Goal: Task Accomplishment & Management: Complete application form

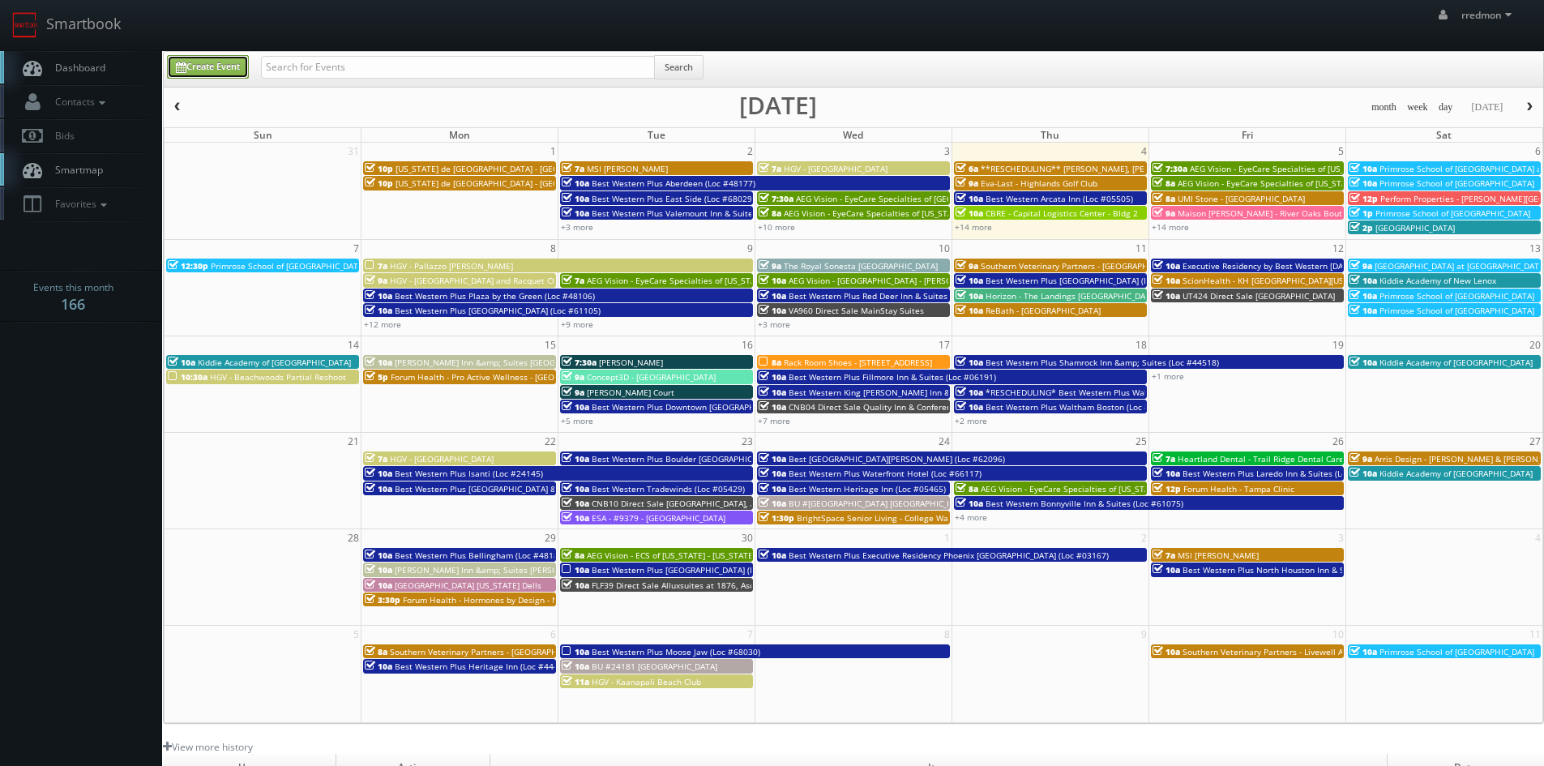
click at [199, 63] on link "Create Event" at bounding box center [208, 67] width 82 height 24
type input "09/04/2025"
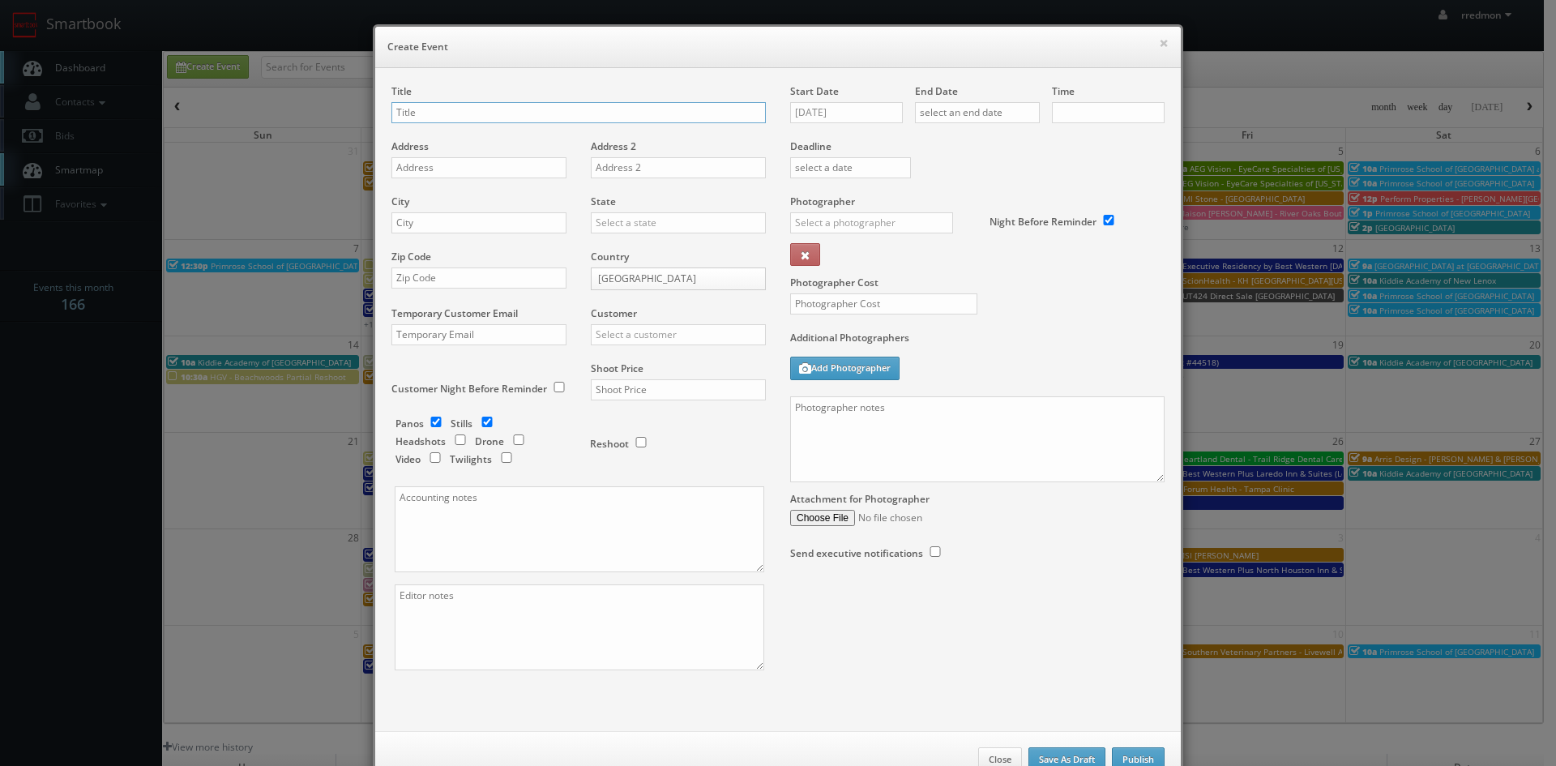
checkbox input "true"
type input "10:00am"
checkbox input "true"
type input "DuPont - [PERSON_NAME] Plantation"
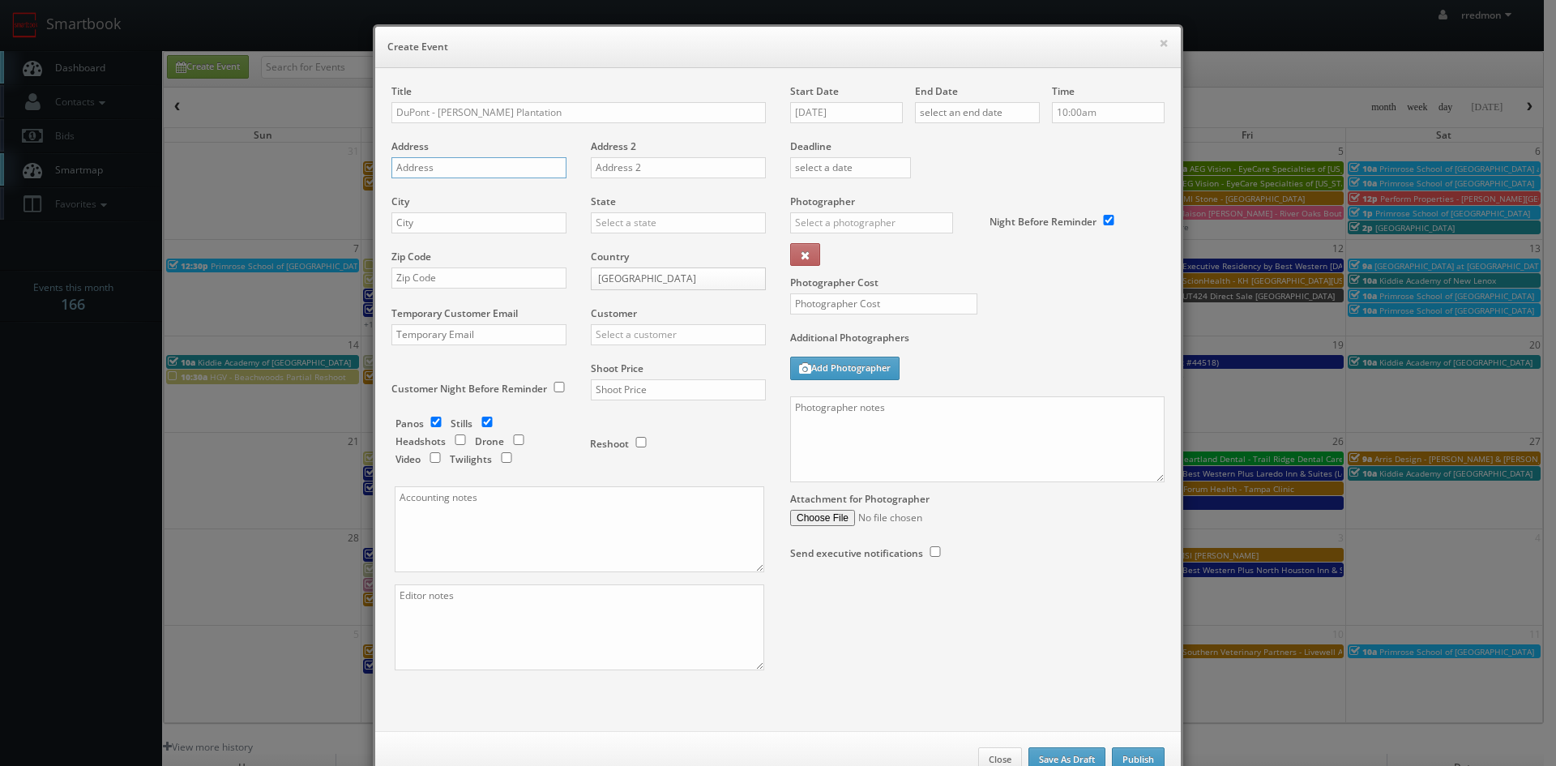
click at [503, 166] on input "text" at bounding box center [478, 167] width 175 height 21
paste input "[STREET_ADDRESS]"
type input "[STREET_ADDRESS]"
click at [533, 222] on input "text" at bounding box center [478, 222] width 175 height 21
paste input "[GEOGRAPHIC_DATA]"
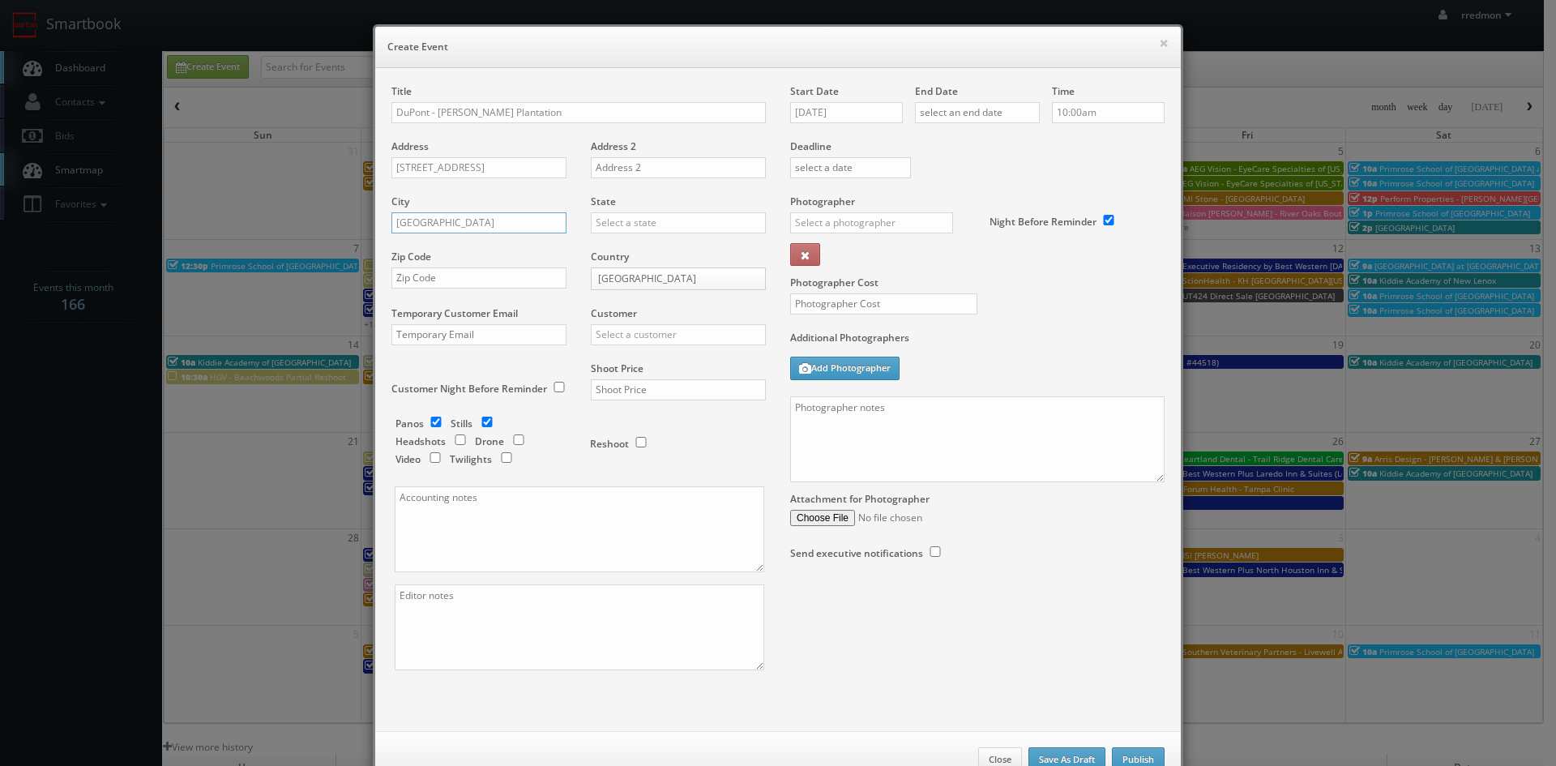
type input "[GEOGRAPHIC_DATA]"
click at [622, 224] on input "text" at bounding box center [678, 222] width 175 height 21
click at [648, 368] on div "[US_STATE]" at bounding box center [678, 368] width 173 height 27
type input "[US_STATE]"
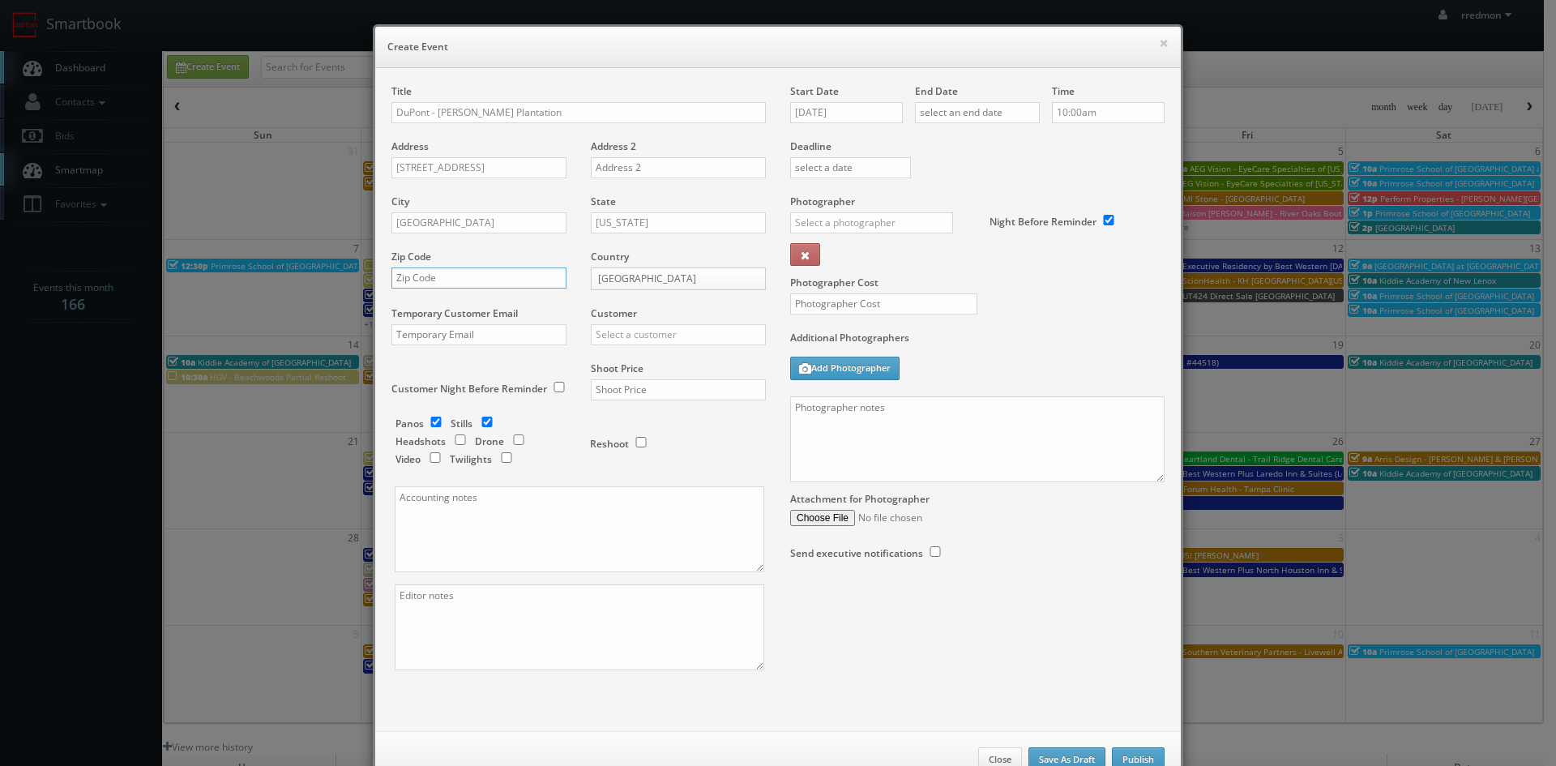
drag, startPoint x: 467, startPoint y: 278, endPoint x: 494, endPoint y: 241, distance: 45.9
click at [467, 278] on input "text" at bounding box center [478, 277] width 175 height 21
paste input "19901"
type input "19901"
click at [691, 334] on input "text" at bounding box center [678, 334] width 175 height 21
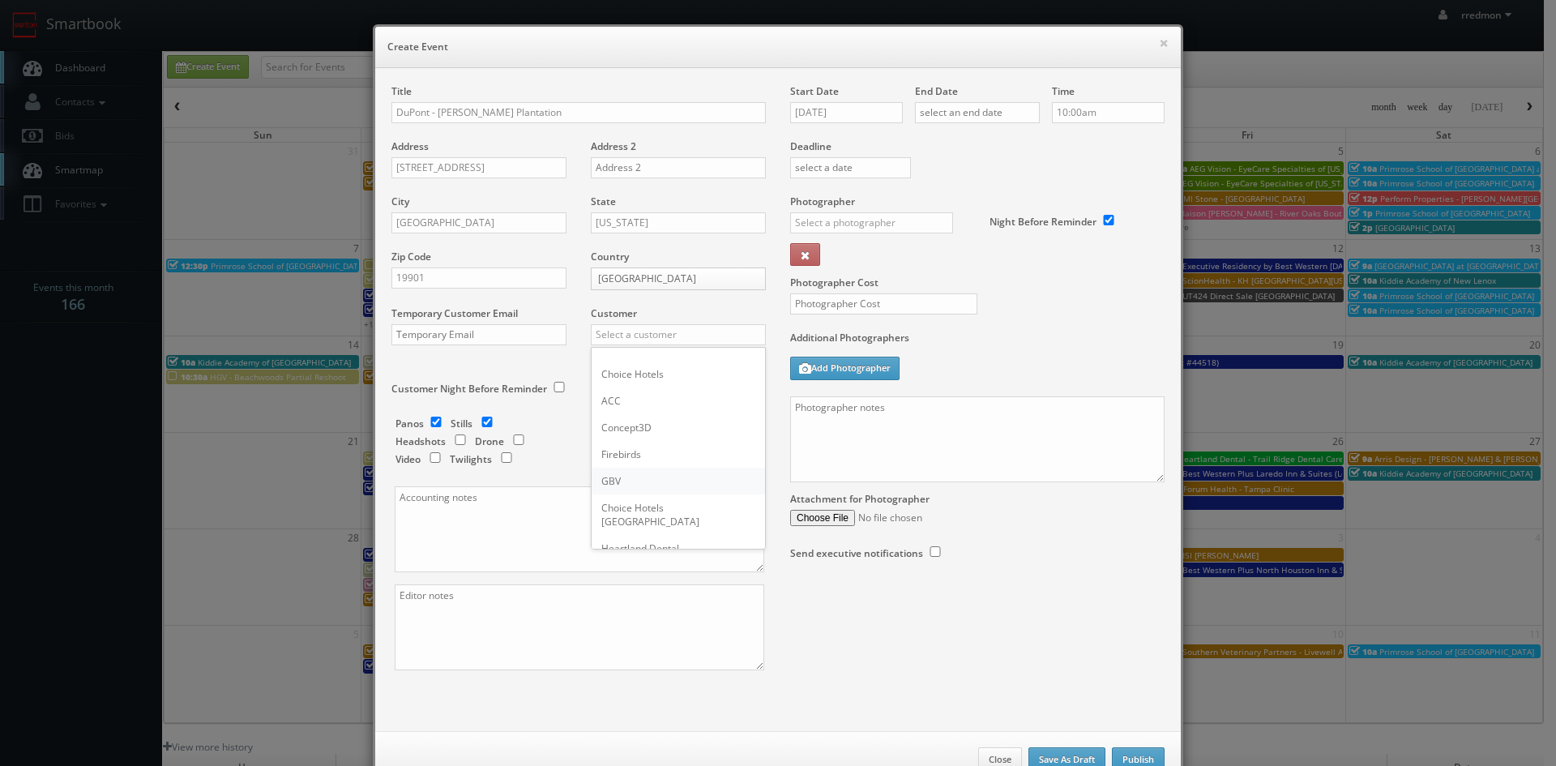
click at [673, 474] on div "GBV" at bounding box center [678, 481] width 173 height 27
type input "GBV"
click at [430, 424] on input "checkbox" at bounding box center [436, 422] width 24 height 11
checkbox input "false"
click at [647, 390] on input "text" at bounding box center [678, 389] width 175 height 21
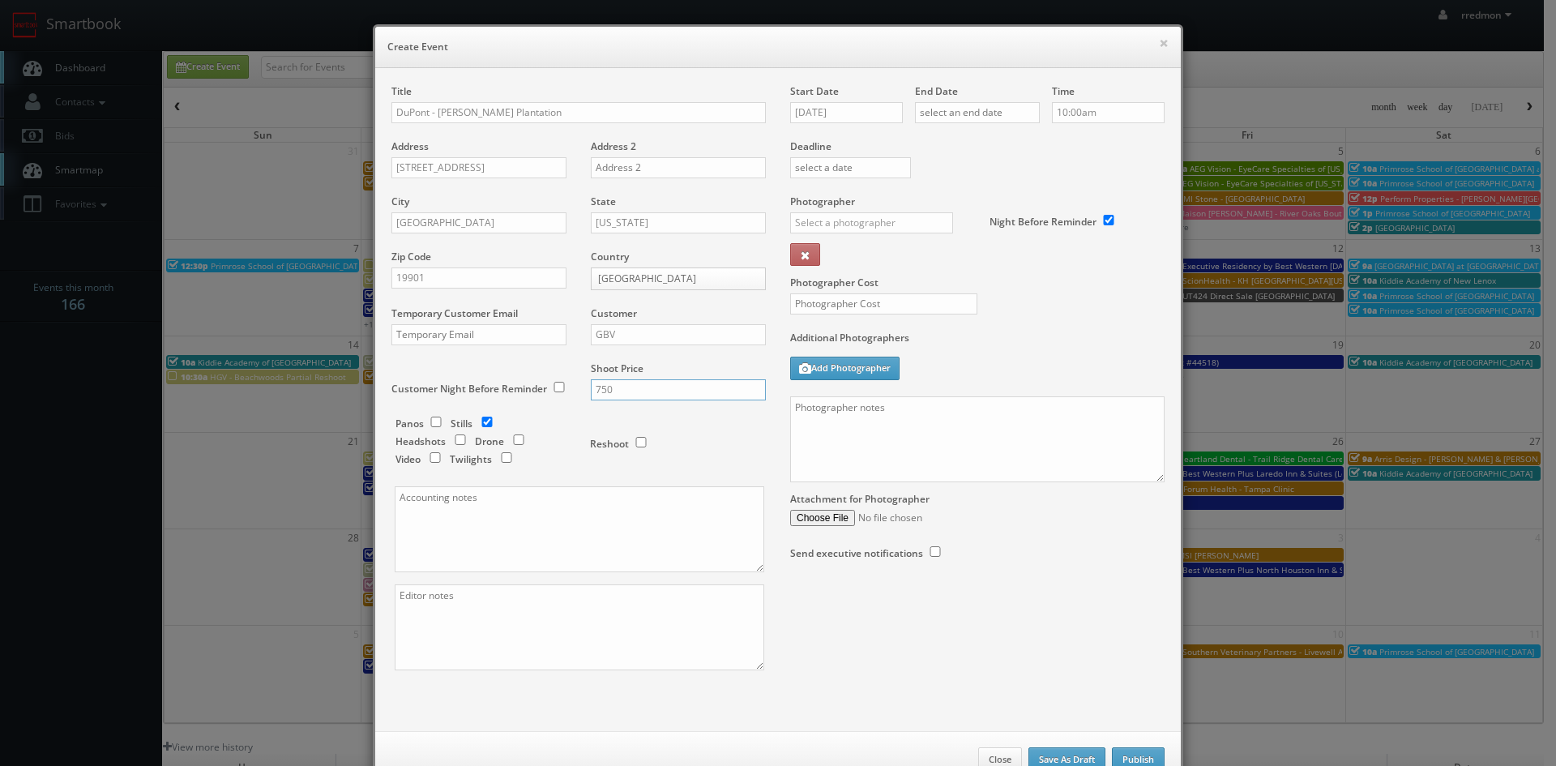
type input "750"
click at [863, 114] on input "09/04/2025" at bounding box center [846, 112] width 113 height 21
click at [832, 214] on td "8" at bounding box center [824, 213] width 26 height 24
type input "[DATE]"
click at [945, 110] on input "text" at bounding box center [977, 112] width 125 height 21
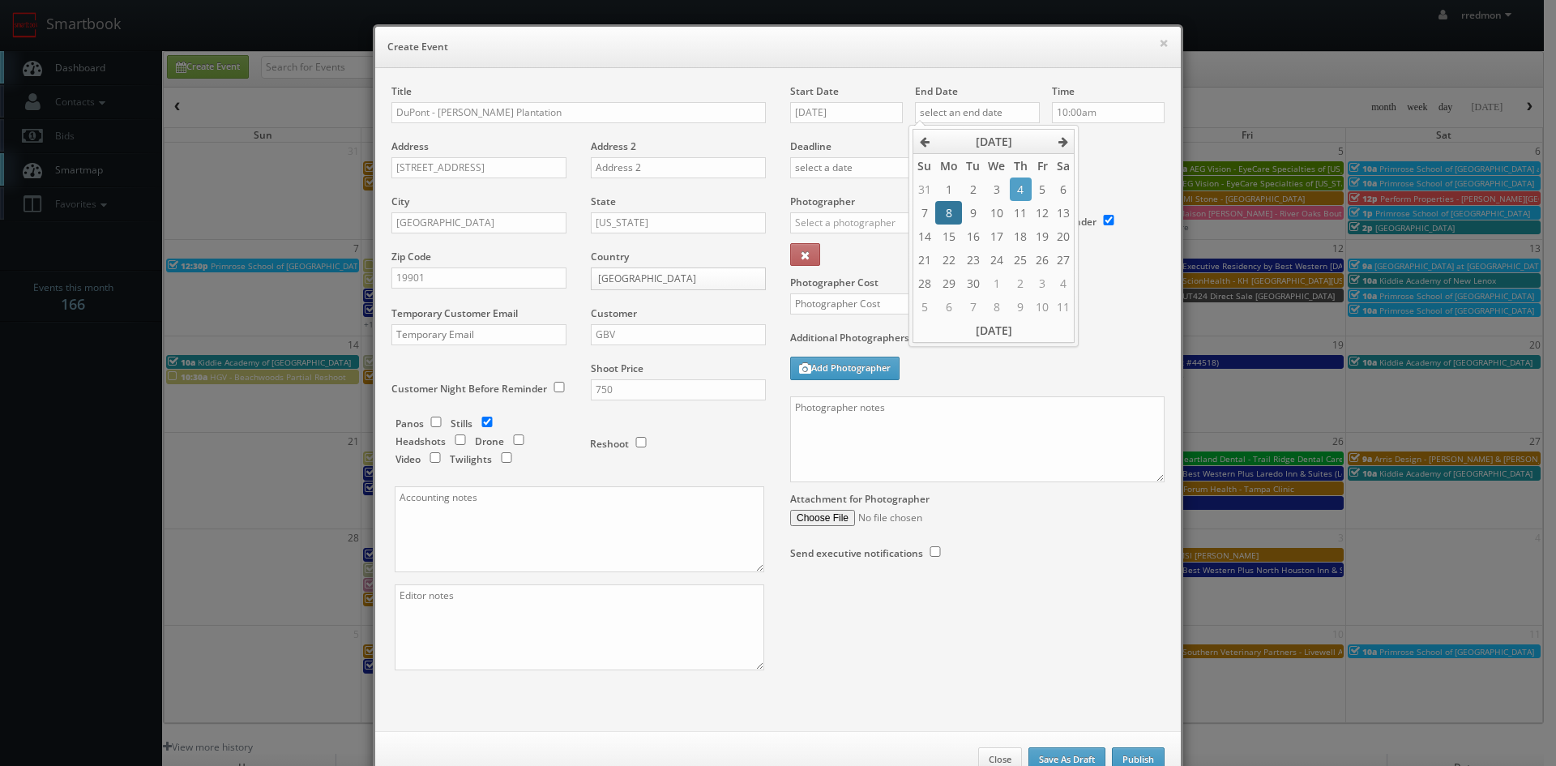
click at [952, 207] on td "8" at bounding box center [948, 213] width 26 height 24
type input "[DATE]"
click at [1094, 148] on label "Deadline" at bounding box center [977, 146] width 399 height 14
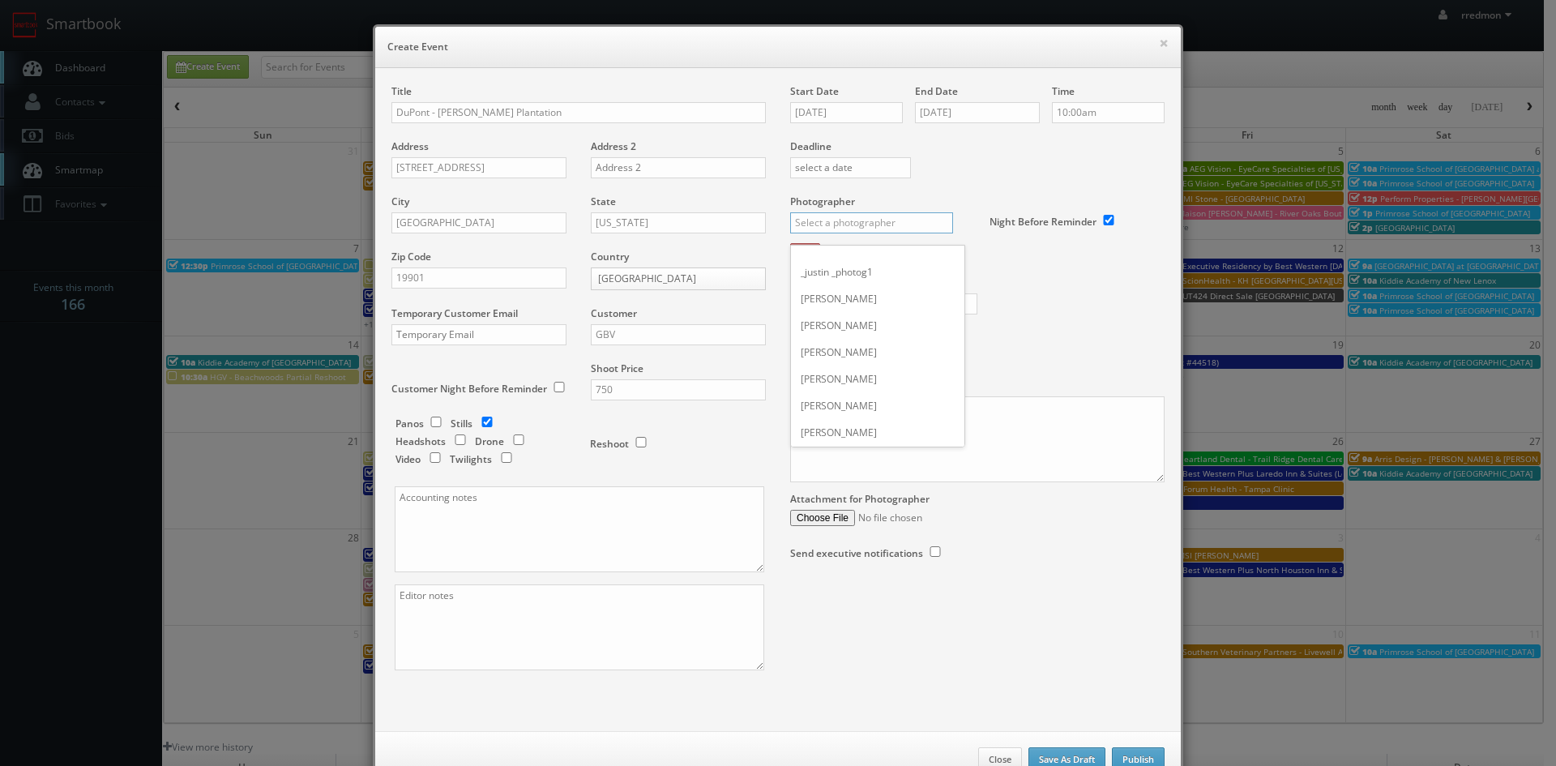
click at [870, 219] on input "text" at bounding box center [871, 222] width 163 height 21
click at [893, 316] on div "[PERSON_NAME]" at bounding box center [877, 312] width 173 height 27
type input "[PERSON_NAME]"
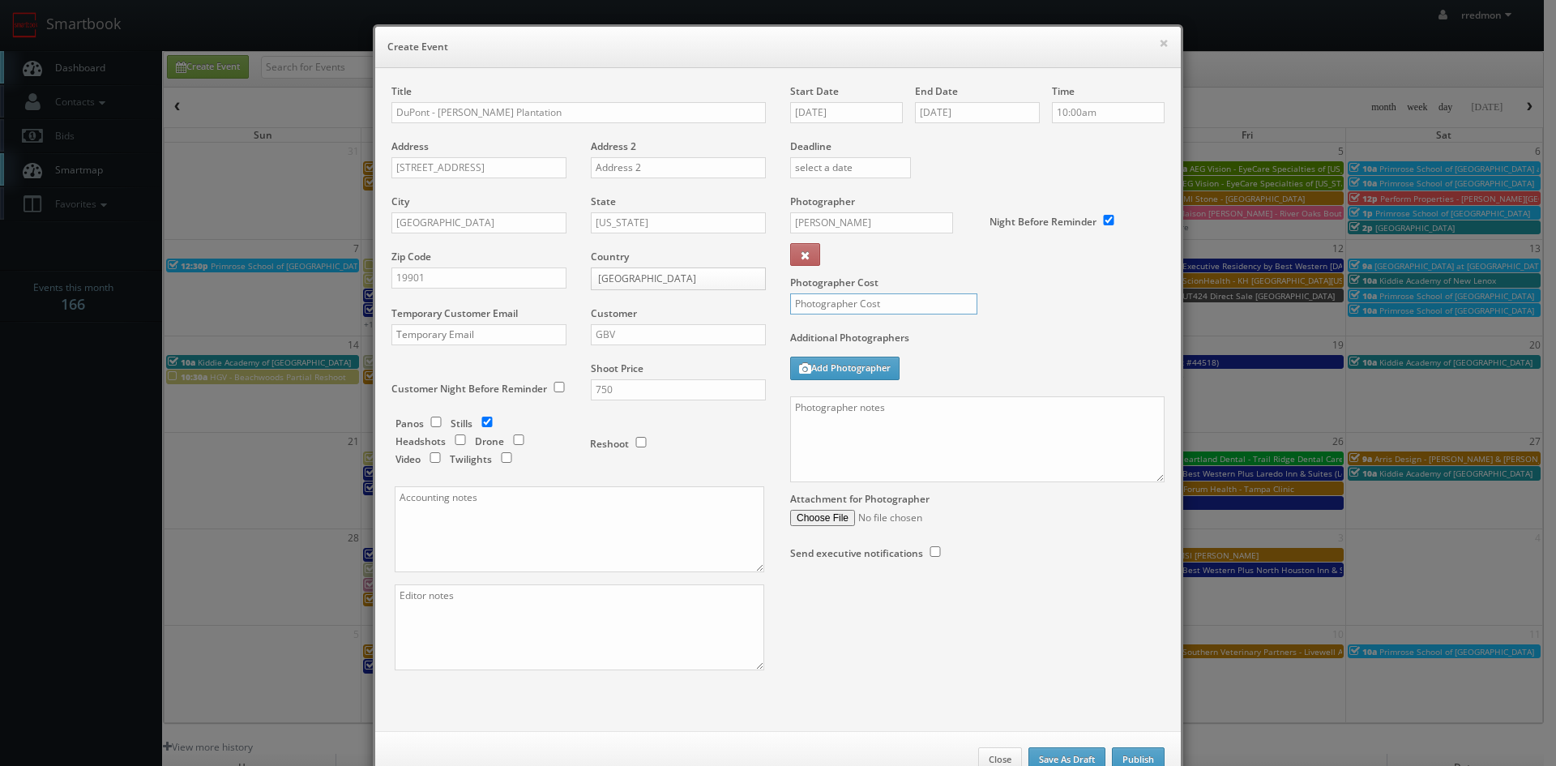
click at [892, 306] on input "text" at bounding box center [883, 303] width 187 height 21
click at [801, 409] on textarea at bounding box center [977, 439] width 374 height 86
click at [832, 303] on input "300" at bounding box center [883, 303] width 187 height 21
type input "325"
click at [857, 418] on textarea at bounding box center [977, 439] width 374 height 86
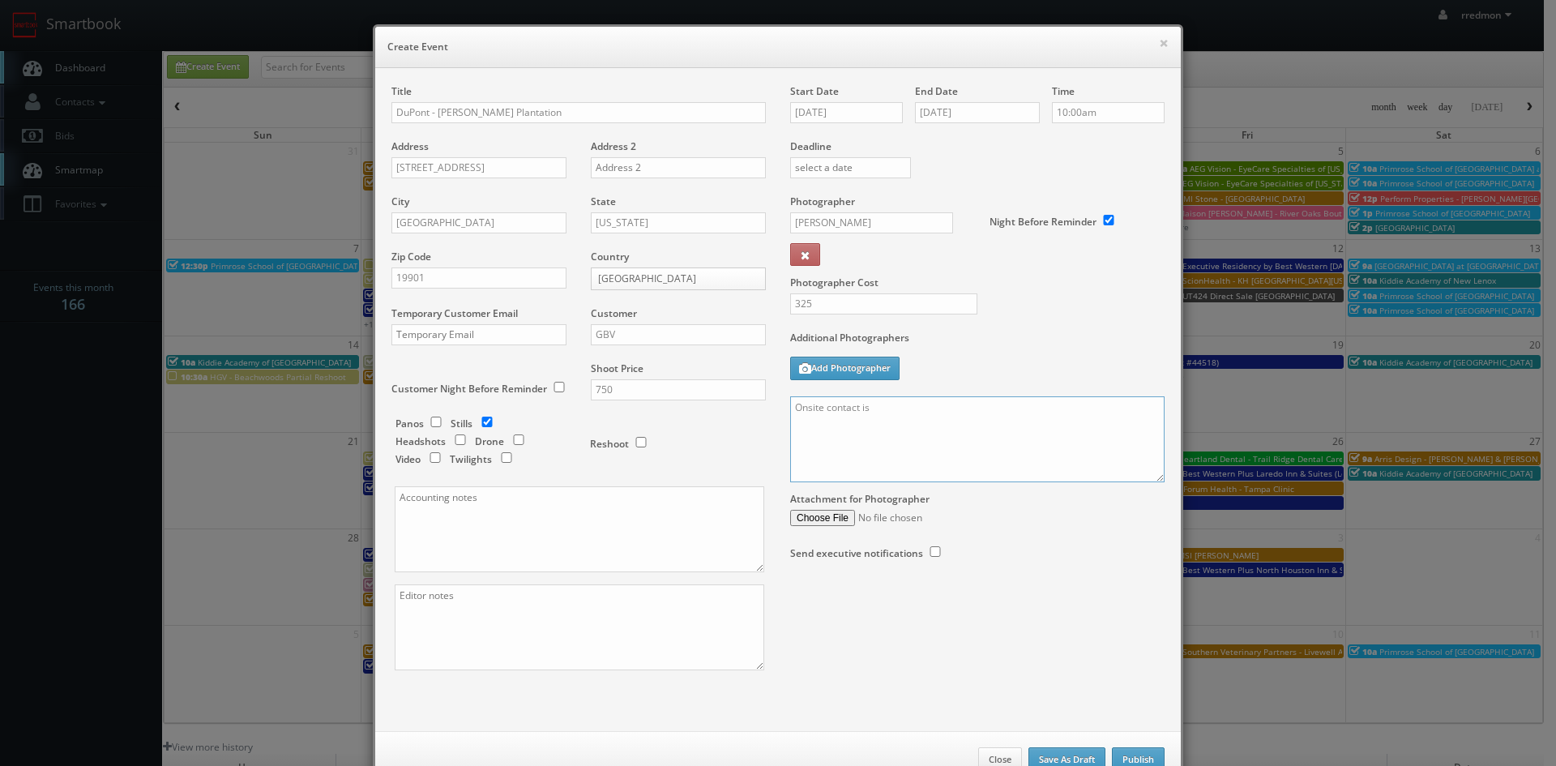
click at [973, 414] on textarea "Onsite contact is" at bounding box center [977, 439] width 374 height 86
drag, startPoint x: 807, startPoint y: 448, endPoint x: 789, endPoint y: 448, distance: 18.6
click at [790, 448] on textarea "Onsite contact is Joe Lazorick, 610-620-4745 We" at bounding box center [977, 439] width 374 height 86
paste textarea "need to deliver __ stills to the client so we ask that you take at least __ ang…"
click at [884, 450] on textarea "Onsite contact is Joe Lazorick, 610-620-4745 We need to deliver __ stills to th…" at bounding box center [977, 439] width 374 height 86
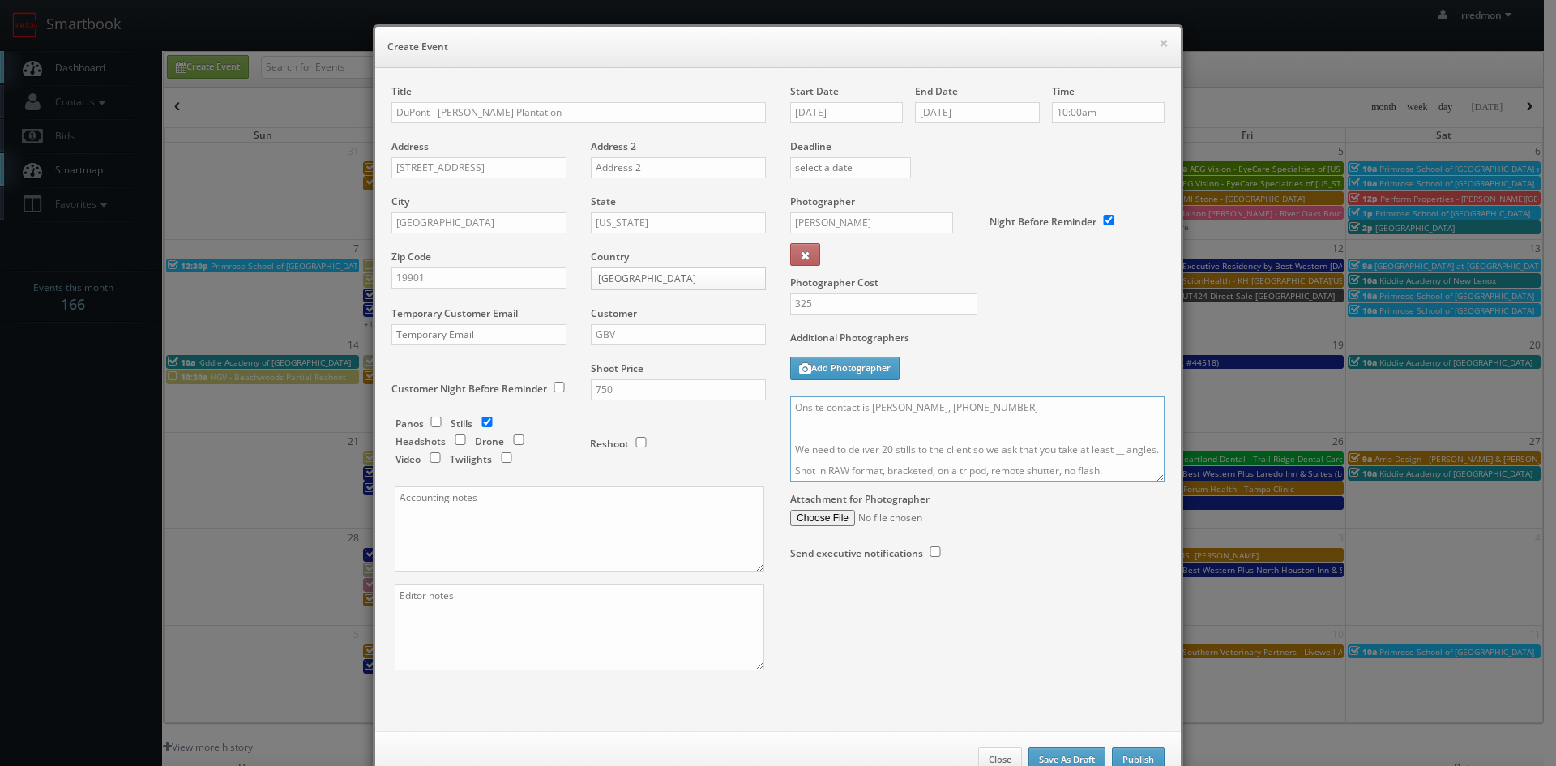
click at [1119, 455] on textarea "Onsite contact is Joe Lazorick, 610-620-4745 We need to deliver 20 stills to th…" at bounding box center [977, 439] width 374 height 86
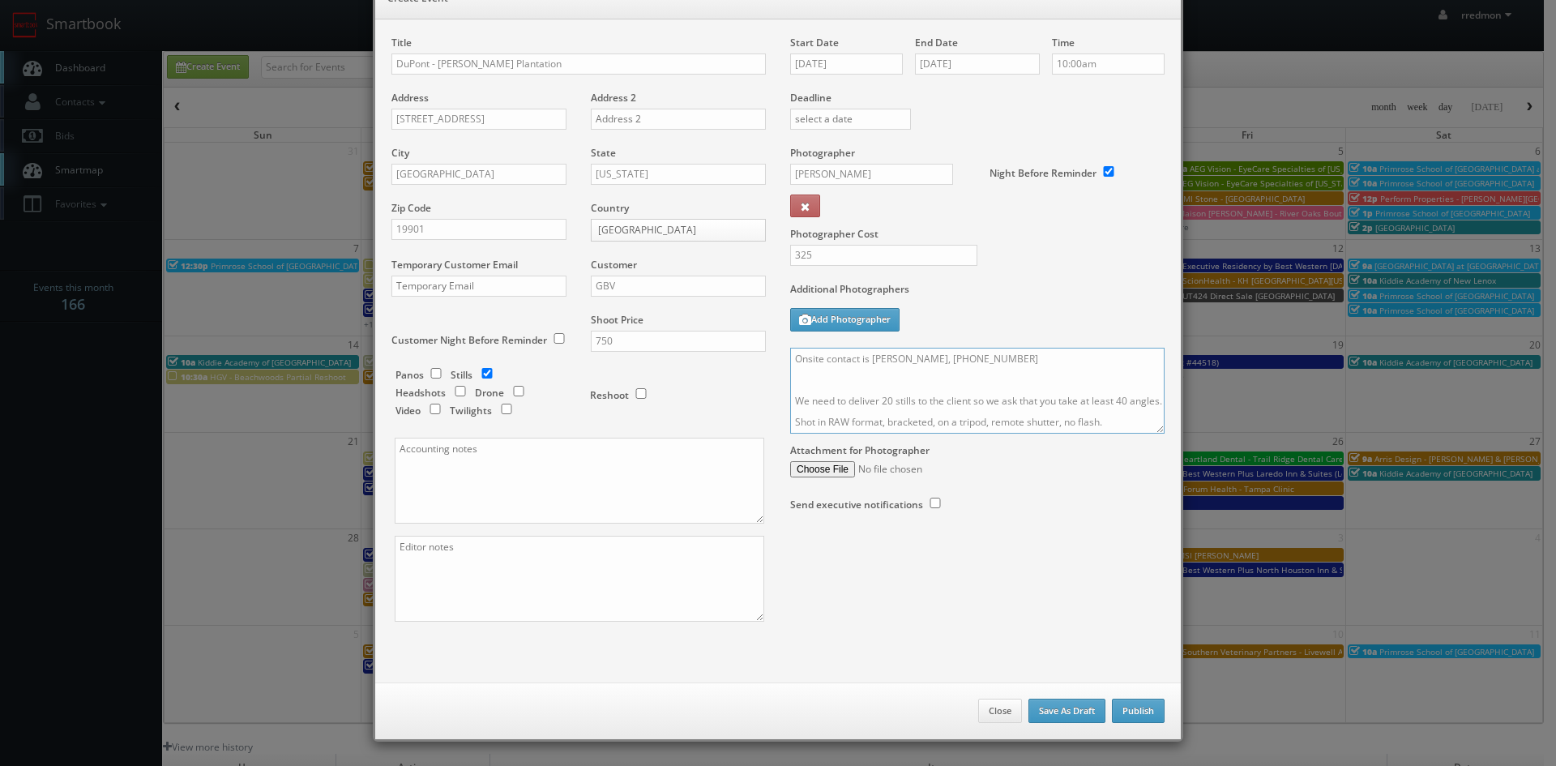
scroll to position [0, 0]
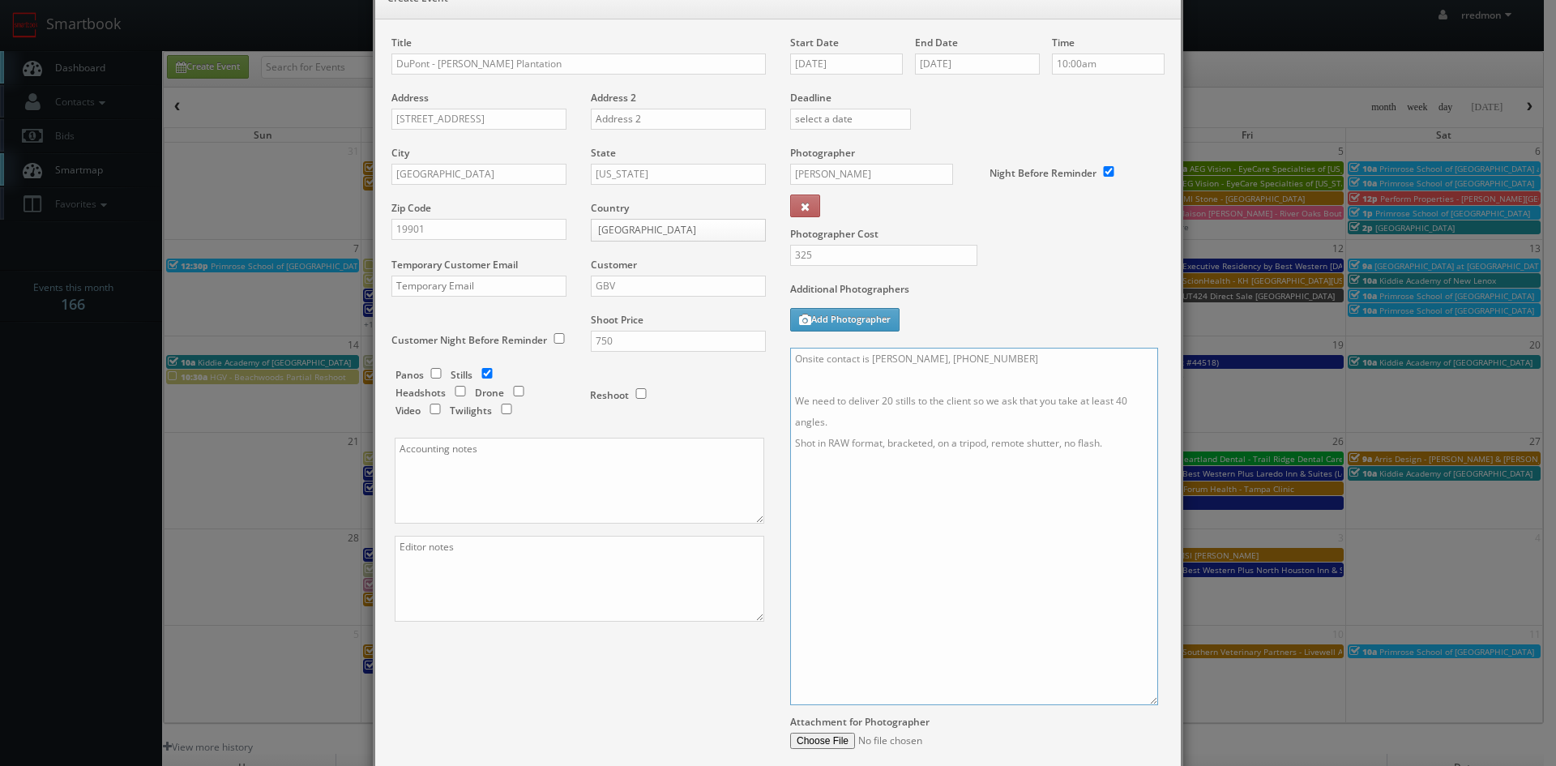
drag, startPoint x: 1157, startPoint y: 431, endPoint x: 1150, endPoint y: 706, distance: 274.8
click at [1150, 705] on textarea "Onsite contact is Joe Lazorick, 610-620-4745 We need to deliver 20 stills to th…" at bounding box center [974, 526] width 368 height 357
click at [1094, 467] on textarea "Onsite contact is Joe Lazorick, 610-620-4745 We need to deliver 20 stills to th…" at bounding box center [974, 528] width 368 height 361
click at [1112, 448] on textarea "Onsite contact is Joe Lazorick, 610-620-4745 We need to deliver 20 stills to th…" at bounding box center [974, 528] width 368 height 361
click at [802, 560] on textarea "Onsite contact is Joe Lazorick, 610-620-4745 We need to deliver 20 stills to th…" at bounding box center [974, 528] width 368 height 361
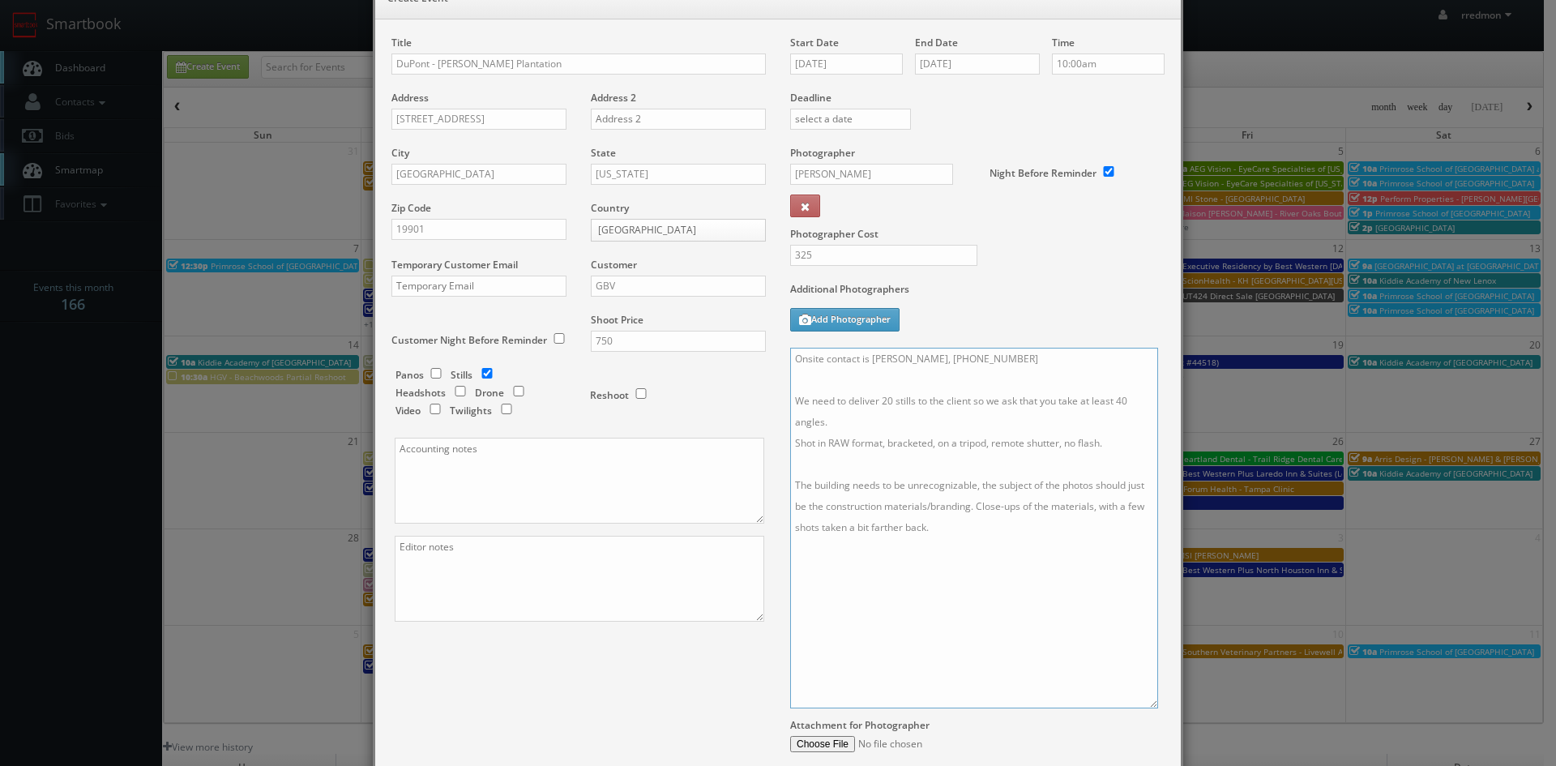
click at [935, 529] on textarea "Onsite contact is Joe Lazorick, 610-620-4745 We need to deliver 20 stills to th…" at bounding box center [974, 528] width 368 height 361
paste textarea "Shot List: 1. Photos of installed board with branding visible - full and close-…"
click at [969, 613] on textarea "Onsite contact is Joe Lazorick, 610-620-4745 We need to deliver 20 stills to th…" at bounding box center [974, 528] width 368 height 361
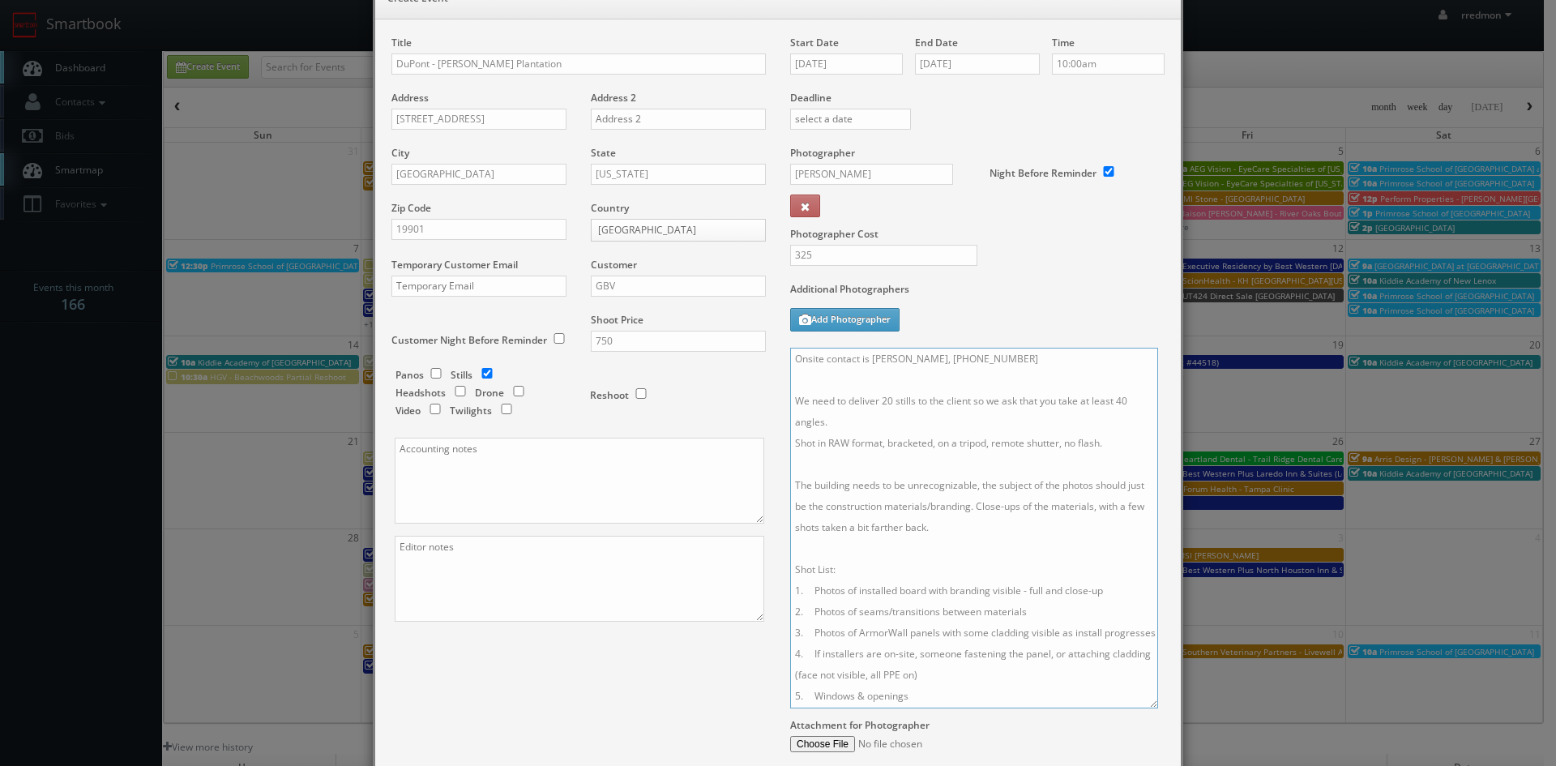
click at [947, 654] on textarea "Onsite contact is Joe Lazorick, 610-620-4745 We need to deliver 20 stills to th…" at bounding box center [974, 528] width 368 height 361
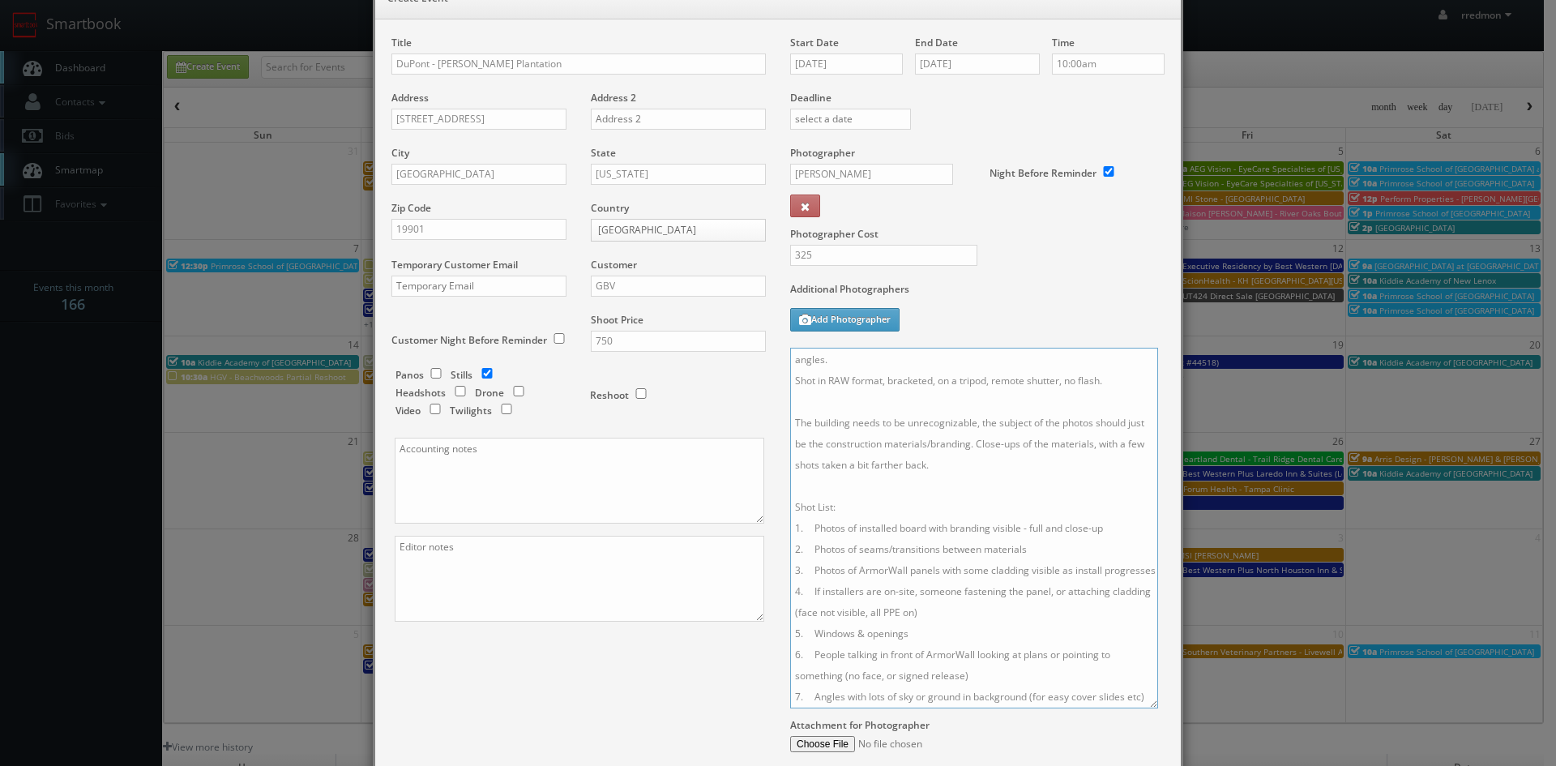
click at [984, 448] on textarea "Onsite contact is Joe Lazorick, 610-620-4745 We need to deliver 20 stills to th…" at bounding box center [974, 528] width 368 height 361
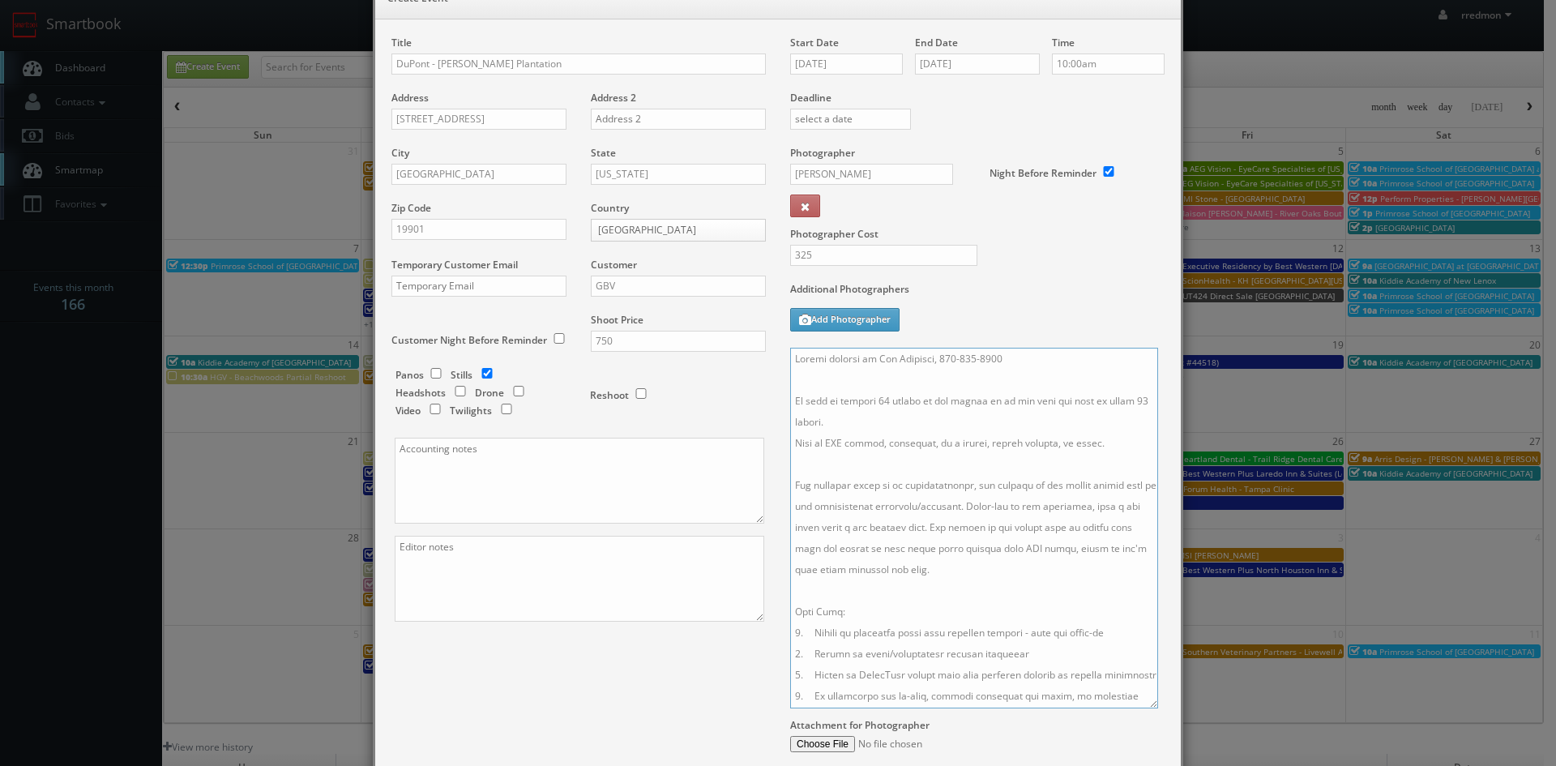
drag, startPoint x: 814, startPoint y: 678, endPoint x: 789, endPoint y: 483, distance: 196.0
click at [790, 483] on textarea at bounding box center [974, 528] width 368 height 361
click at [1052, 458] on textarea at bounding box center [974, 528] width 368 height 361
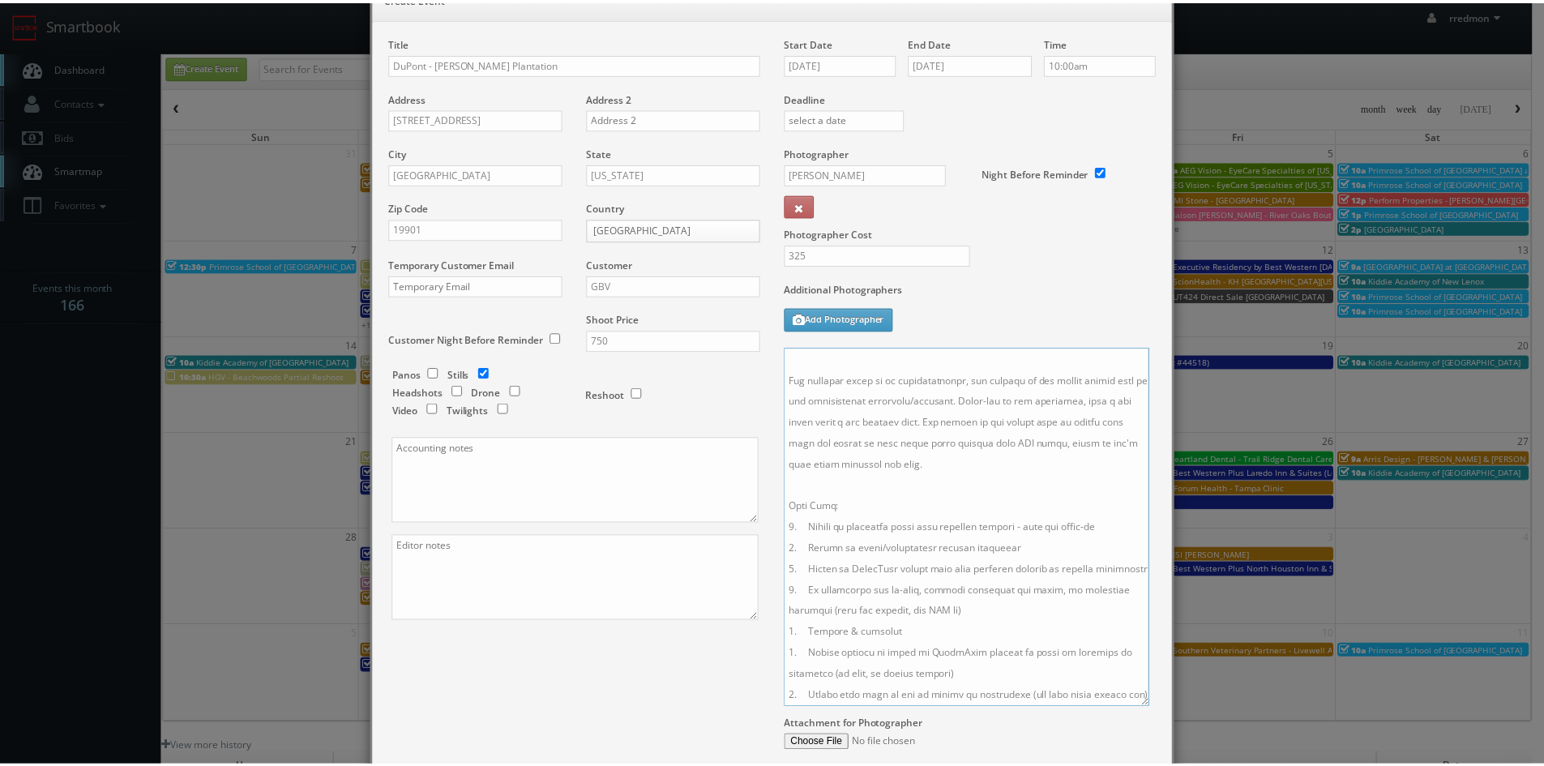
scroll to position [211, 0]
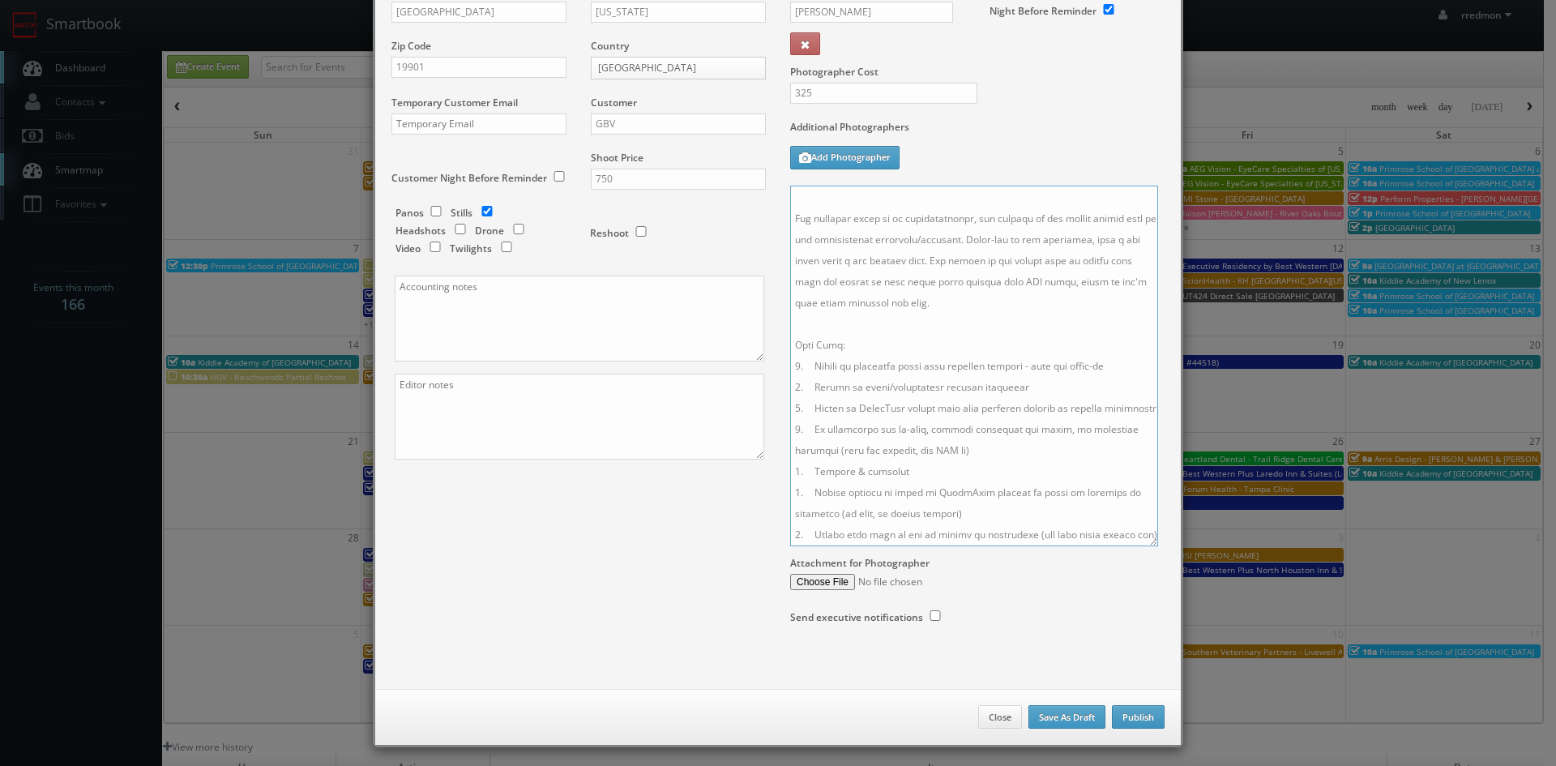
type textarea "Onsite contact is Joe Lazorick, 610-620-4745 We need to deliver 20 stills to th…"
click at [1139, 717] on button "Publish" at bounding box center [1138, 717] width 53 height 24
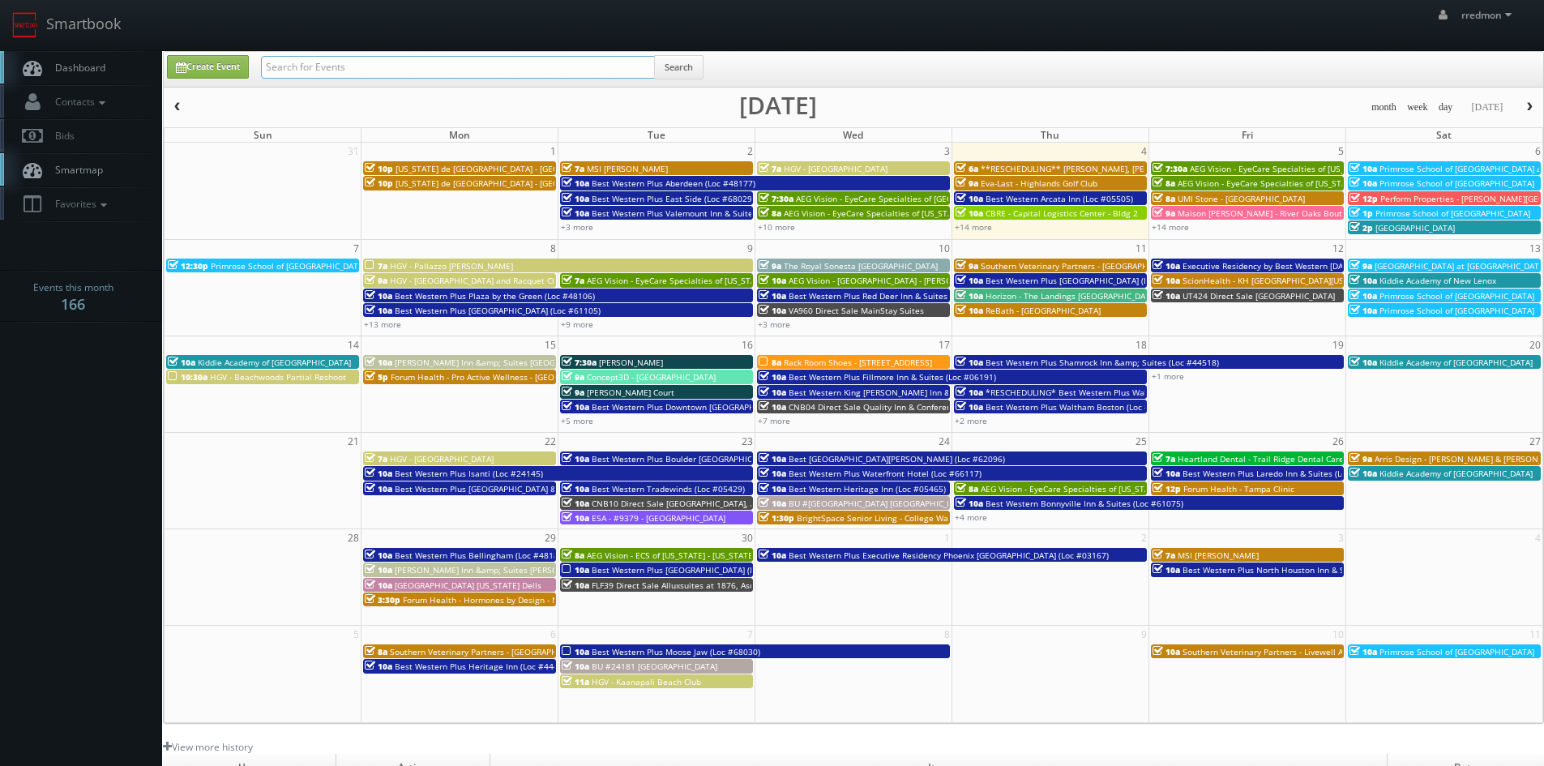
click at [515, 75] on input "text" at bounding box center [458, 67] width 394 height 23
click at [978, 227] on link "+14 more" at bounding box center [973, 226] width 37 height 11
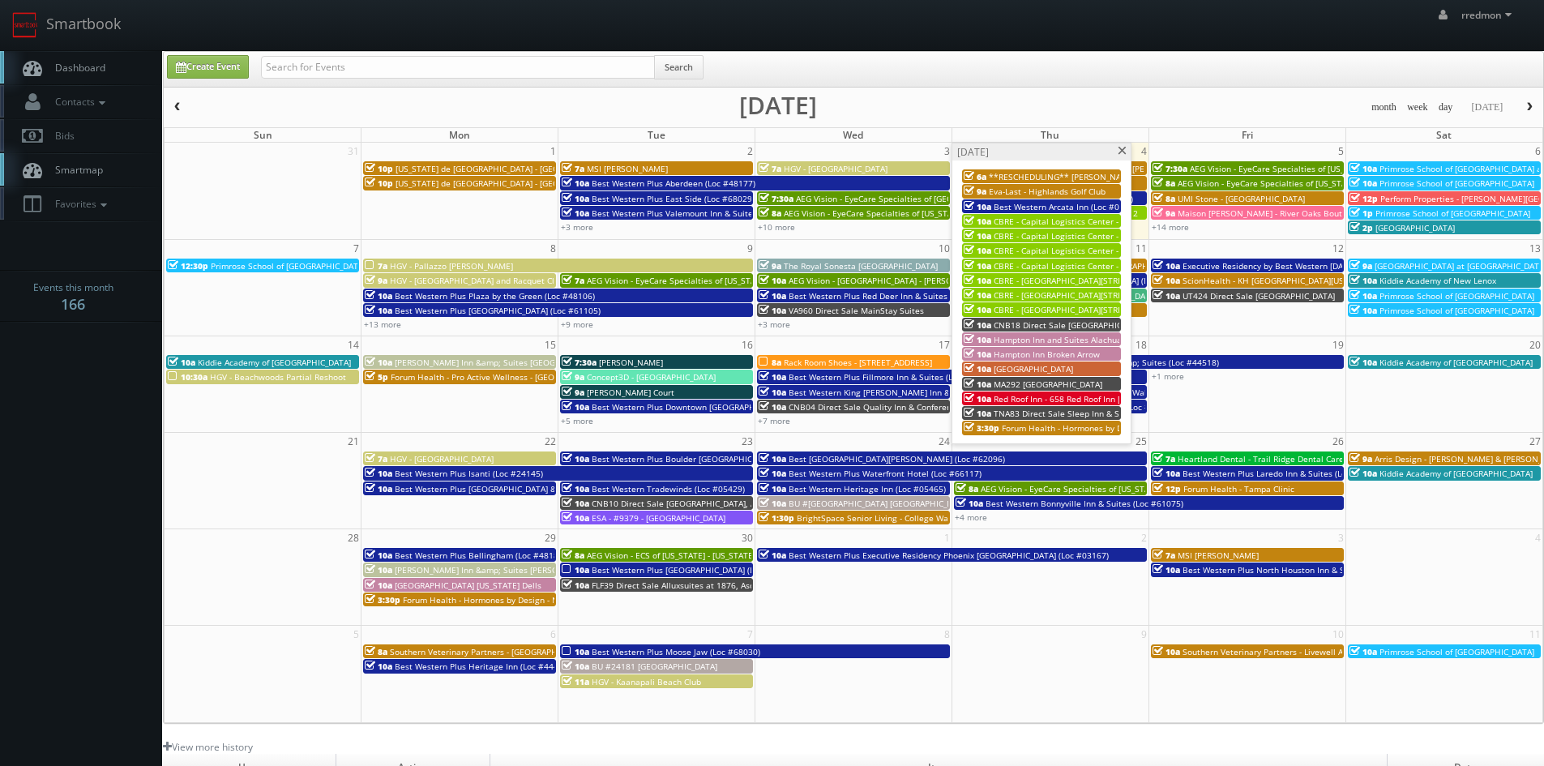
click at [1118, 151] on span at bounding box center [1122, 151] width 11 height 9
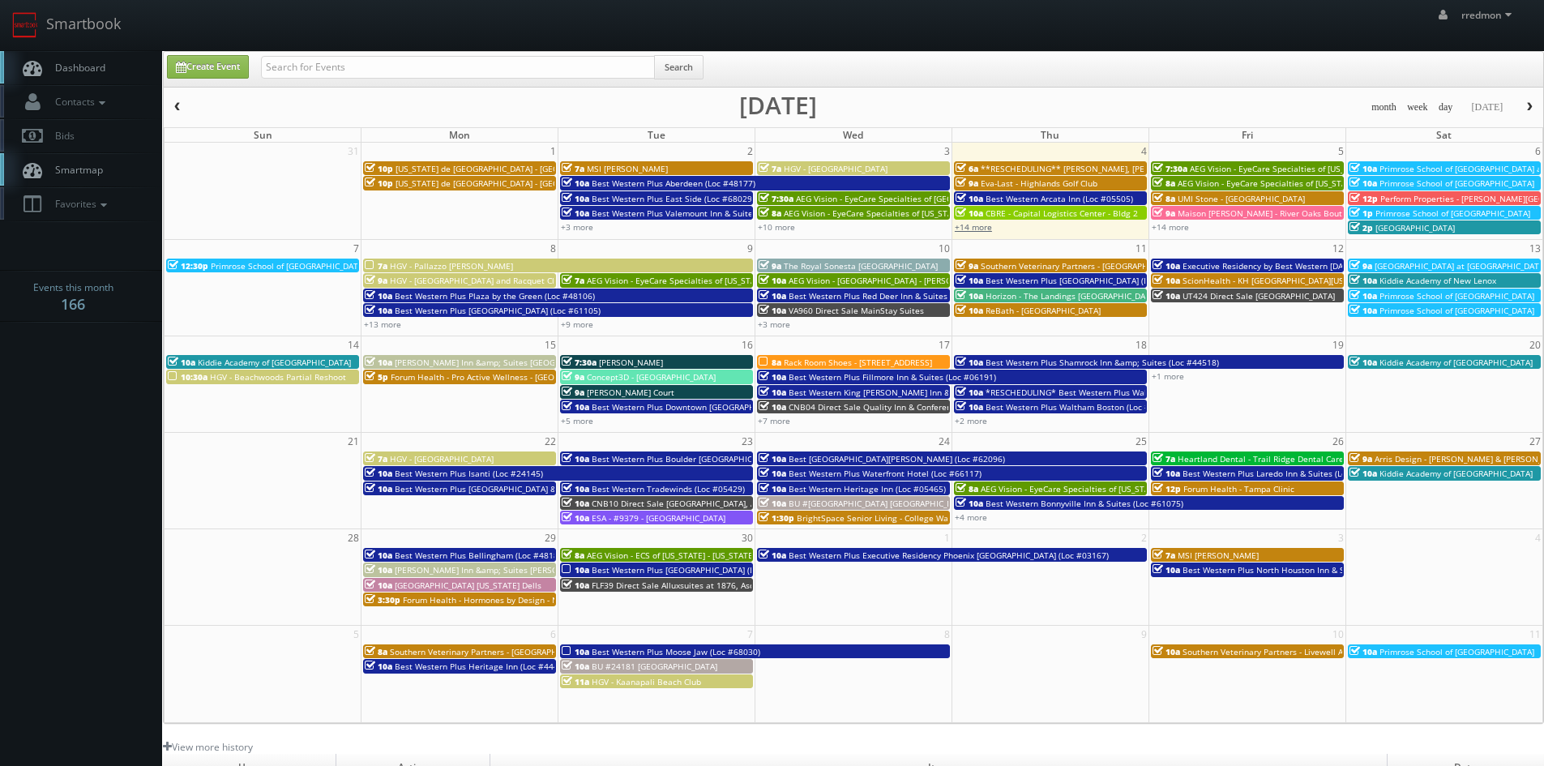
click at [977, 231] on link "+14 more" at bounding box center [973, 226] width 37 height 11
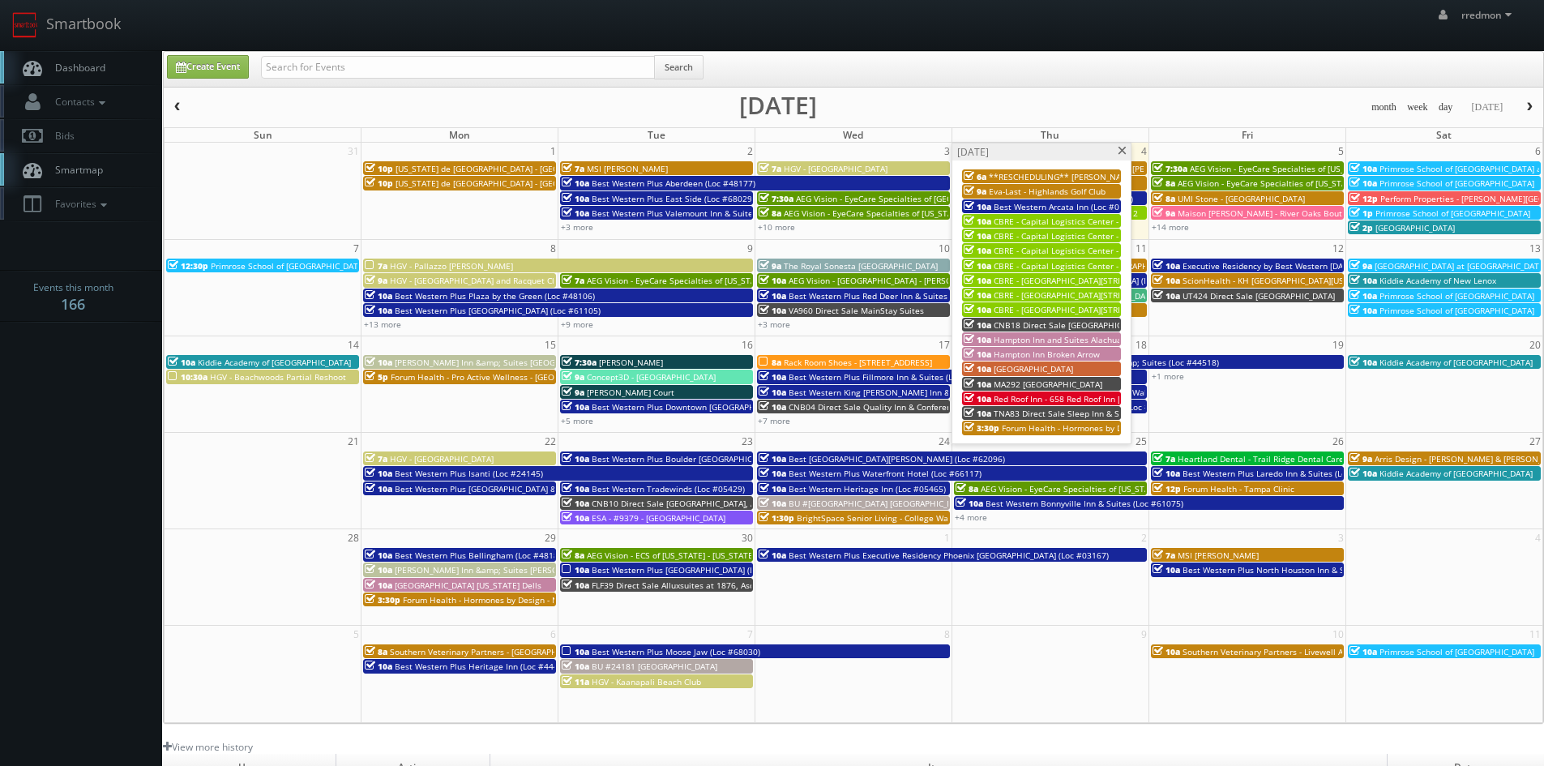
click at [1119, 152] on span at bounding box center [1122, 151] width 11 height 9
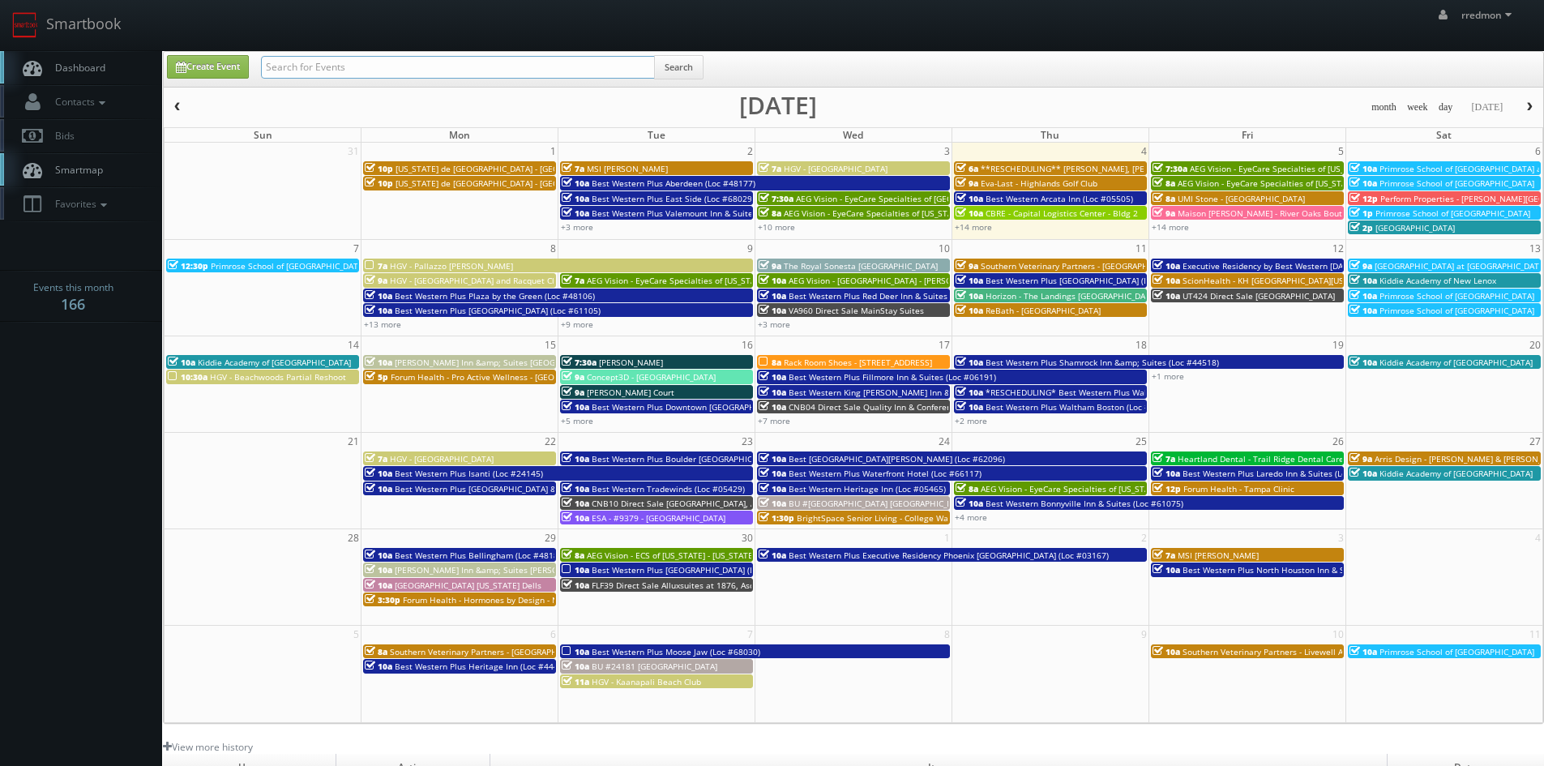
click at [462, 77] on input "text" at bounding box center [458, 67] width 394 height 23
type input "new mexico"
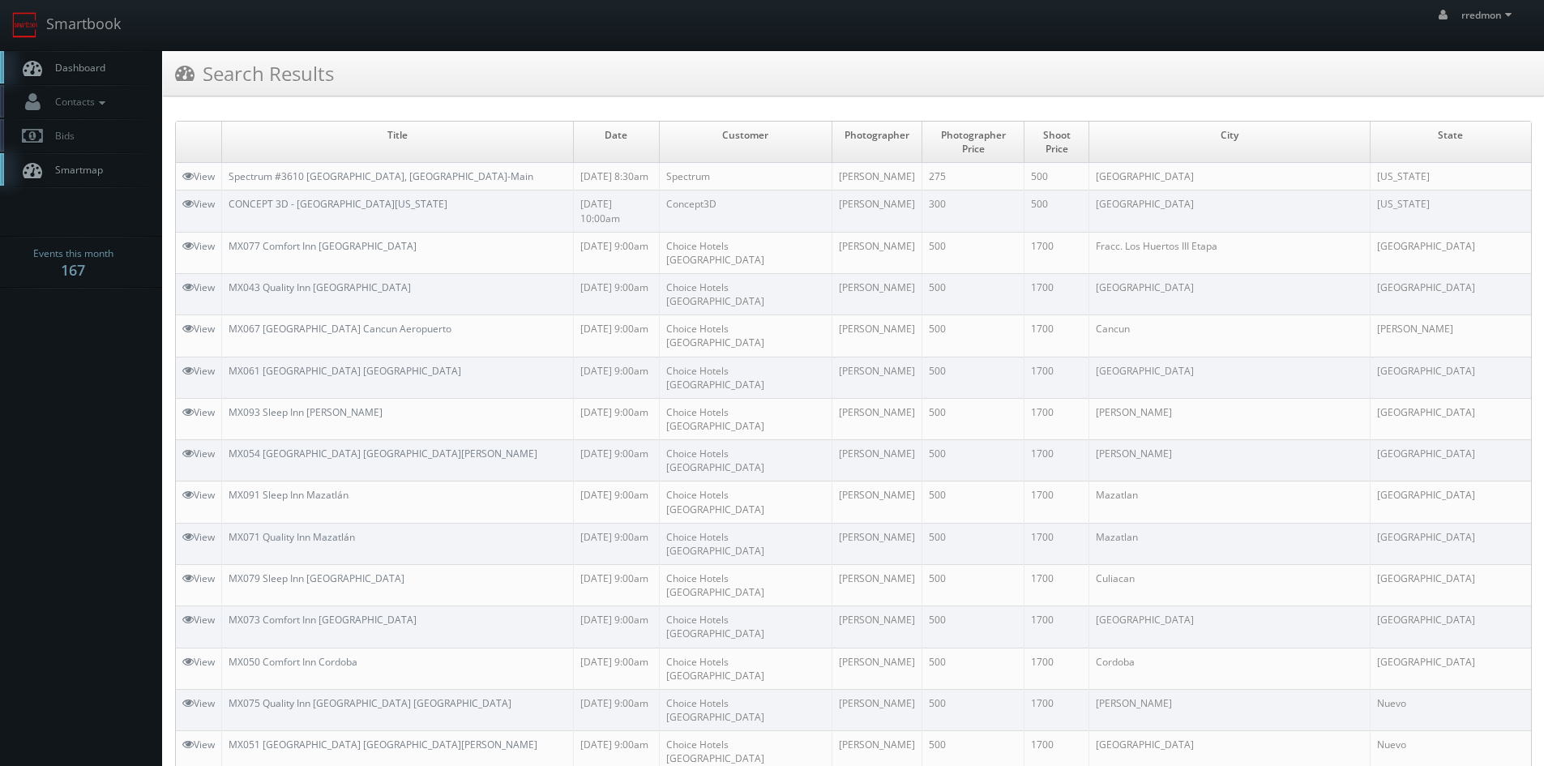
click at [93, 62] on span "Dashboard" at bounding box center [76, 68] width 58 height 14
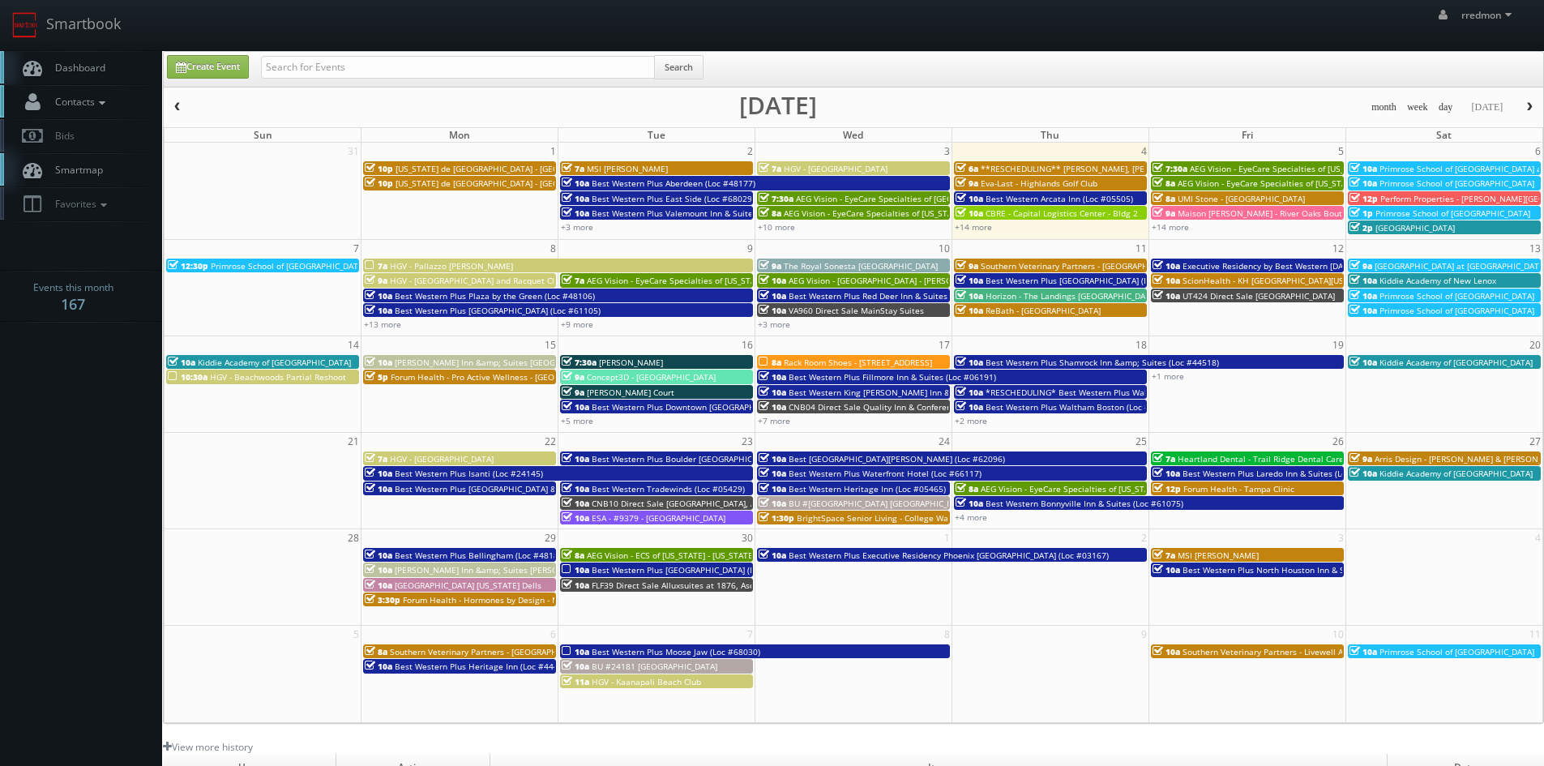
click at [96, 103] on span "Contacts" at bounding box center [78, 102] width 62 height 14
click at [109, 132] on link "Manage Photographers" at bounding box center [81, 129] width 162 height 23
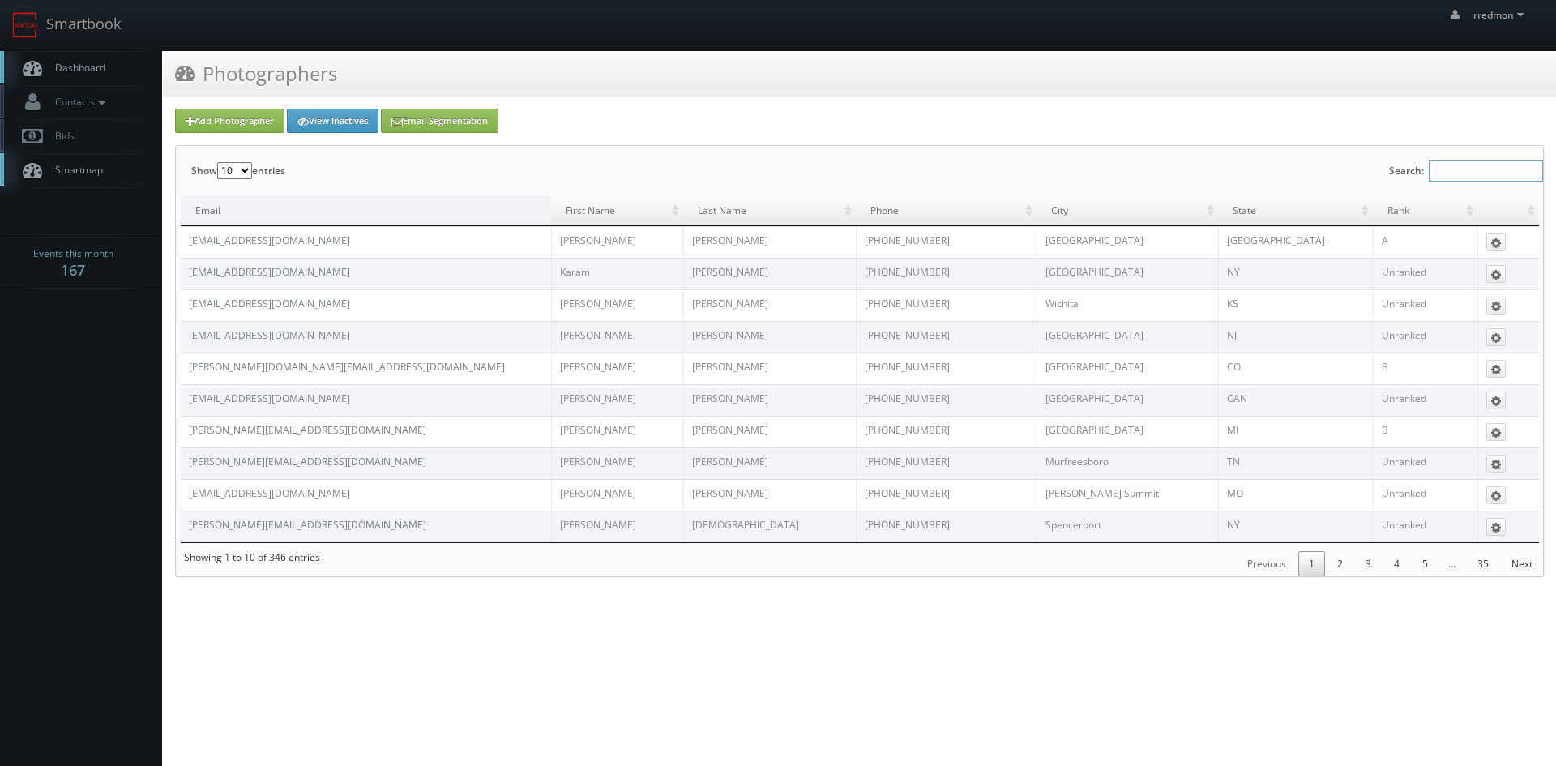
click at [1448, 169] on input "Search:" at bounding box center [1486, 170] width 114 height 21
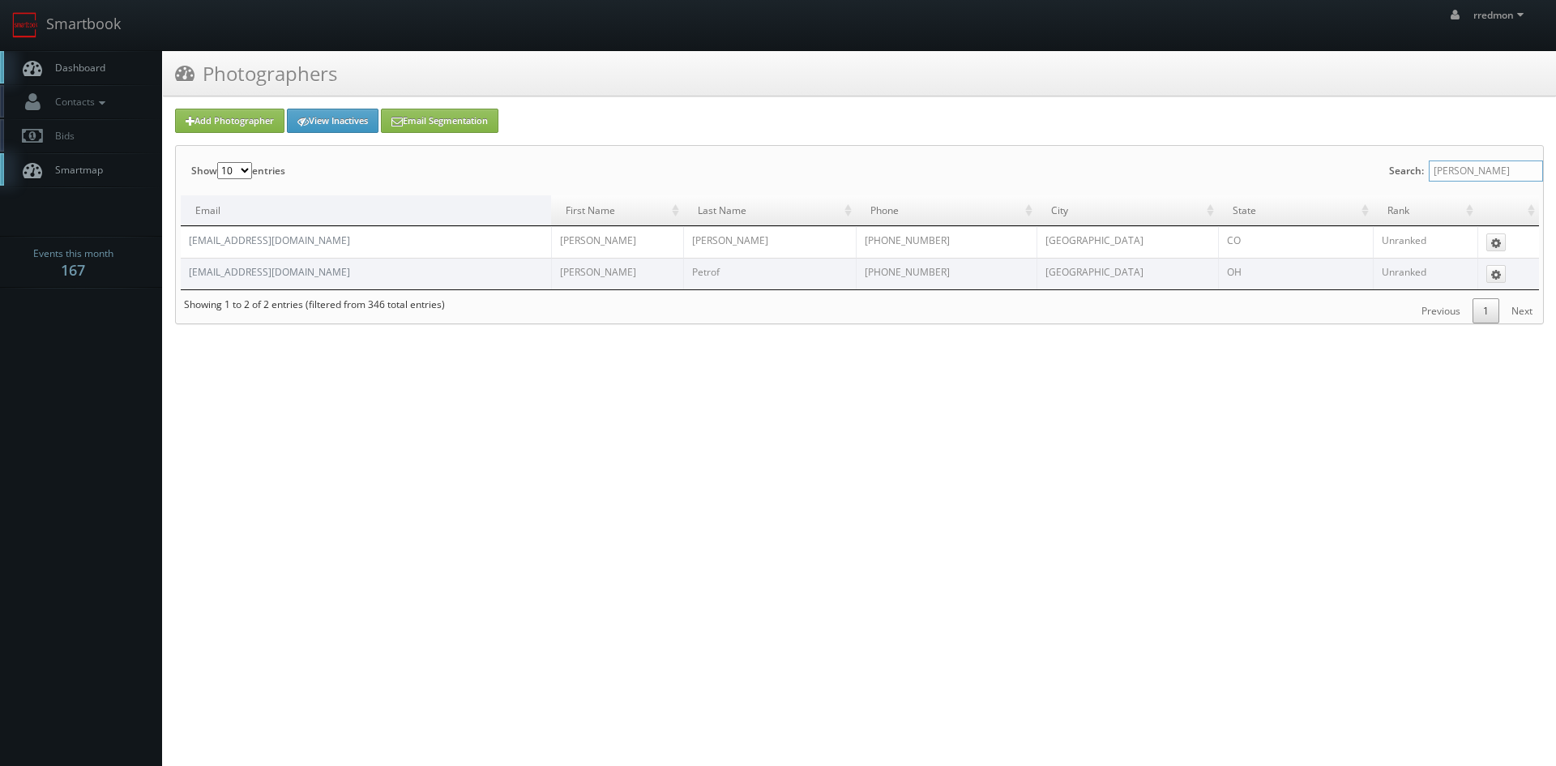
type input "gery"
click at [98, 71] on span "Dashboard" at bounding box center [76, 68] width 58 height 14
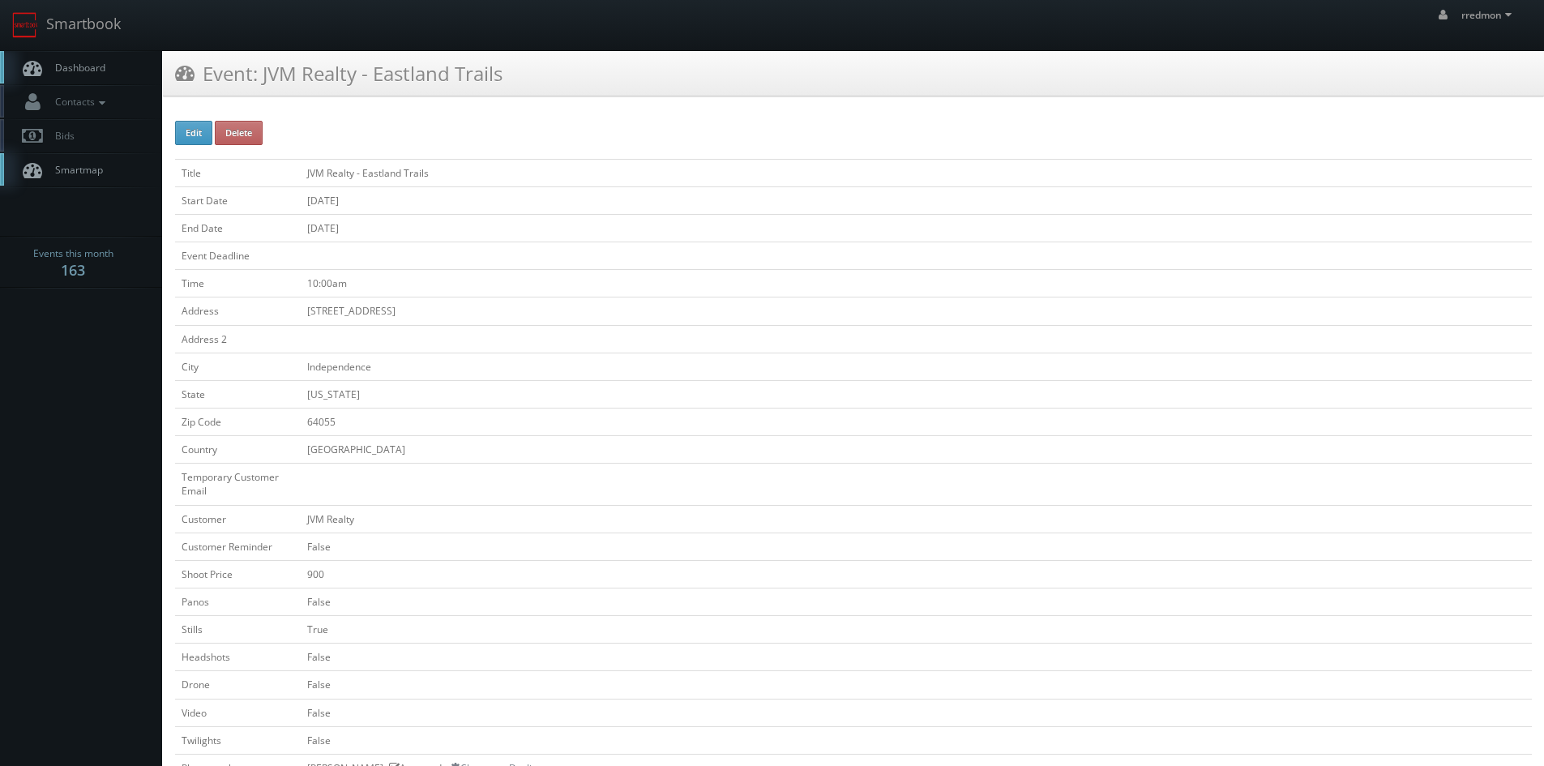
scroll to position [405, 0]
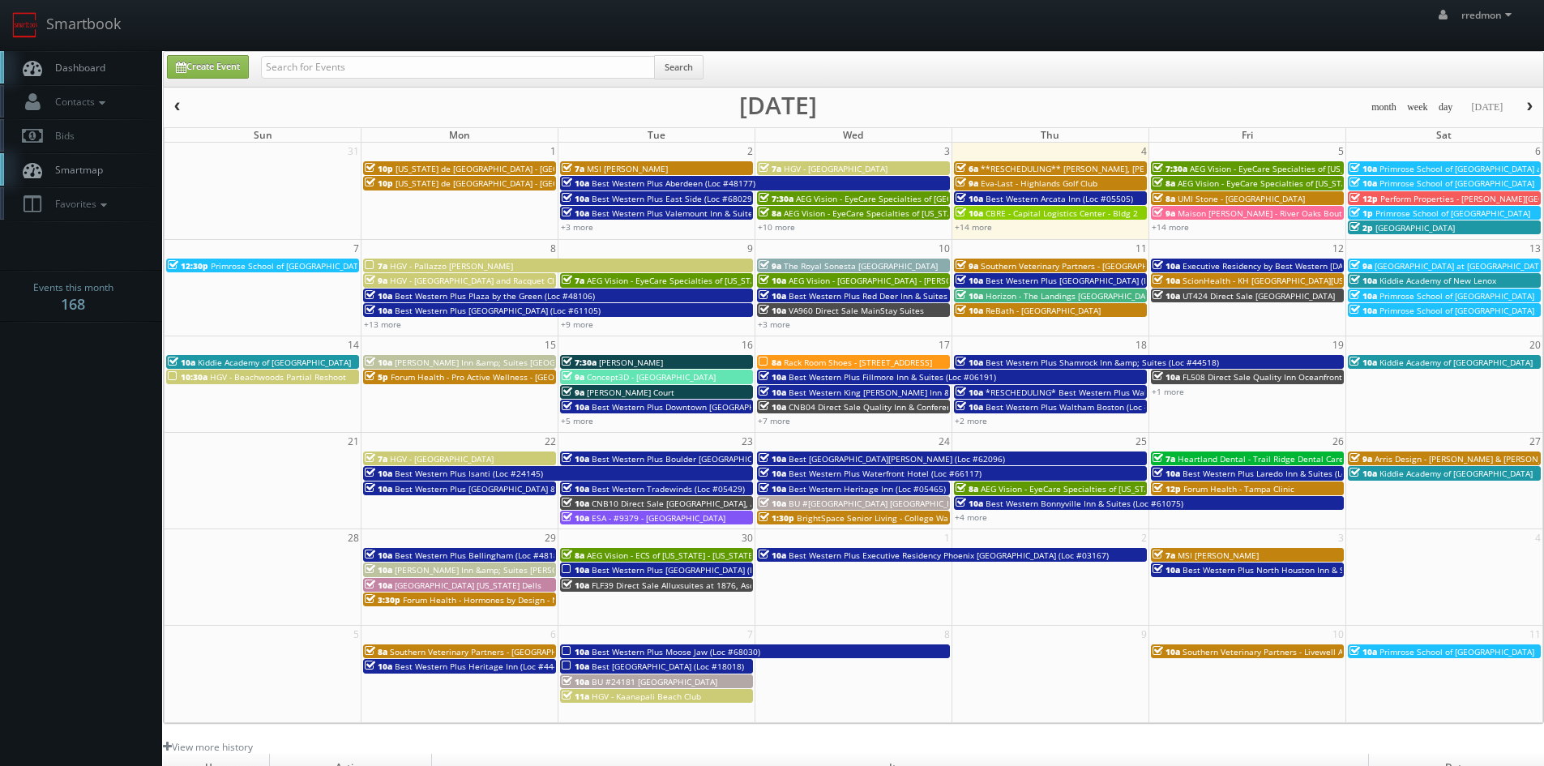
click at [1094, 169] on span "**RESCHEDULING** Kisling, Nestico & Redick, LLC - Dayton" at bounding box center [1178, 168] width 395 height 11
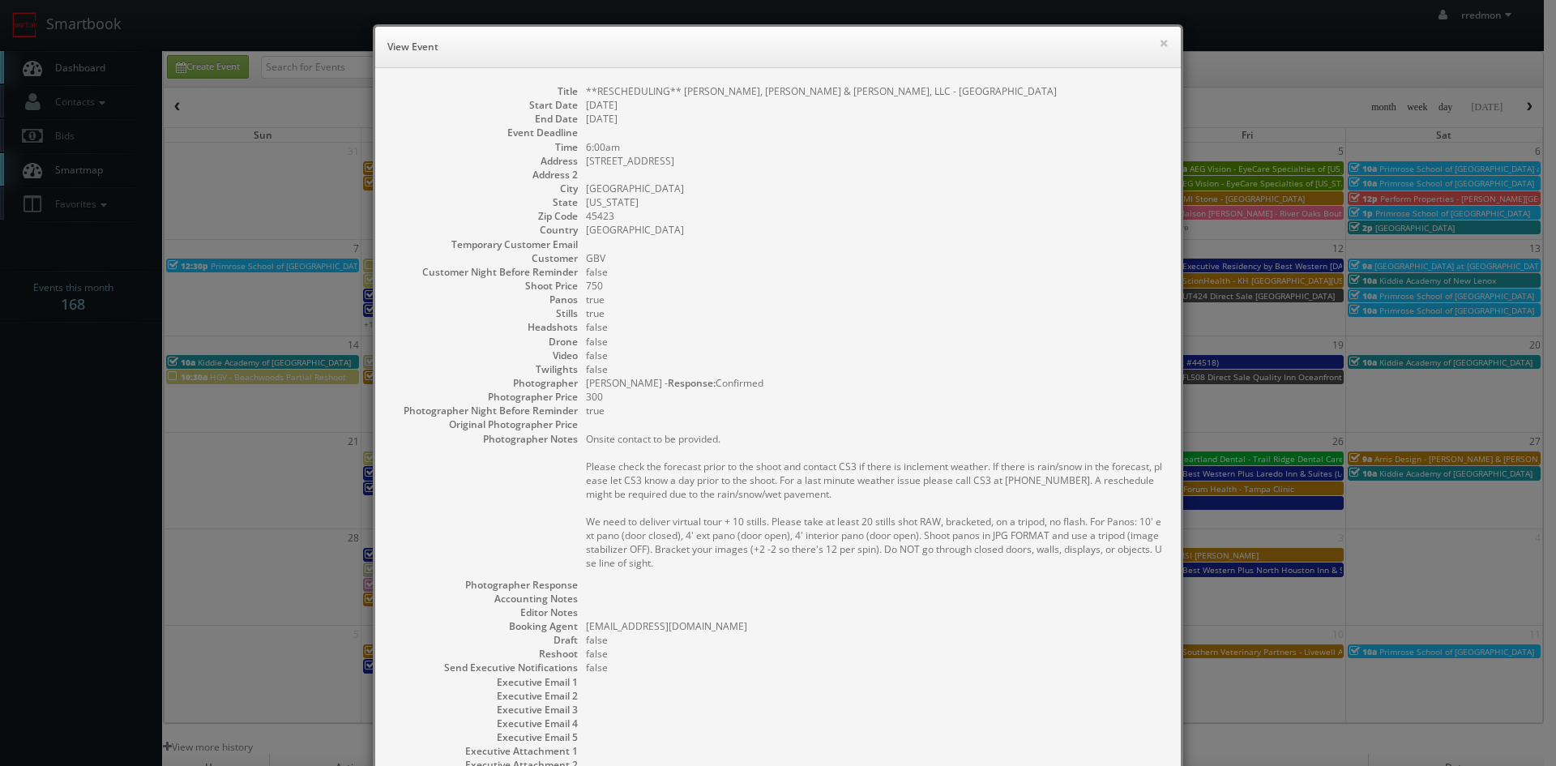
scroll to position [149, 0]
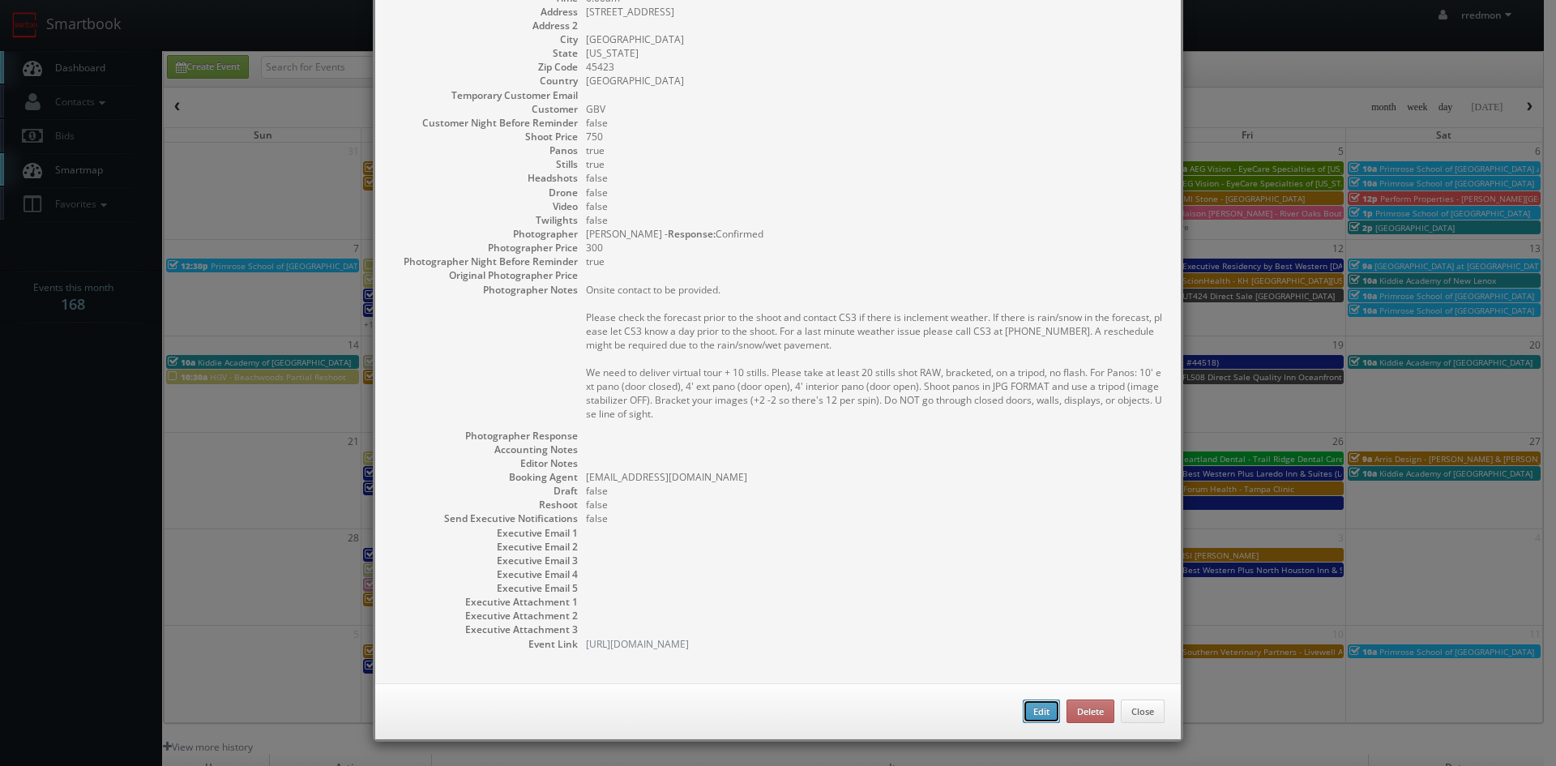
click at [1042, 718] on button "Edit" at bounding box center [1041, 711] width 37 height 24
select select "[US_STATE]"
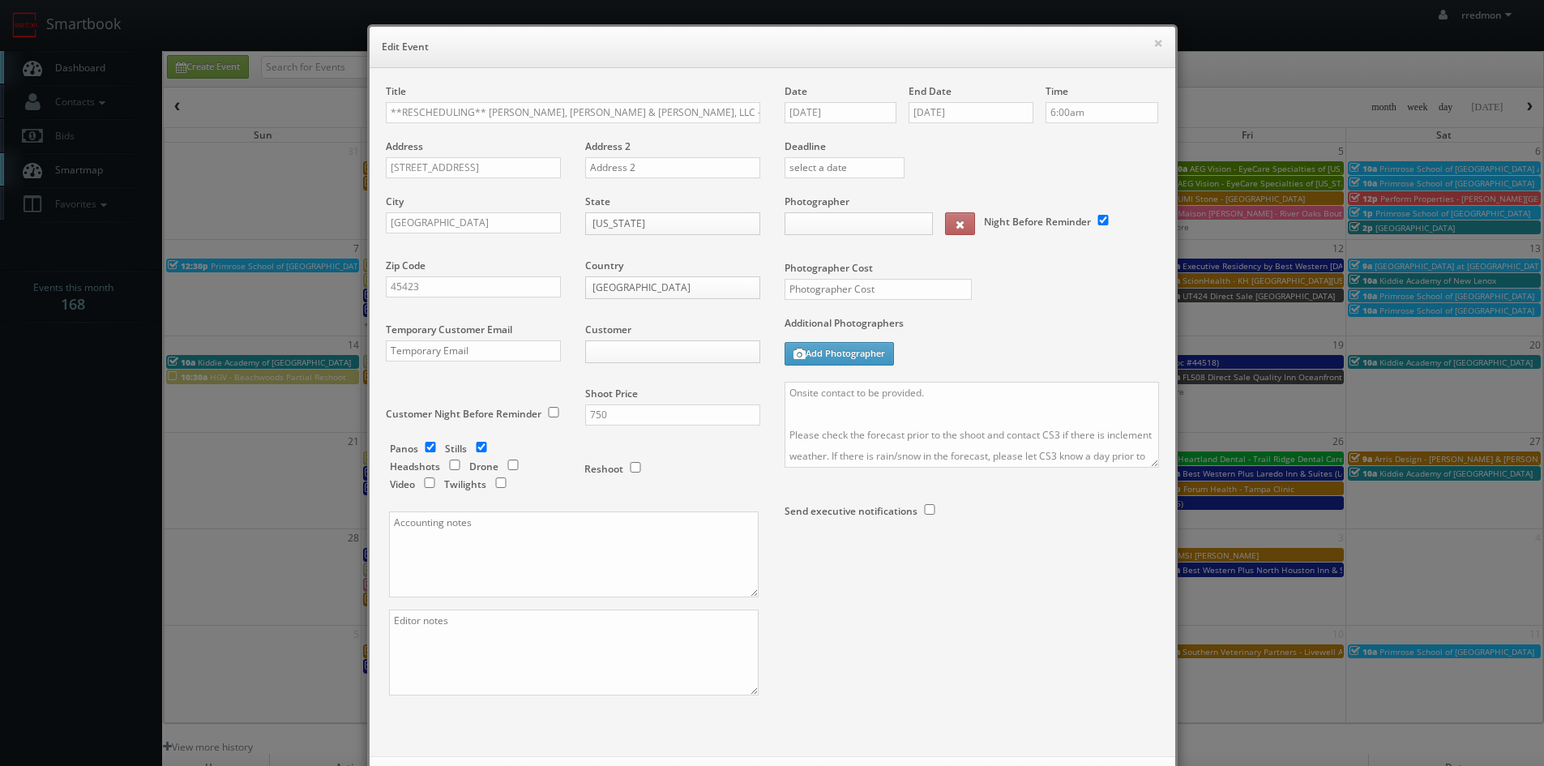
type input "750"
type input "300"
select select "[EMAIL_ADDRESS][DOMAIN_NAME]"
select select "george@snappygeorge.com"
click at [481, 112] on input "**RESCHEDULING** Kisling, Nestico & Redick, LLC - Dayton" at bounding box center [573, 112] width 374 height 21
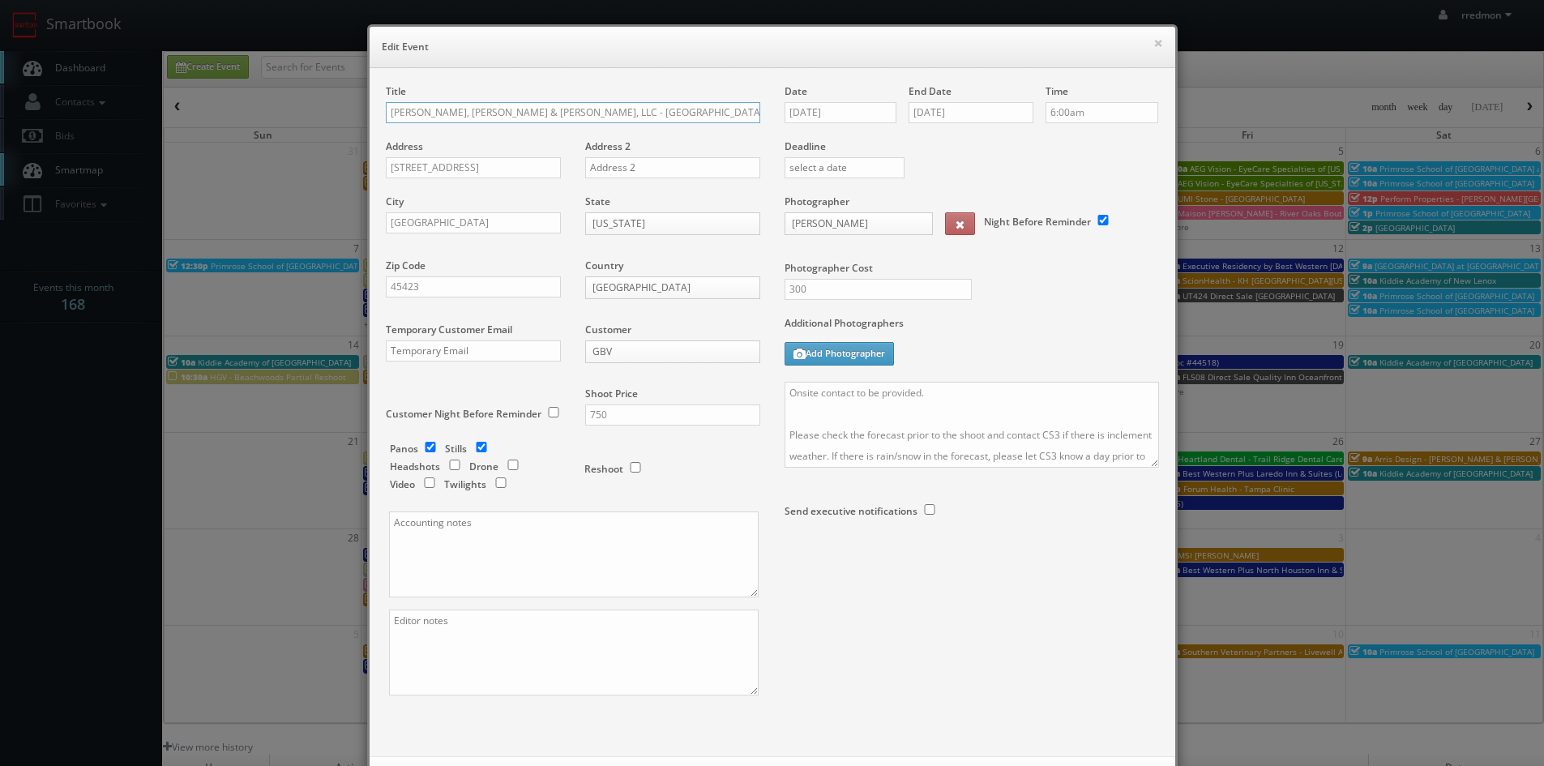
type input "[PERSON_NAME], [PERSON_NAME] & [PERSON_NAME], LLC - [GEOGRAPHIC_DATA]"
click at [915, 396] on textarea "Onsite contact to be provided. Please check the forecast prior to the shoot and…" at bounding box center [972, 425] width 374 height 86
click at [830, 113] on input "09/04/2025" at bounding box center [841, 112] width 113 height 21
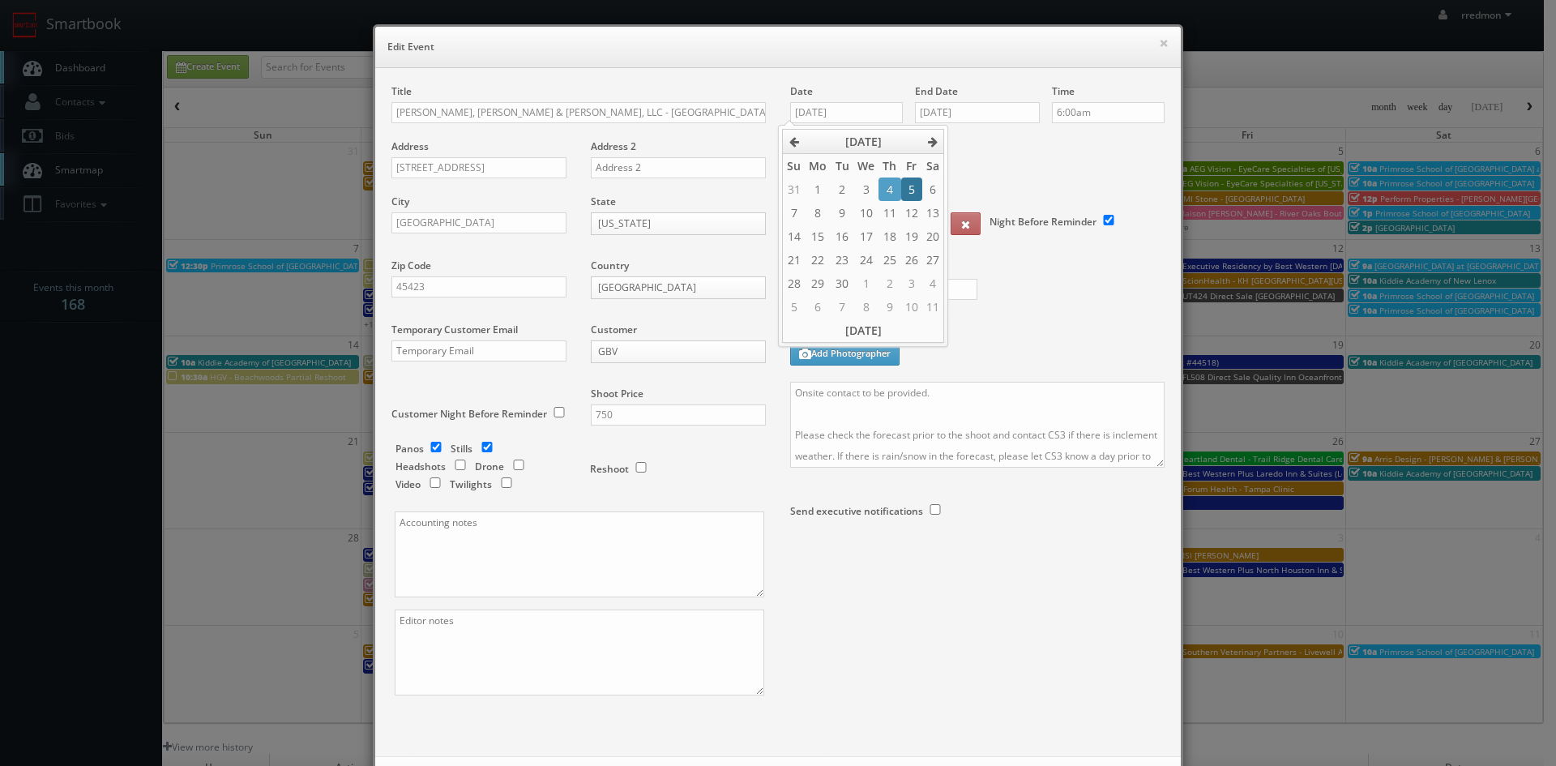
click at [902, 194] on td "5" at bounding box center [911, 190] width 21 height 24
type input "[DATE]"
click at [971, 112] on input "09/04/2025" at bounding box center [977, 112] width 125 height 21
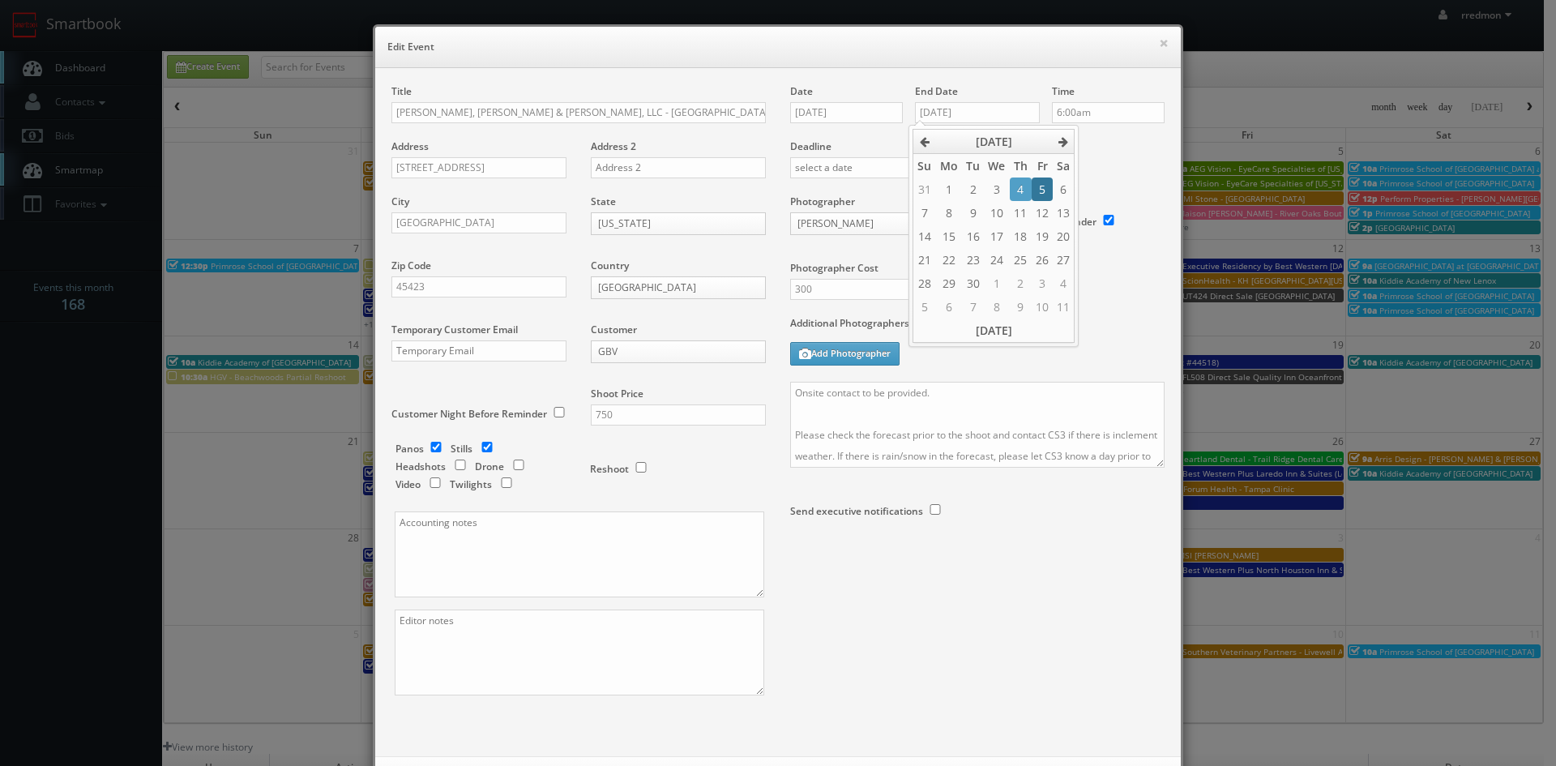
click at [1035, 187] on td "5" at bounding box center [1042, 190] width 21 height 24
type input "[DATE]"
click at [1097, 162] on div "Deadline" at bounding box center [977, 139] width 399 height 110
drag, startPoint x: 951, startPoint y: 392, endPoint x: 764, endPoint y: 386, distance: 186.5
click at [764, 386] on div "Title Kisling, Nestico & Redick, LLC - Dayton Address 40 N Main St, STE 1340 Ad…" at bounding box center [778, 403] width 798 height 639
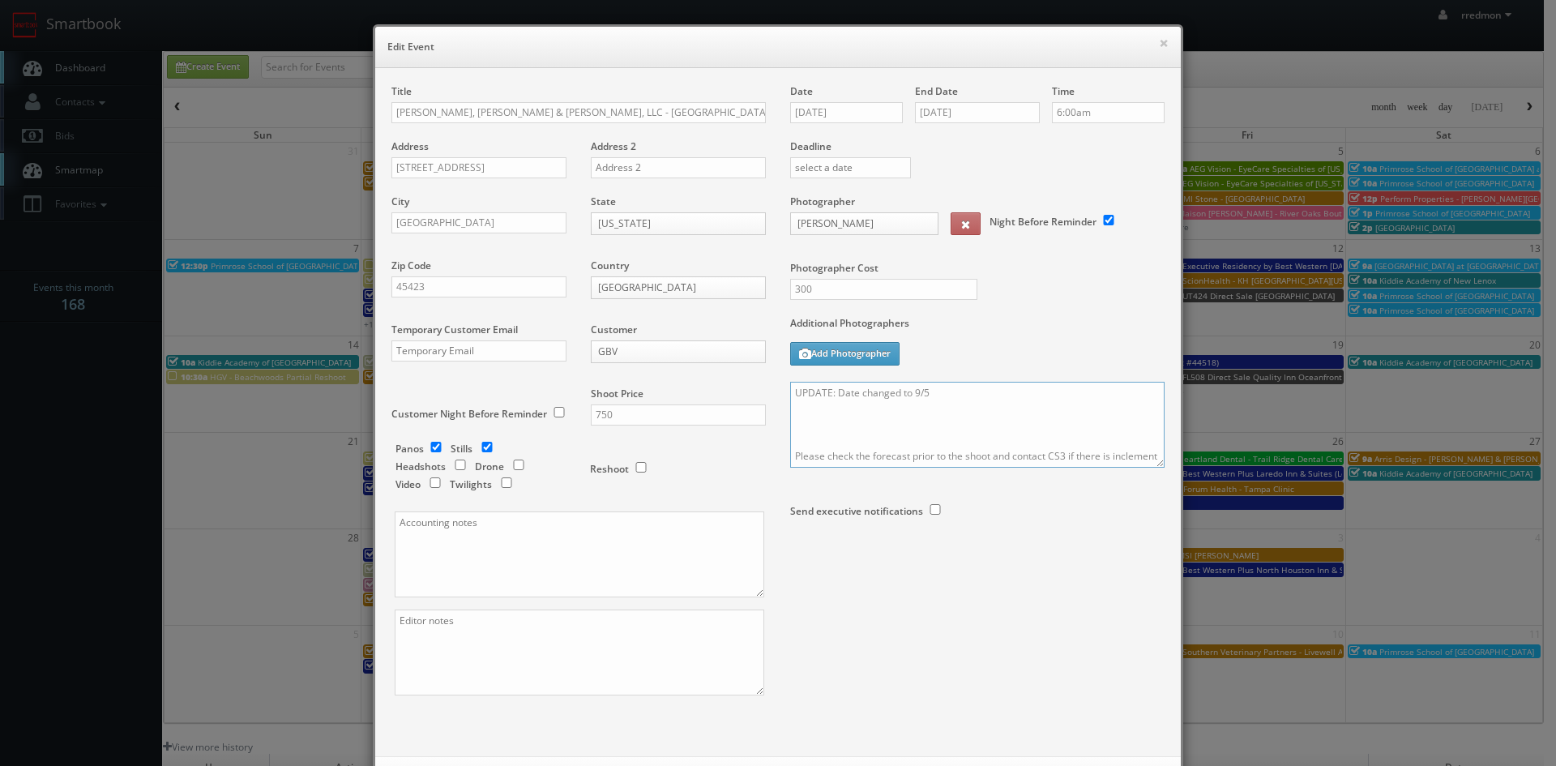
click at [849, 418] on textarea "UPDATE: Date changed to 9/5 Please check the forecast prior to the shoot and co…" at bounding box center [977, 425] width 374 height 86
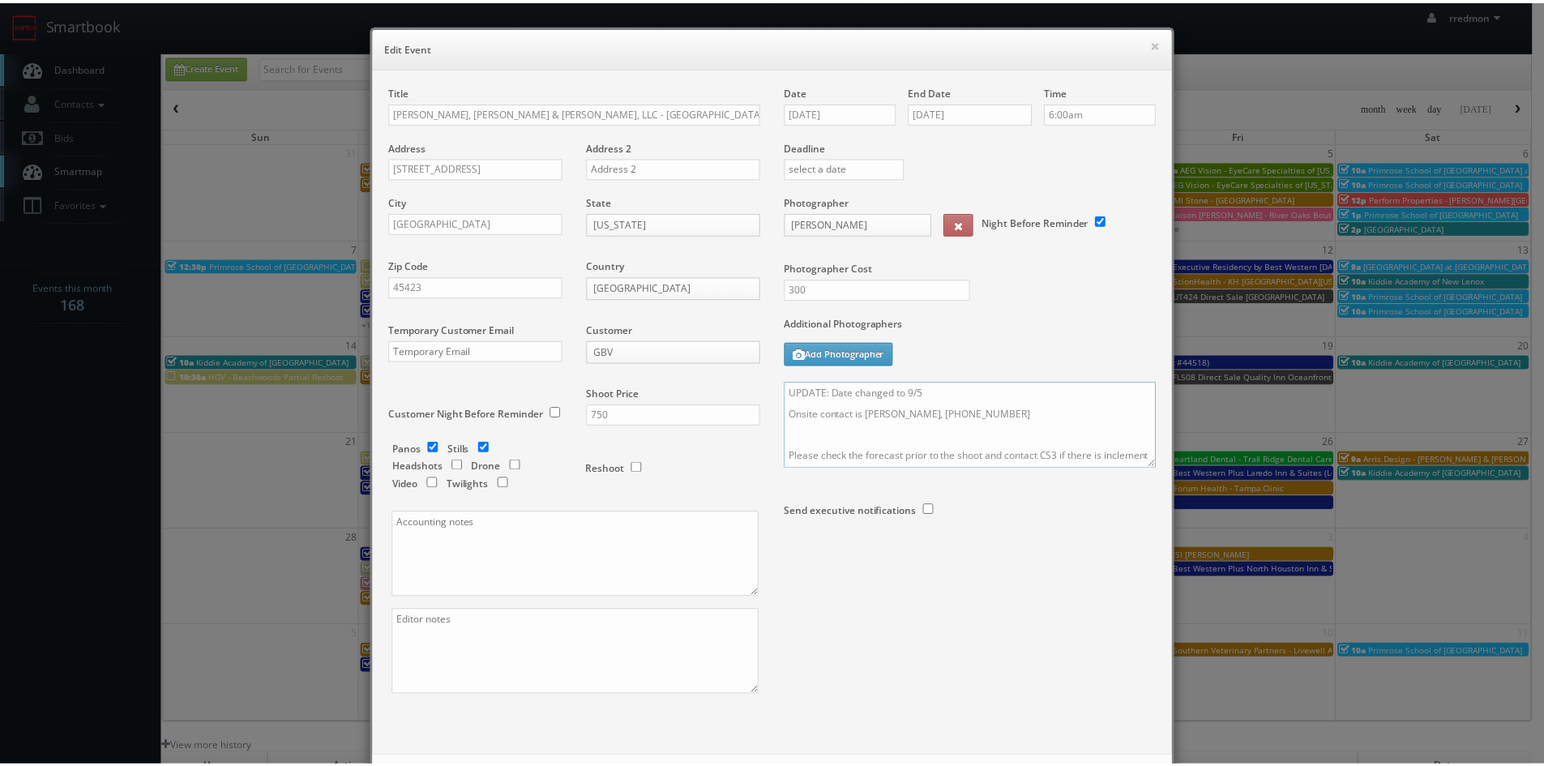
scroll to position [74, 0]
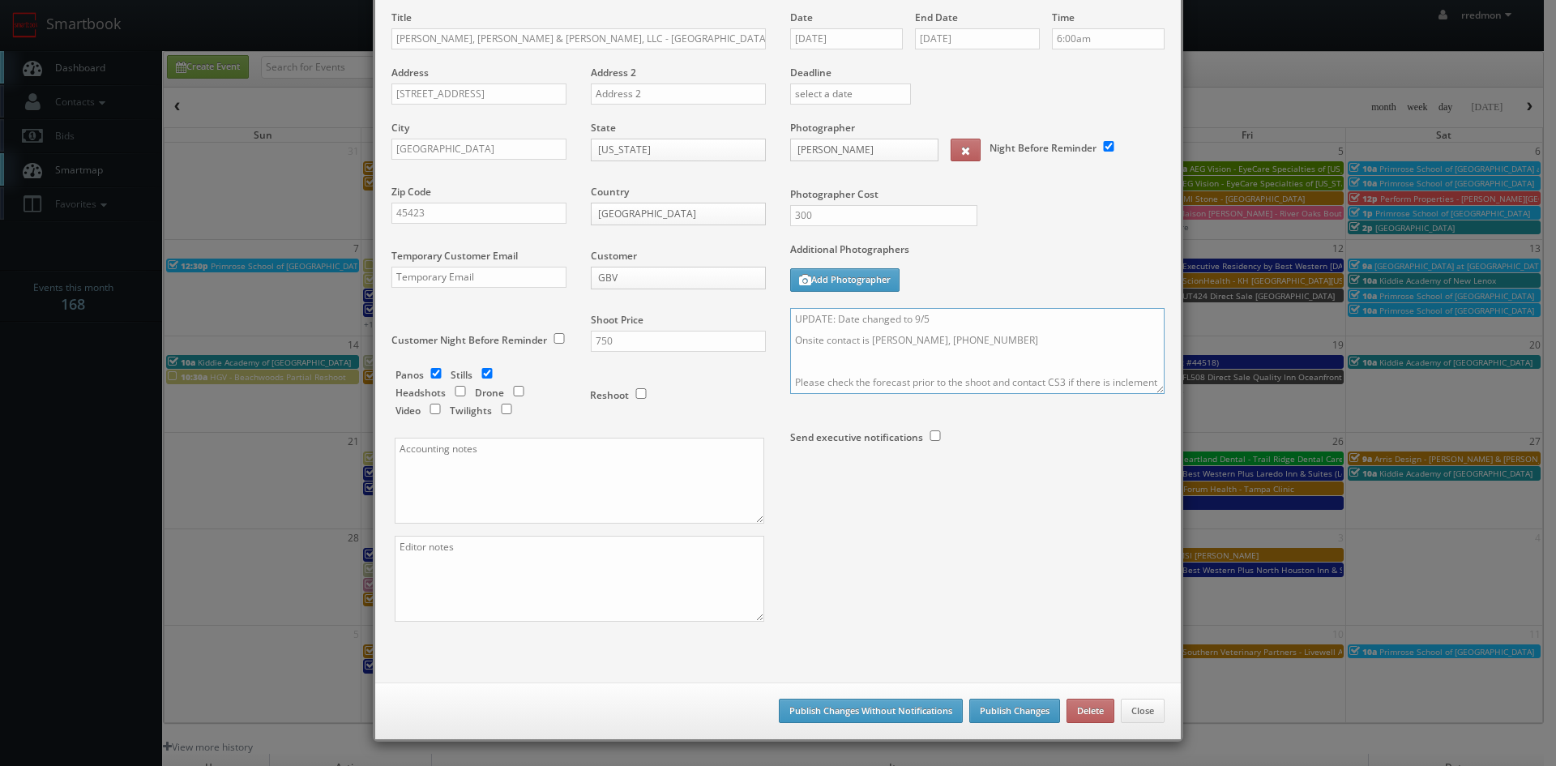
type textarea "UPDATE: Date changed to 9/5 Onsite contact is Brandy Gobrogge, 330-869-9007 Ple…"
click at [1002, 709] on button "Publish Changes" at bounding box center [1014, 711] width 91 height 24
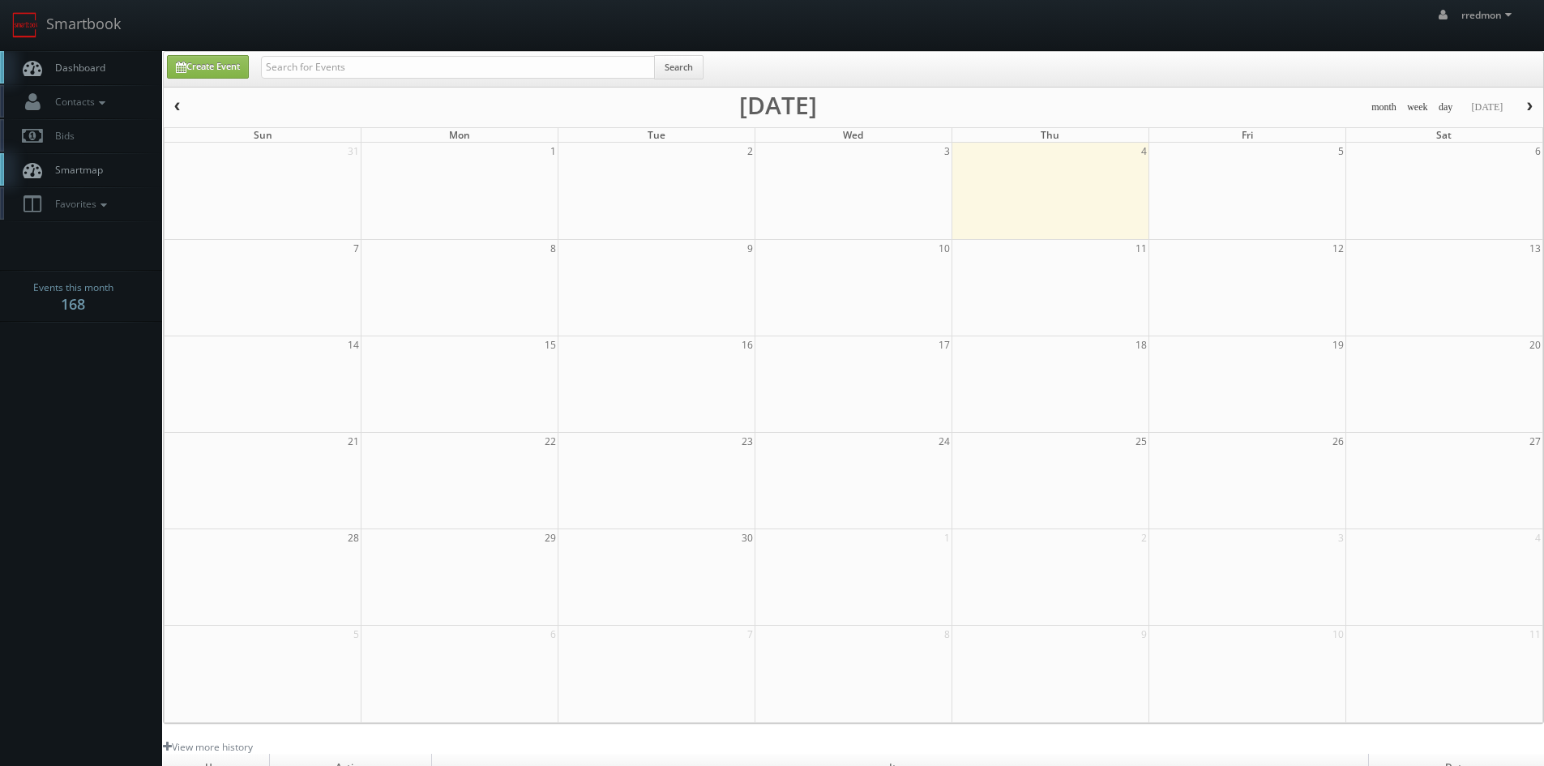
click at [96, 62] on span "Dashboard" at bounding box center [76, 68] width 58 height 14
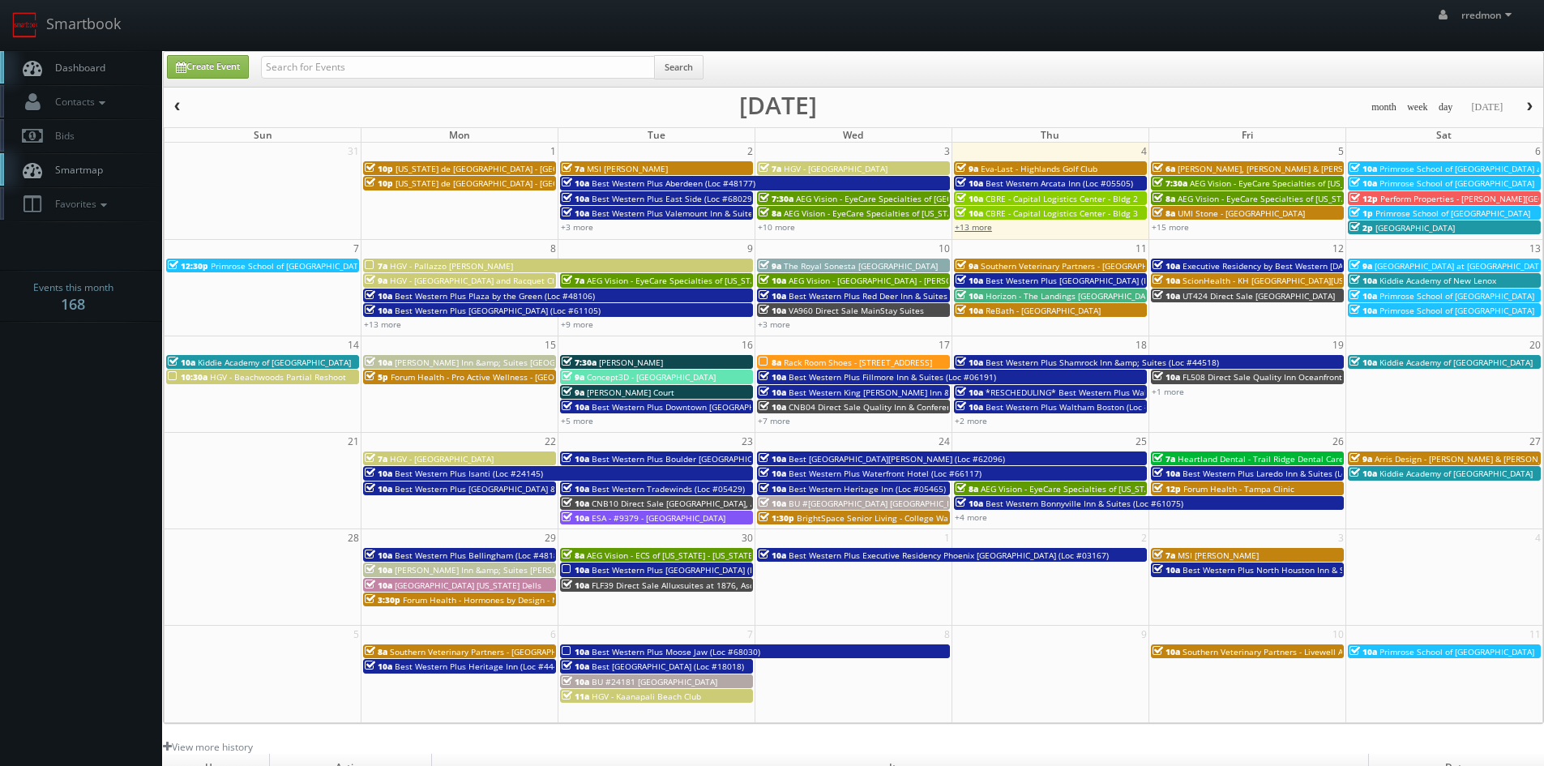
click at [981, 229] on link "+13 more" at bounding box center [973, 226] width 37 height 11
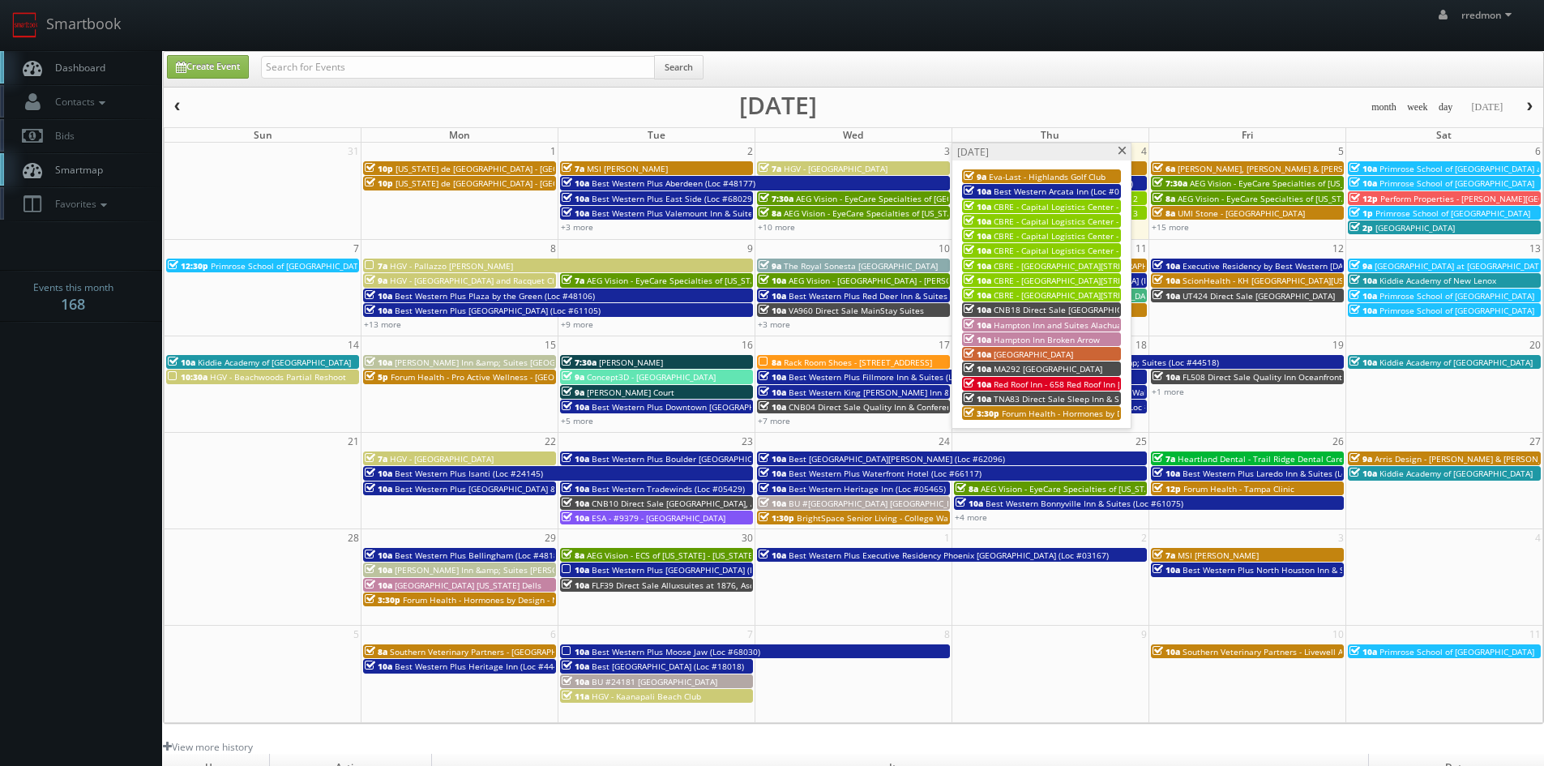
click at [1032, 200] on div "10a CBRE - Capital Logistics Center - Bldg 2" at bounding box center [1042, 206] width 156 height 12
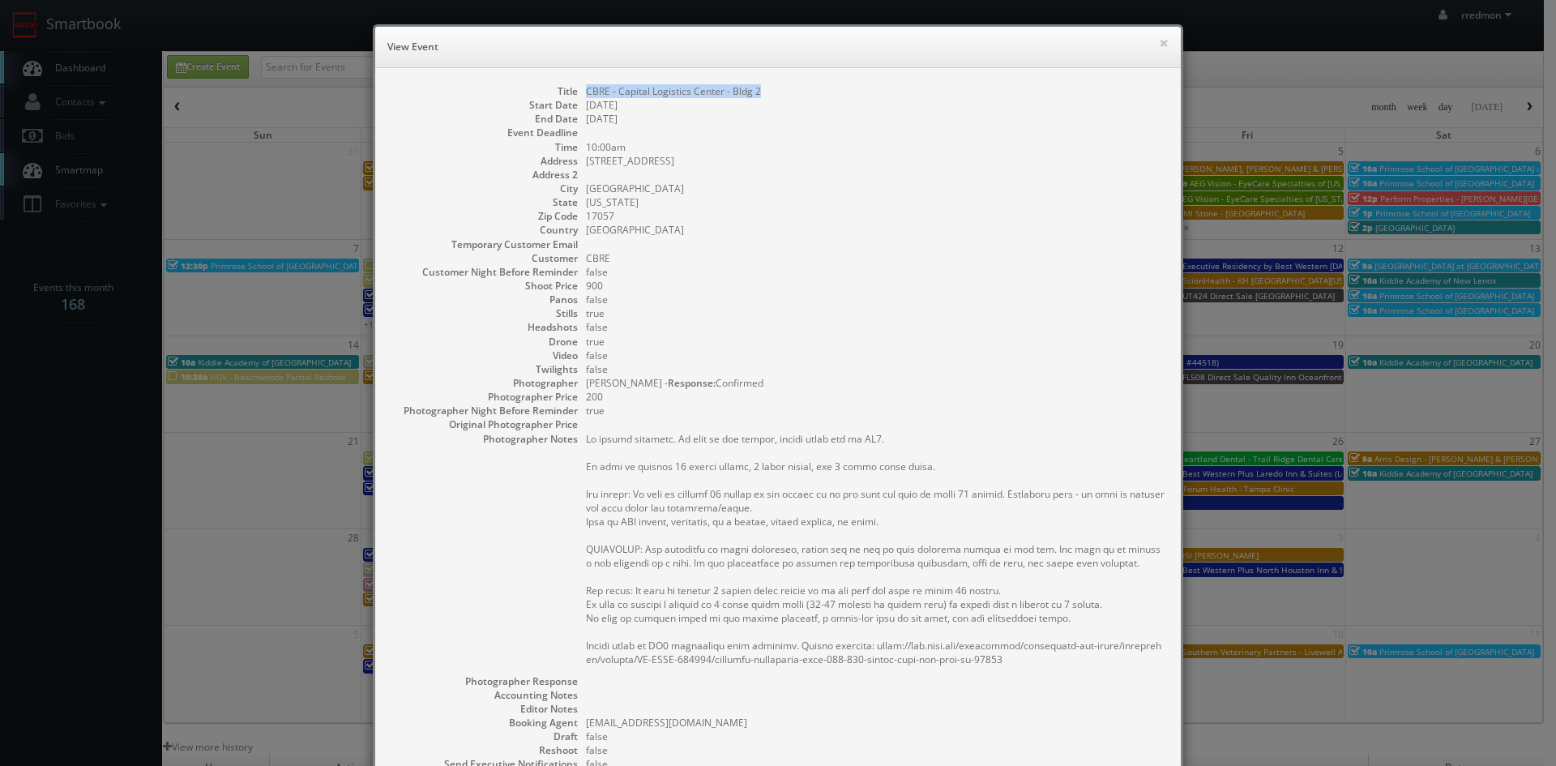
drag, startPoint x: 764, startPoint y: 96, endPoint x: 580, endPoint y: 85, distance: 185.1
click at [586, 85] on dd "CBRE - Capital Logistics Center - Bldg 2" at bounding box center [875, 91] width 579 height 14
copy dd "CBRE - Capital Logistics Center - Bldg 2"
click at [1159, 40] on button "×" at bounding box center [1164, 42] width 10 height 11
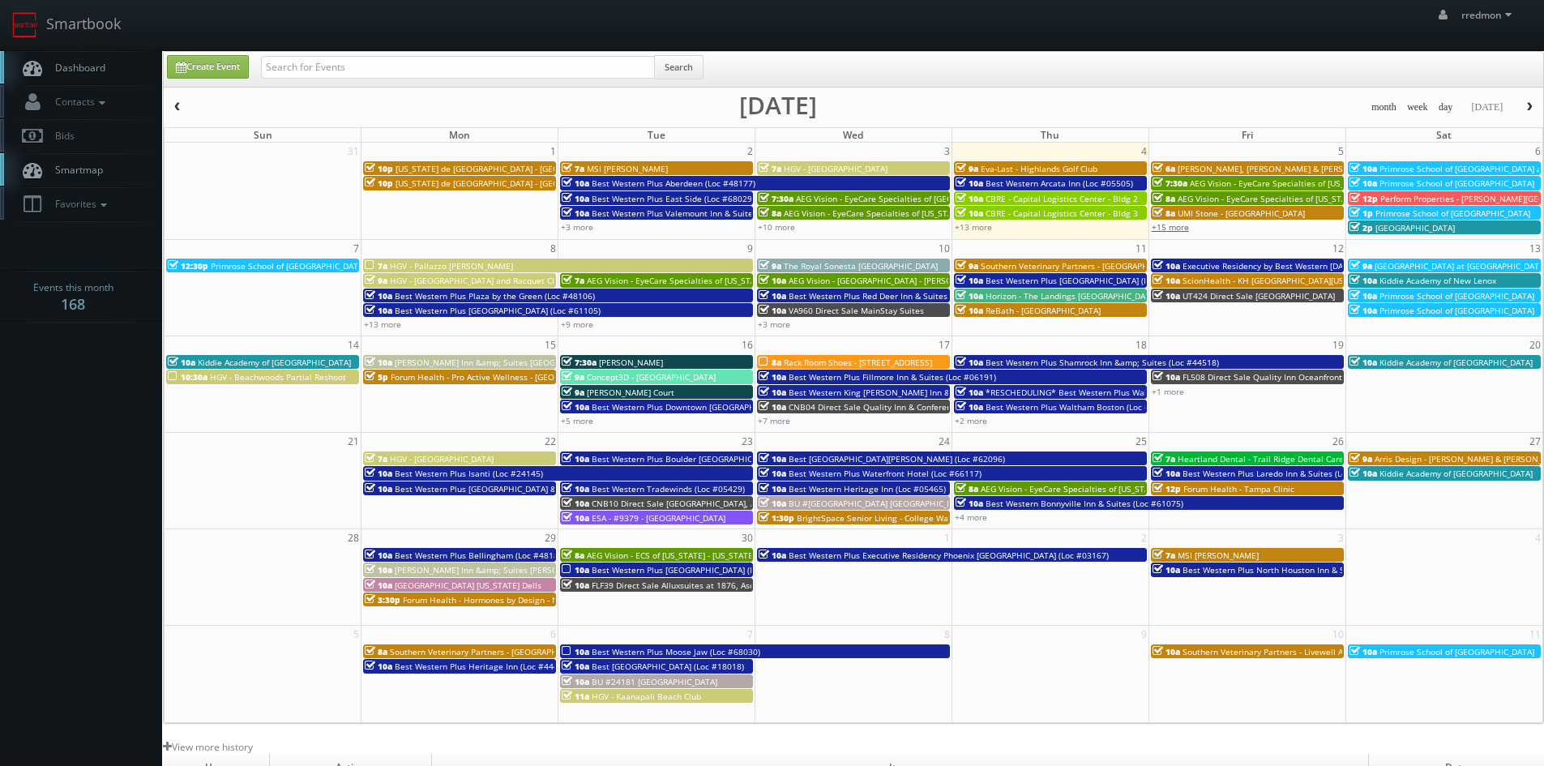
click at [1186, 225] on link "+15 more" at bounding box center [1170, 226] width 37 height 11
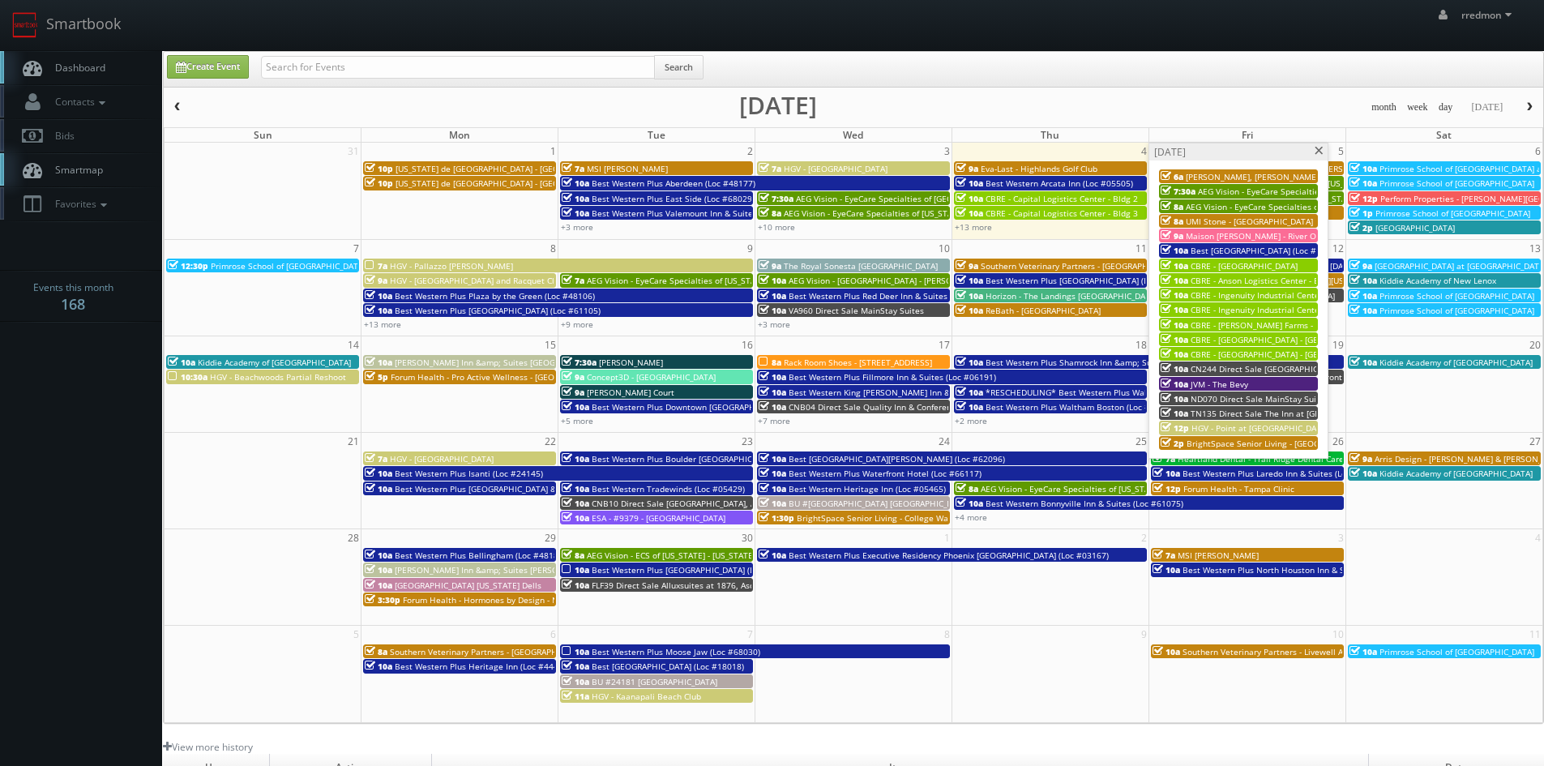
click at [1315, 152] on span at bounding box center [1319, 151] width 11 height 9
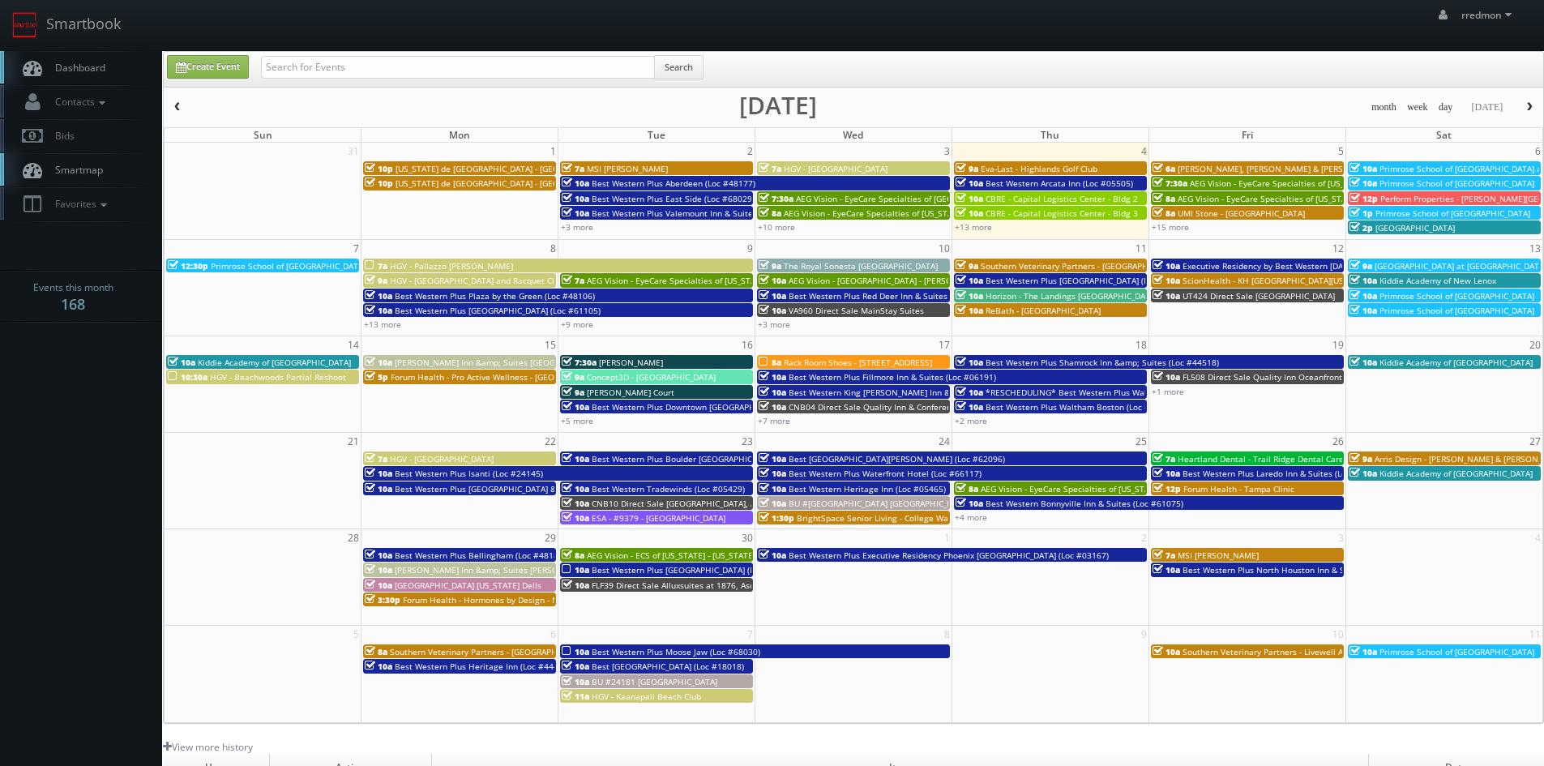
click at [1074, 213] on span "CBRE - Capital Logistics Center - Bldg 3" at bounding box center [1062, 212] width 152 height 11
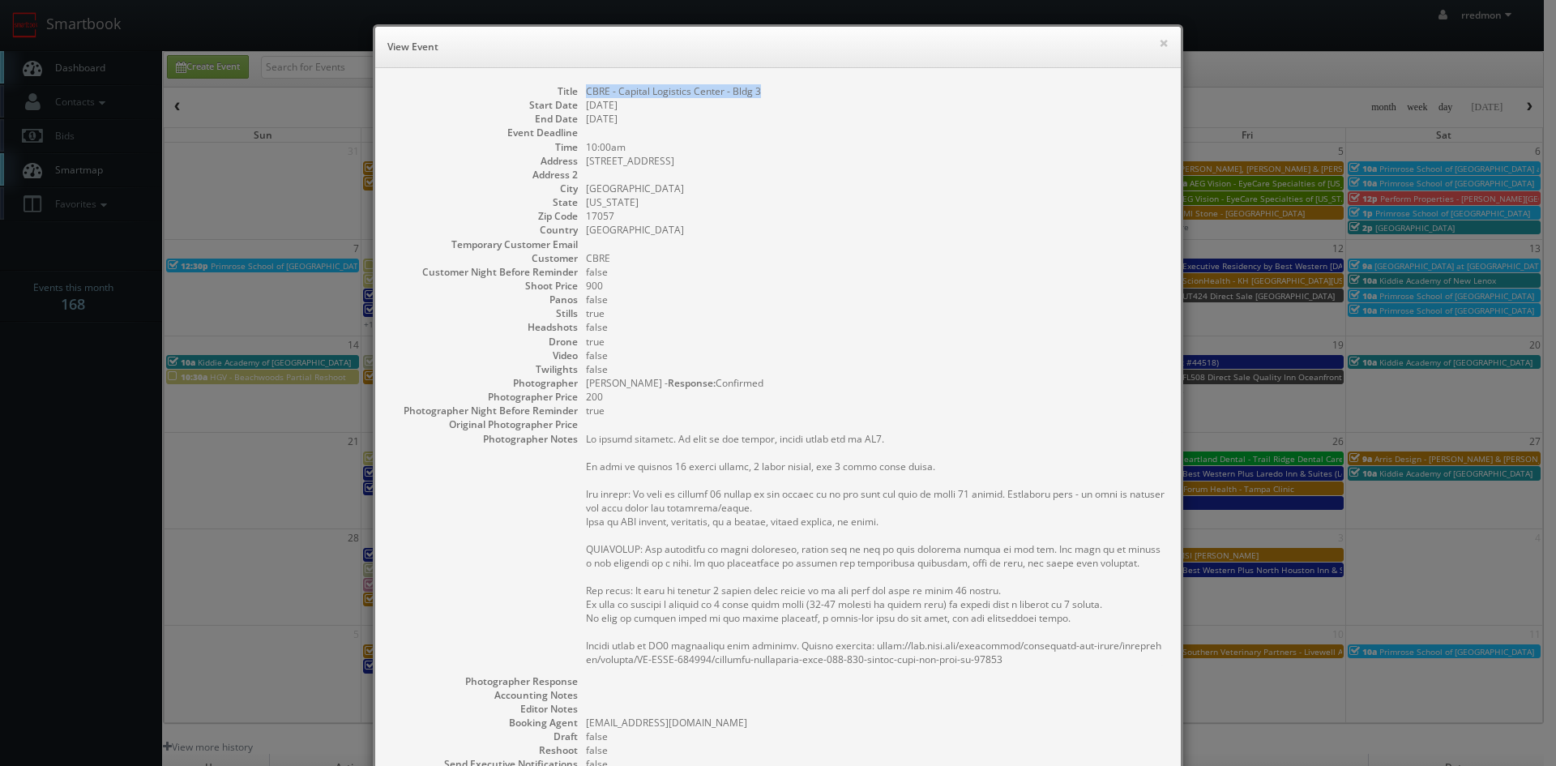
drag, startPoint x: 762, startPoint y: 92, endPoint x: 581, endPoint y: 93, distance: 180.7
click at [586, 93] on dd "CBRE - Capital Logistics Center - Bldg 3" at bounding box center [875, 91] width 579 height 14
copy dd "CBRE - Capital Logistics Center - Bldg 3"
click at [1159, 41] on button "×" at bounding box center [1164, 42] width 10 height 11
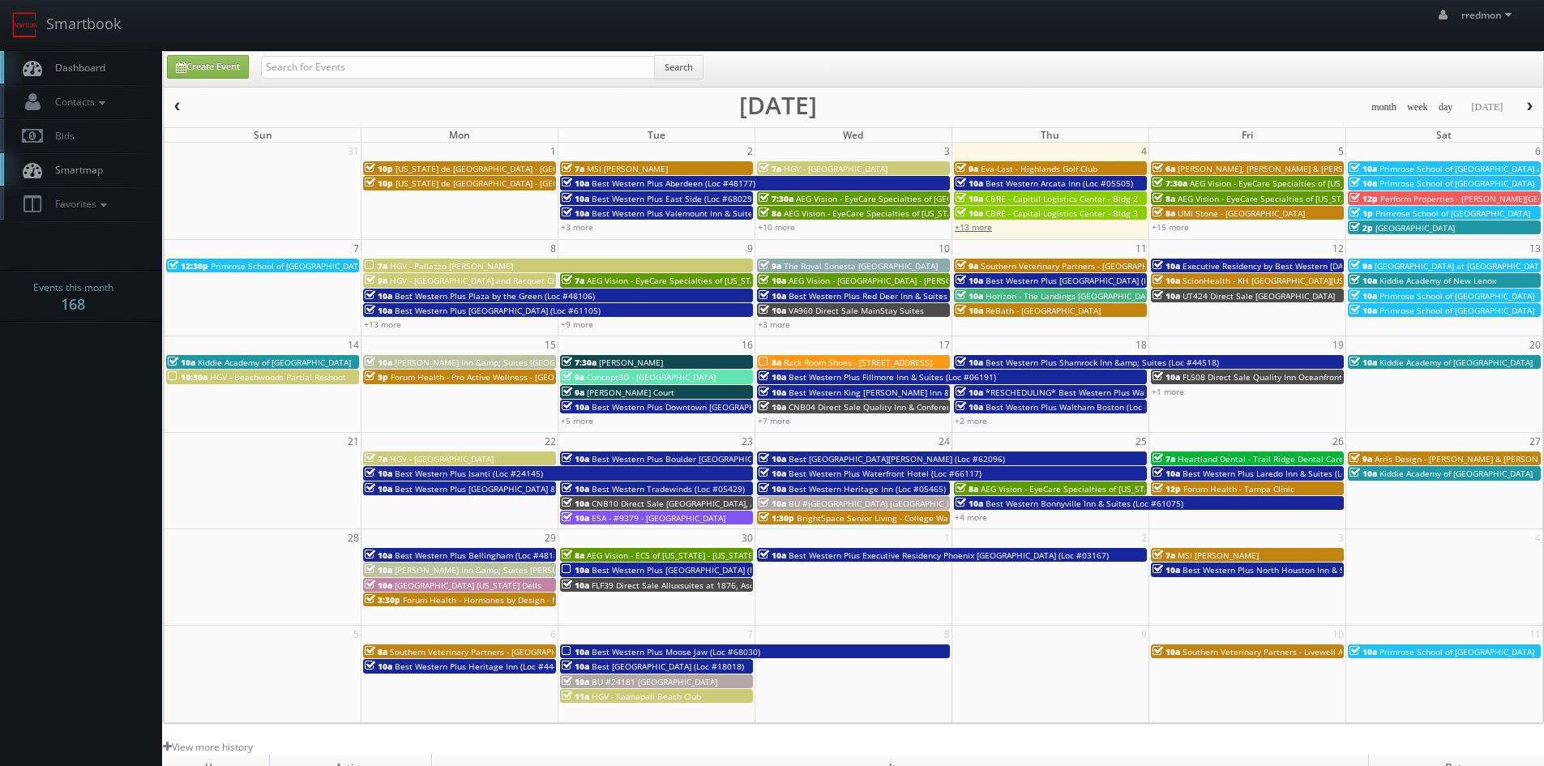
click at [988, 230] on link "+13 more" at bounding box center [973, 226] width 37 height 11
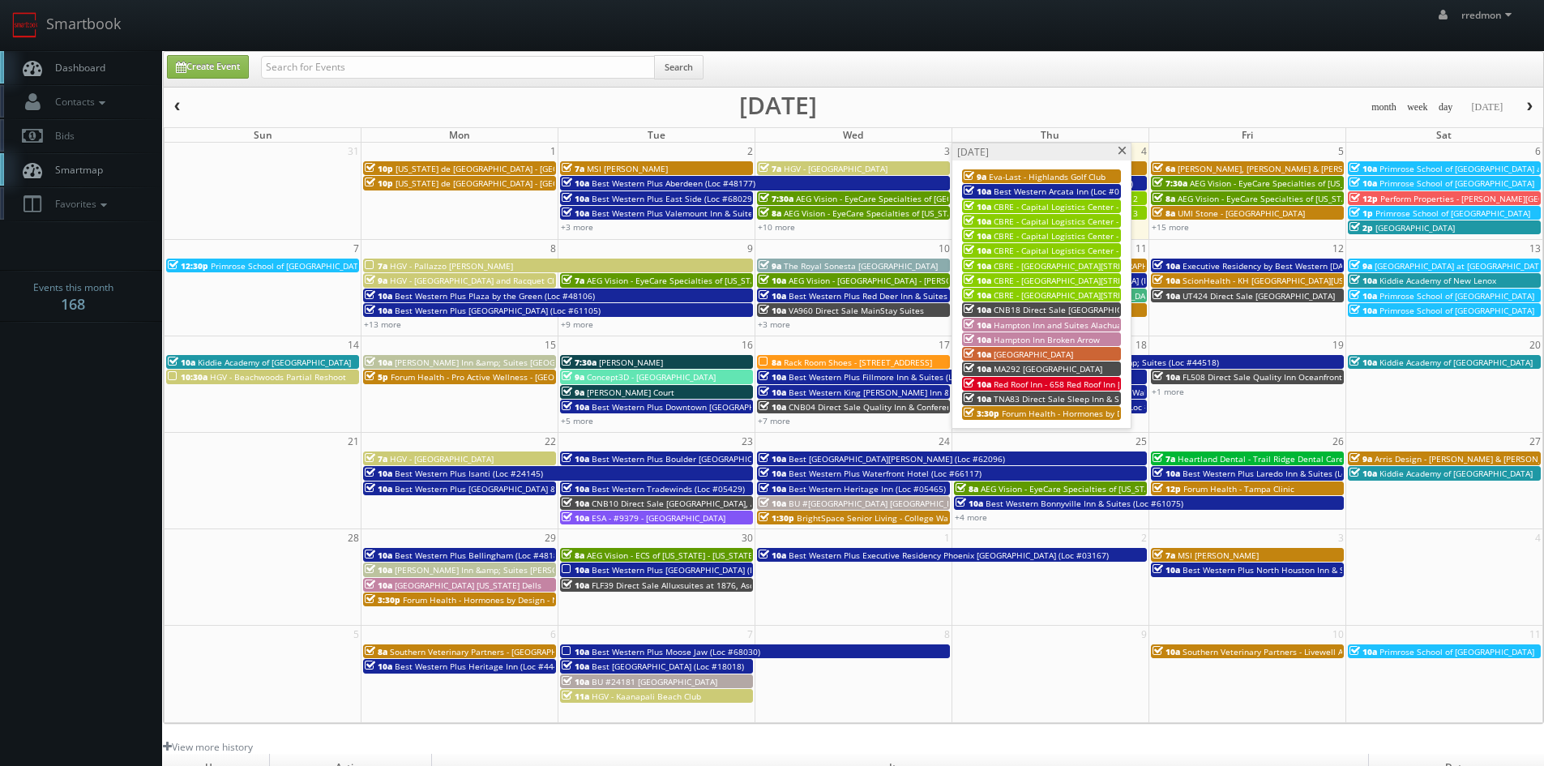
click at [1093, 237] on span "CBRE - Capital Logistics Center - Bldg 4" at bounding box center [1070, 235] width 152 height 11
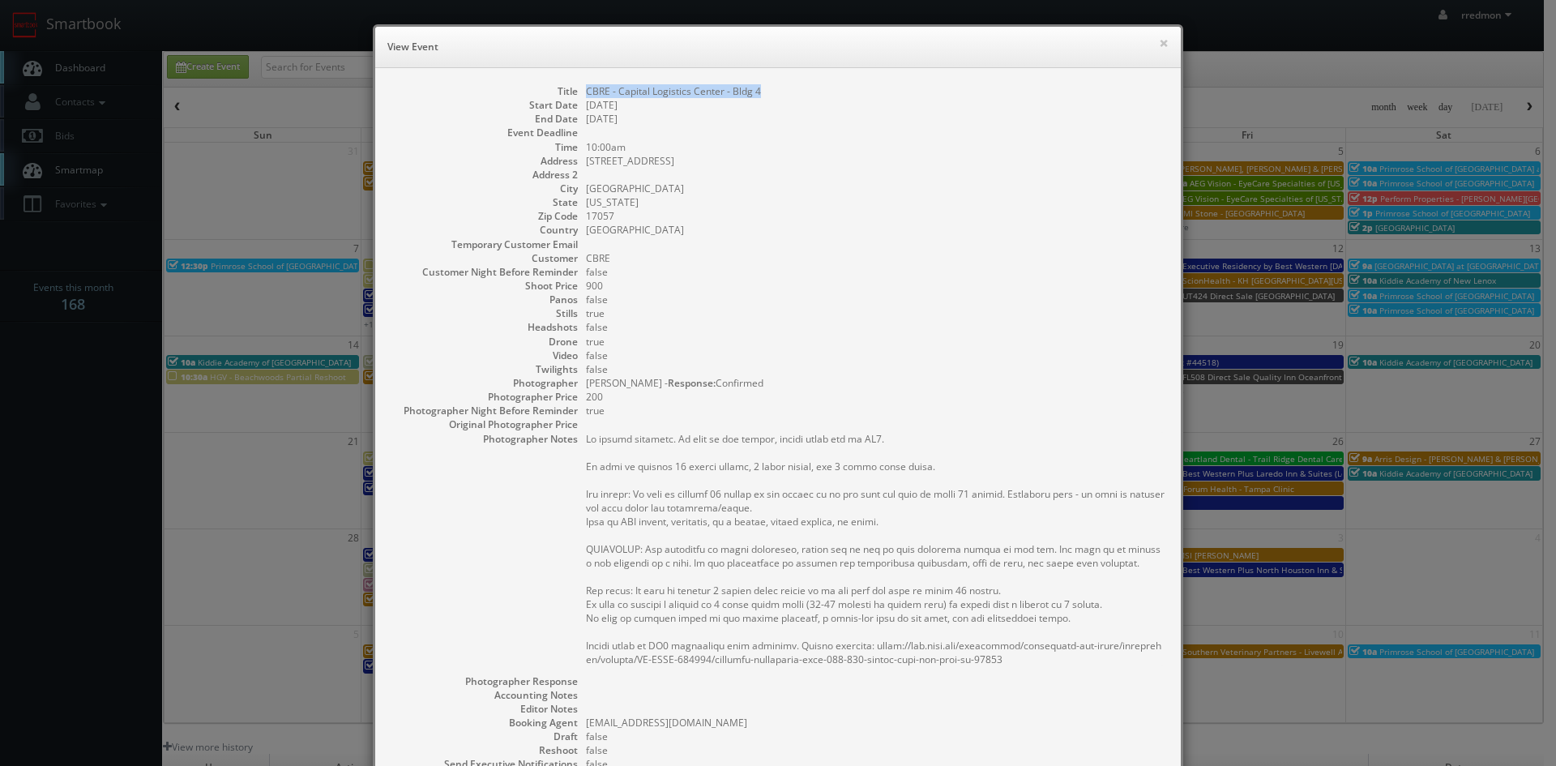
drag, startPoint x: 764, startPoint y: 94, endPoint x: 577, endPoint y: 88, distance: 187.3
click at [577, 88] on dl "Title CBRE - Capital Logistics Center - Bldg 4 Start Date 09/04/2025 End Date 0…" at bounding box center [777, 490] width 773 height 812
copy dd "CBRE - Capital Logistics Center - Bldg 4"
click at [1159, 42] on button "×" at bounding box center [1164, 42] width 10 height 11
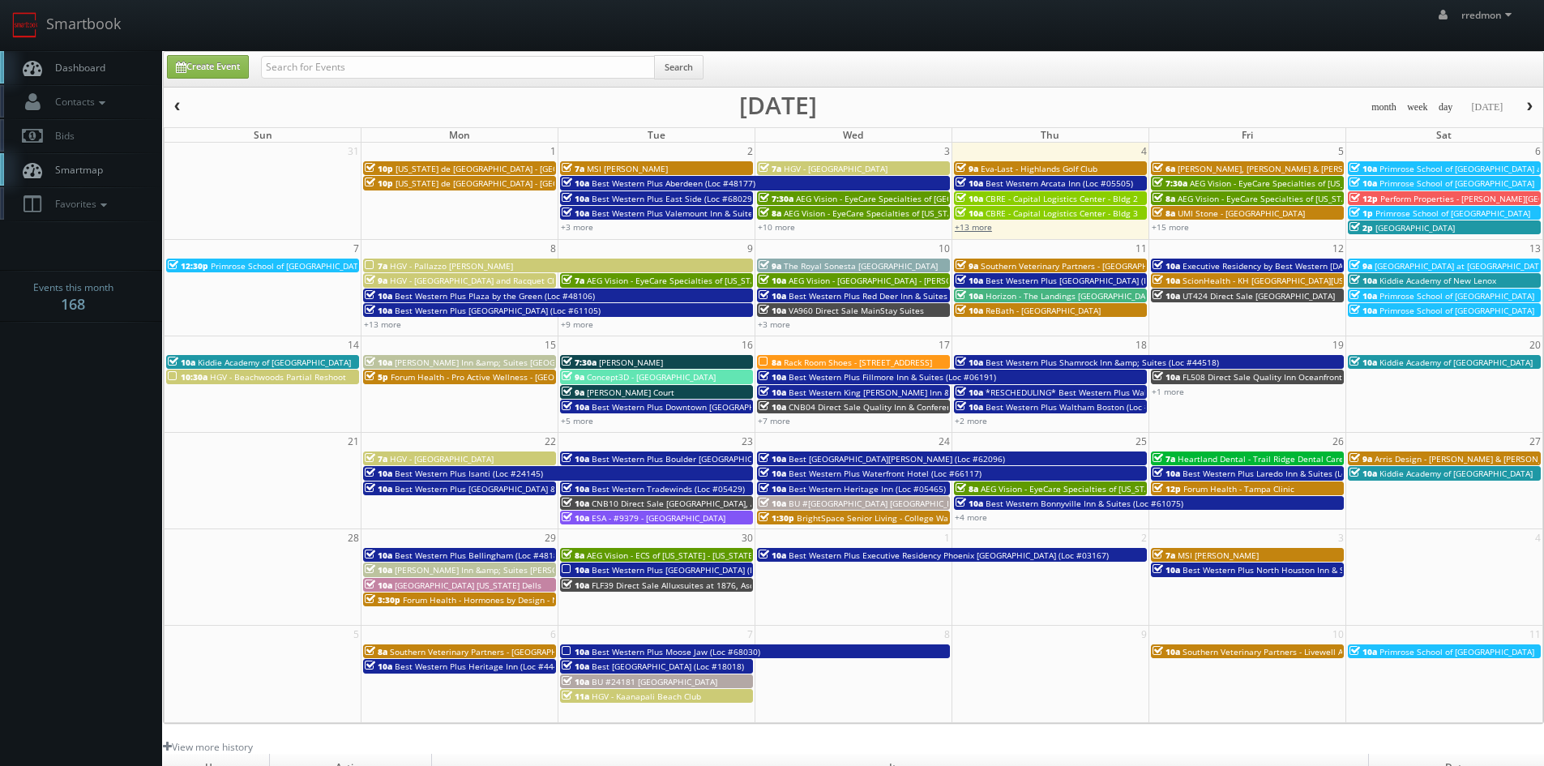
click at [981, 230] on link "+13 more" at bounding box center [973, 226] width 37 height 11
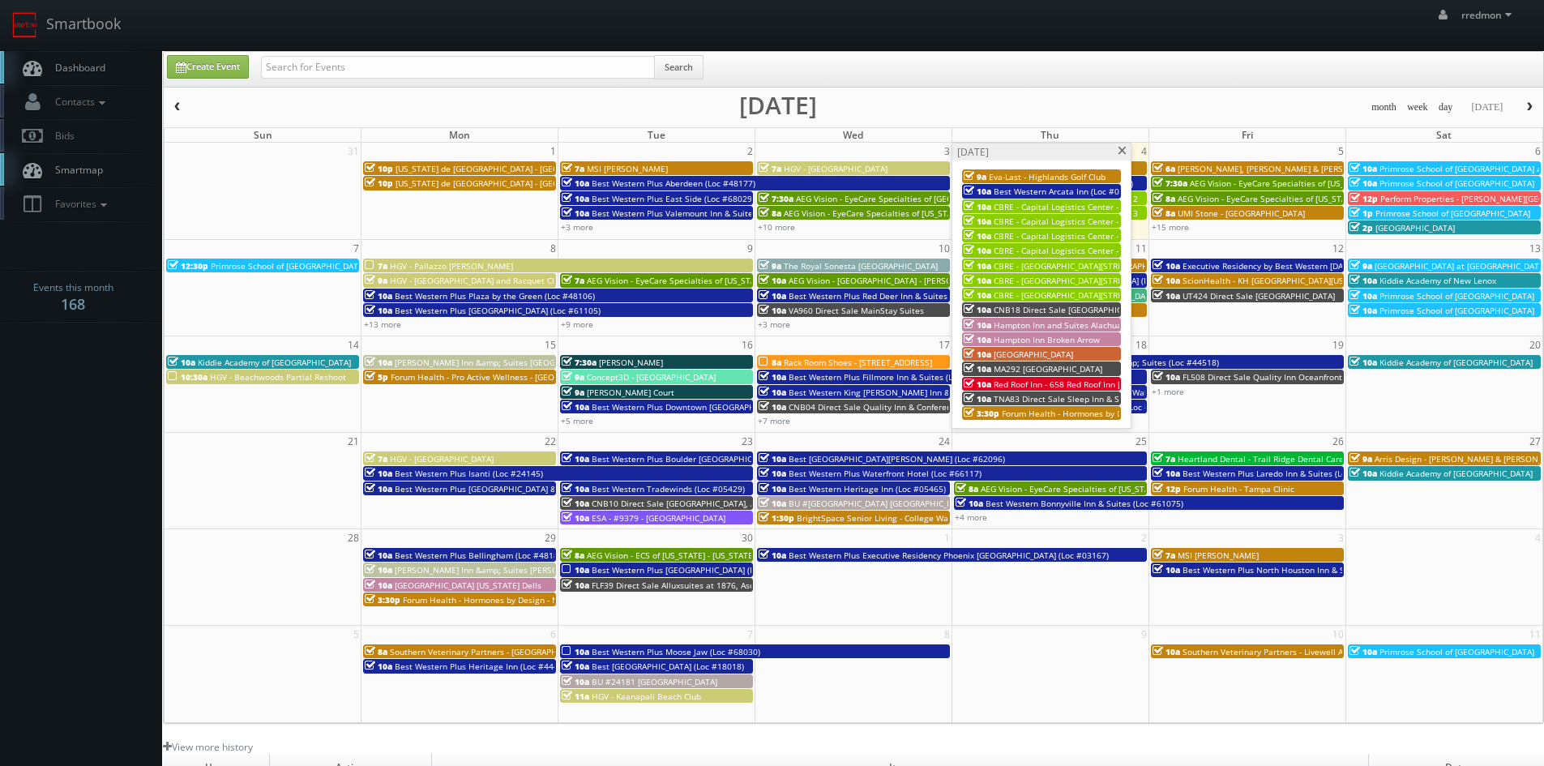
click at [1093, 249] on span "CBRE - Capital Logistics Center - Bldg 6" at bounding box center [1070, 250] width 152 height 11
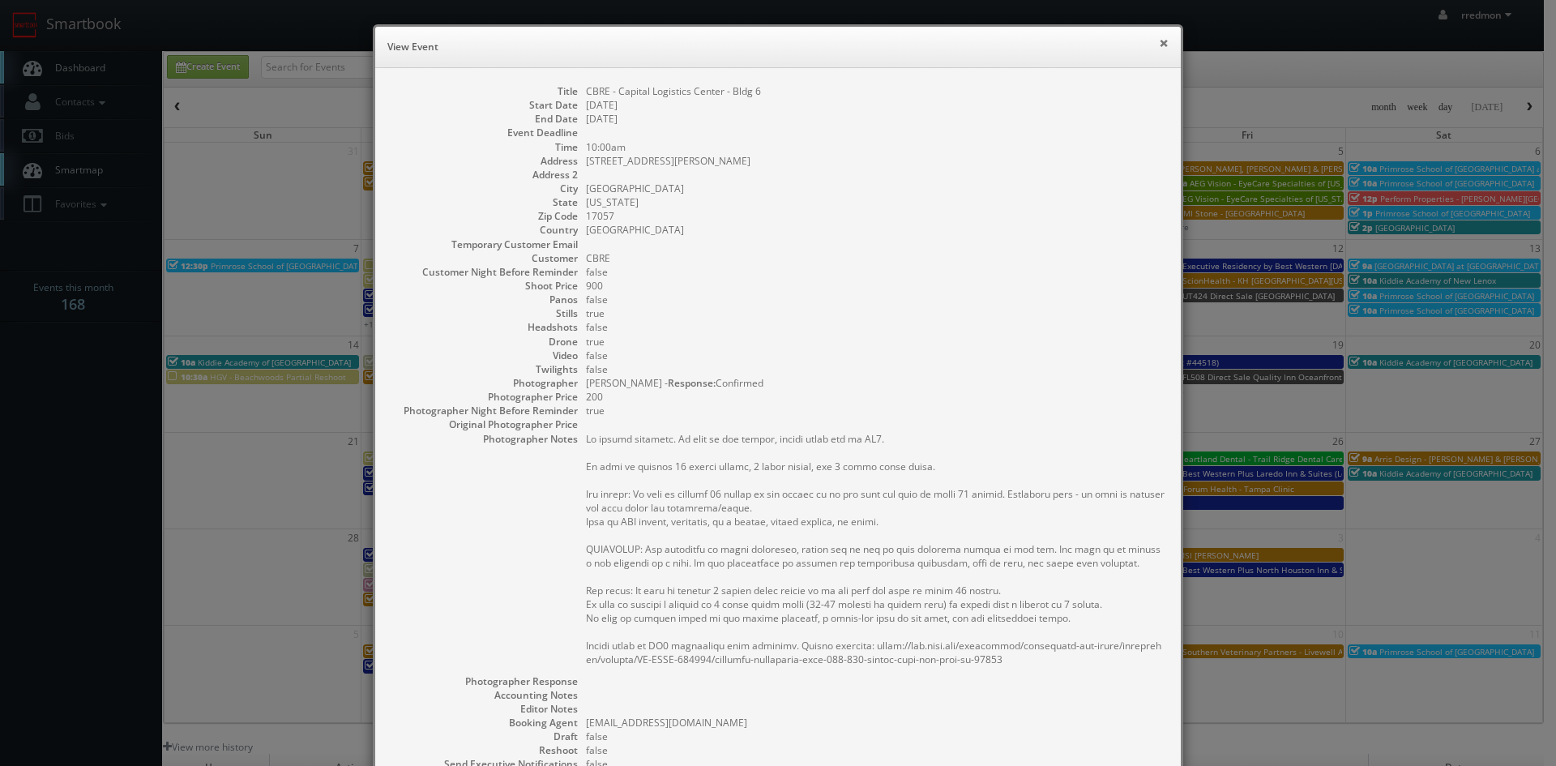
click at [1159, 44] on button "×" at bounding box center [1164, 42] width 10 height 11
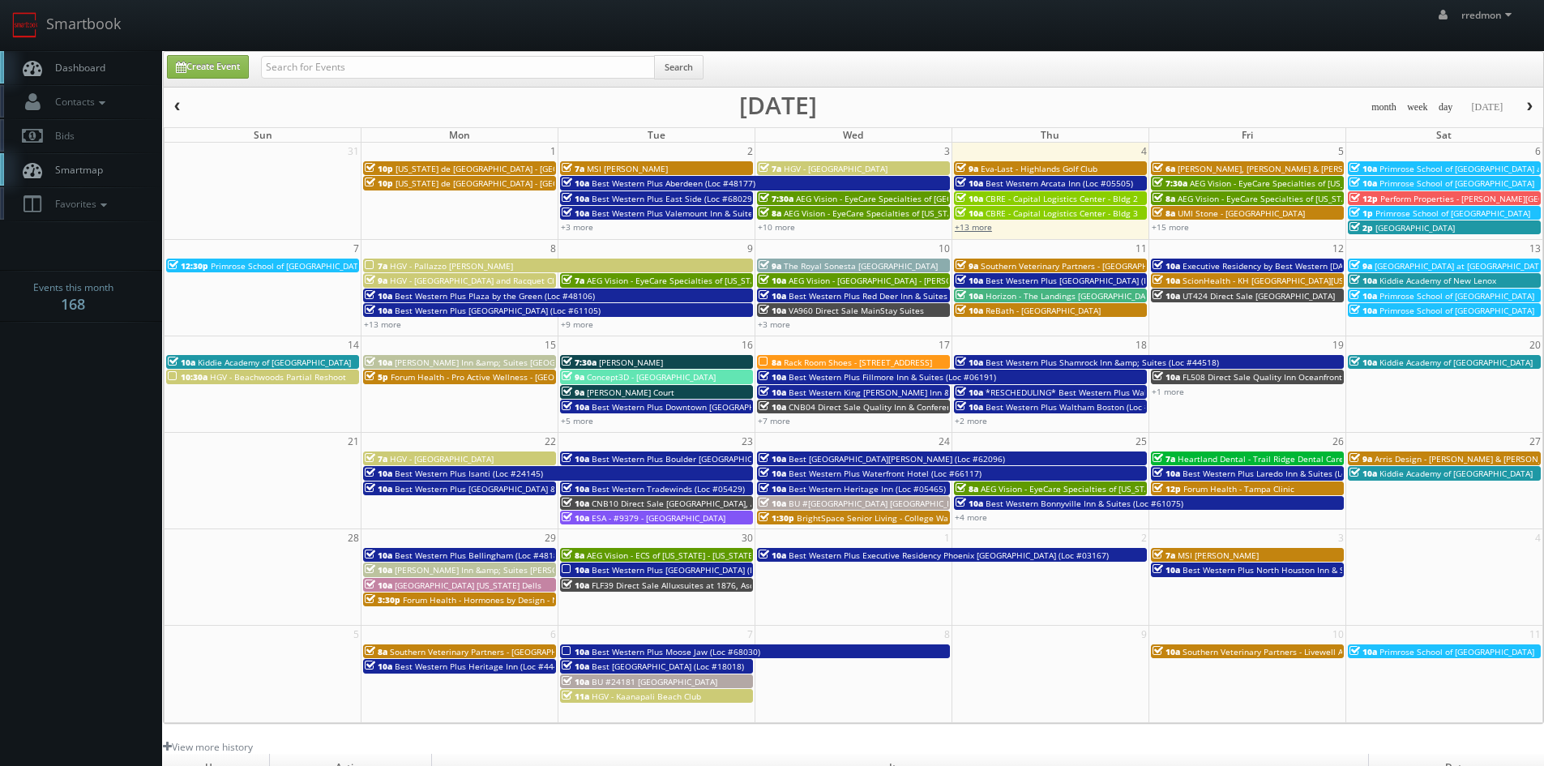
click at [984, 230] on link "+13 more" at bounding box center [973, 226] width 37 height 11
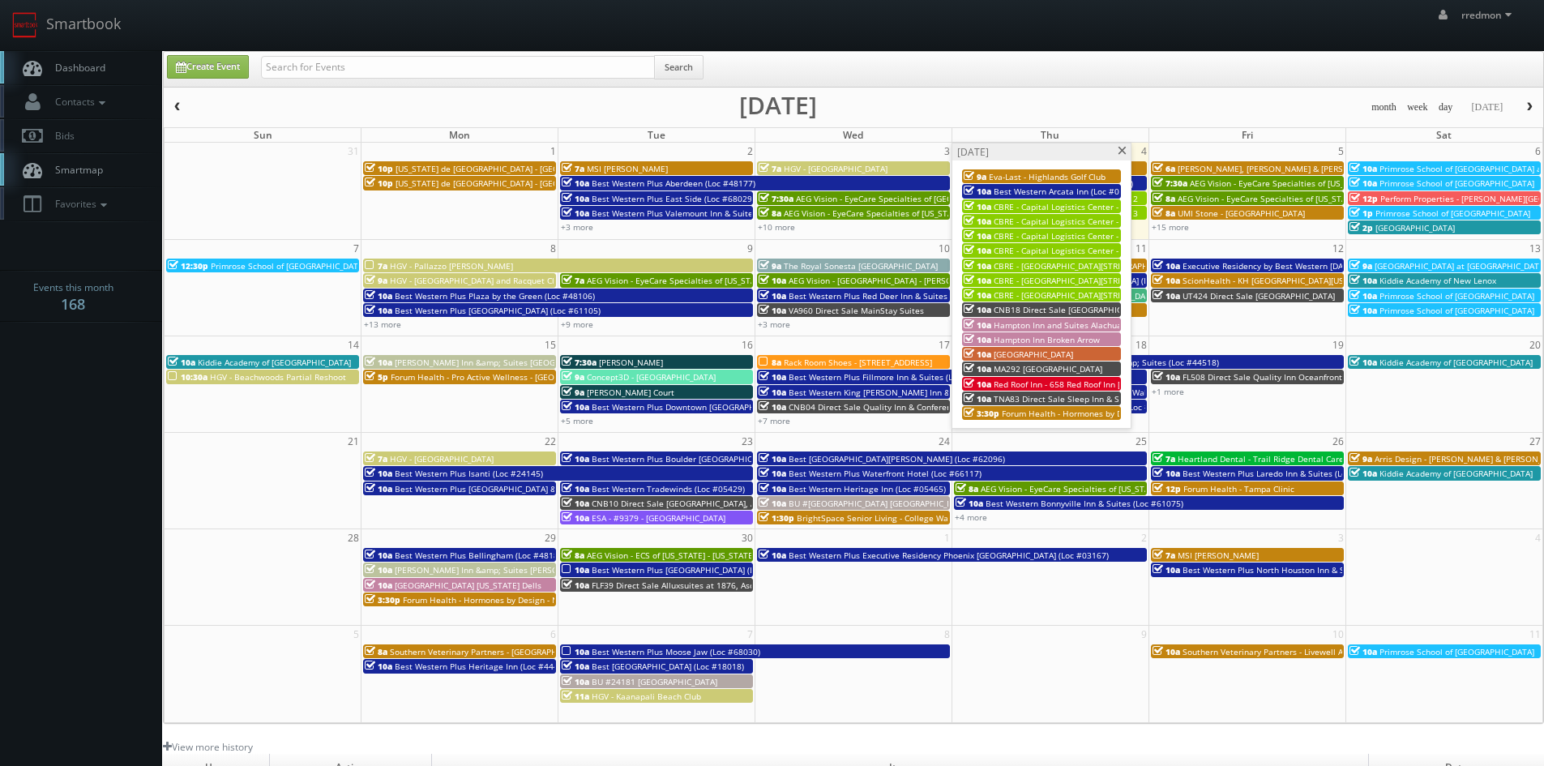
click at [1070, 246] on span "CBRE - Capital Logistics Center - Bldg 6" at bounding box center [1070, 250] width 152 height 11
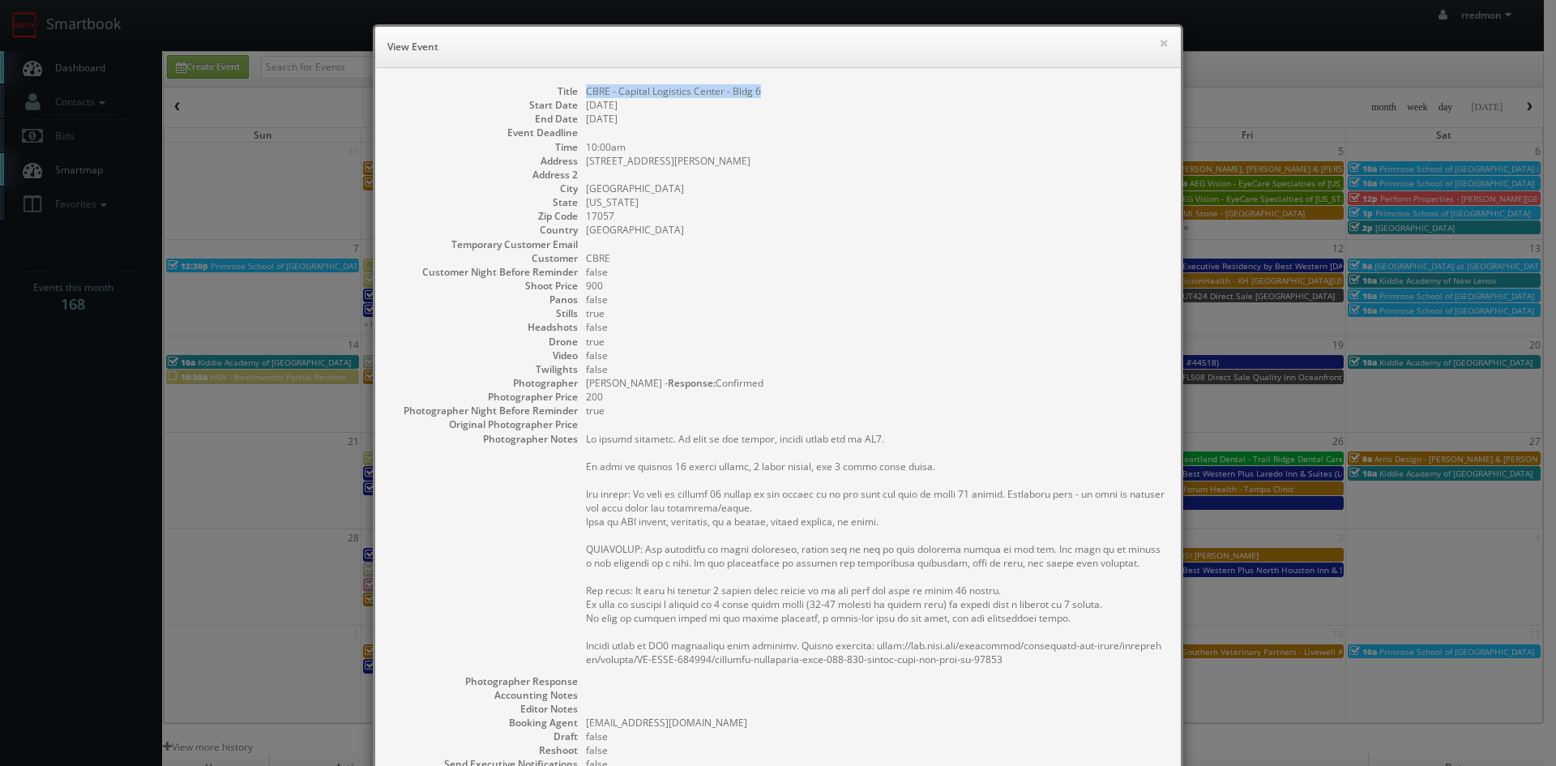
drag, startPoint x: 764, startPoint y: 94, endPoint x: 580, endPoint y: 93, distance: 184.8
click at [586, 93] on dd "CBRE - Capital Logistics Center - Bldg 6" at bounding box center [875, 91] width 579 height 14
copy dd "CBRE - Capital Logistics Center - Bldg 6"
click at [1160, 43] on button "×" at bounding box center [1164, 42] width 10 height 11
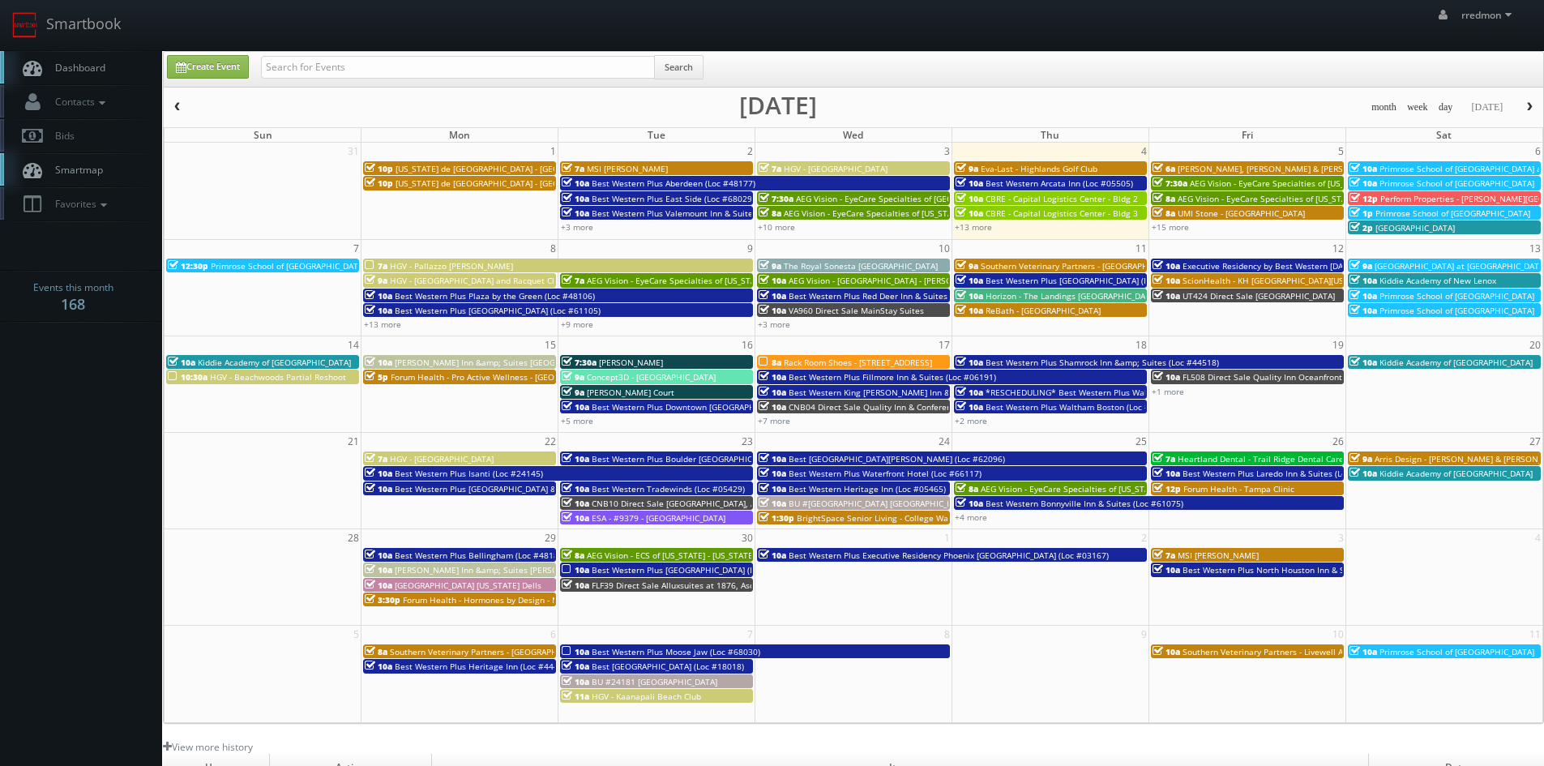
click at [983, 233] on div "+13 more" at bounding box center [1050, 227] width 196 height 14
type input "09/04/2025"
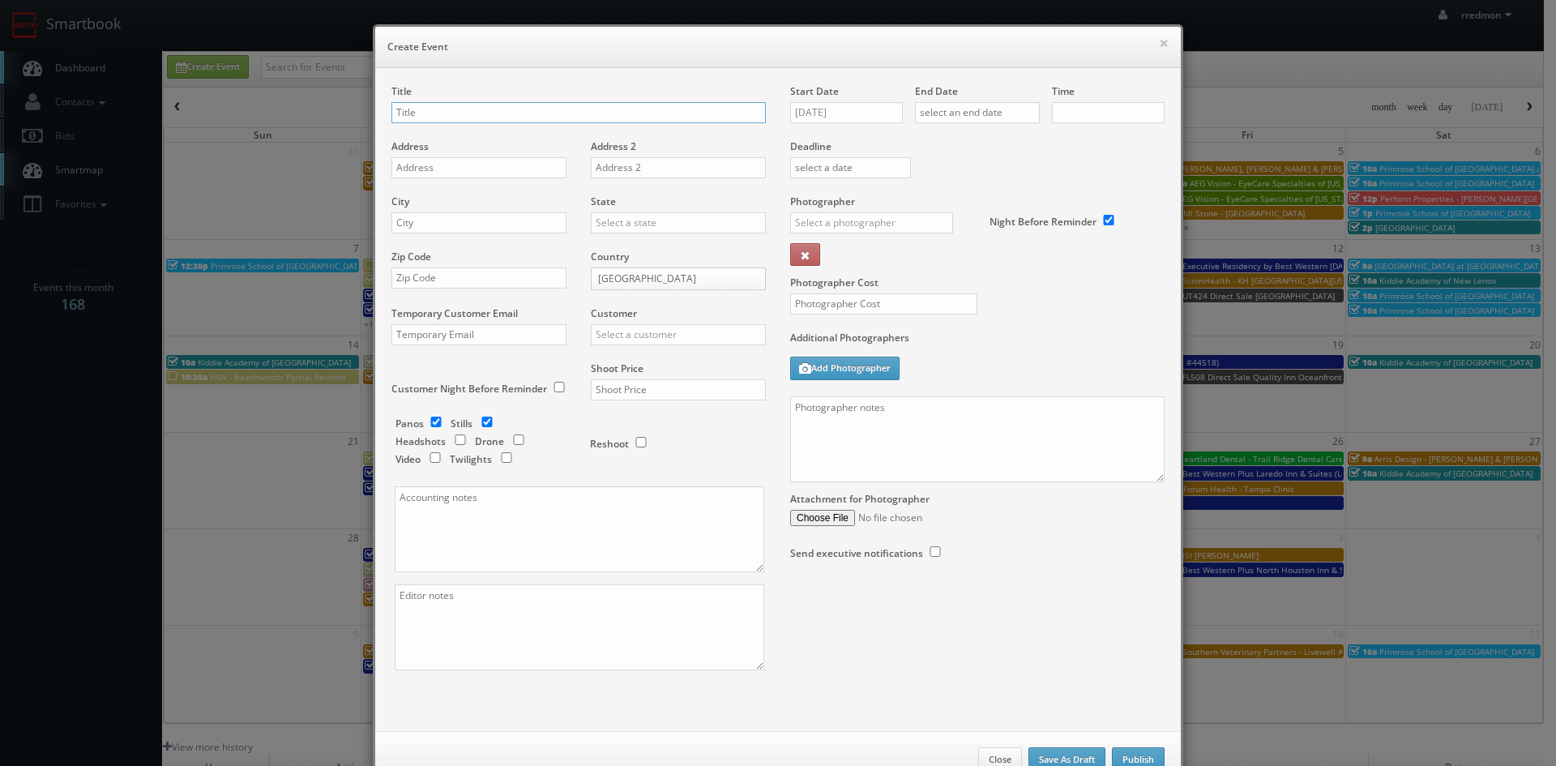
checkbox input "true"
type input "10:00am"
checkbox input "true"
click at [1159, 46] on button "×" at bounding box center [1164, 42] width 10 height 11
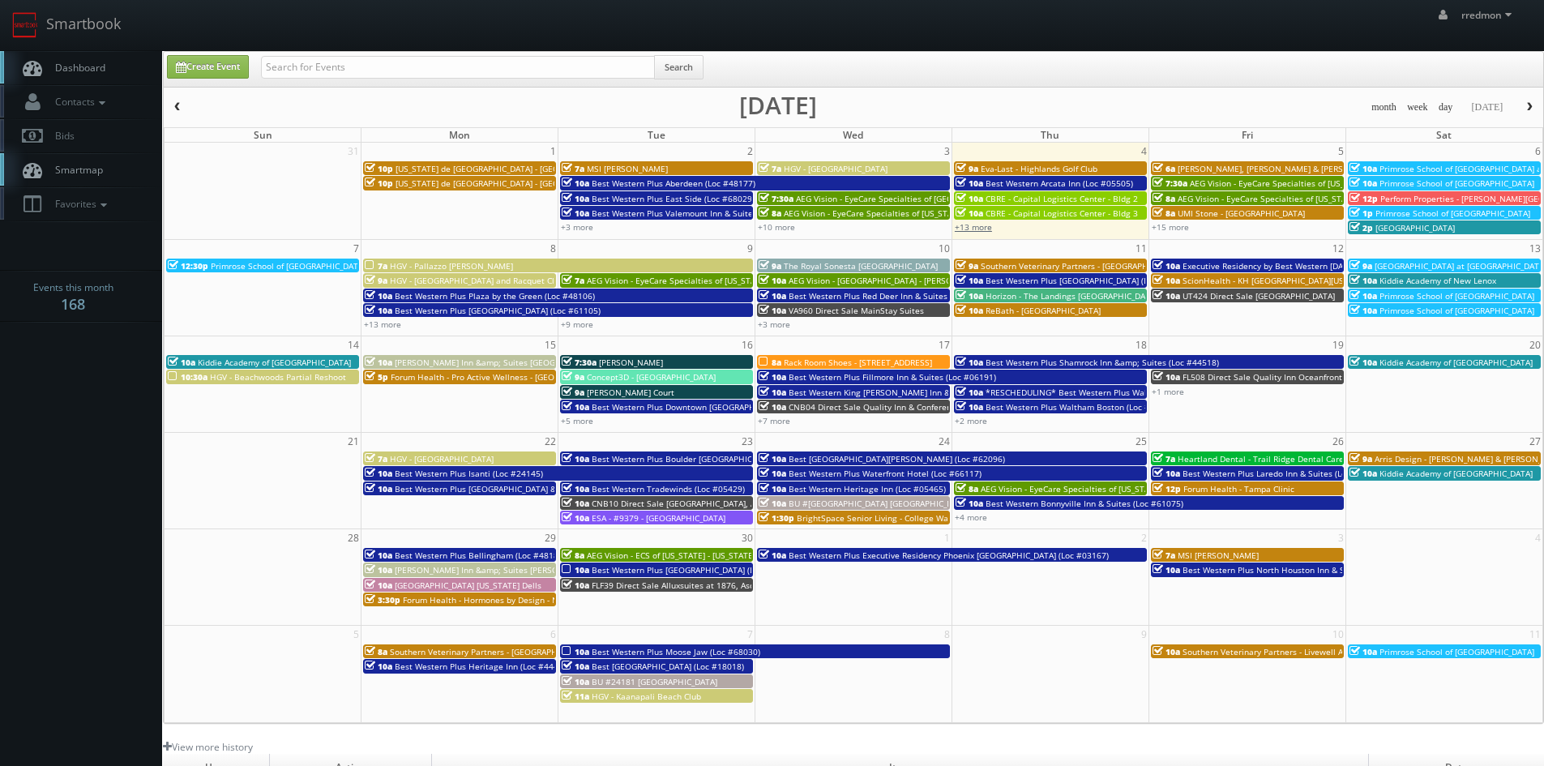
click at [984, 228] on link "+13 more" at bounding box center [973, 226] width 37 height 11
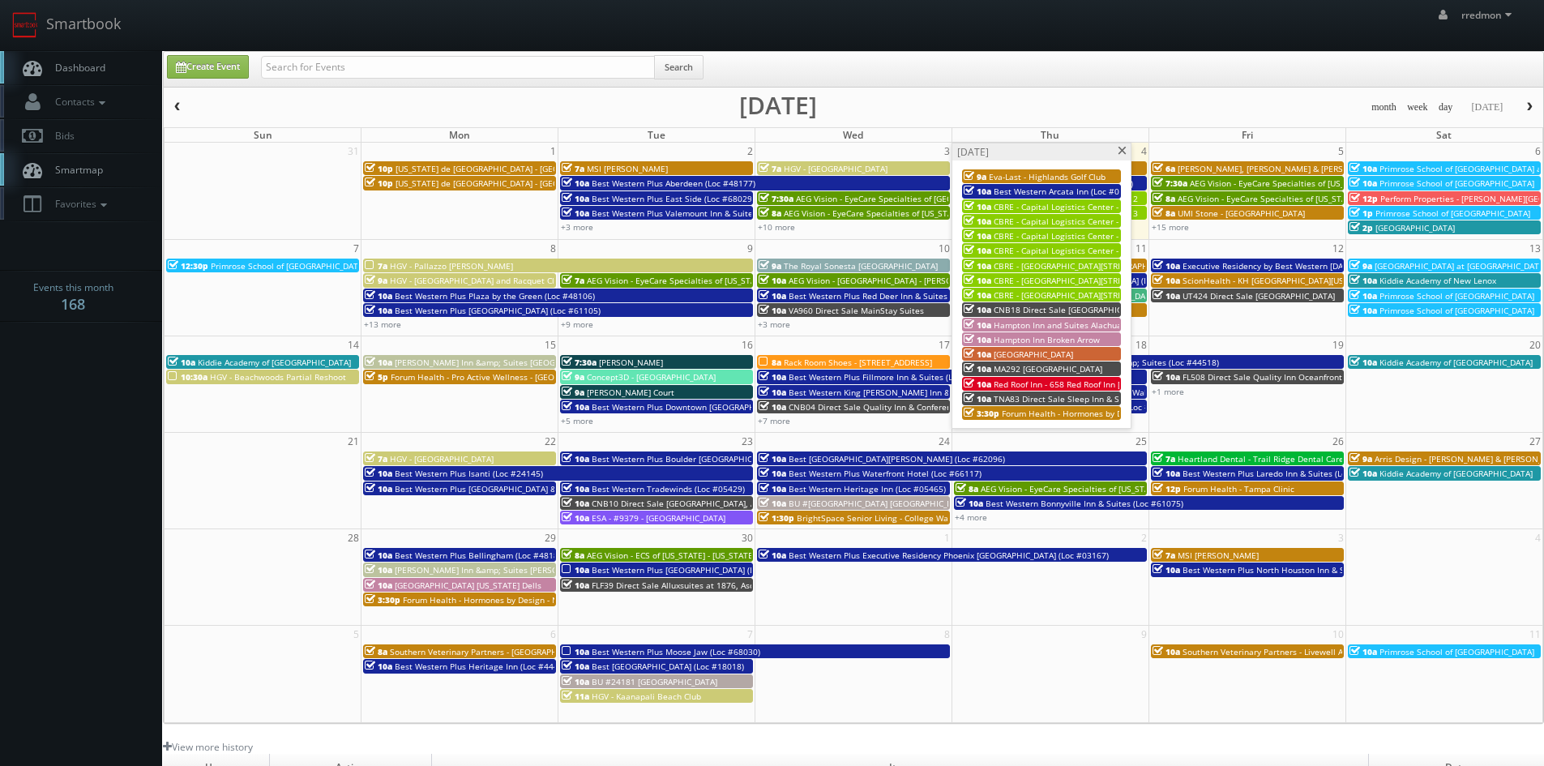
click at [1094, 250] on span "CBRE - Capital Logistics Center - Bldg 6" at bounding box center [1070, 250] width 152 height 11
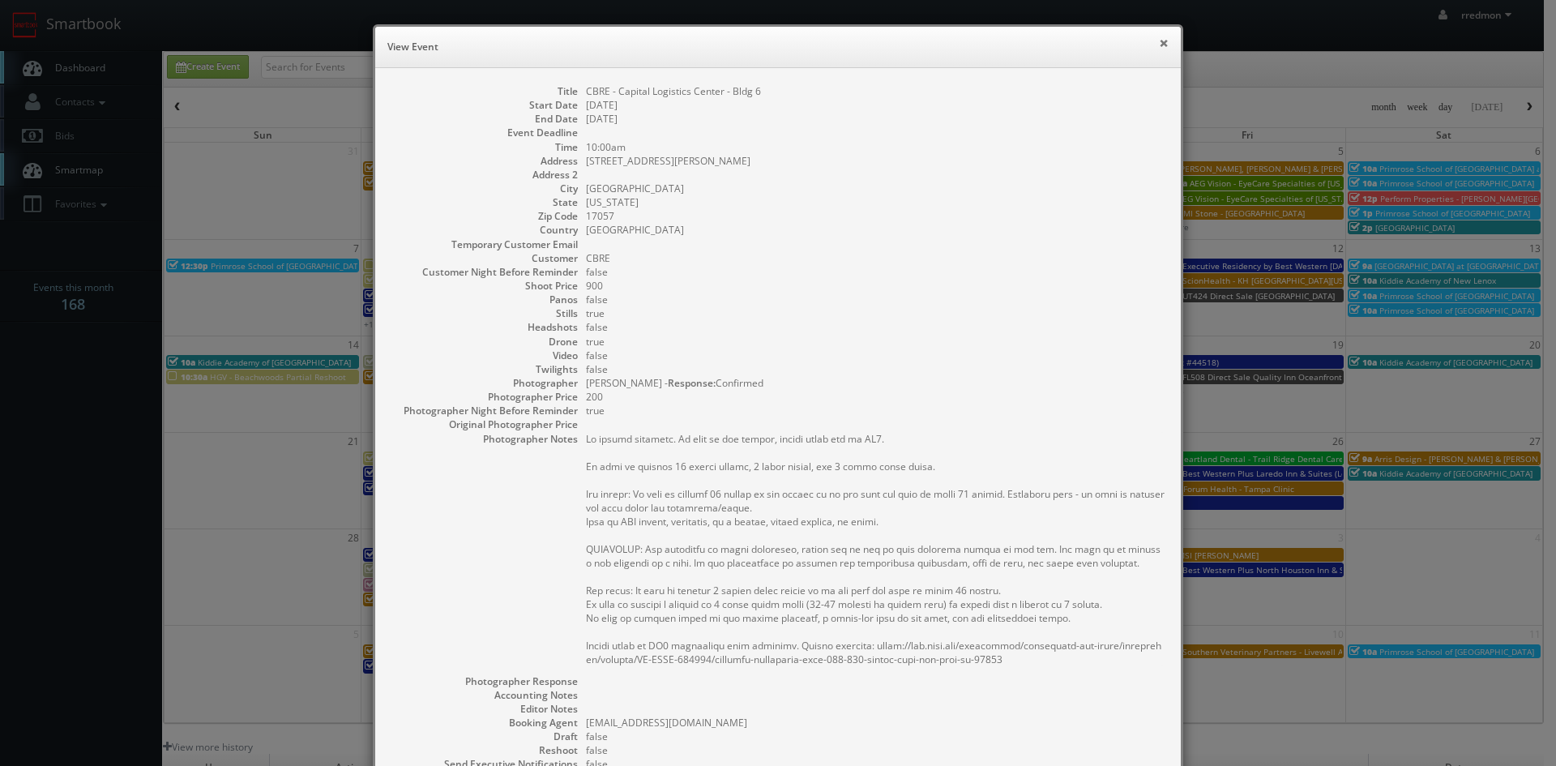
click at [1159, 41] on button "×" at bounding box center [1164, 42] width 10 height 11
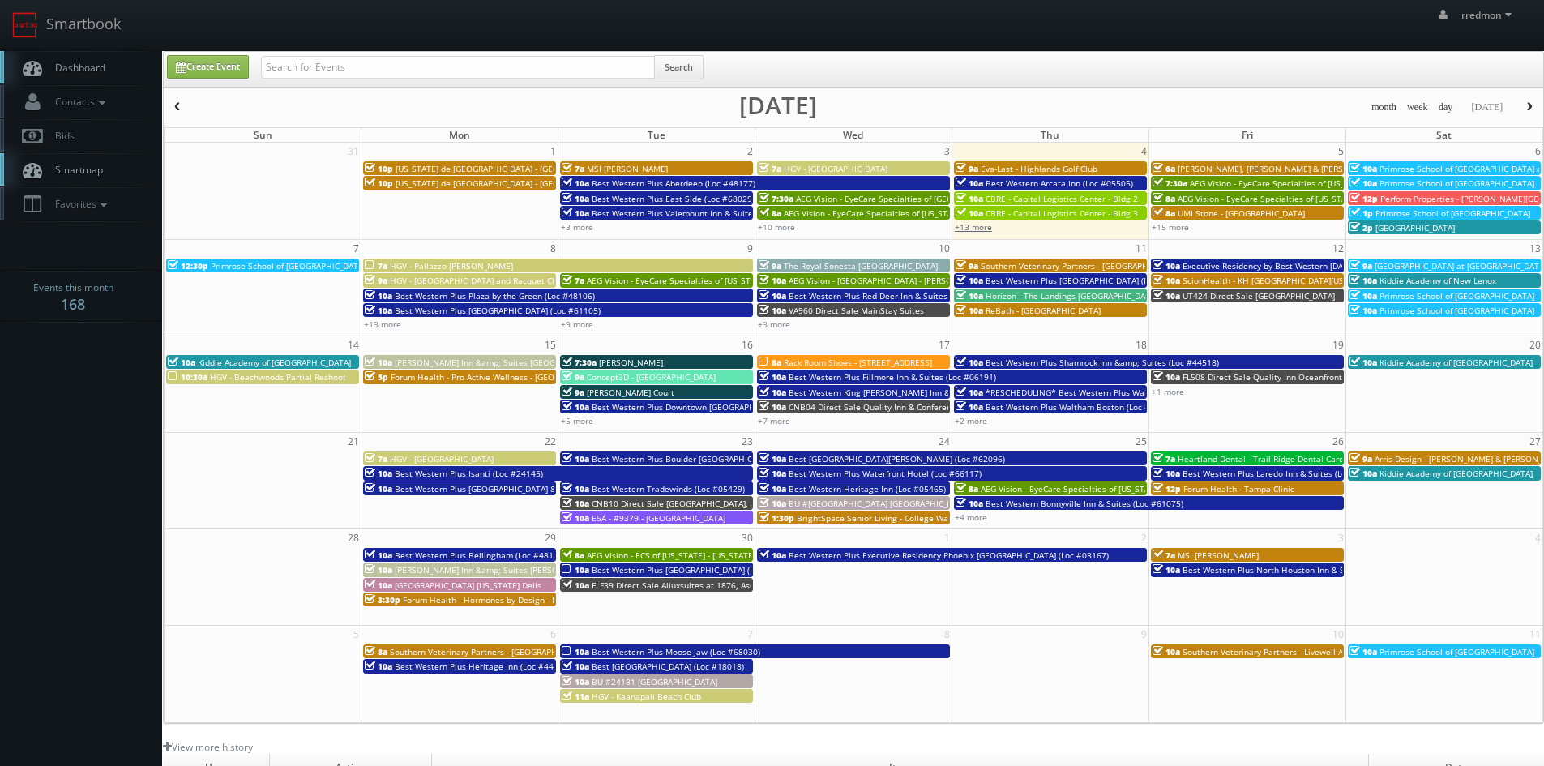
click at [970, 225] on link "+13 more" at bounding box center [973, 226] width 37 height 11
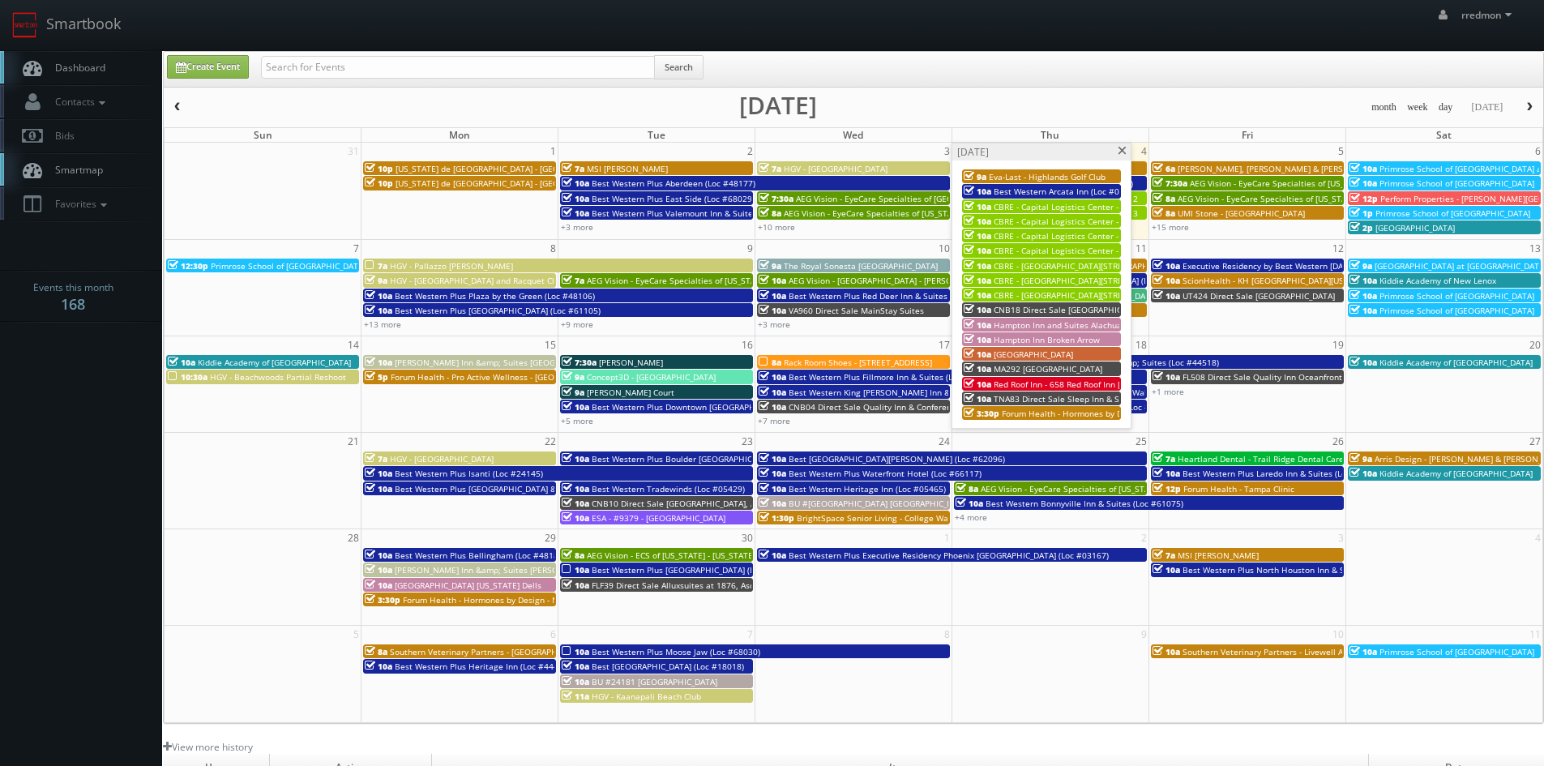
click at [1076, 264] on span "CBRE - [GEOGRAPHIC_DATA][STREET_ADDRESS][GEOGRAPHIC_DATA]" at bounding box center [1123, 265] width 259 height 11
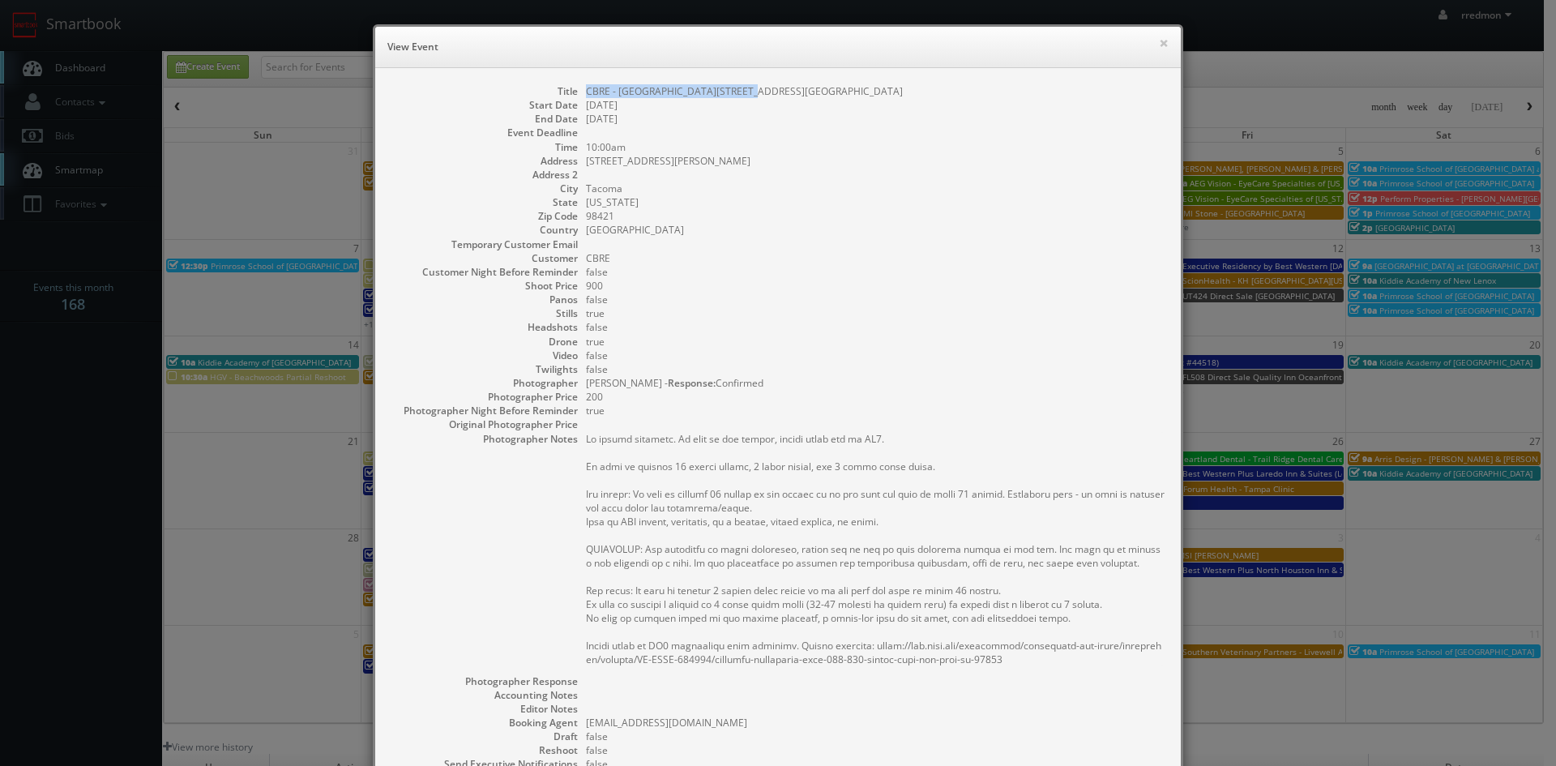
drag, startPoint x: 739, startPoint y: 90, endPoint x: 580, endPoint y: 96, distance: 159.0
click at [586, 96] on dd "CBRE - [GEOGRAPHIC_DATA][STREET_ADDRESS][GEOGRAPHIC_DATA]" at bounding box center [875, 91] width 579 height 14
copy dd "CBRE - [GEOGRAPHIC_DATA][STREET_ADDRESS][GEOGRAPHIC_DATA]"
click at [1159, 45] on button "×" at bounding box center [1164, 42] width 10 height 11
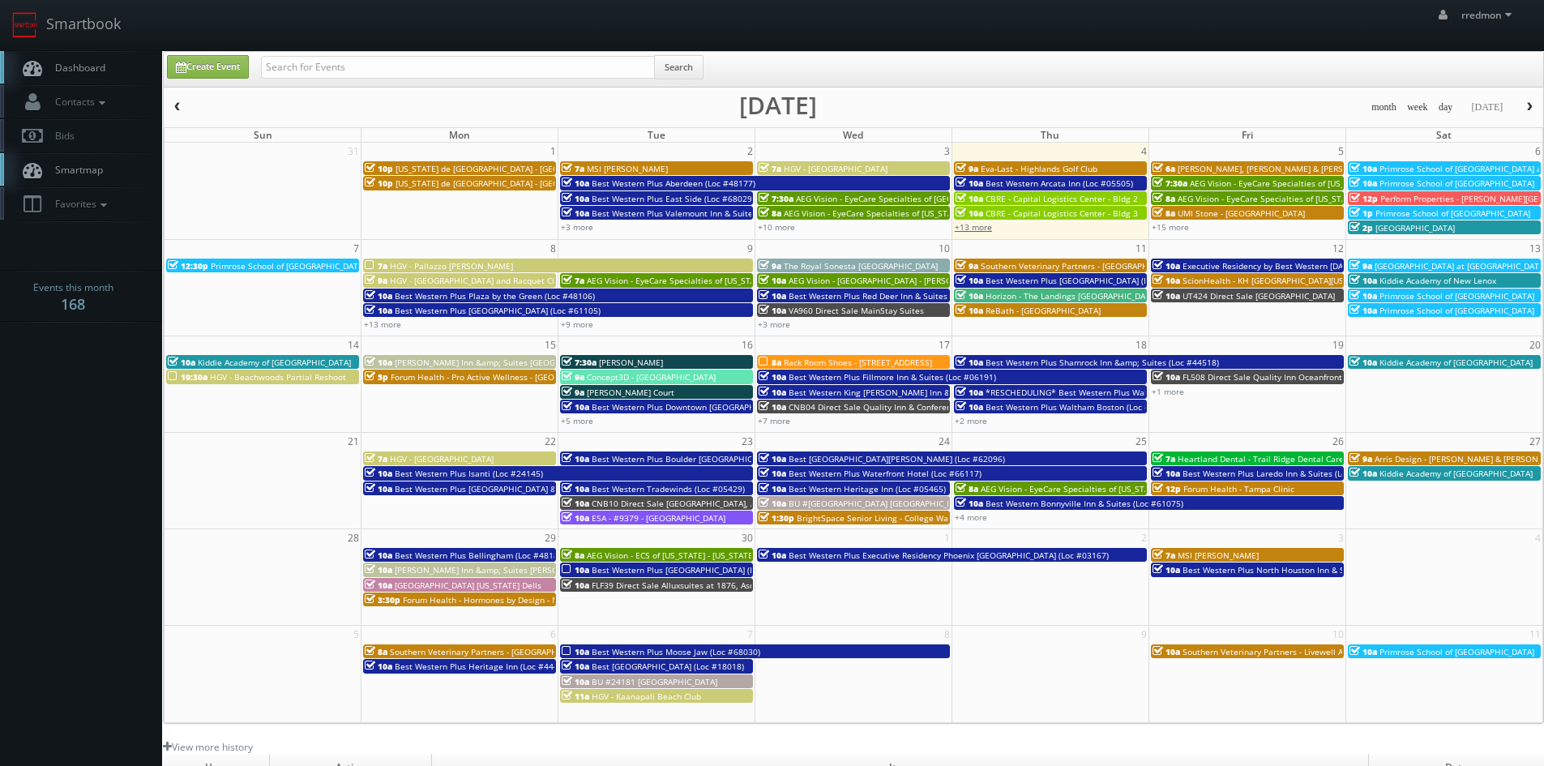
click at [983, 229] on link "+13 more" at bounding box center [973, 226] width 37 height 11
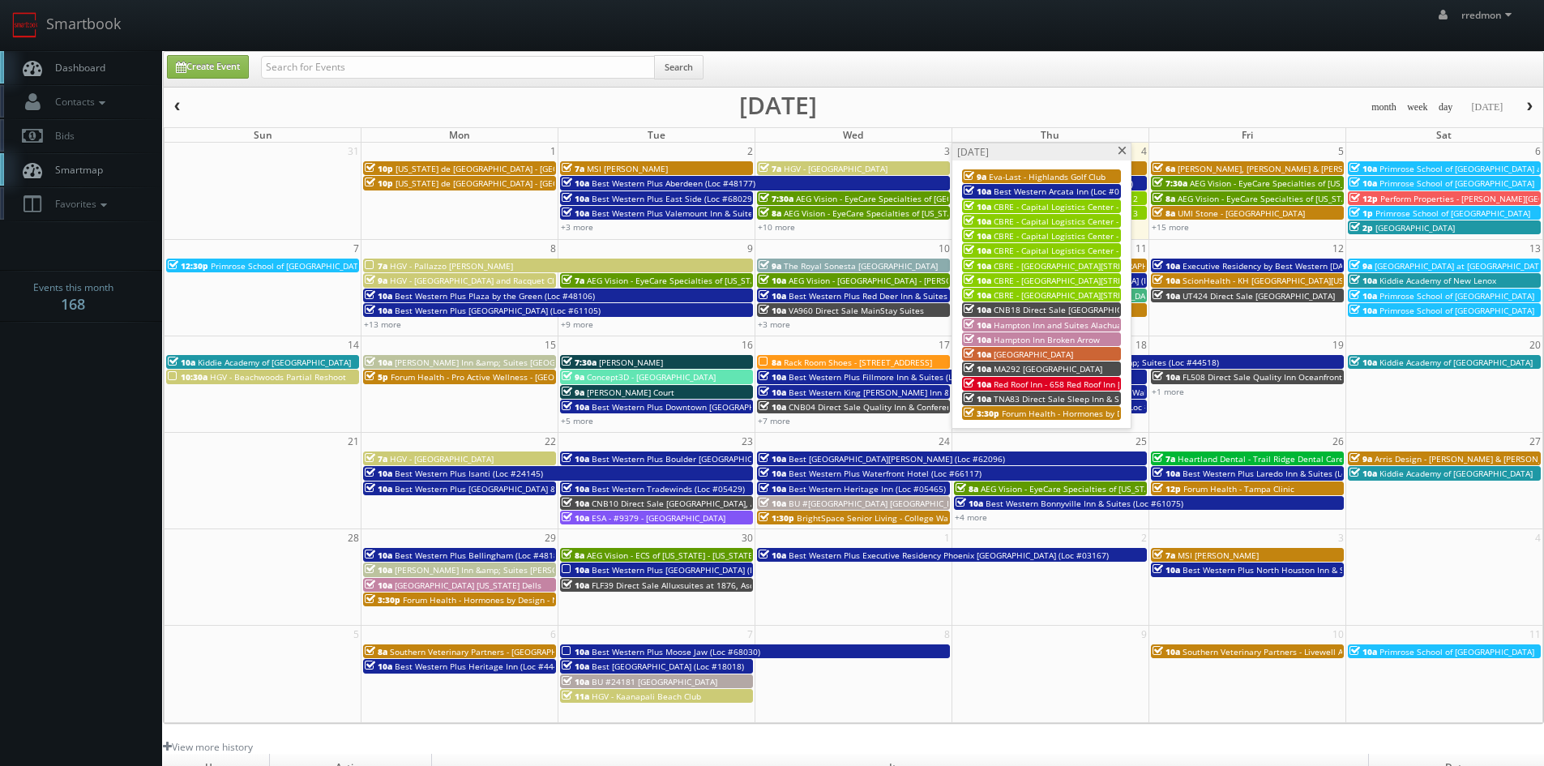
click at [1076, 280] on span "CBRE - [GEOGRAPHIC_DATA][STREET_ADDRESS][GEOGRAPHIC_DATA]" at bounding box center [1123, 280] width 259 height 11
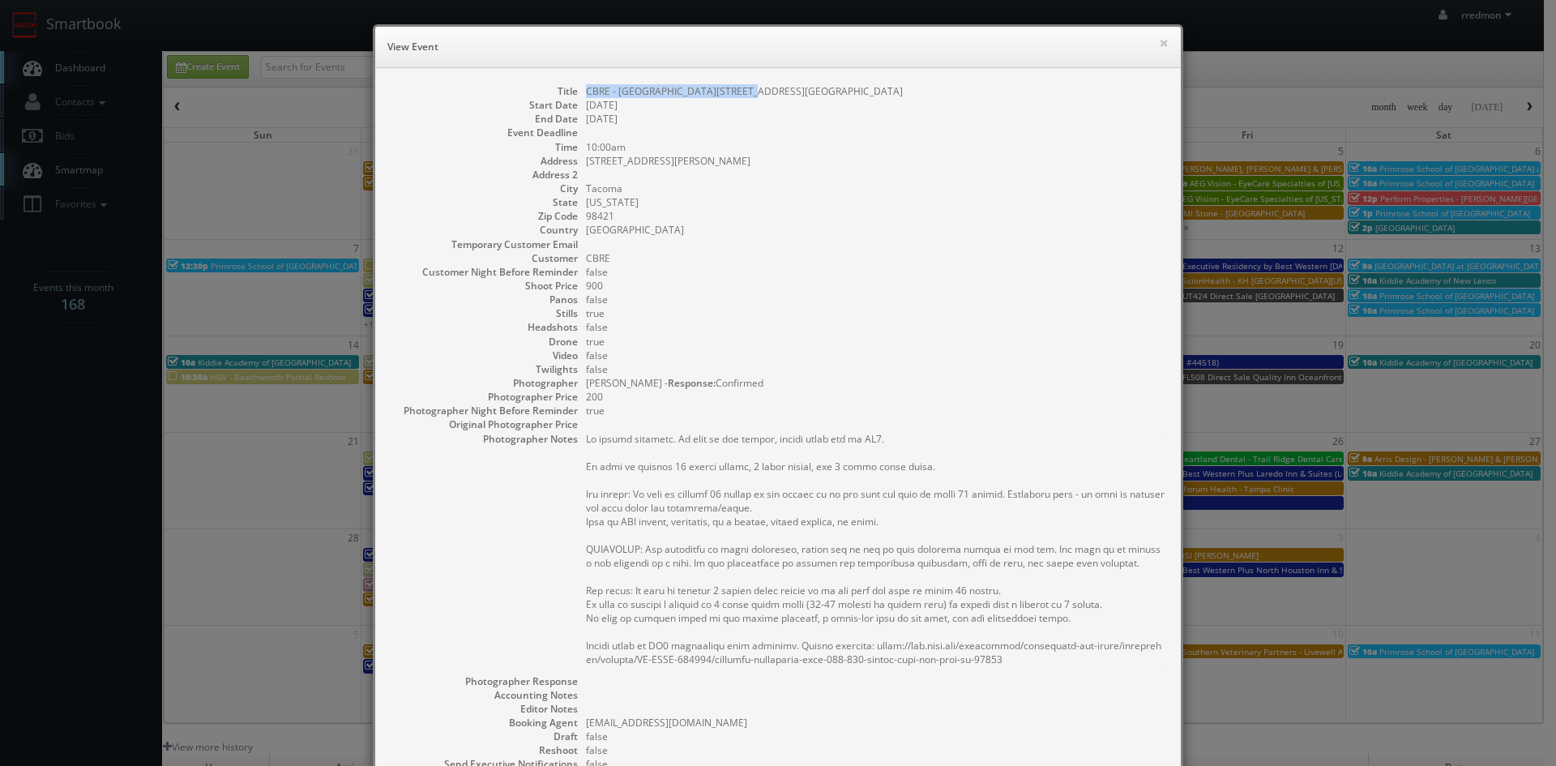
drag, startPoint x: 738, startPoint y: 94, endPoint x: 580, endPoint y: 93, distance: 158.1
click at [586, 93] on dd "CBRE - [GEOGRAPHIC_DATA][STREET_ADDRESS][GEOGRAPHIC_DATA]" at bounding box center [875, 91] width 579 height 14
copy dd "CBRE - [GEOGRAPHIC_DATA][STREET_ADDRESS][GEOGRAPHIC_DATA]"
click at [1159, 43] on button "×" at bounding box center [1164, 42] width 10 height 11
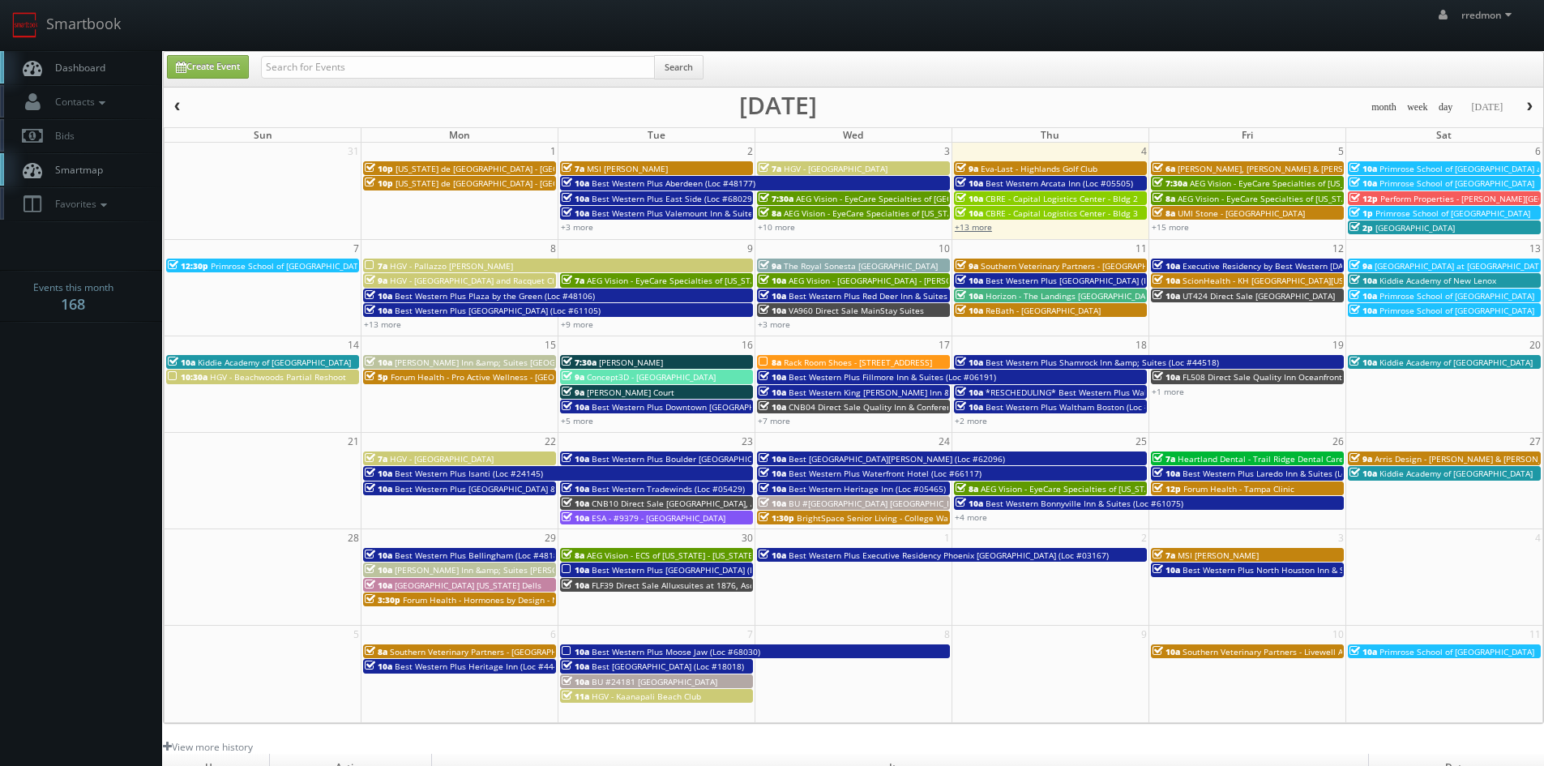
click at [985, 227] on link "+13 more" at bounding box center [973, 226] width 37 height 11
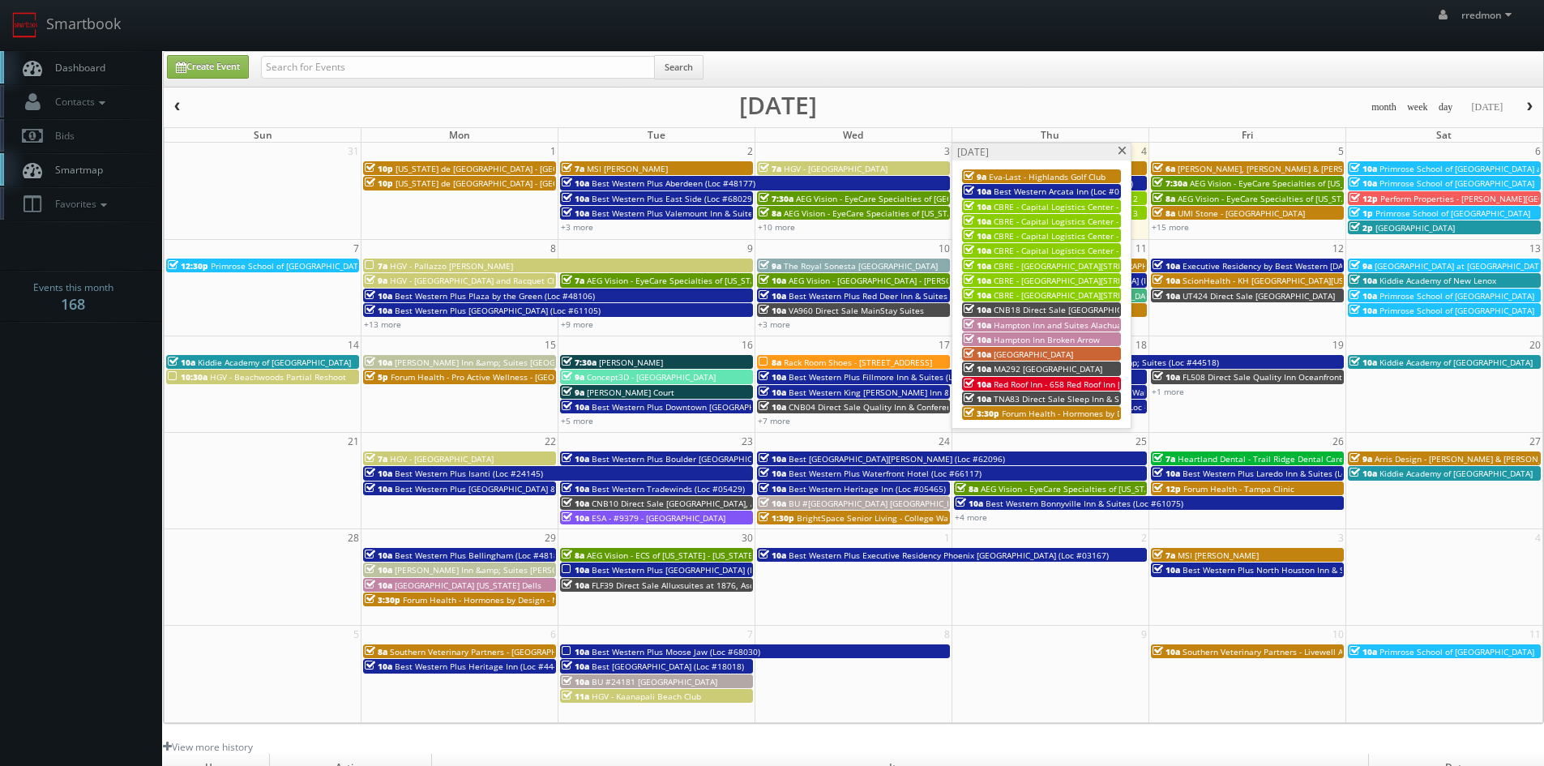
click at [1060, 294] on span "CBRE - [GEOGRAPHIC_DATA][STREET_ADDRESS][GEOGRAPHIC_DATA]" at bounding box center [1123, 294] width 259 height 11
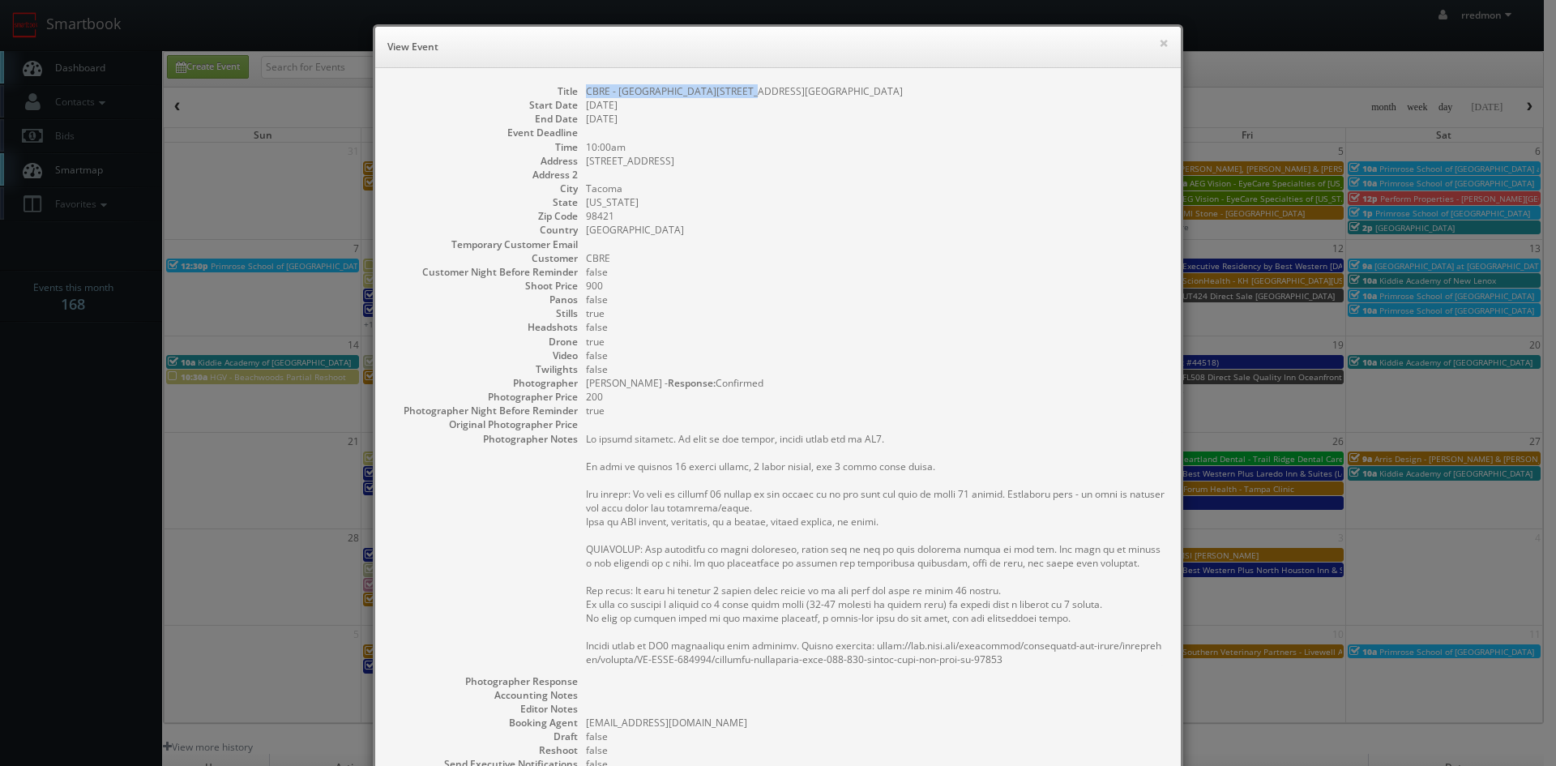
drag, startPoint x: 738, startPoint y: 92, endPoint x: 581, endPoint y: 94, distance: 156.4
click at [586, 94] on dd "CBRE - [GEOGRAPHIC_DATA][STREET_ADDRESS][GEOGRAPHIC_DATA]" at bounding box center [875, 91] width 579 height 14
copy dd "CBRE - [GEOGRAPHIC_DATA][STREET_ADDRESS][GEOGRAPHIC_DATA]"
click at [1159, 47] on button "×" at bounding box center [1164, 42] width 10 height 11
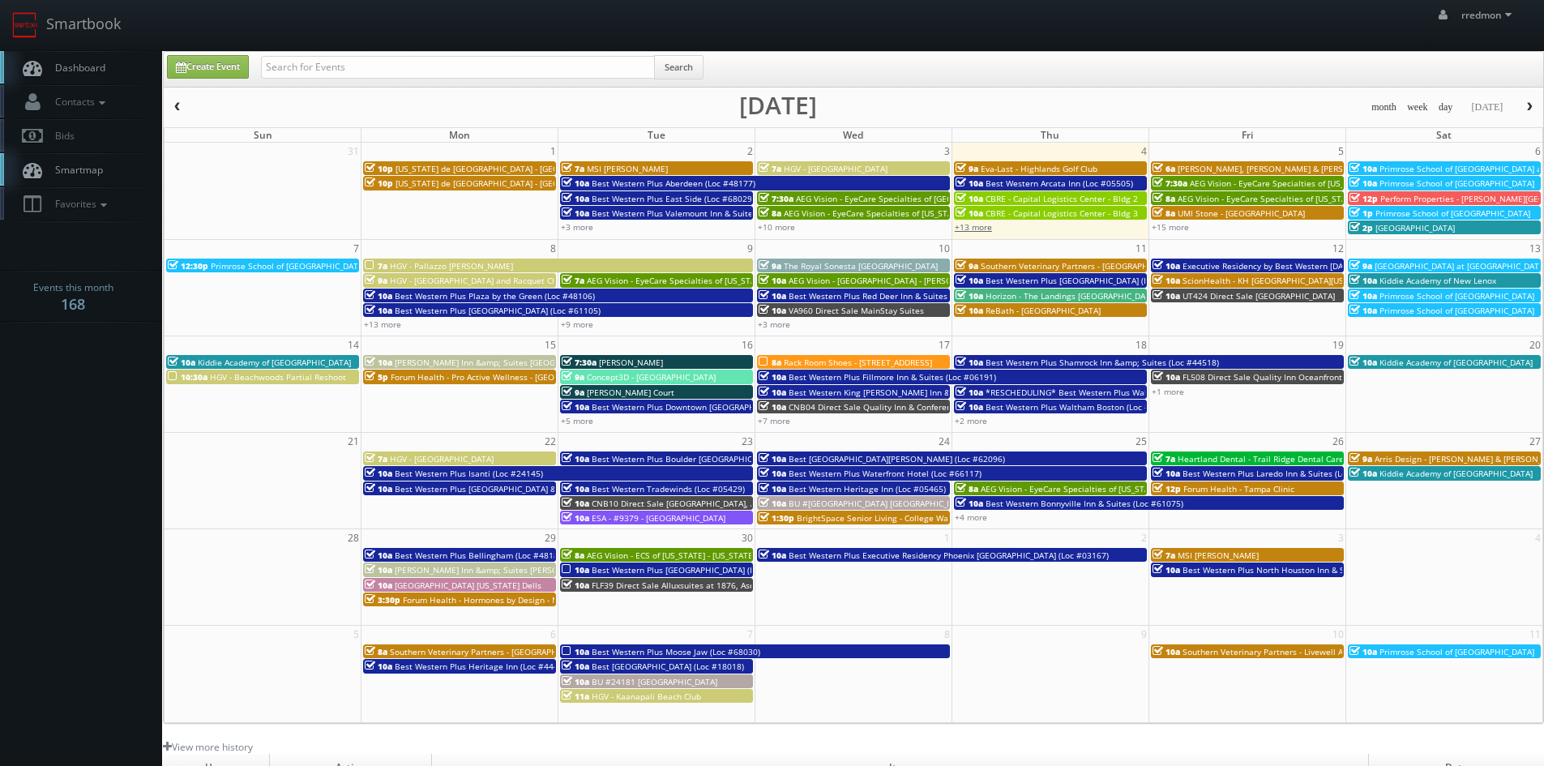
click at [984, 228] on link "+13 more" at bounding box center [973, 226] width 37 height 11
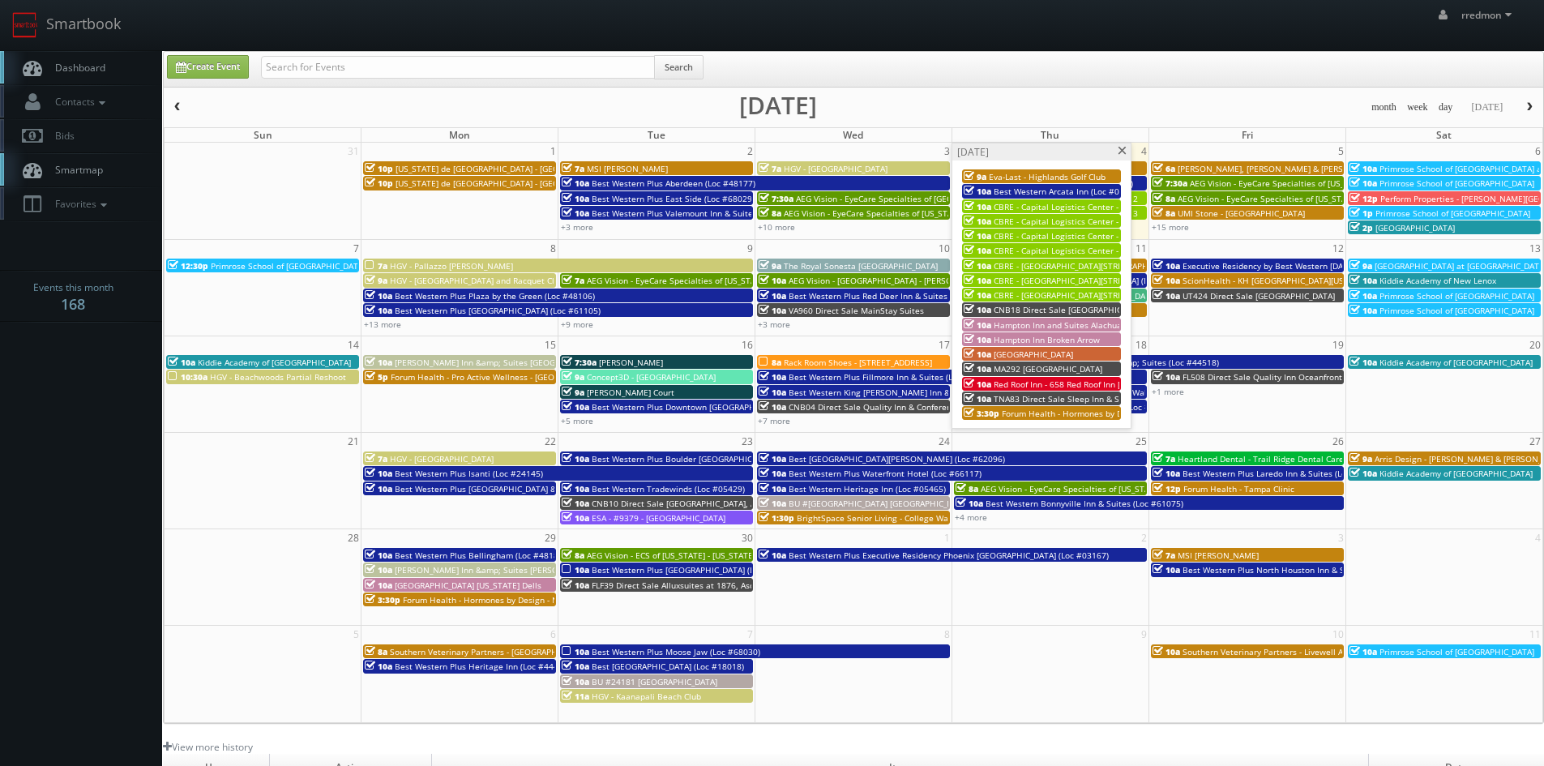
click at [1081, 322] on span "Hampton Inn and Suites Alachua I-75" at bounding box center [1066, 324] width 145 height 11
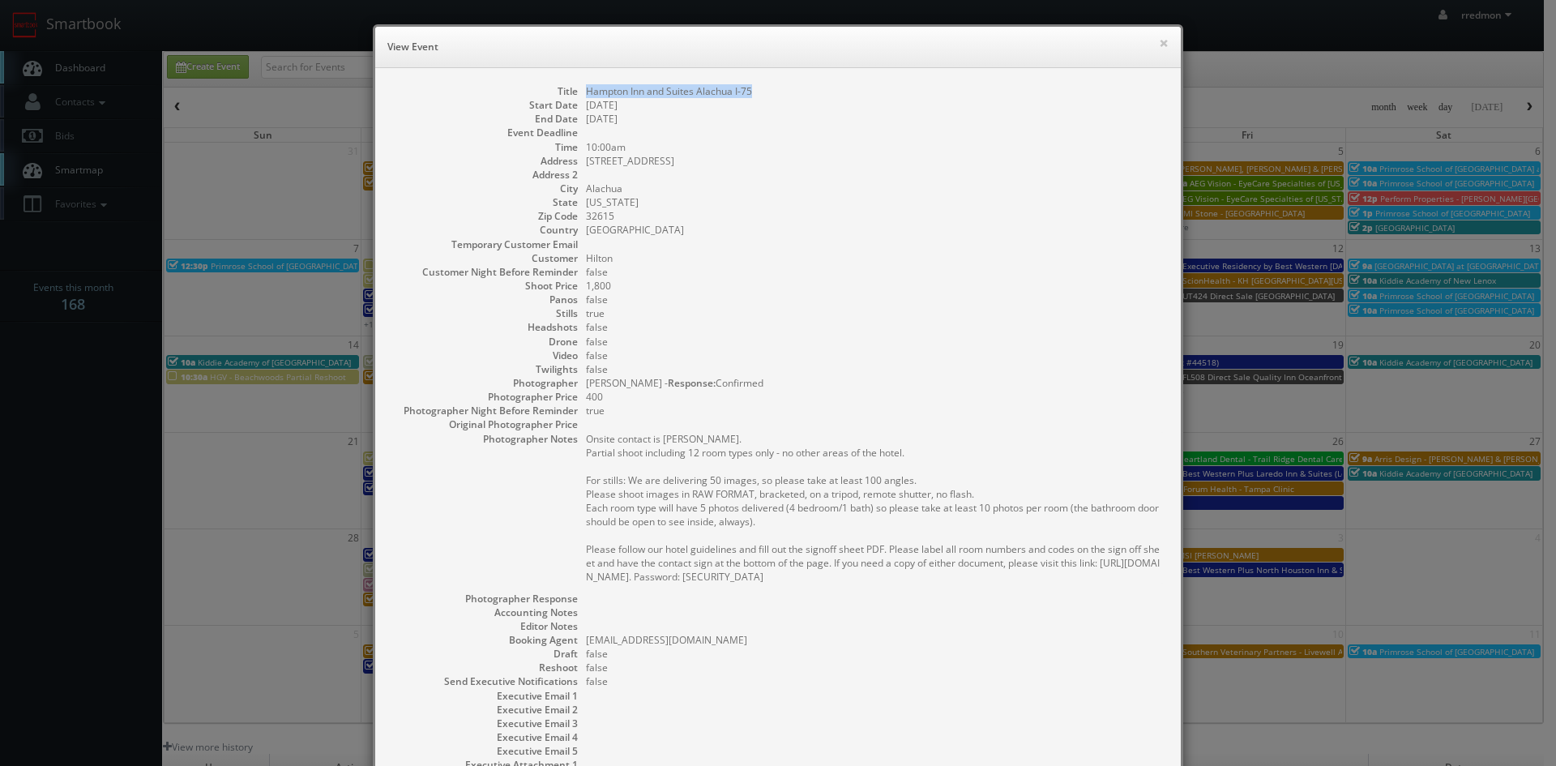
drag, startPoint x: 777, startPoint y: 91, endPoint x: 577, endPoint y: 89, distance: 200.2
click at [577, 89] on dl "Title Hampton Inn and Suites Alachua I-75 Start Date 09/04/2025 End Date 09/04/…" at bounding box center [777, 448] width 773 height 729
copy dd "Hampton Inn and Suites Alachua I-75"
click at [1159, 45] on button "×" at bounding box center [1164, 42] width 10 height 11
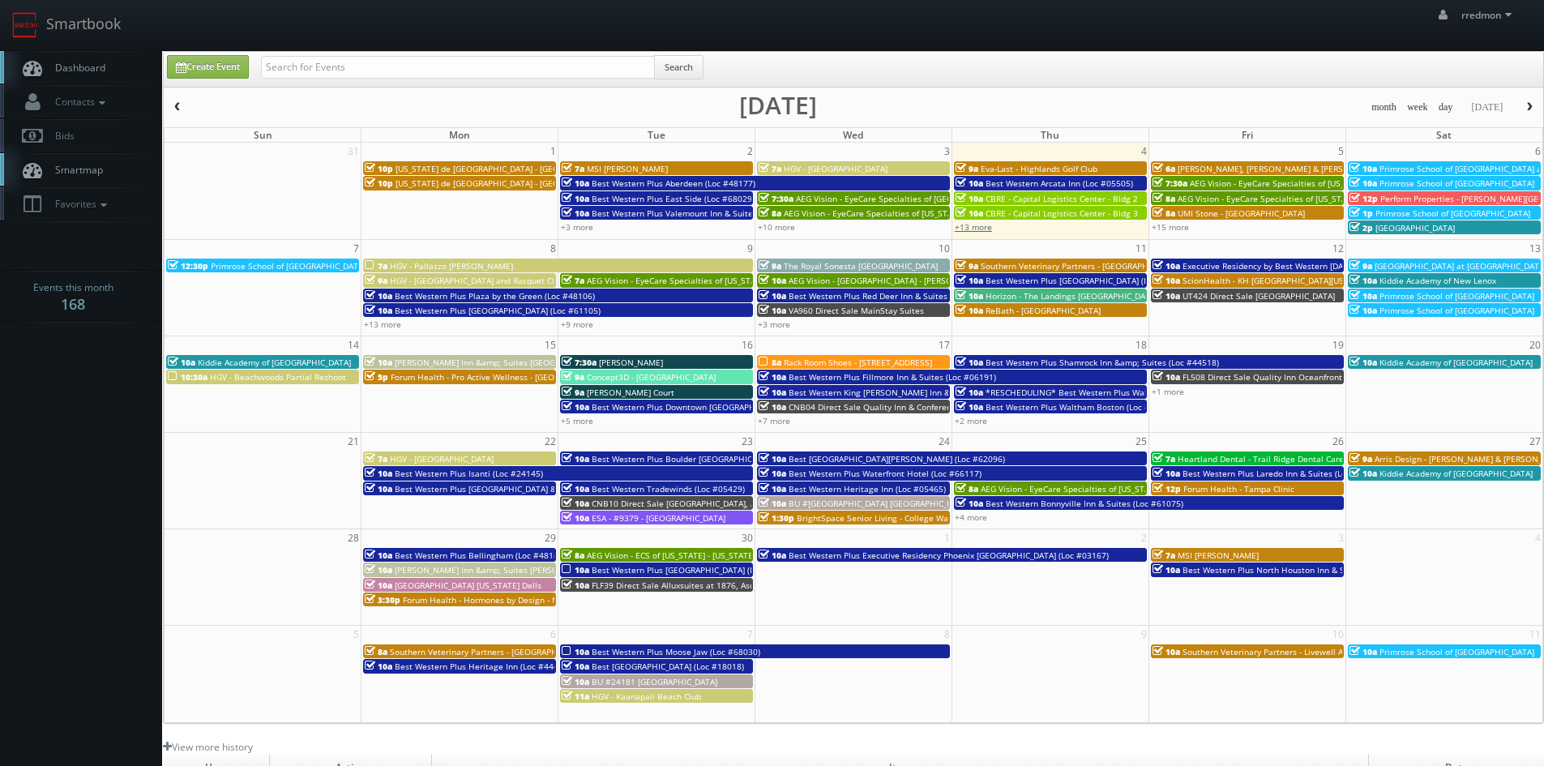
click at [978, 228] on link "+13 more" at bounding box center [973, 226] width 37 height 11
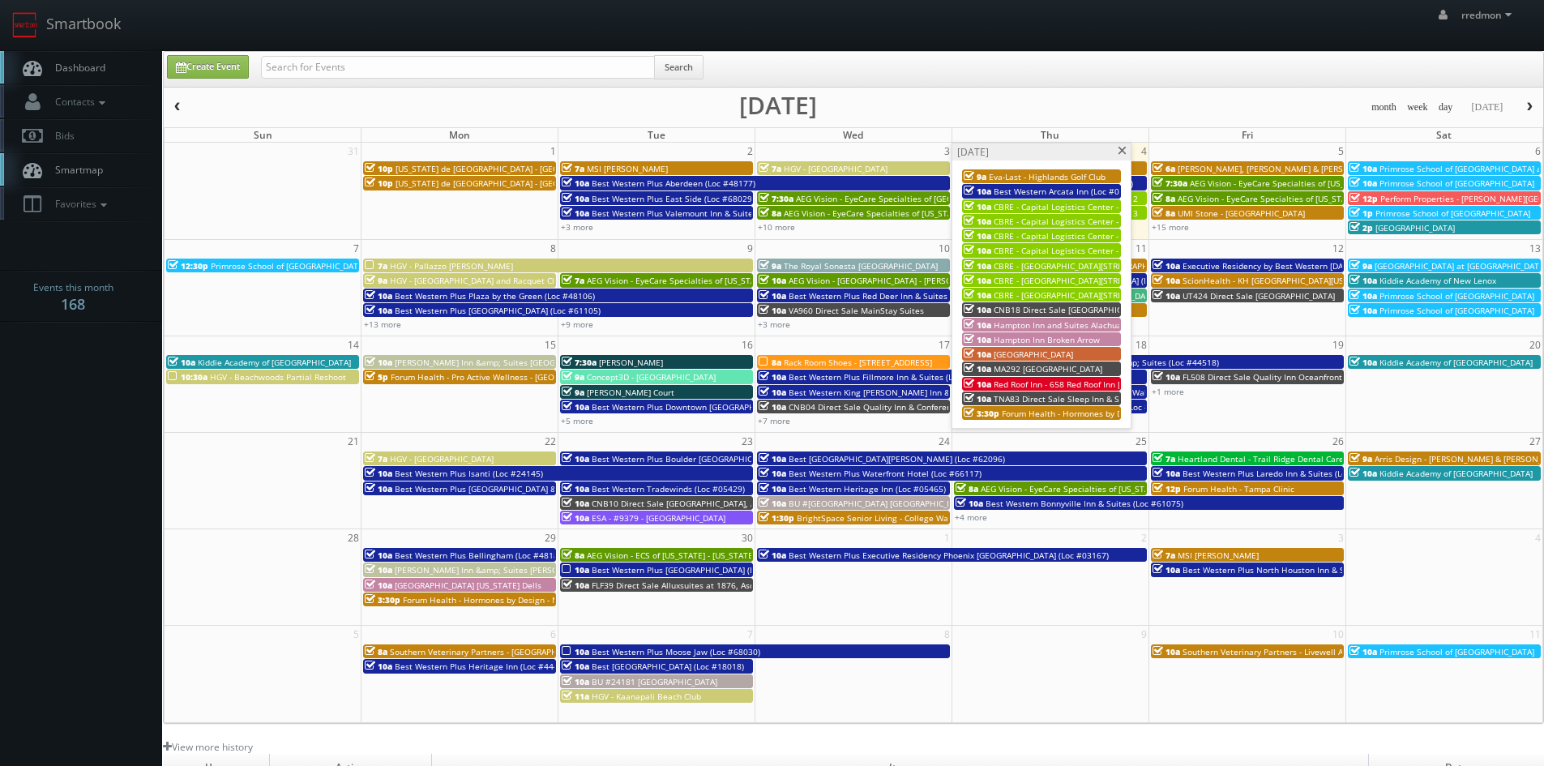
click at [1124, 152] on span at bounding box center [1122, 151] width 11 height 9
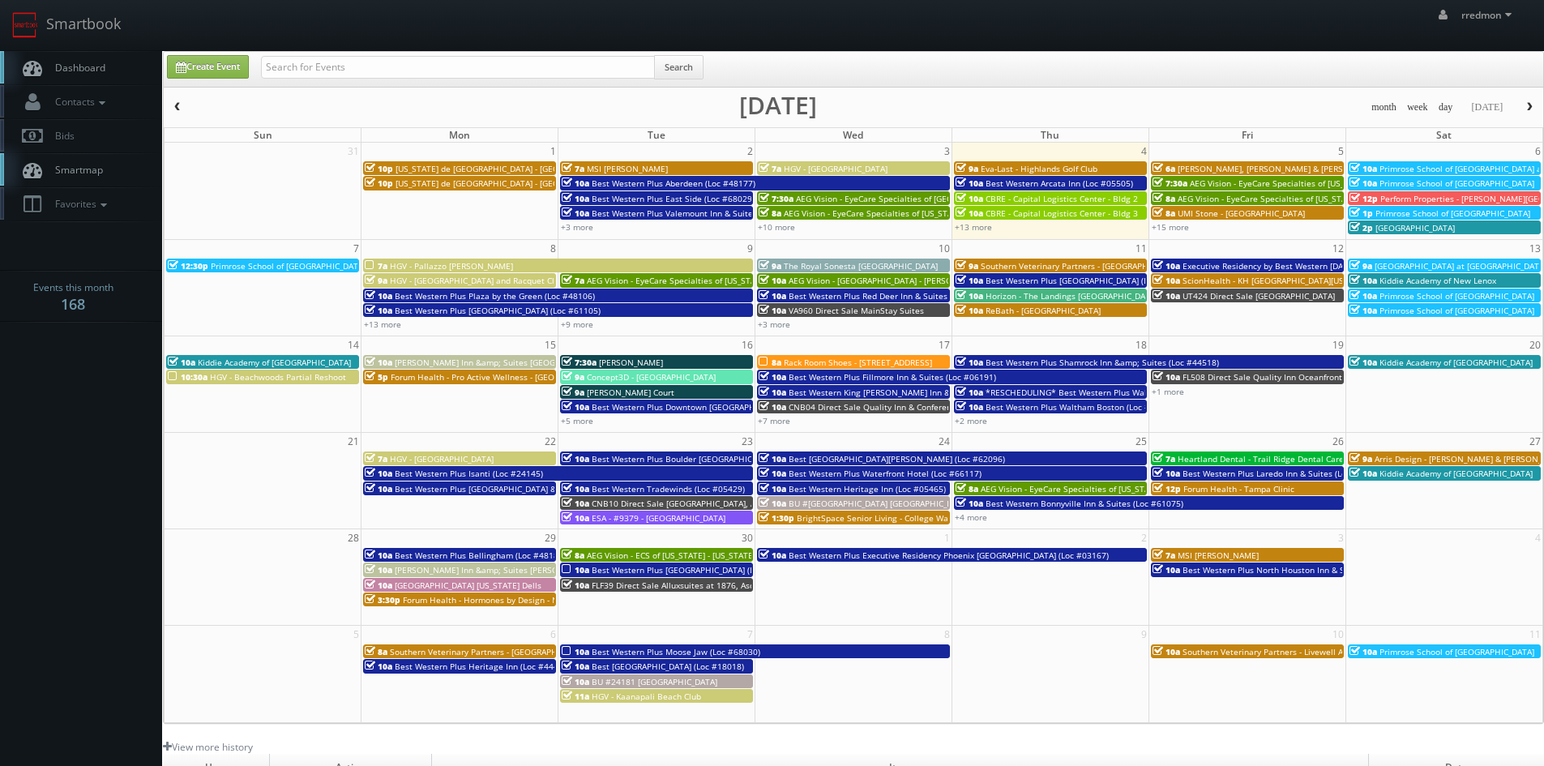
click at [627, 212] on span "Best Western Plus Valemount Inn & Suites (Loc #62120)" at bounding box center [701, 212] width 218 height 11
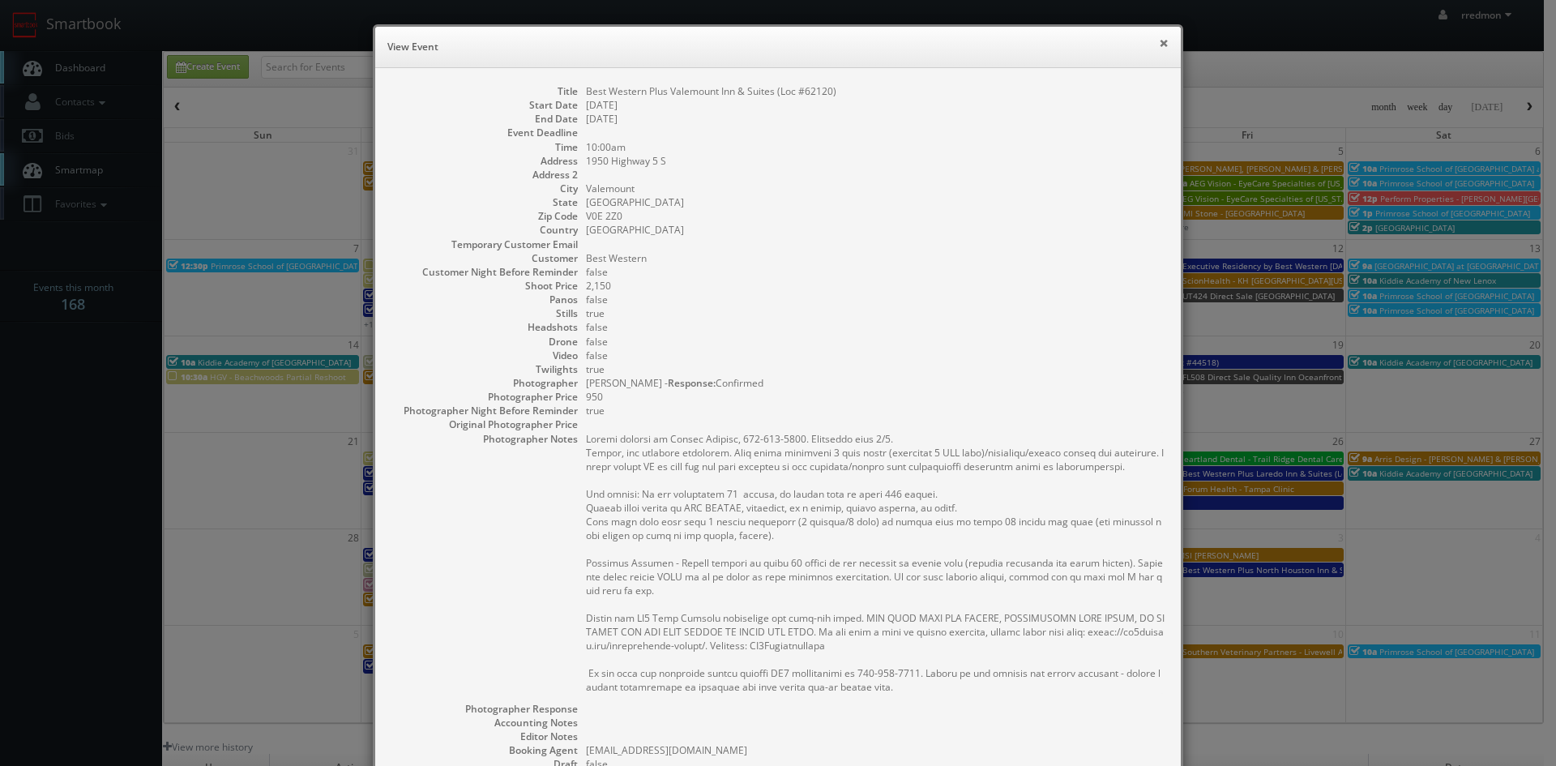
click at [1159, 43] on button "×" at bounding box center [1164, 42] width 10 height 11
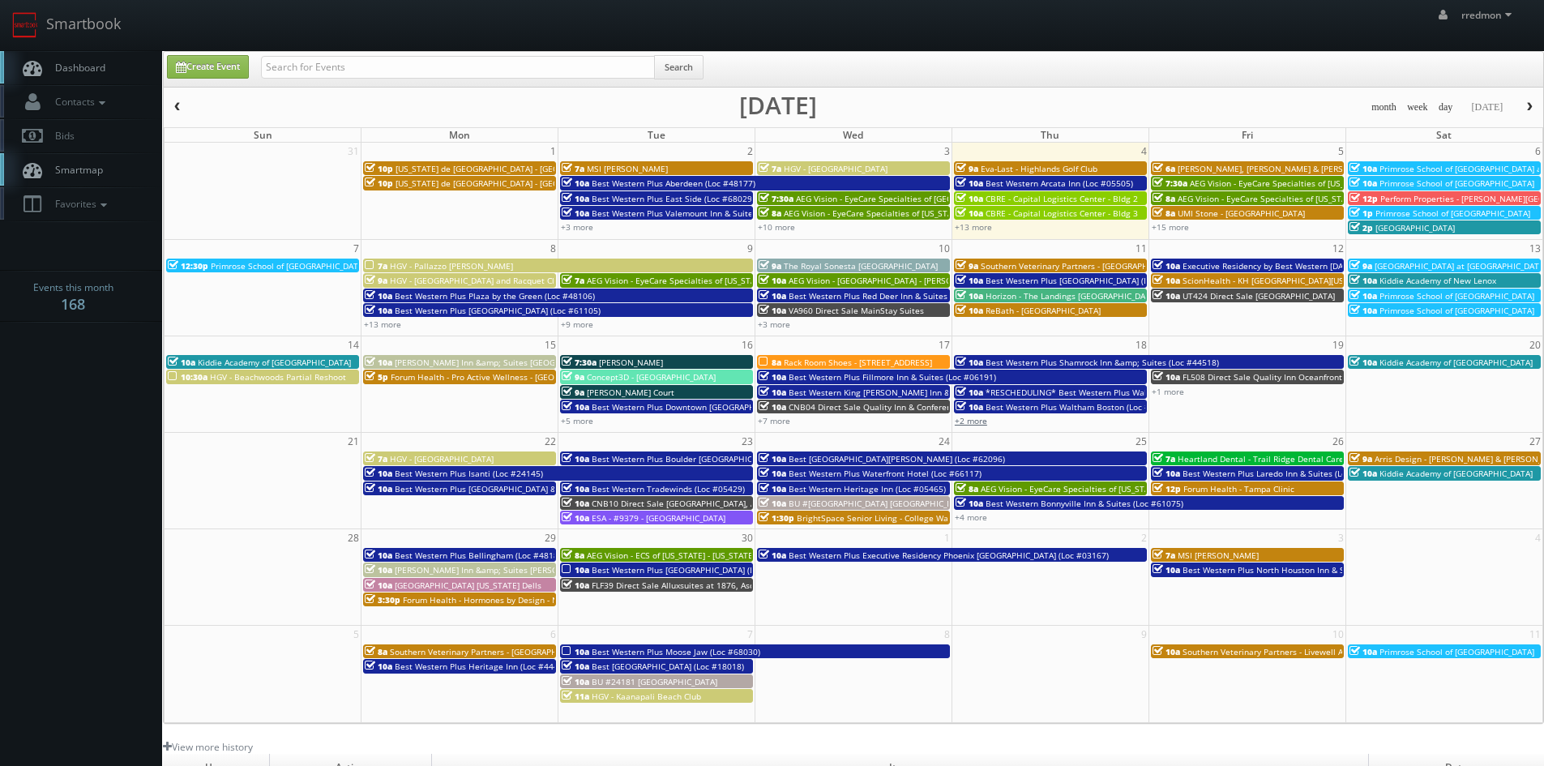
click at [980, 422] on link "+2 more" at bounding box center [971, 420] width 32 height 11
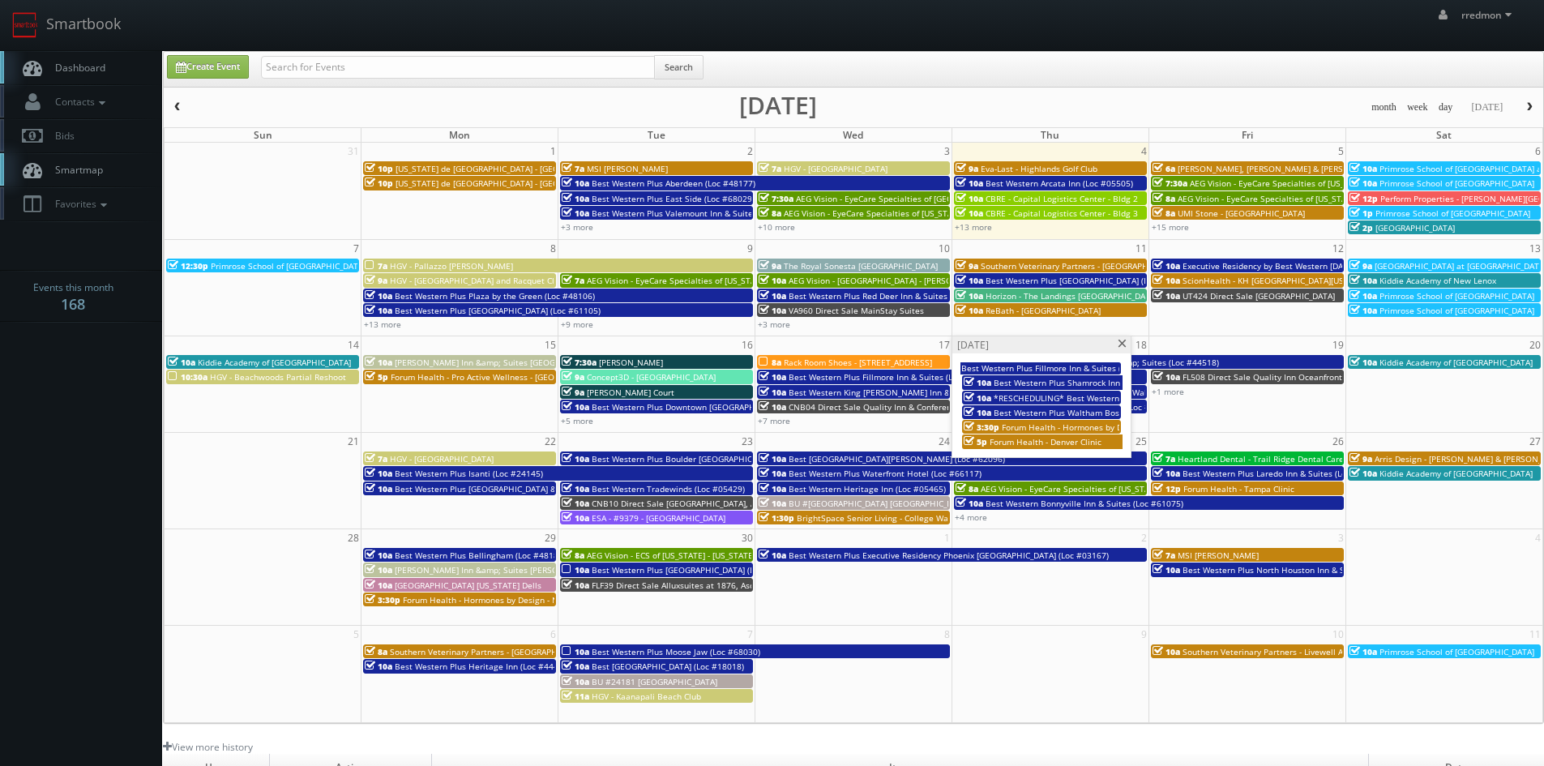
click at [1119, 345] on span at bounding box center [1122, 344] width 11 height 9
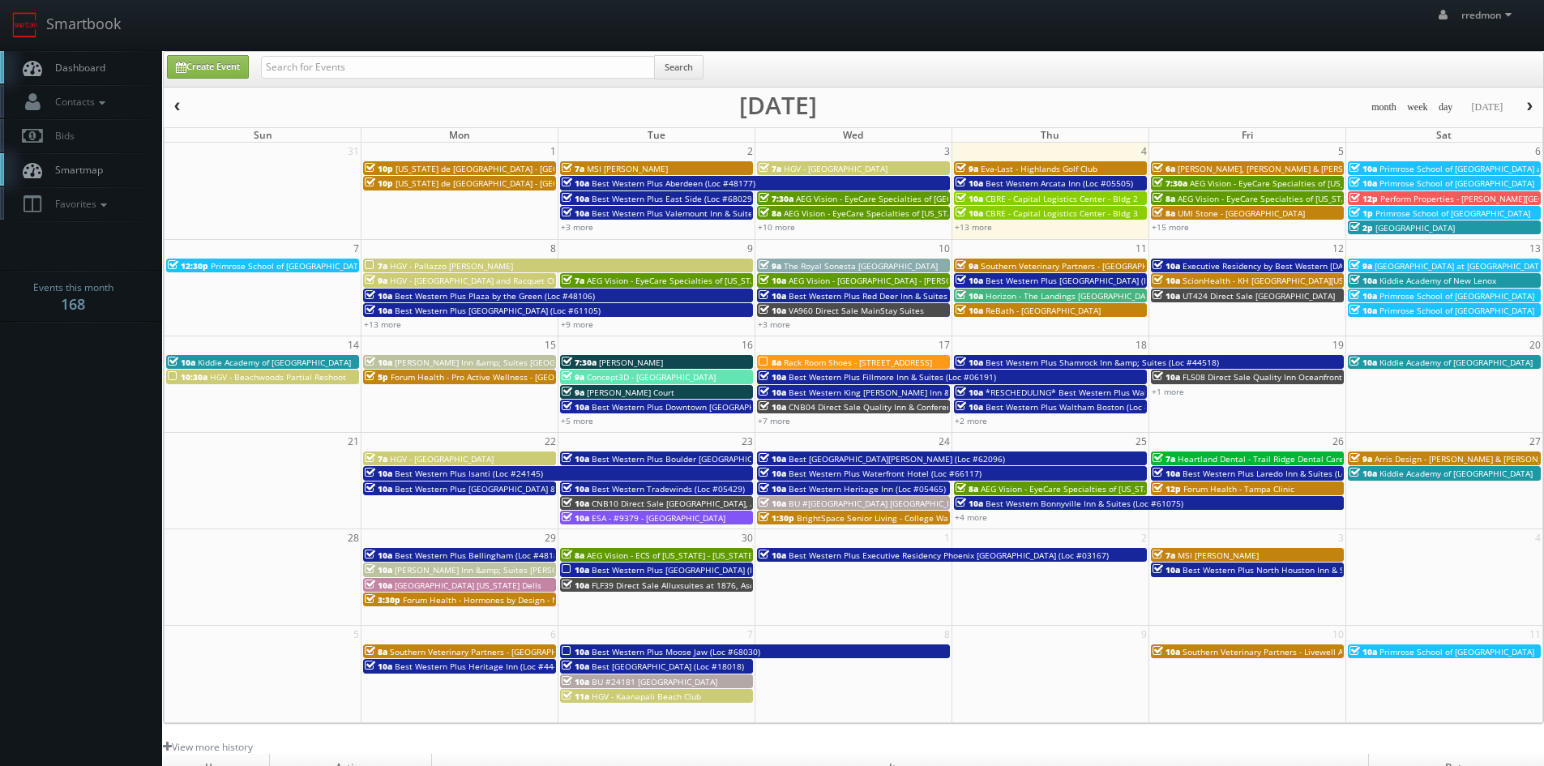
click at [1086, 419] on div "+2 more" at bounding box center [1050, 420] width 196 height 14
type input "09/18/2025"
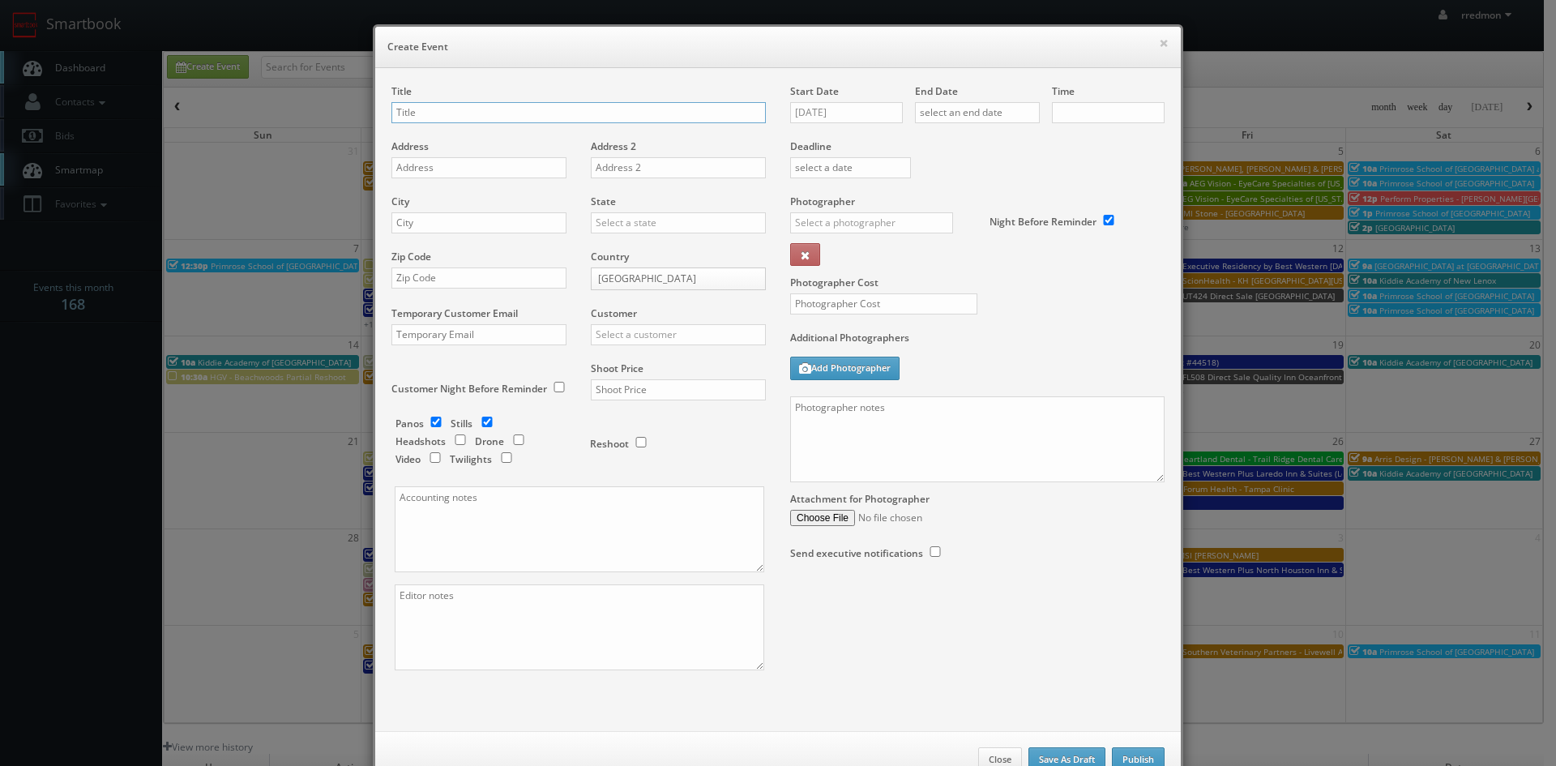
type input "10:00am"
checkbox input "true"
type input "[PERSON_NAME] and Associates - [US_STATE][GEOGRAPHIC_DATA]"
click at [520, 181] on div "Address" at bounding box center [484, 166] width 187 height 55
click at [517, 169] on input "text" at bounding box center [478, 167] width 175 height 21
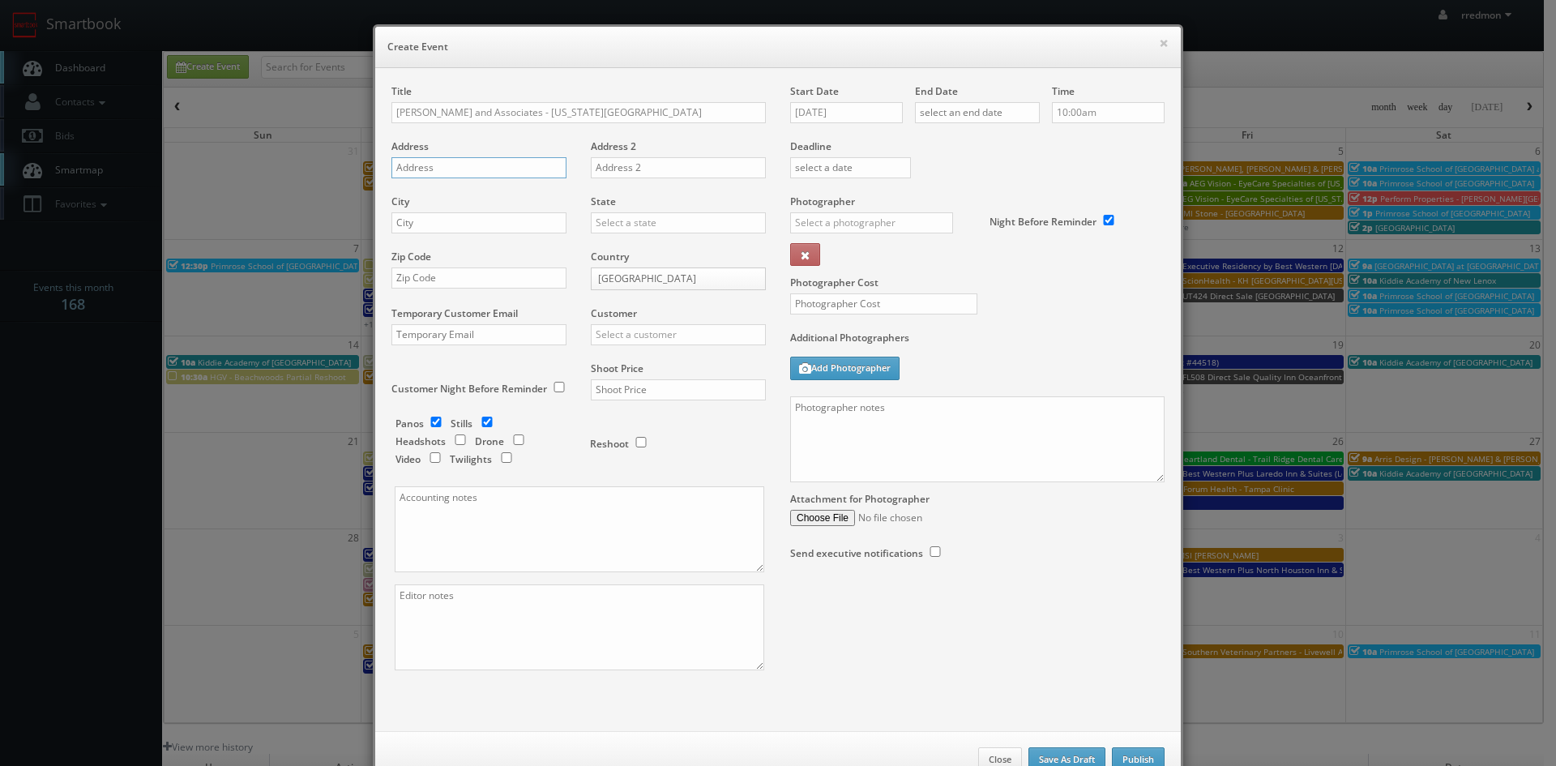
paste input "45 Broadway, Suite 430"
type input "45 Broadway, Suite 430"
click at [487, 221] on input "text" at bounding box center [478, 222] width 175 height 21
paste input "10006"
type input "10006"
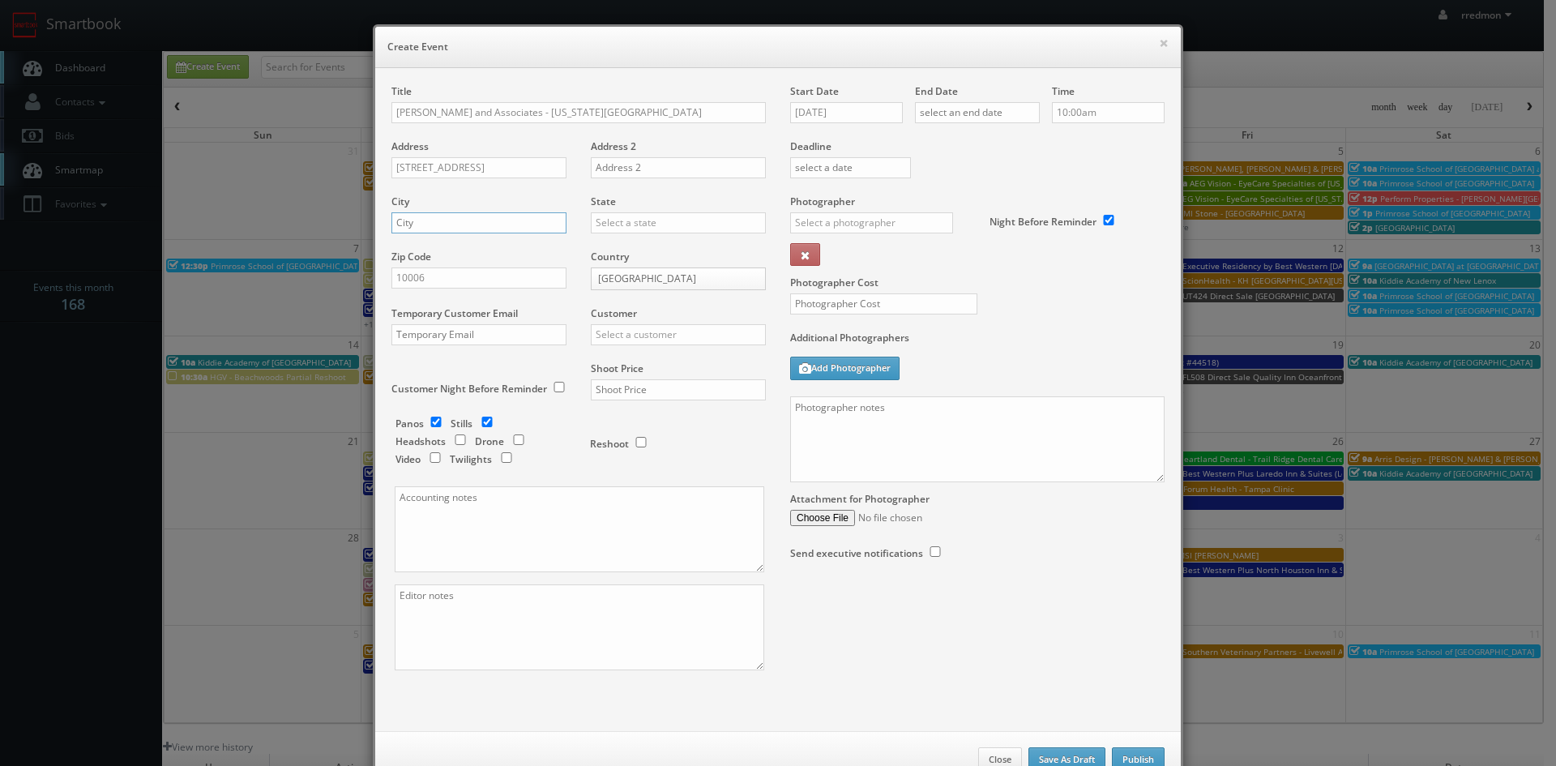
click at [456, 226] on input "text" at bounding box center [478, 222] width 175 height 21
type input "[US_STATE]"
click at [711, 224] on input "text" at bounding box center [678, 222] width 175 height 21
click at [698, 381] on div "[US_STATE]" at bounding box center [678, 388] width 173 height 27
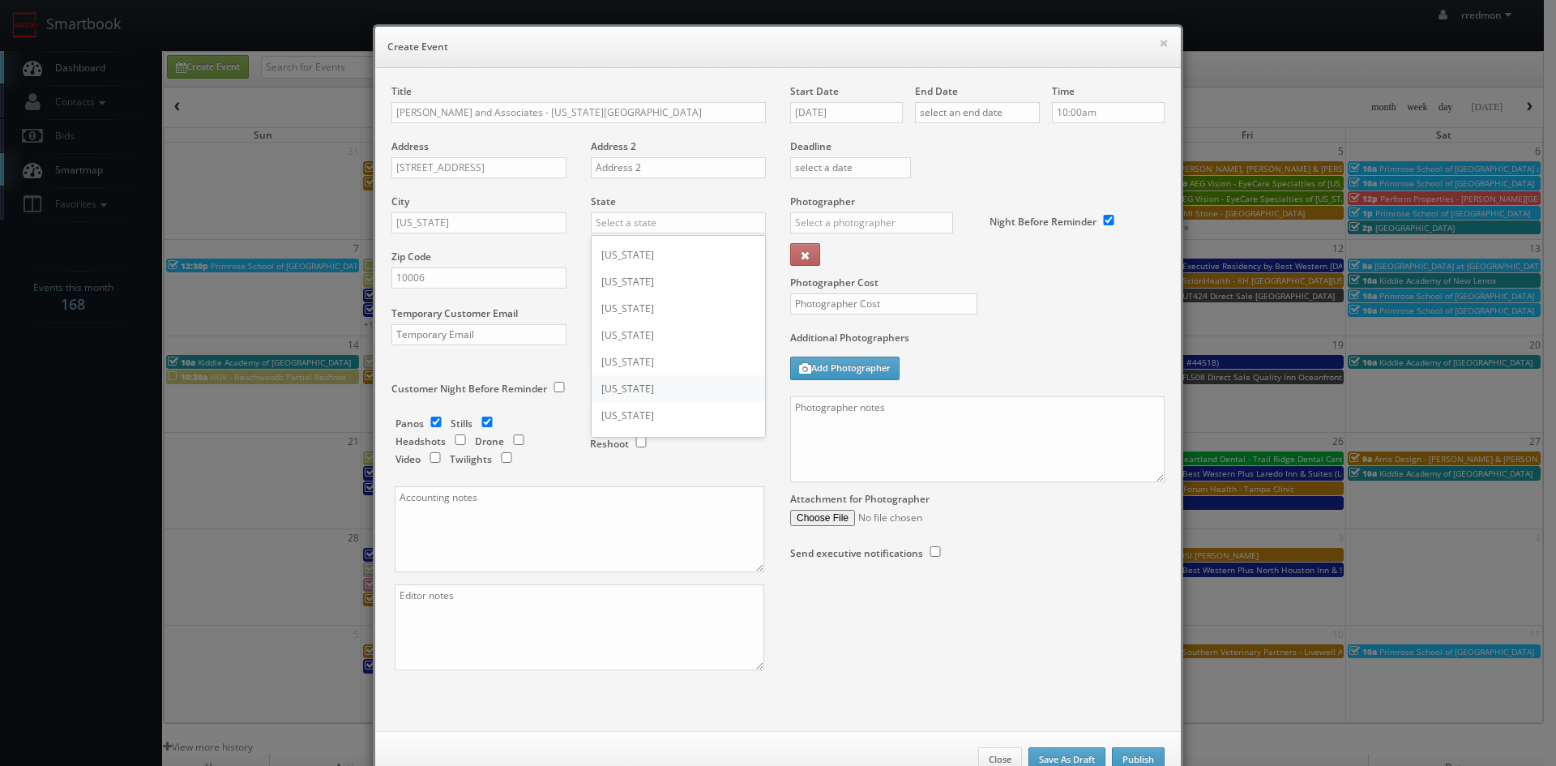
type input "[US_STATE]"
click at [841, 114] on input "09/18/2025" at bounding box center [846, 112] width 113 height 21
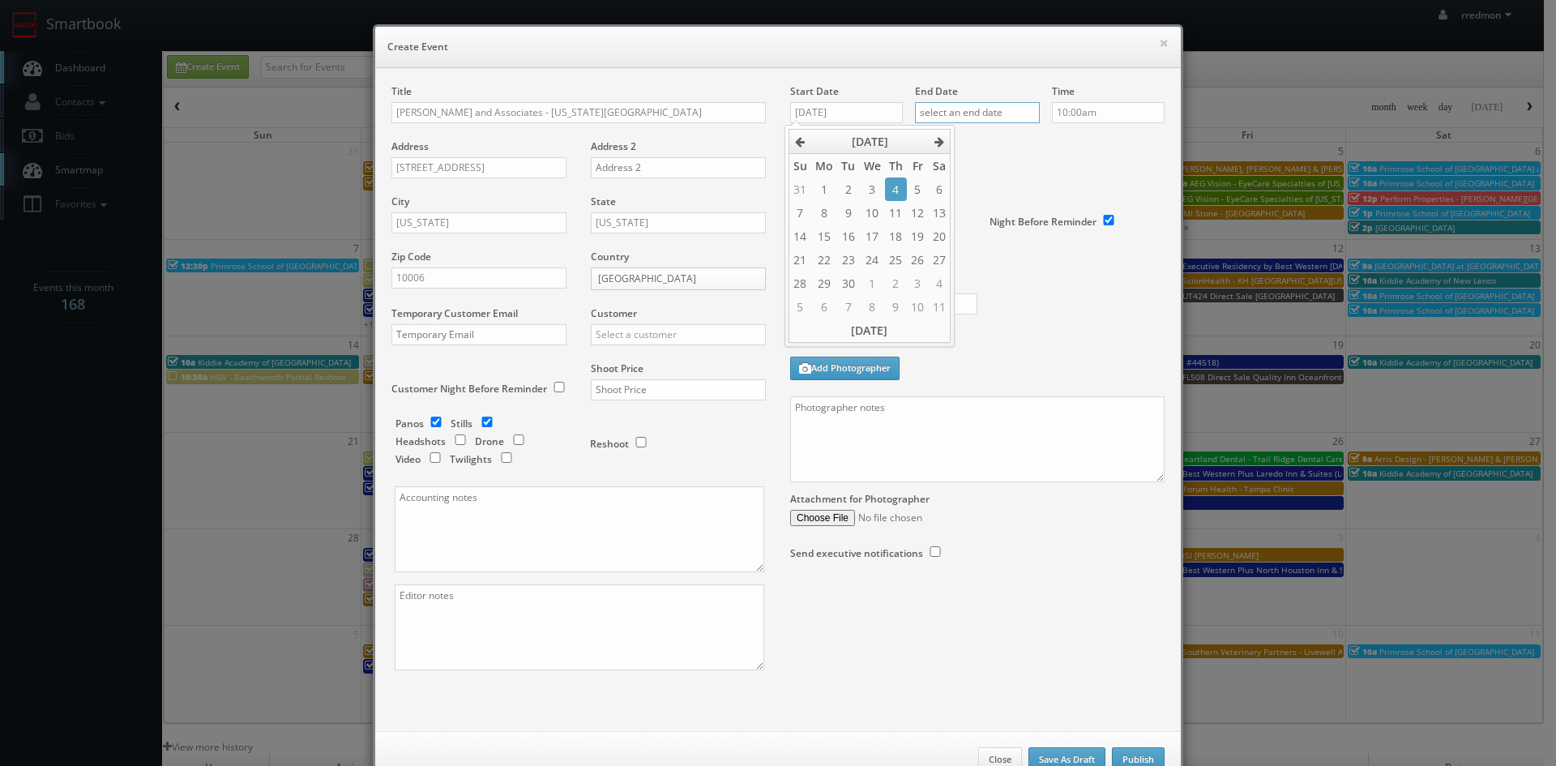
click at [980, 113] on input "text" at bounding box center [977, 112] width 125 height 21
click at [1024, 233] on td "18" at bounding box center [1021, 237] width 22 height 24
type input "09/18/2025"
click at [1093, 110] on input "10:00am" at bounding box center [1108, 112] width 113 height 21
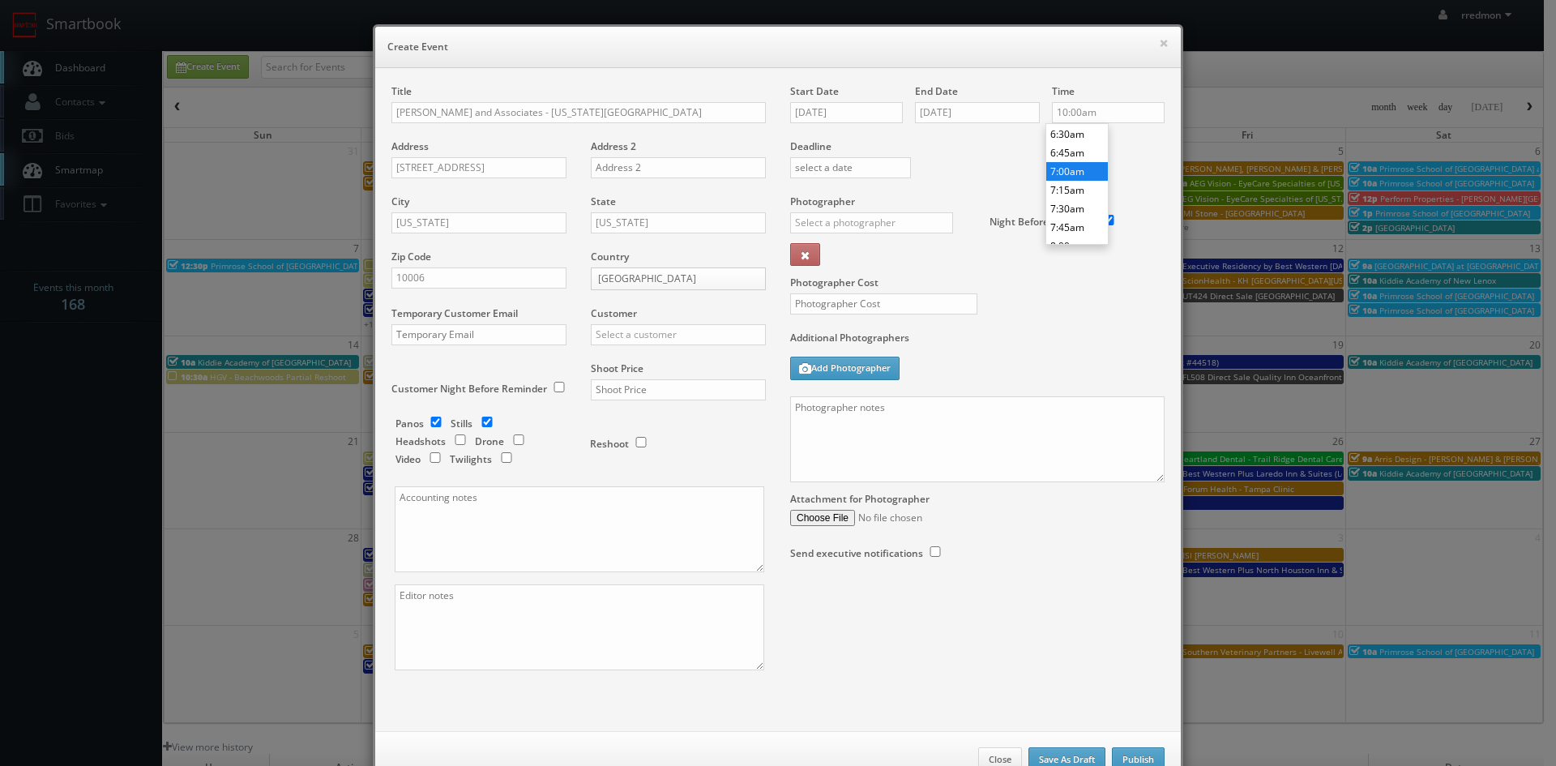
type input "7:00am"
click at [1075, 173] on li "7:00am" at bounding box center [1077, 171] width 62 height 19
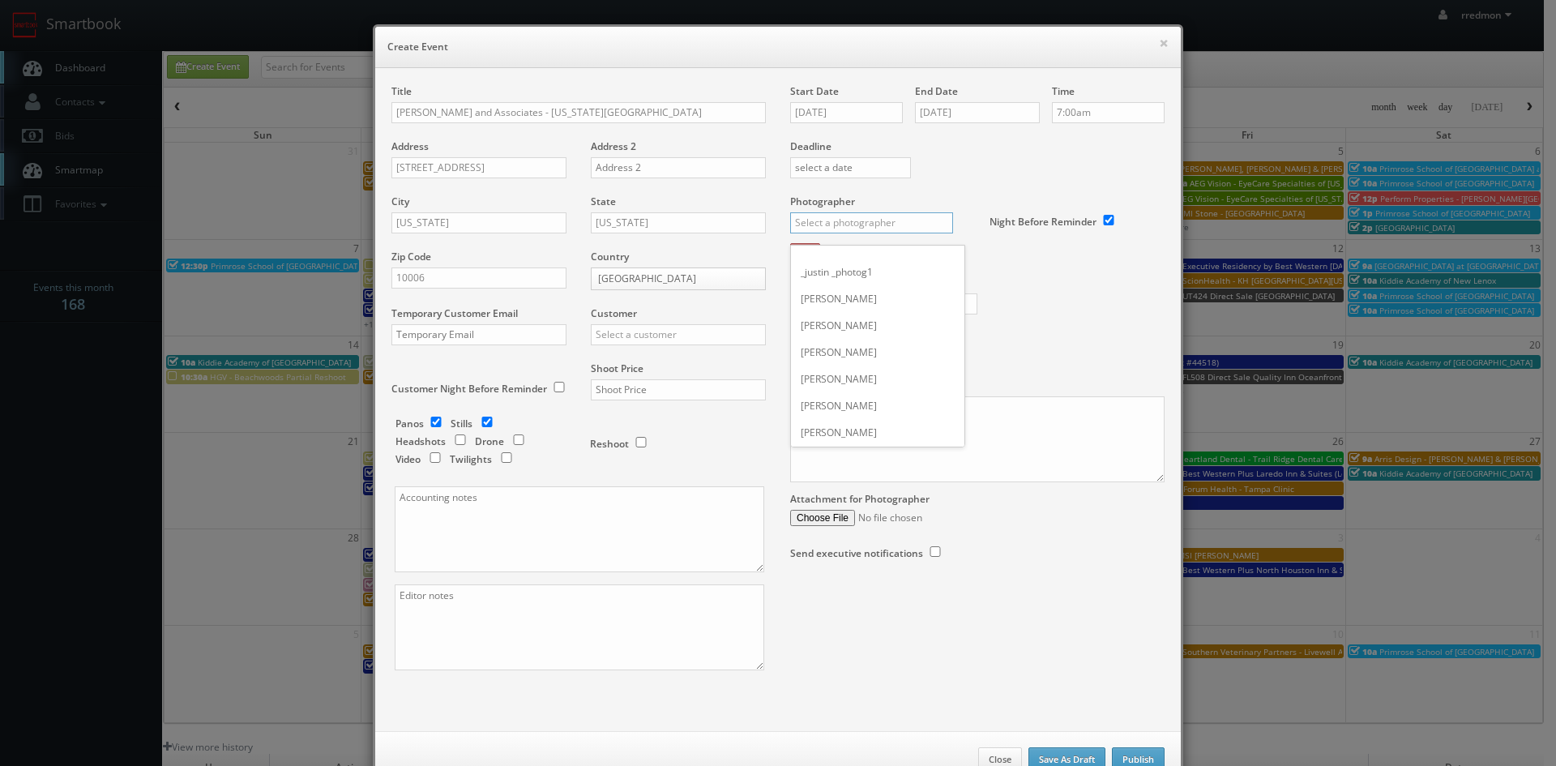
click at [831, 223] on input "text" at bounding box center [871, 222] width 163 height 21
type input "h"
click at [830, 309] on div "John Moore" at bounding box center [877, 312] width 173 height 27
type input "John Moore"
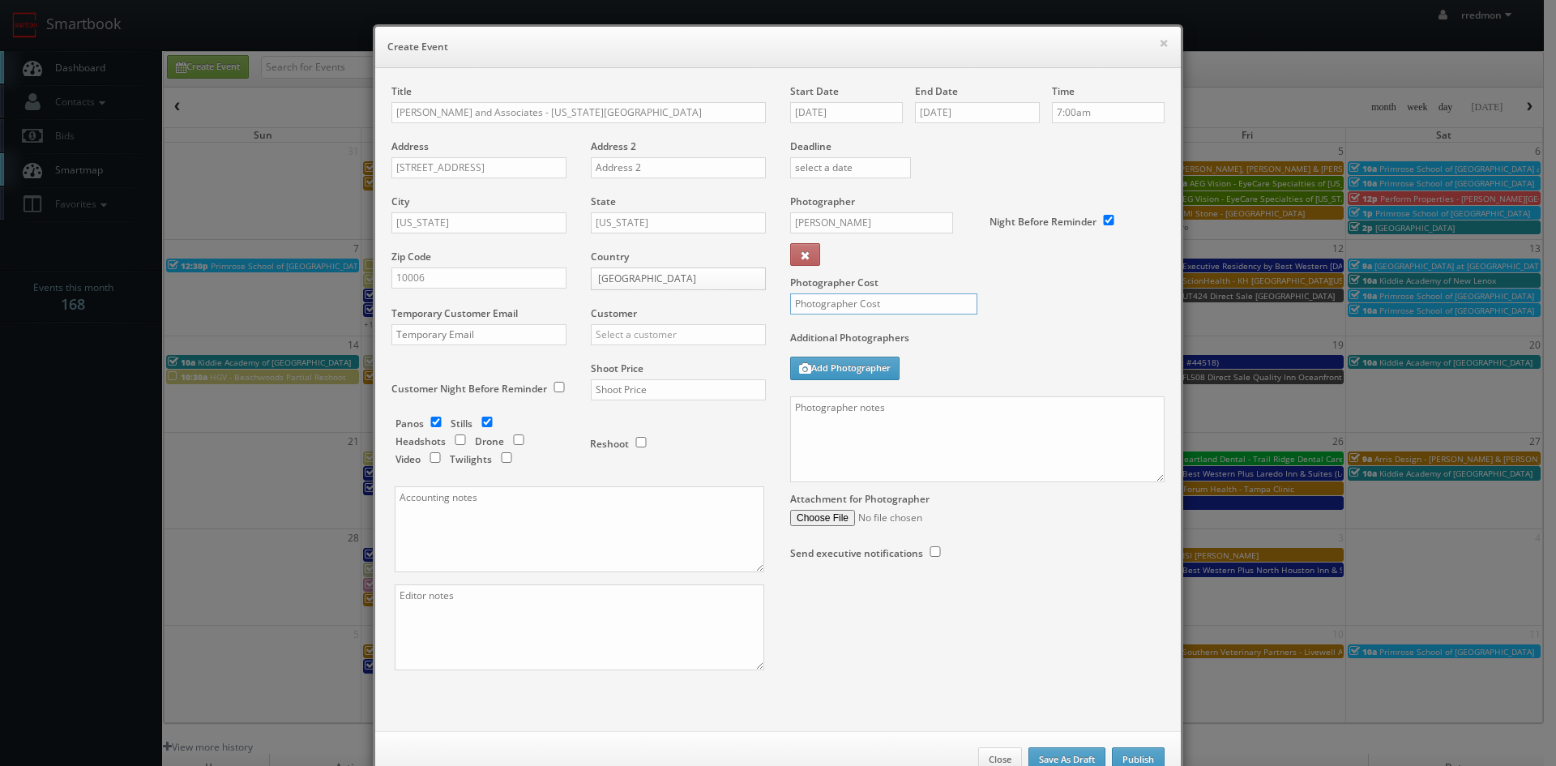
click at [859, 305] on input "text" at bounding box center [883, 303] width 187 height 21
click at [655, 388] on input "text" at bounding box center [678, 389] width 175 height 21
drag, startPoint x: 661, startPoint y: 332, endPoint x: 670, endPoint y: 327, distance: 10.2
click at [661, 332] on input "text" at bounding box center [678, 334] width 175 height 21
click at [634, 477] on div "GBV" at bounding box center [678, 481] width 173 height 27
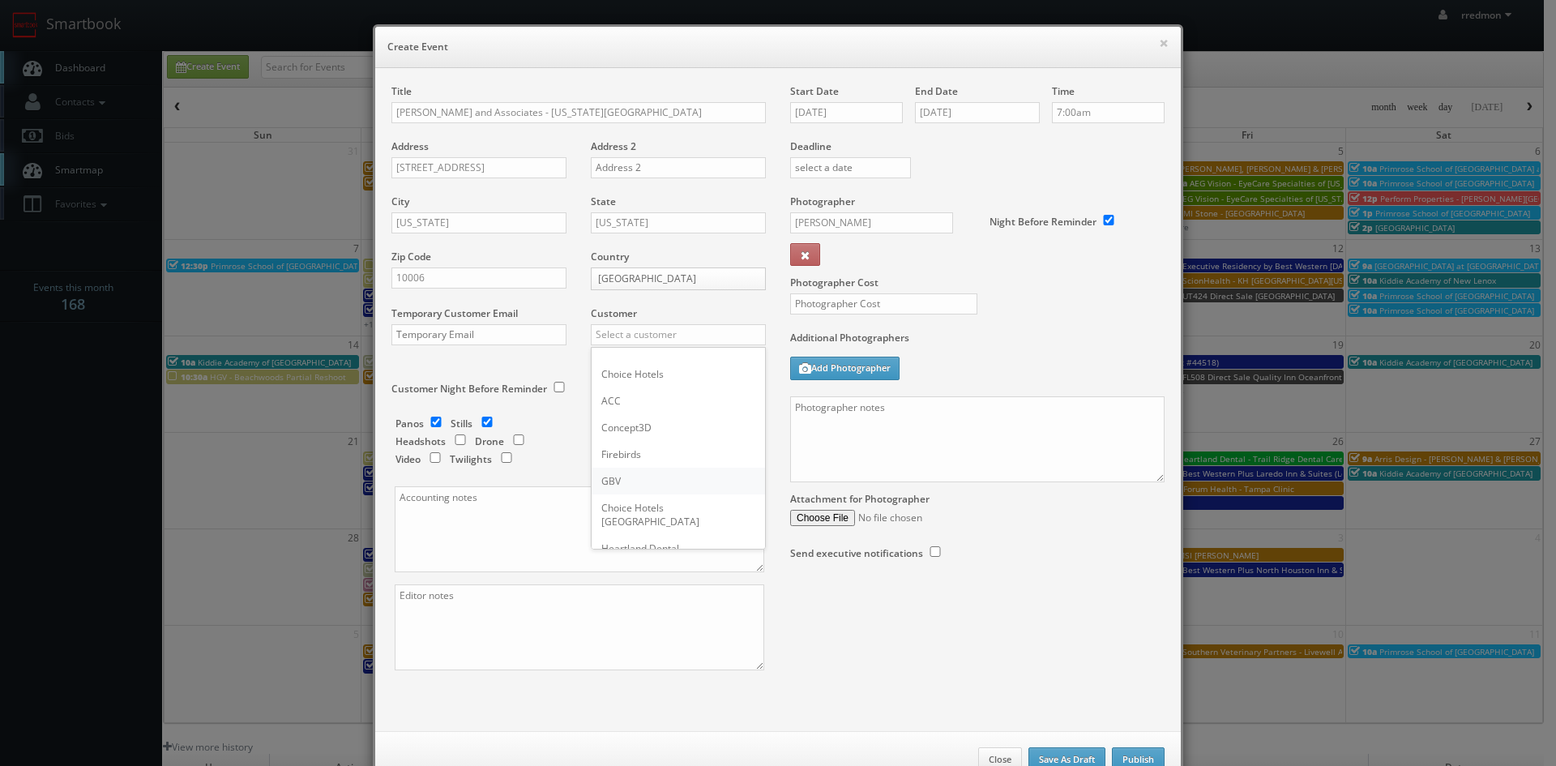
type input "GBV"
click at [657, 396] on input "text" at bounding box center [678, 389] width 175 height 21
type input "900"
click at [845, 310] on input "text" at bounding box center [883, 303] width 187 height 21
type input "300"
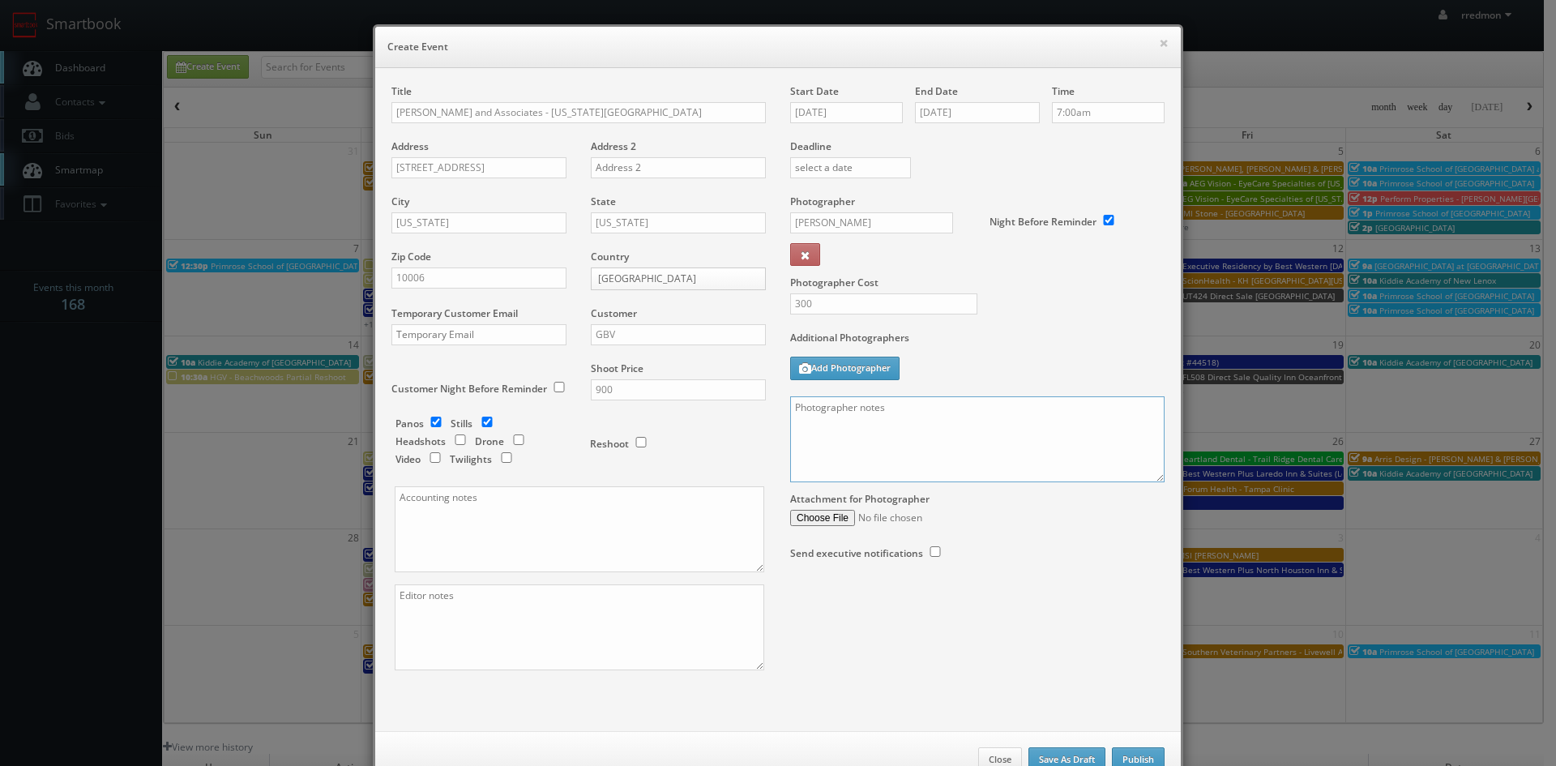
click at [891, 434] on textarea at bounding box center [977, 439] width 374 height 86
click at [865, 423] on textarea at bounding box center [977, 439] width 374 height 86
paste textarea "For stills: We need to deliver __ stills to the client so we ask that you take …"
click at [926, 408] on textarea "For stills: We need to deliver __ stills to the client so we ask that you take …" at bounding box center [977, 439] width 374 height 86
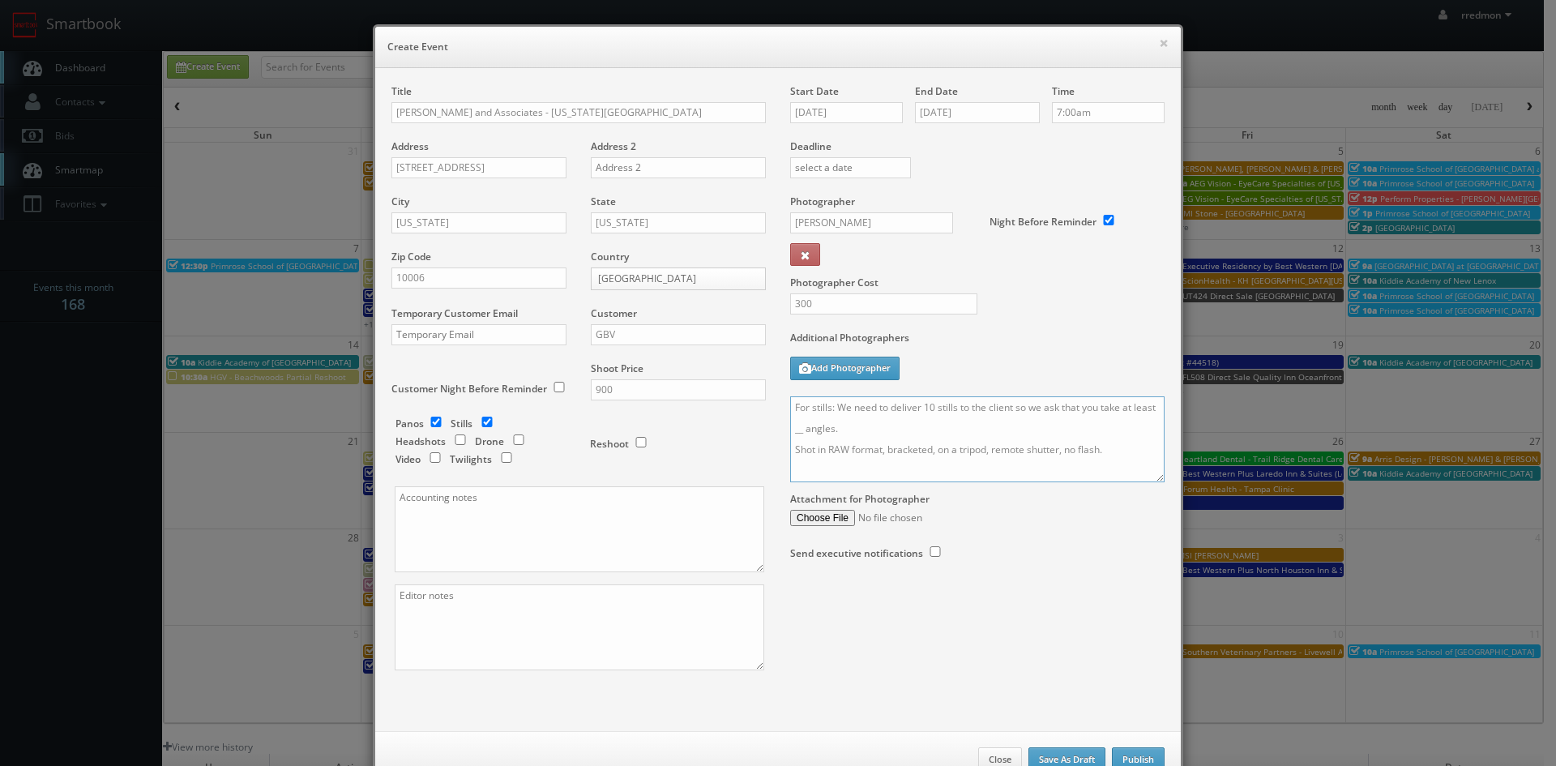
click at [821, 432] on textarea "For stills: We need to deliver 10 stills to the client so we ask that you take …" at bounding box center [977, 439] width 374 height 86
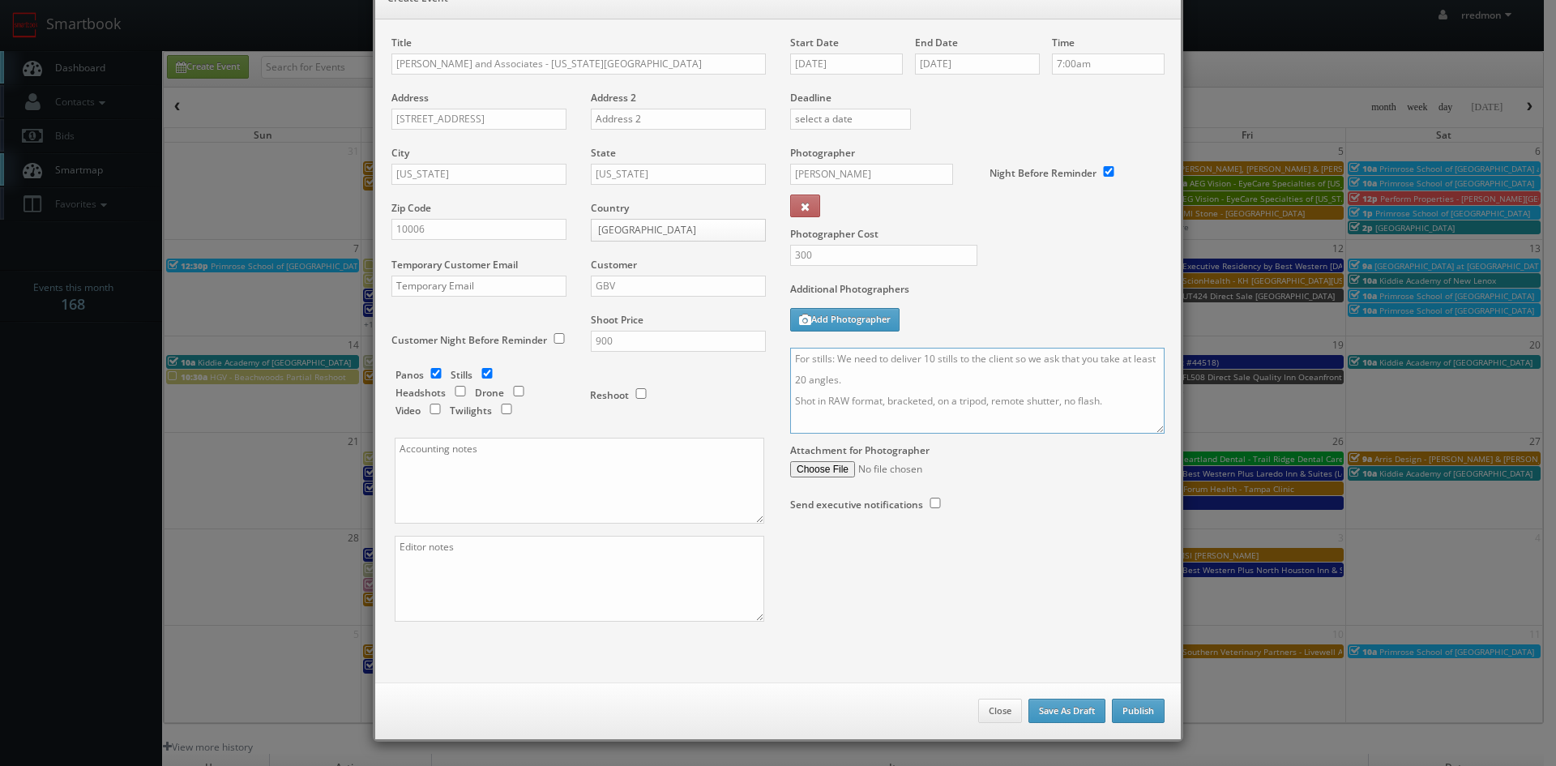
type textarea "For stills: We need to deliver 10 stills to the client so we ask that you take …"
click at [1125, 706] on button "Publish" at bounding box center [1138, 711] width 53 height 24
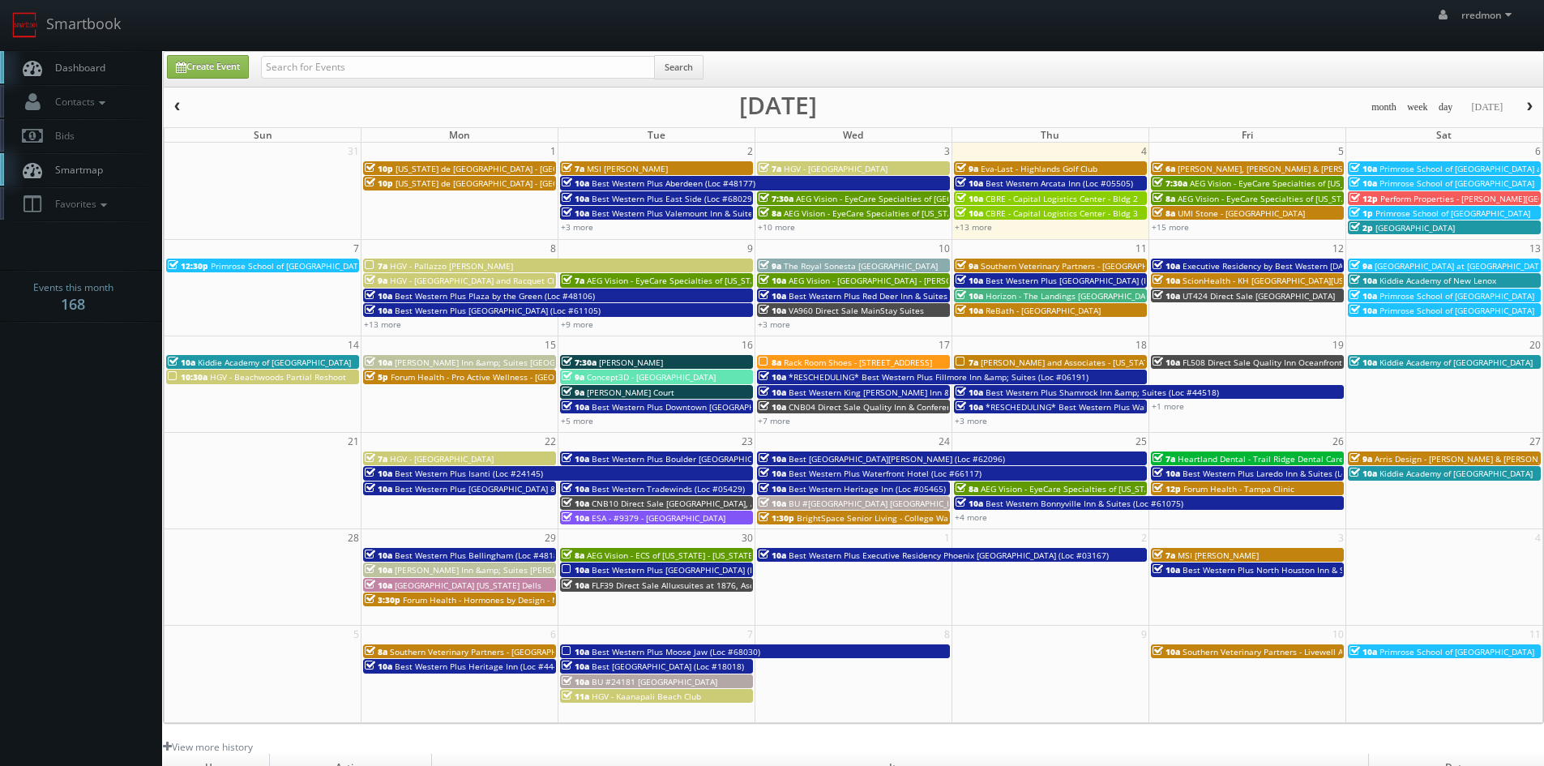
click at [1007, 359] on span "Phillips and Associates - New York City" at bounding box center [1108, 362] width 254 height 11
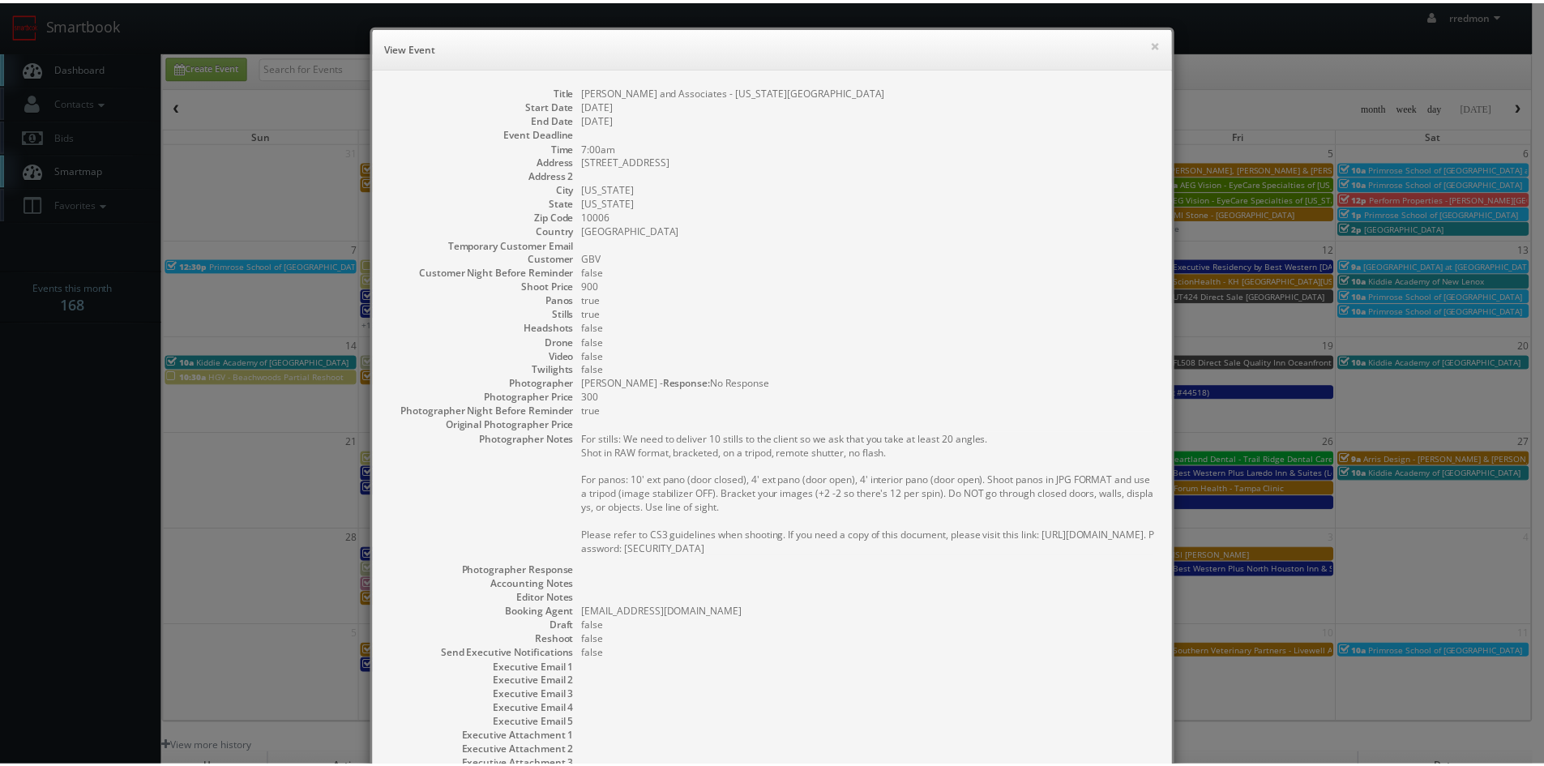
scroll to position [135, 0]
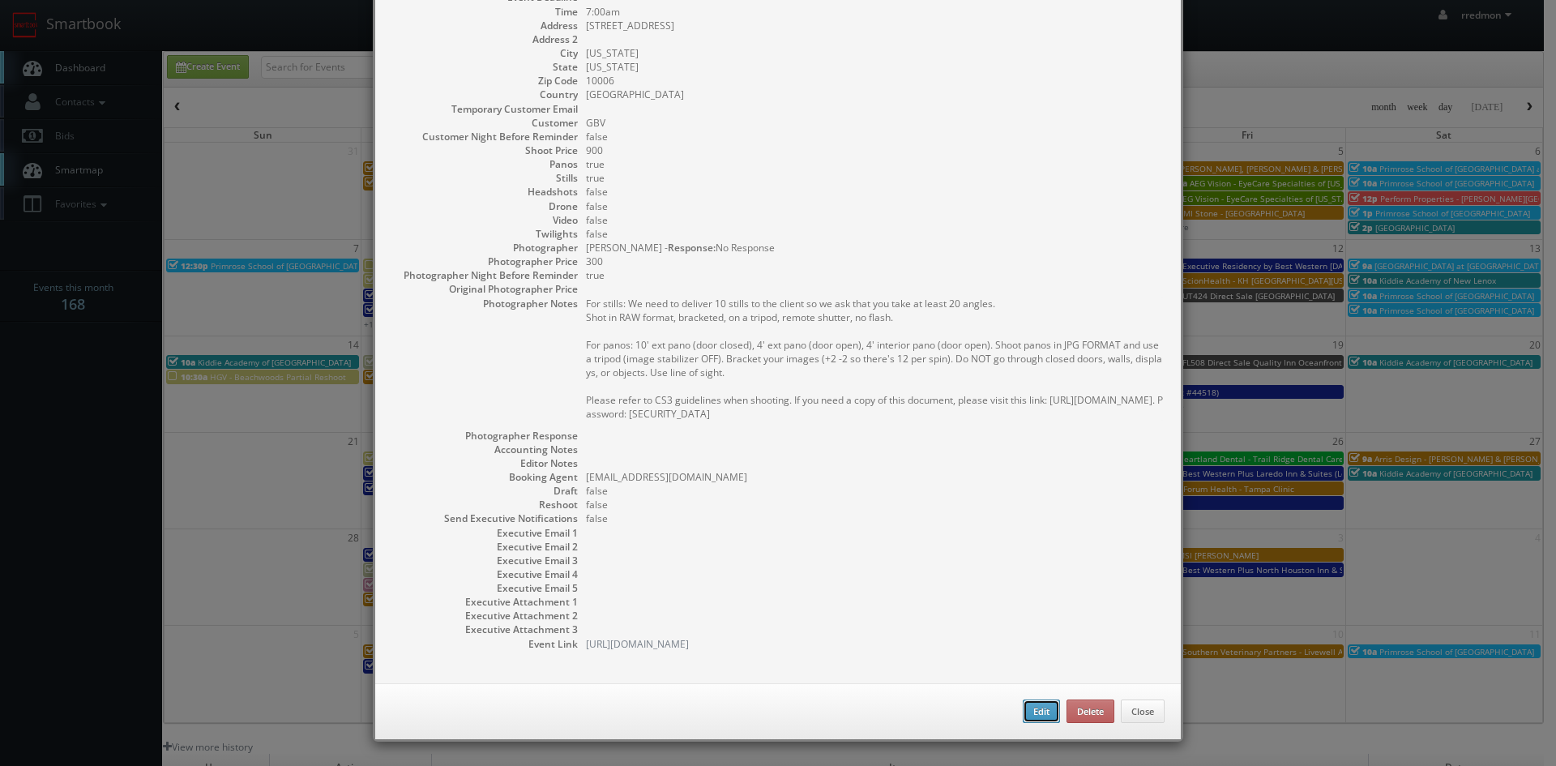
click at [1033, 715] on button "Edit" at bounding box center [1041, 711] width 37 height 24
type input "[PERSON_NAME] and Associates - [US_STATE][GEOGRAPHIC_DATA]"
type input "45 Broadway, Suite 430"
type input "[US_STATE]"
type input "10006"
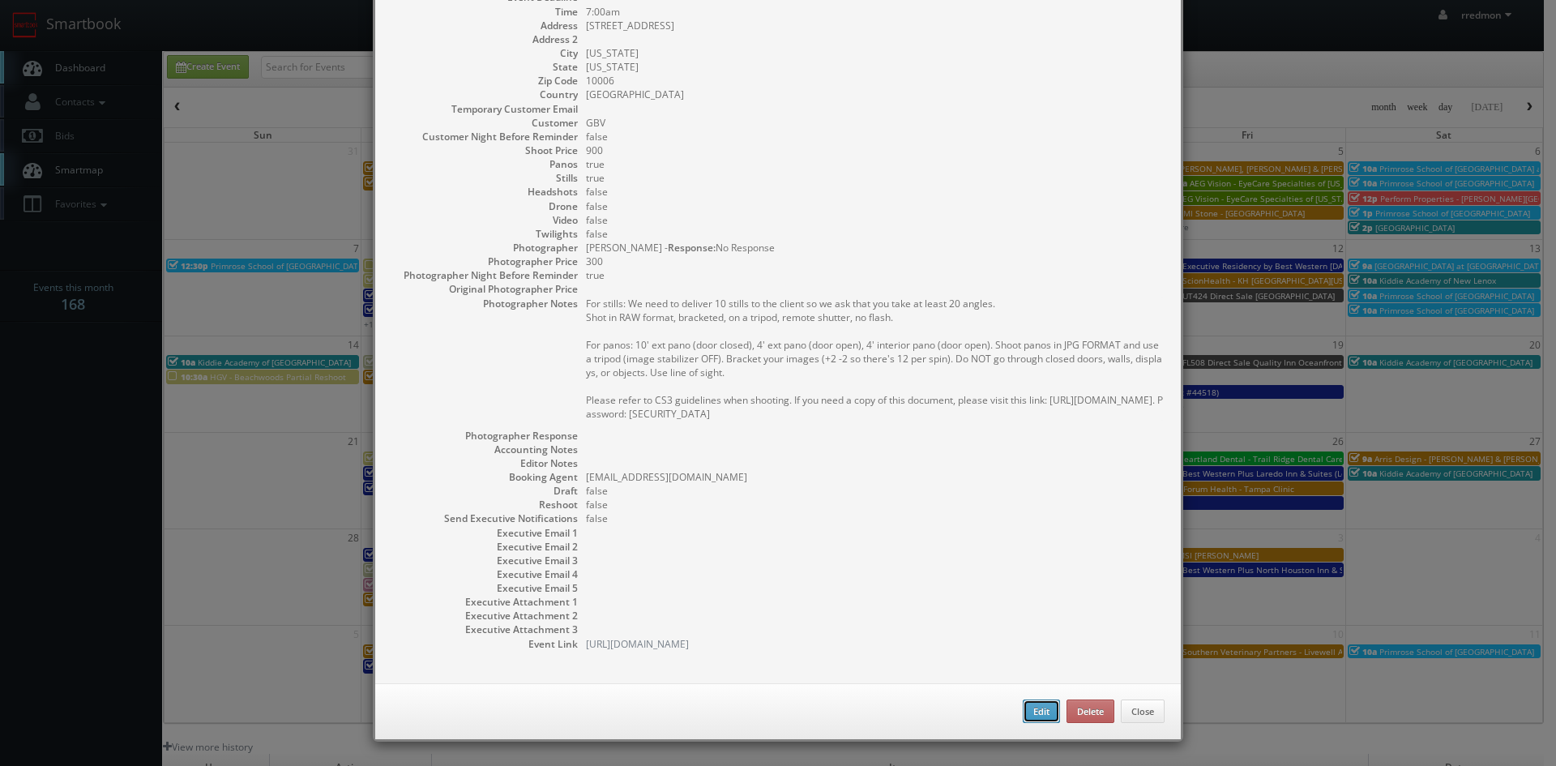
type input "900"
checkbox input "true"
type input "09/18/2025"
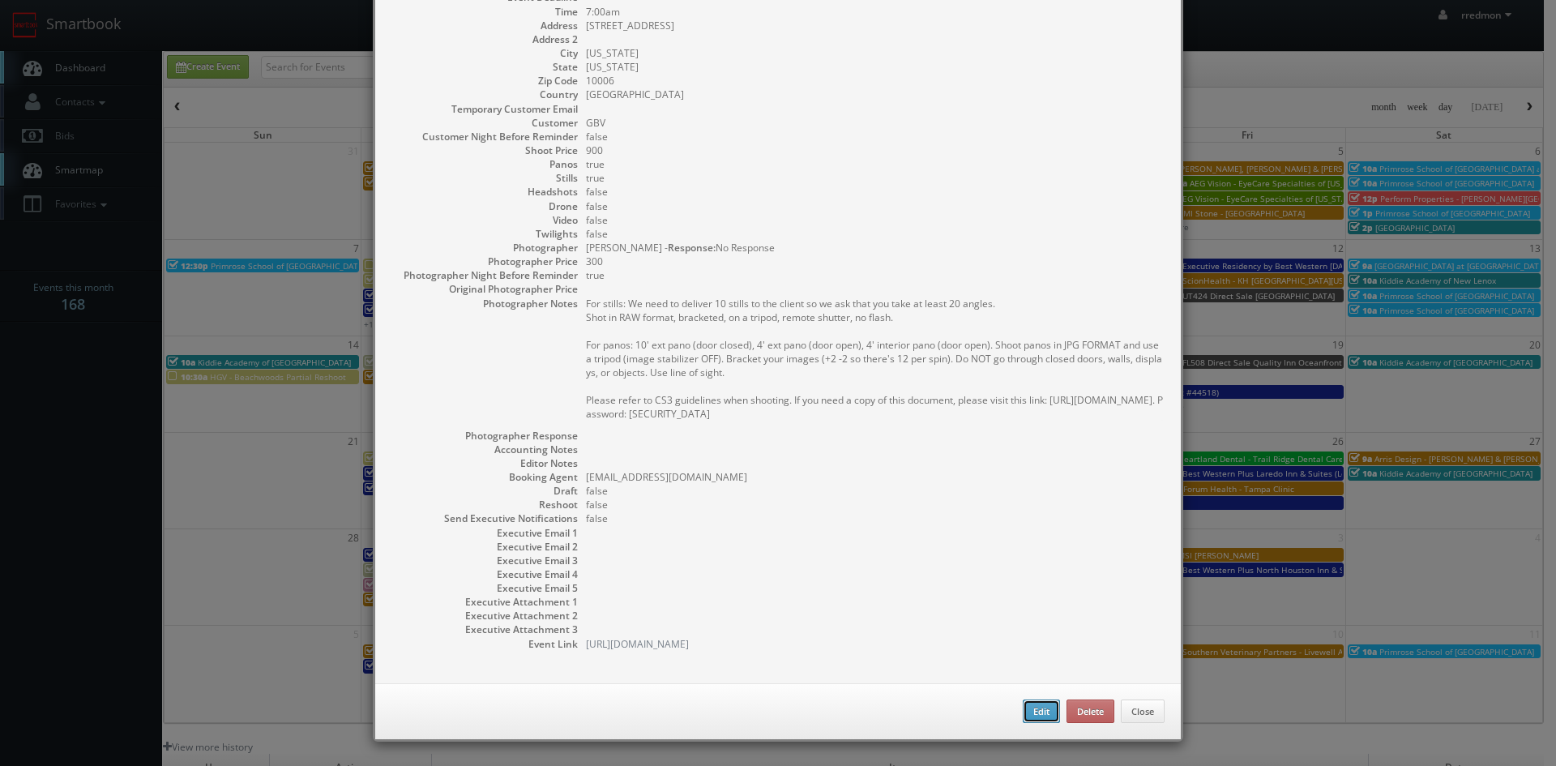
type input "7:00am"
checkbox input "true"
type textarea "For stills: We need to deliver 10 stills to the client so we ask that you take …"
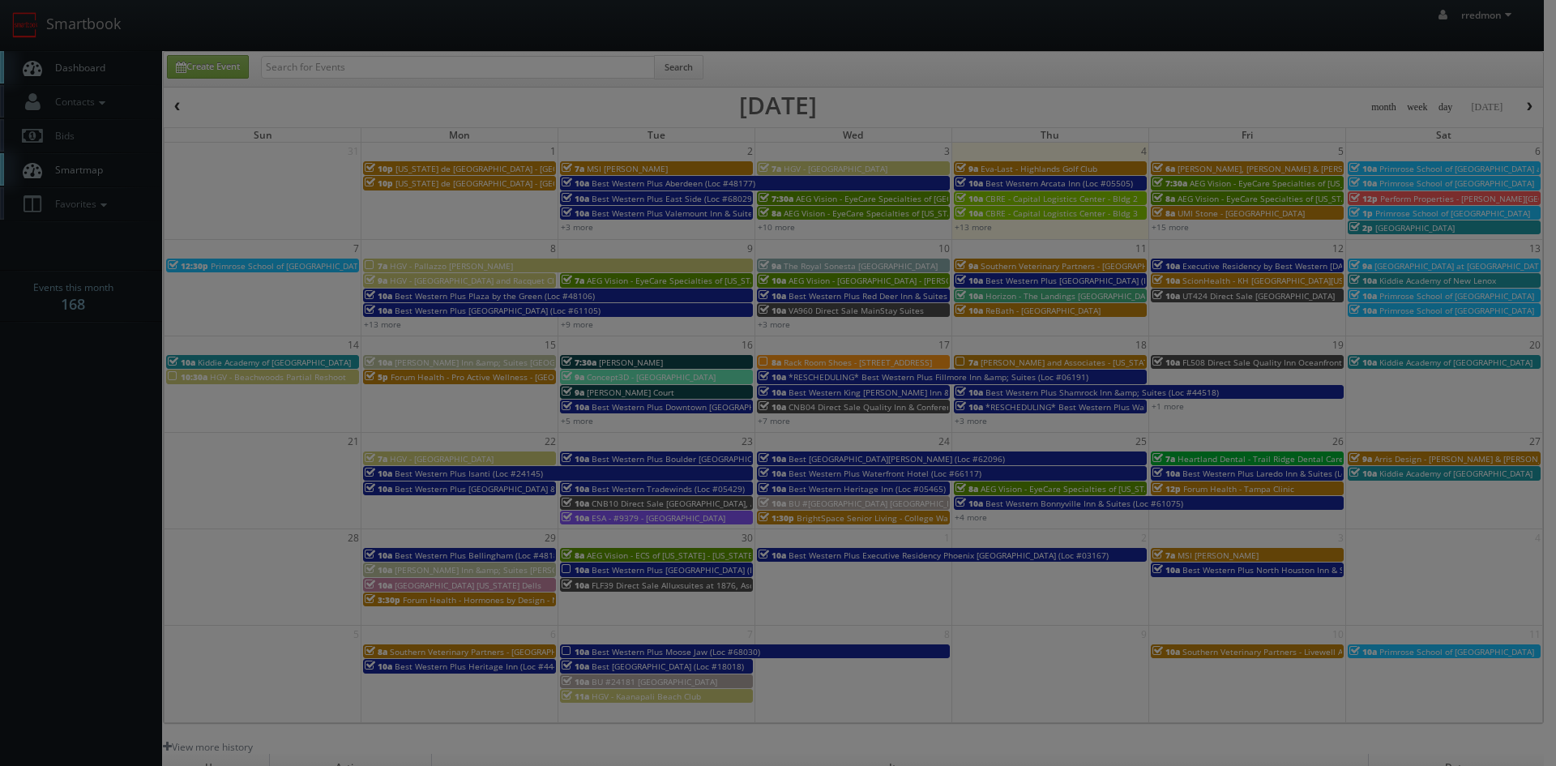
type input "900"
type input "300"
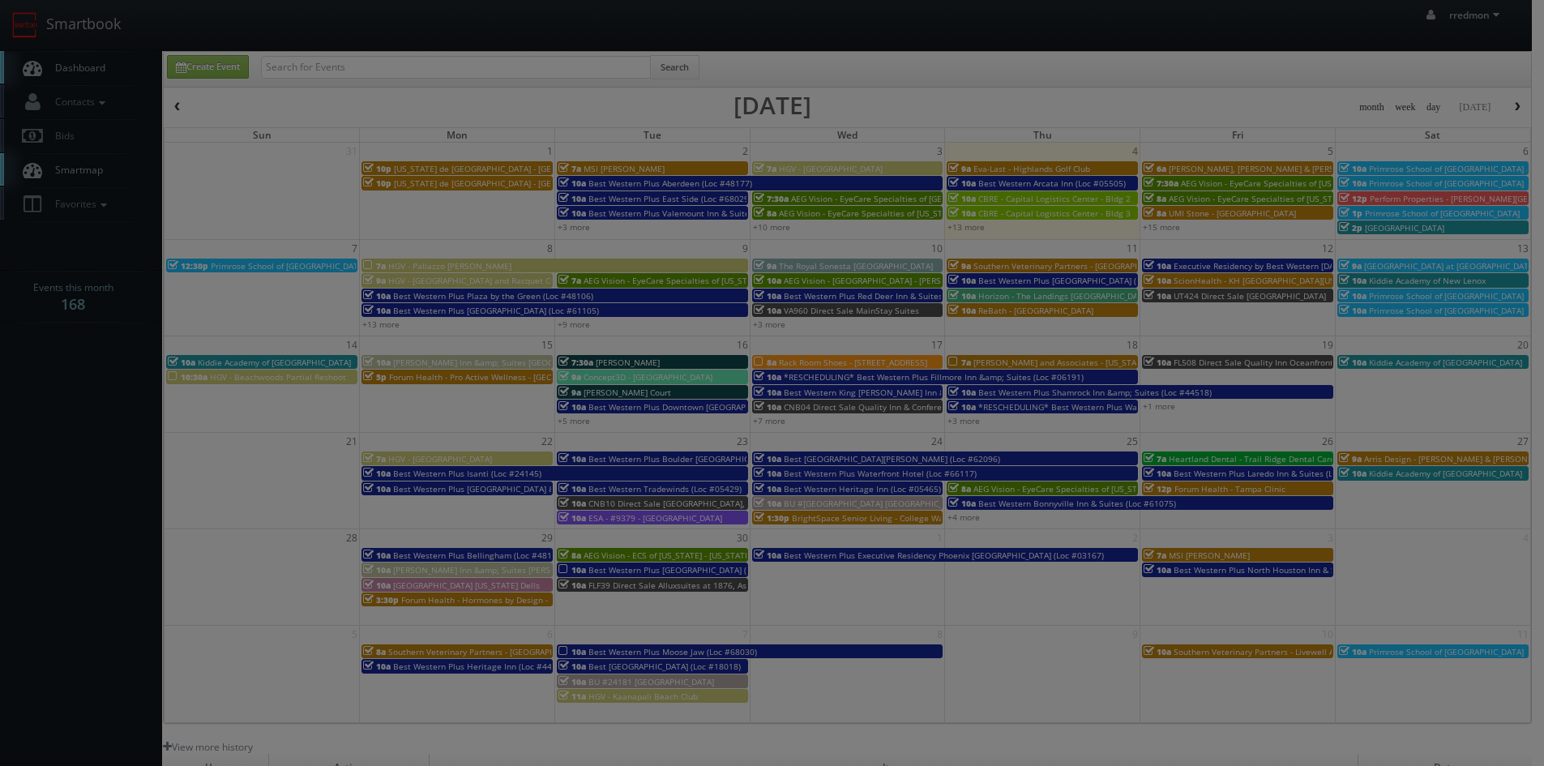
select select "fake72@mg.cs3calendar.com"
select select "jbsmoore@gmail.com"
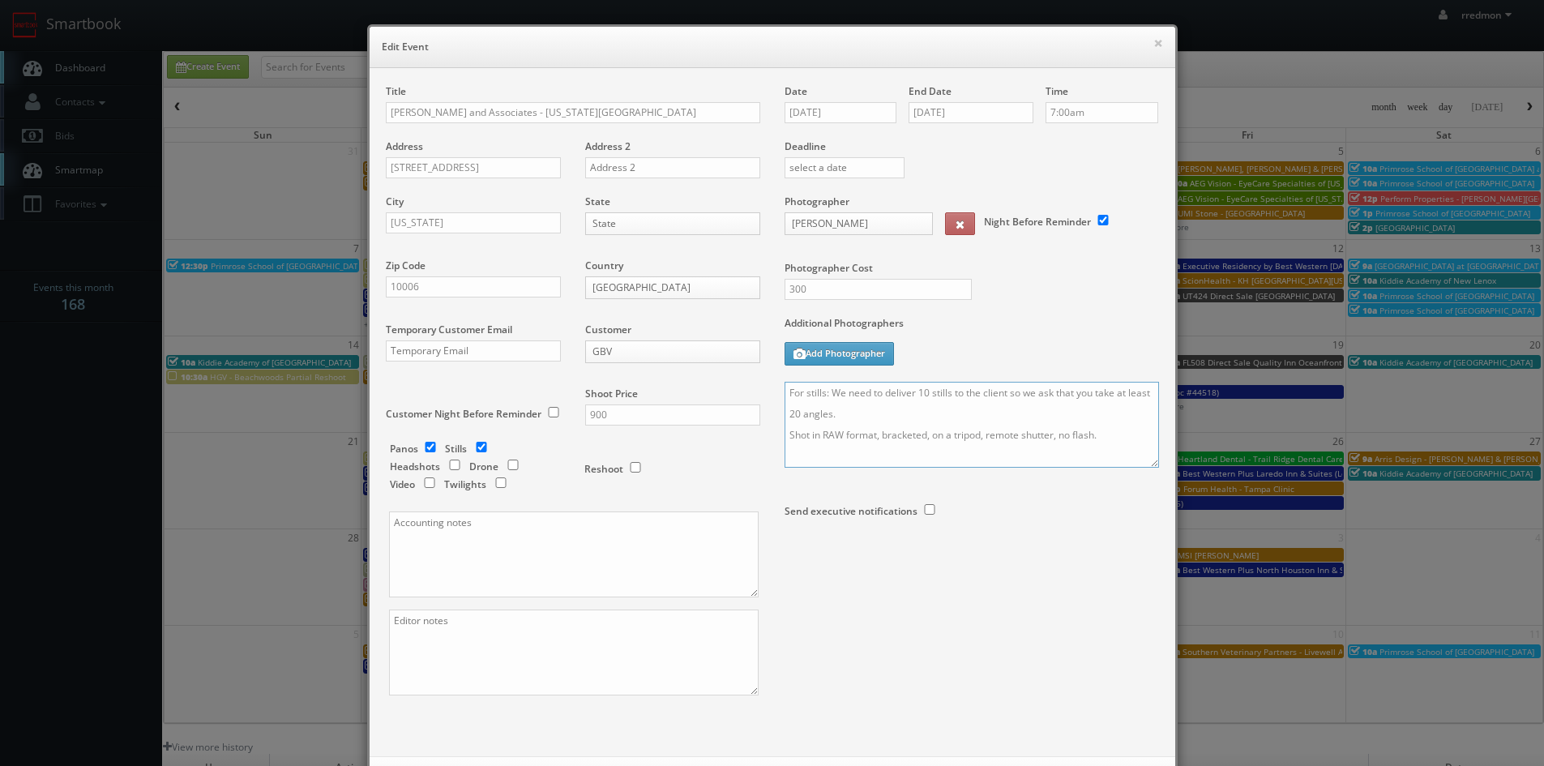
click at [785, 389] on textarea "For stills: We need to deliver 10 stills to the client so we ask that you take …" at bounding box center [972, 425] width 374 height 86
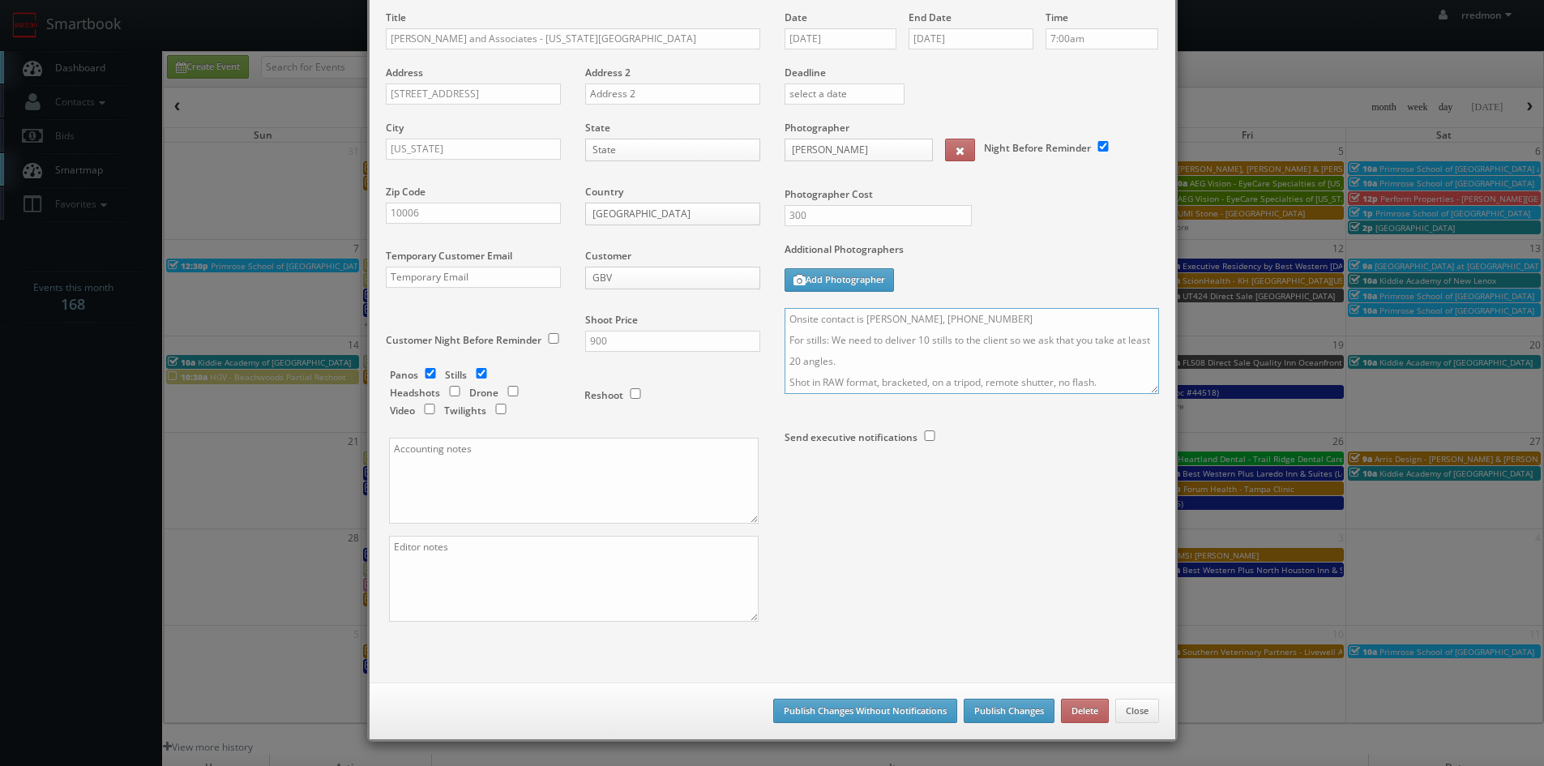
type textarea "Onsite contact is Vanessa Keys, 212-248-7431 For stills: We need to deliver 10 …"
click at [978, 706] on button "Publish Changes" at bounding box center [1009, 711] width 91 height 24
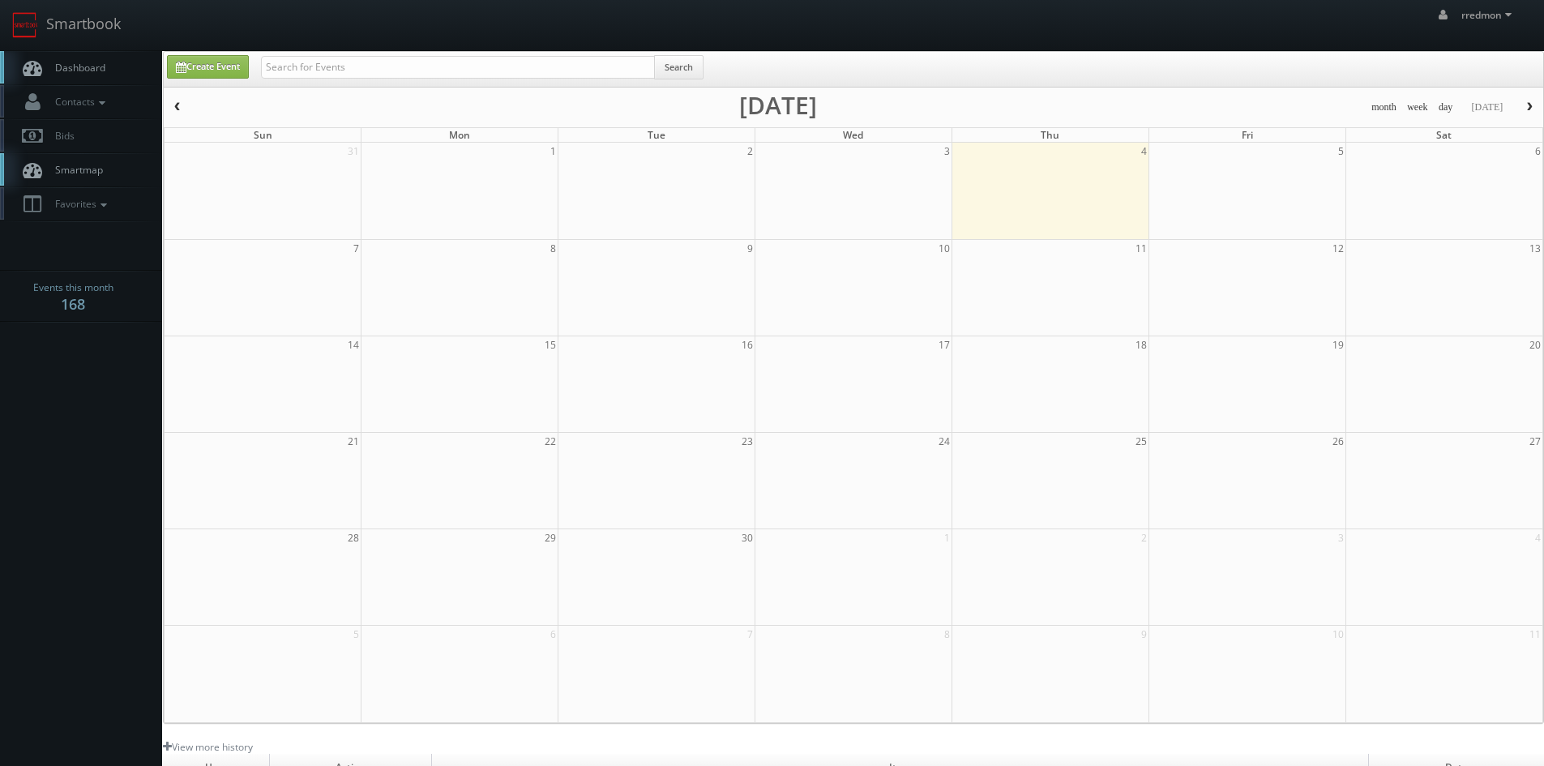
click at [74, 68] on span "Dashboard" at bounding box center [76, 68] width 58 height 14
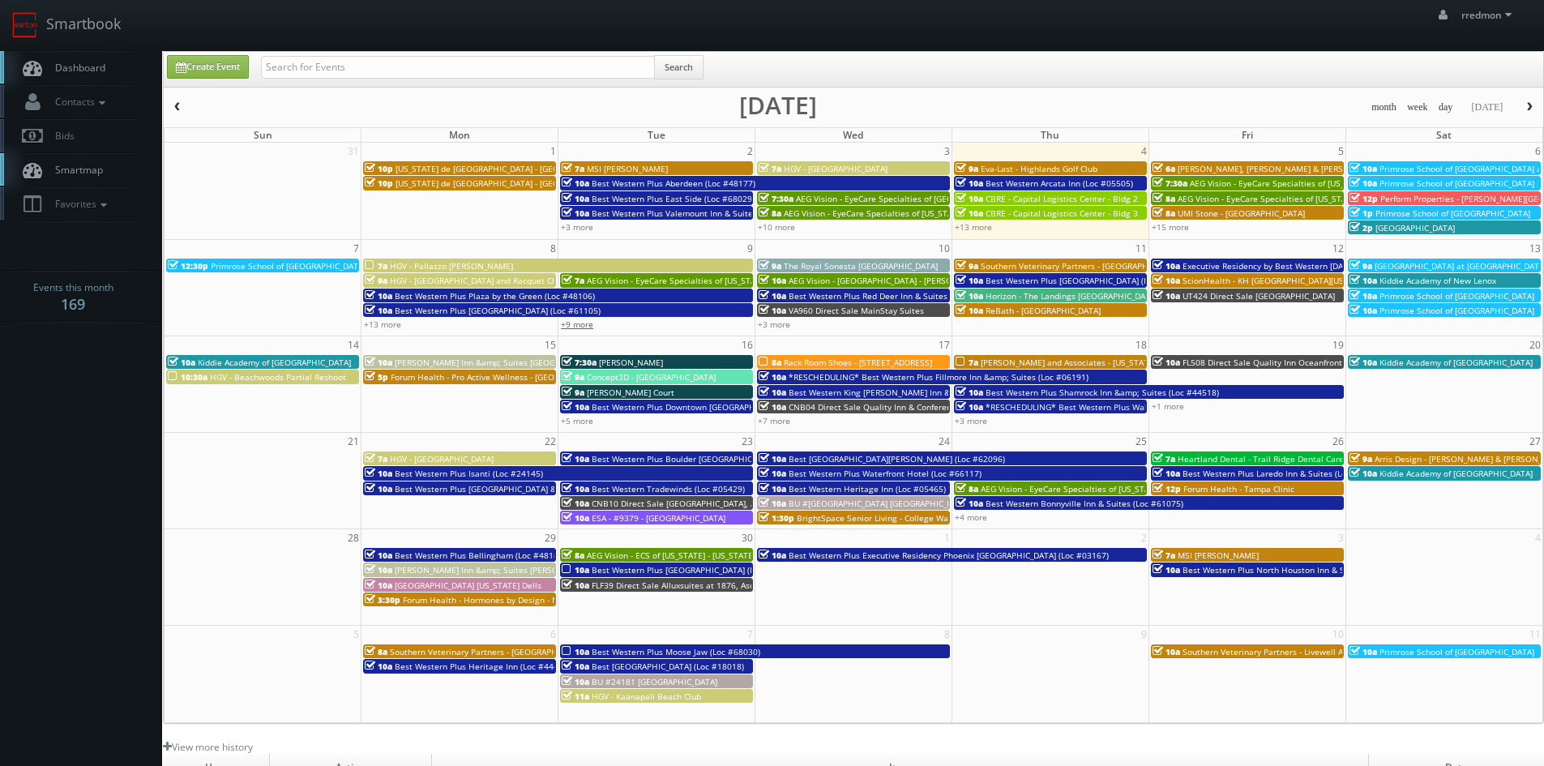
click at [590, 328] on link "+9 more" at bounding box center [577, 324] width 32 height 11
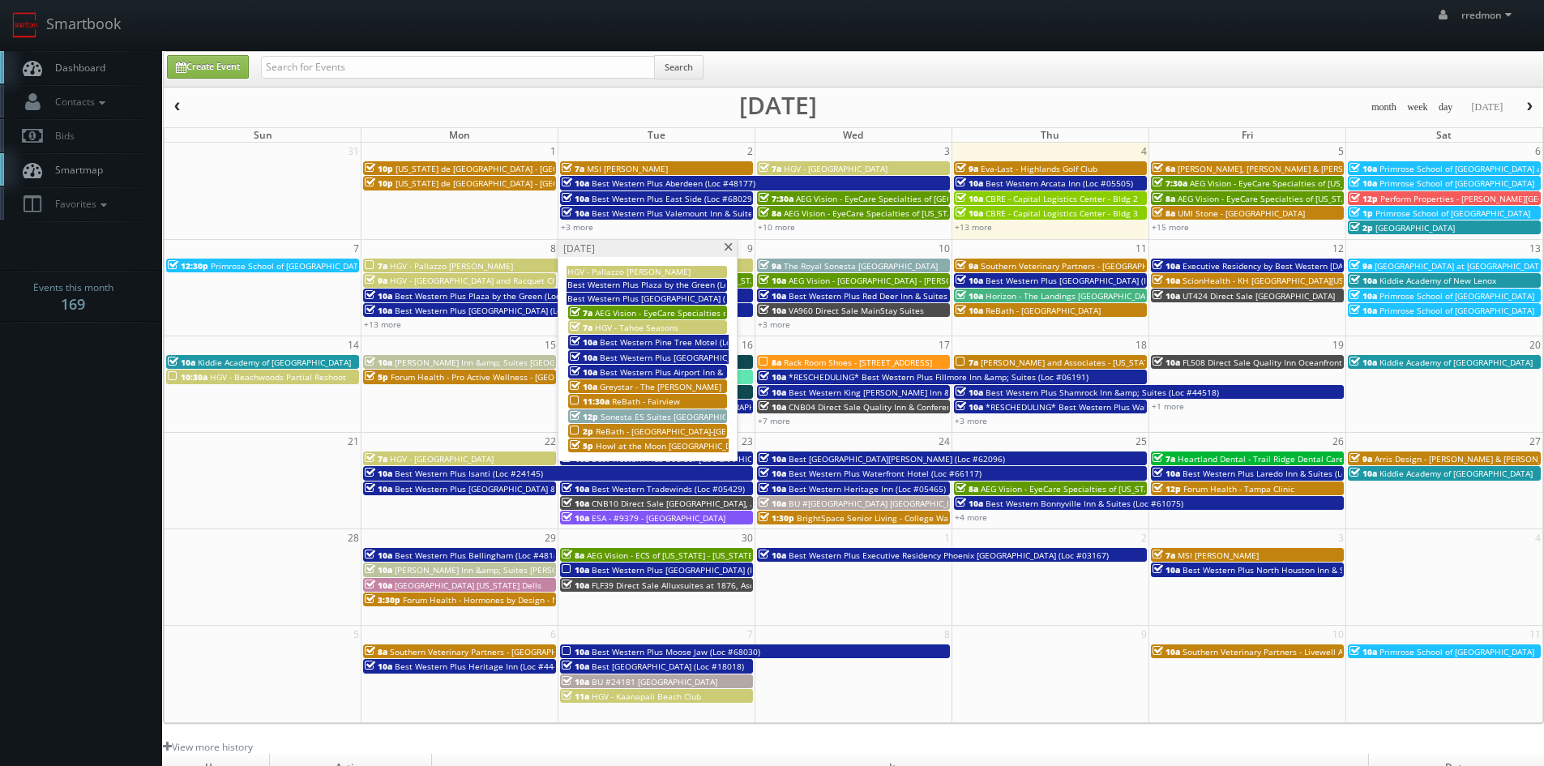
click at [723, 250] on span at bounding box center [728, 247] width 11 height 9
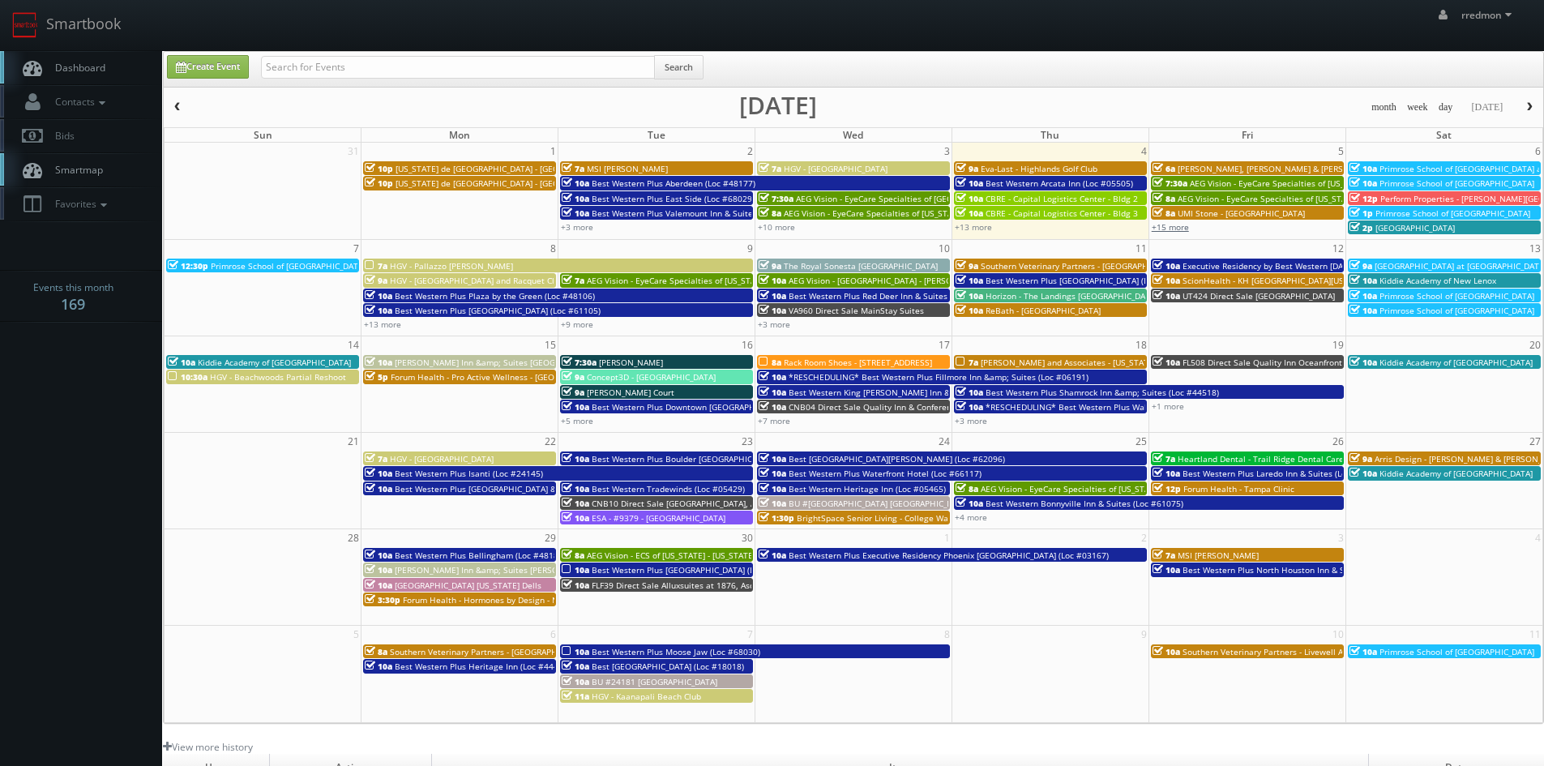
click at [1181, 229] on link "+15 more" at bounding box center [1170, 226] width 37 height 11
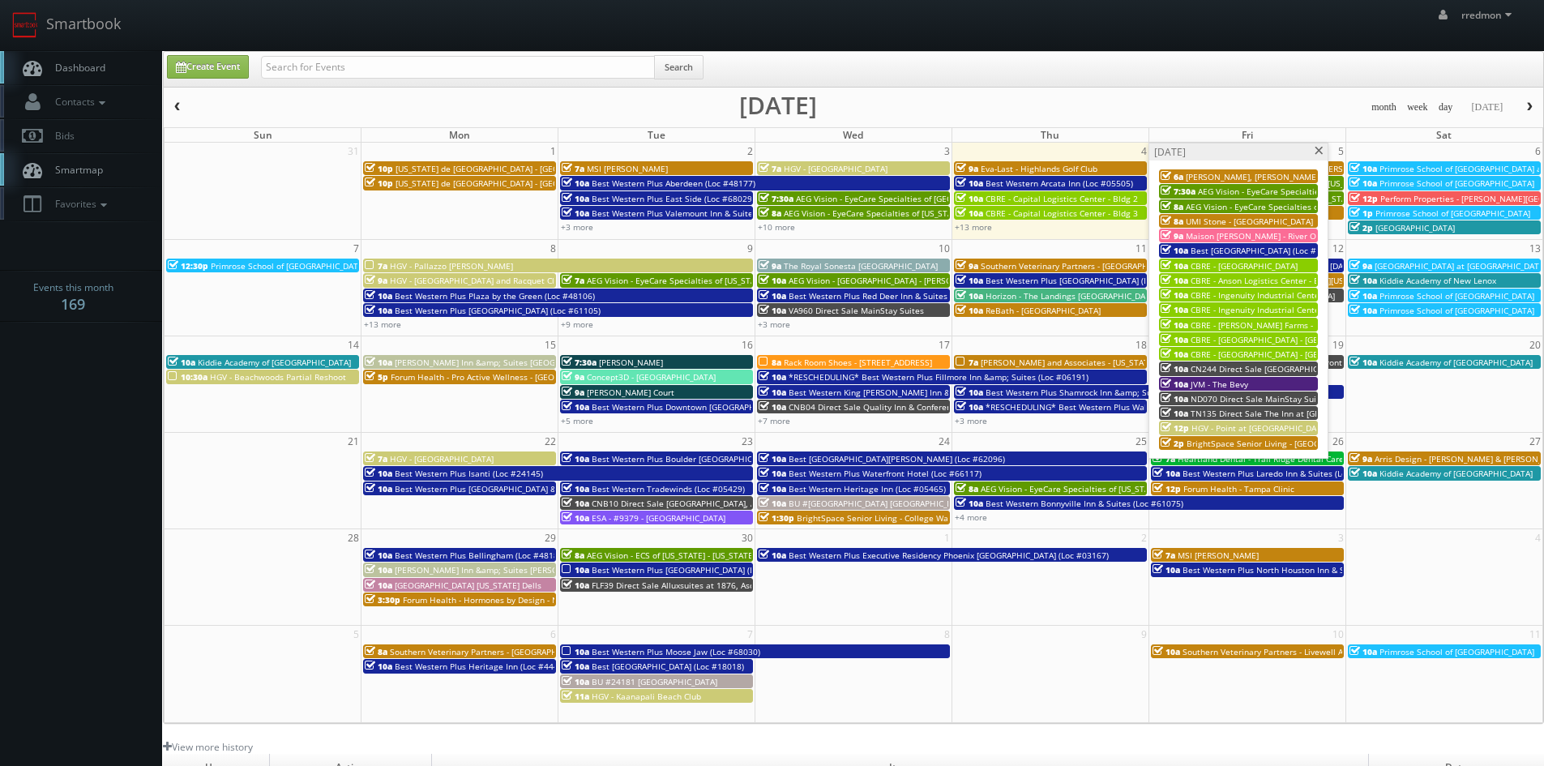
click at [1234, 218] on span "UMI Stone - [GEOGRAPHIC_DATA]" at bounding box center [1249, 221] width 127 height 11
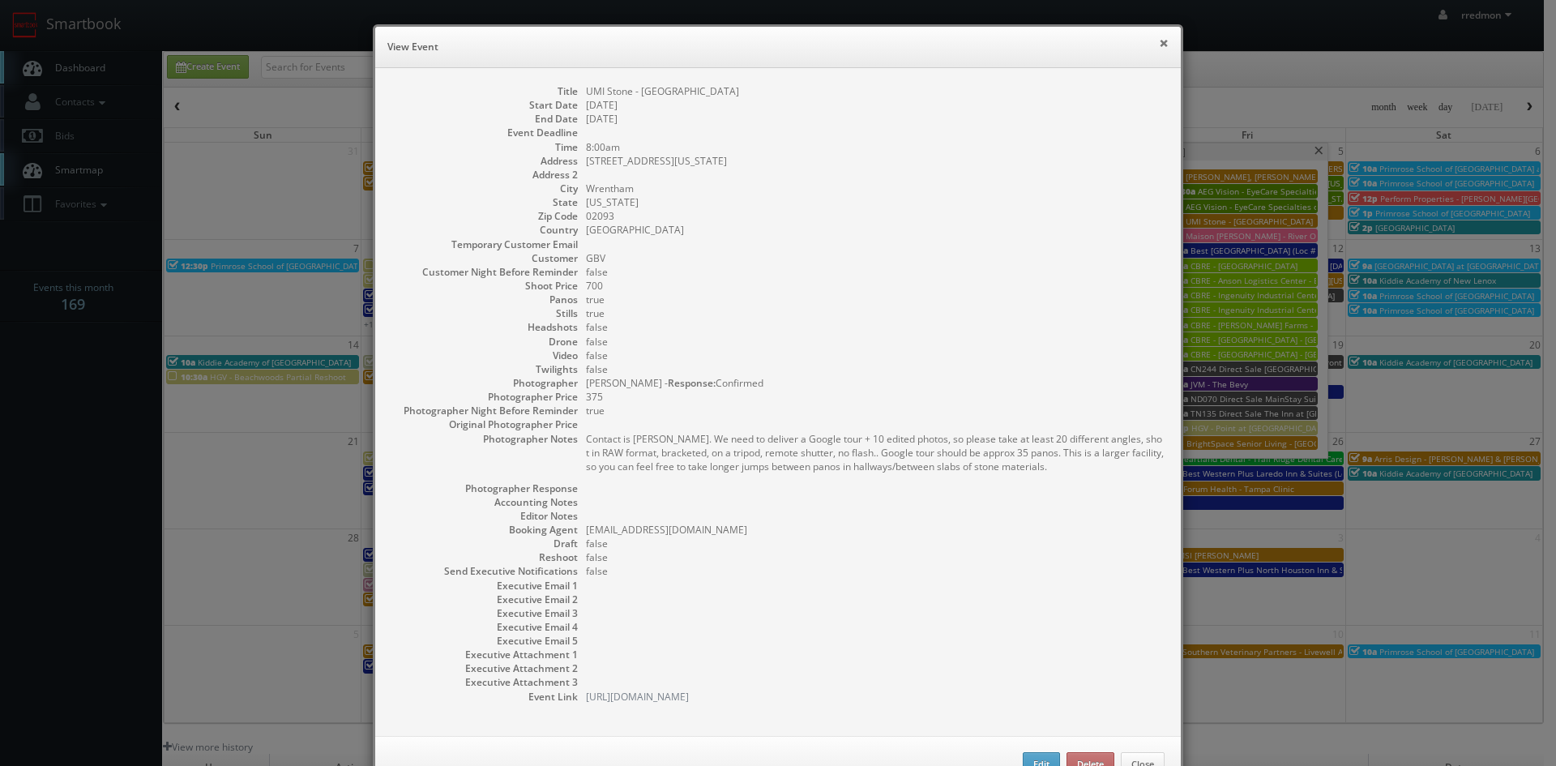
click at [1160, 39] on button "×" at bounding box center [1164, 42] width 10 height 11
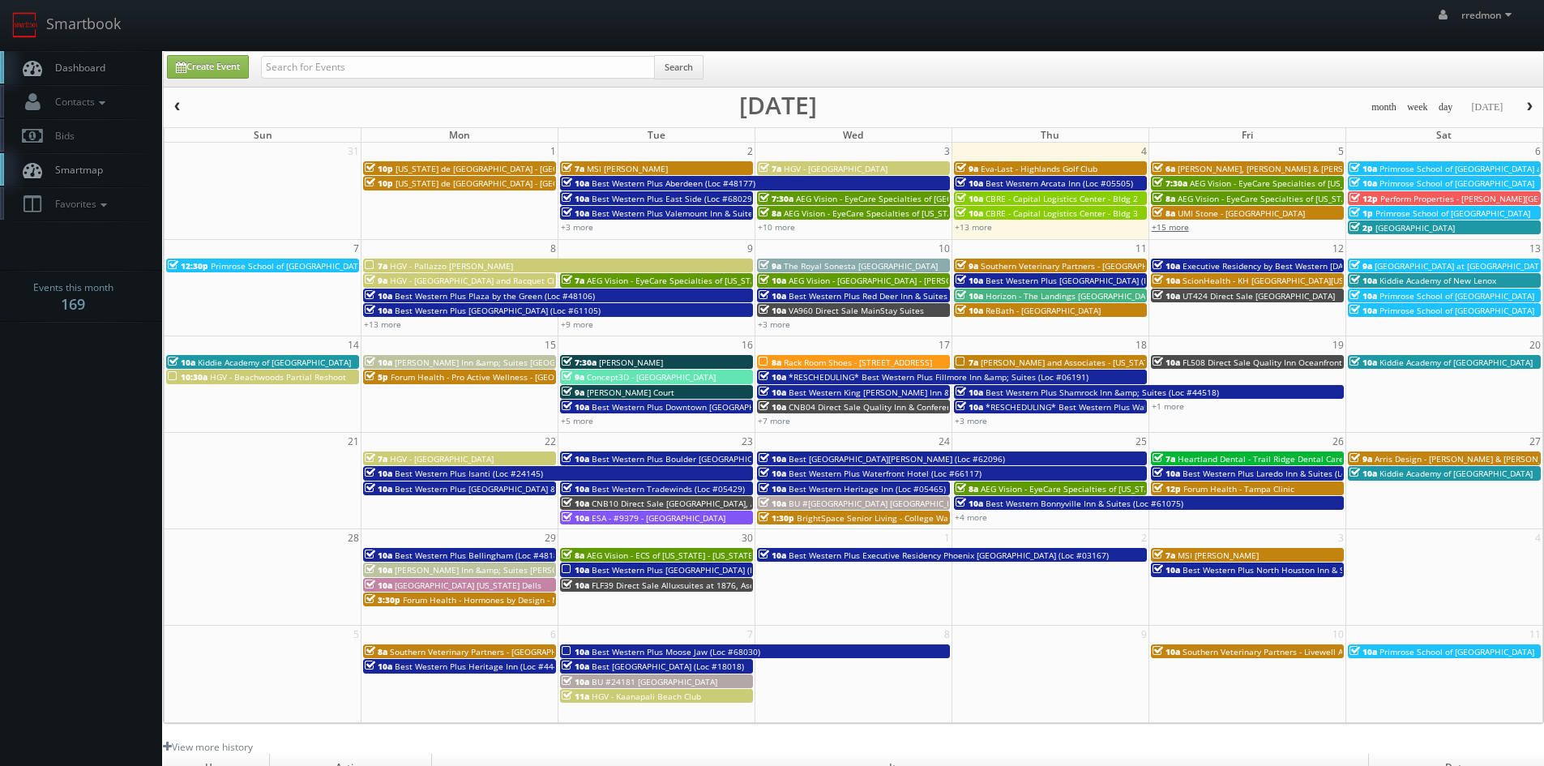
click at [1177, 225] on link "+15 more" at bounding box center [1170, 226] width 37 height 11
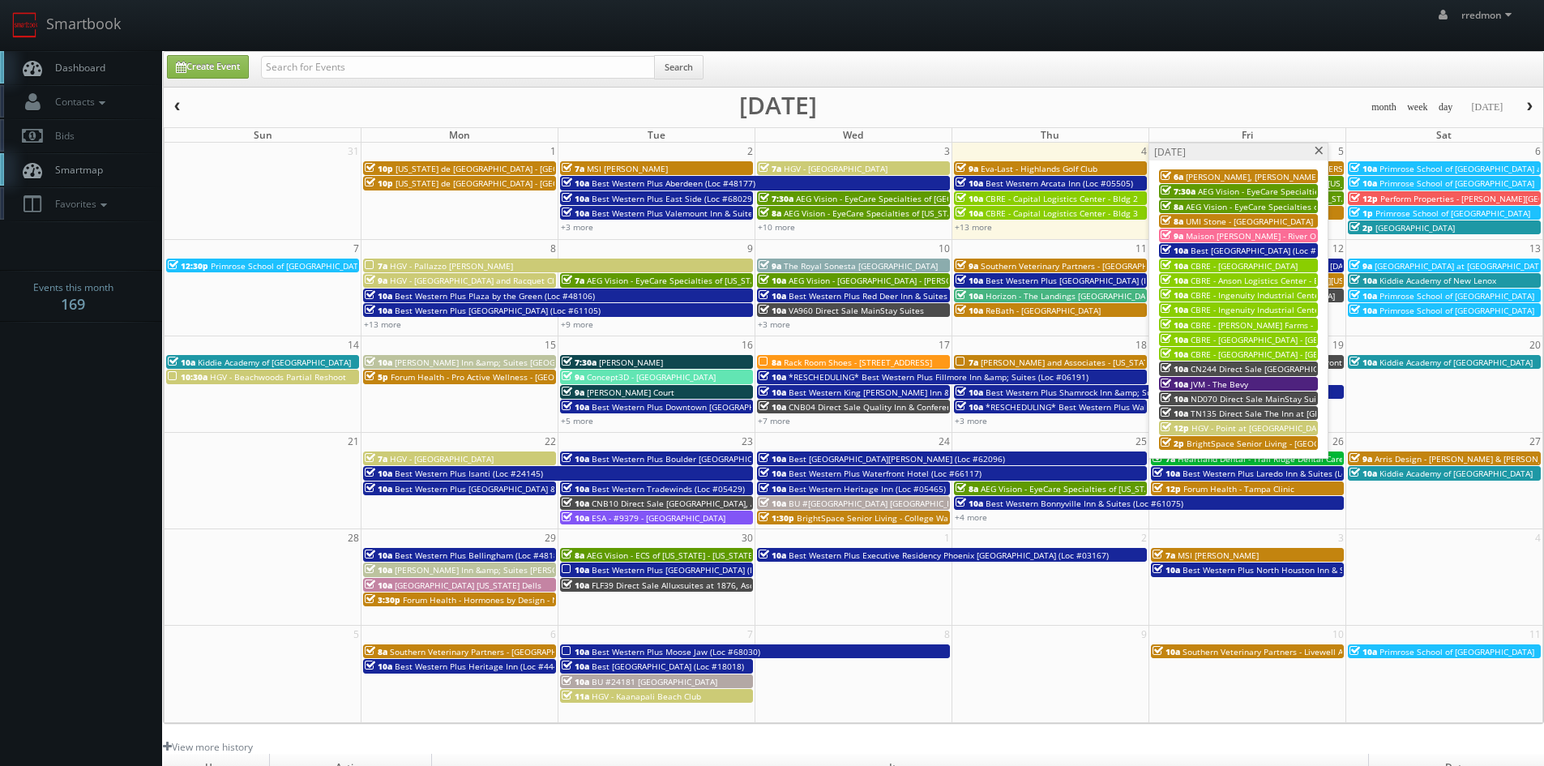
click at [1272, 443] on span "BrightSpace Senior Living - [GEOGRAPHIC_DATA]" at bounding box center [1280, 443] width 187 height 11
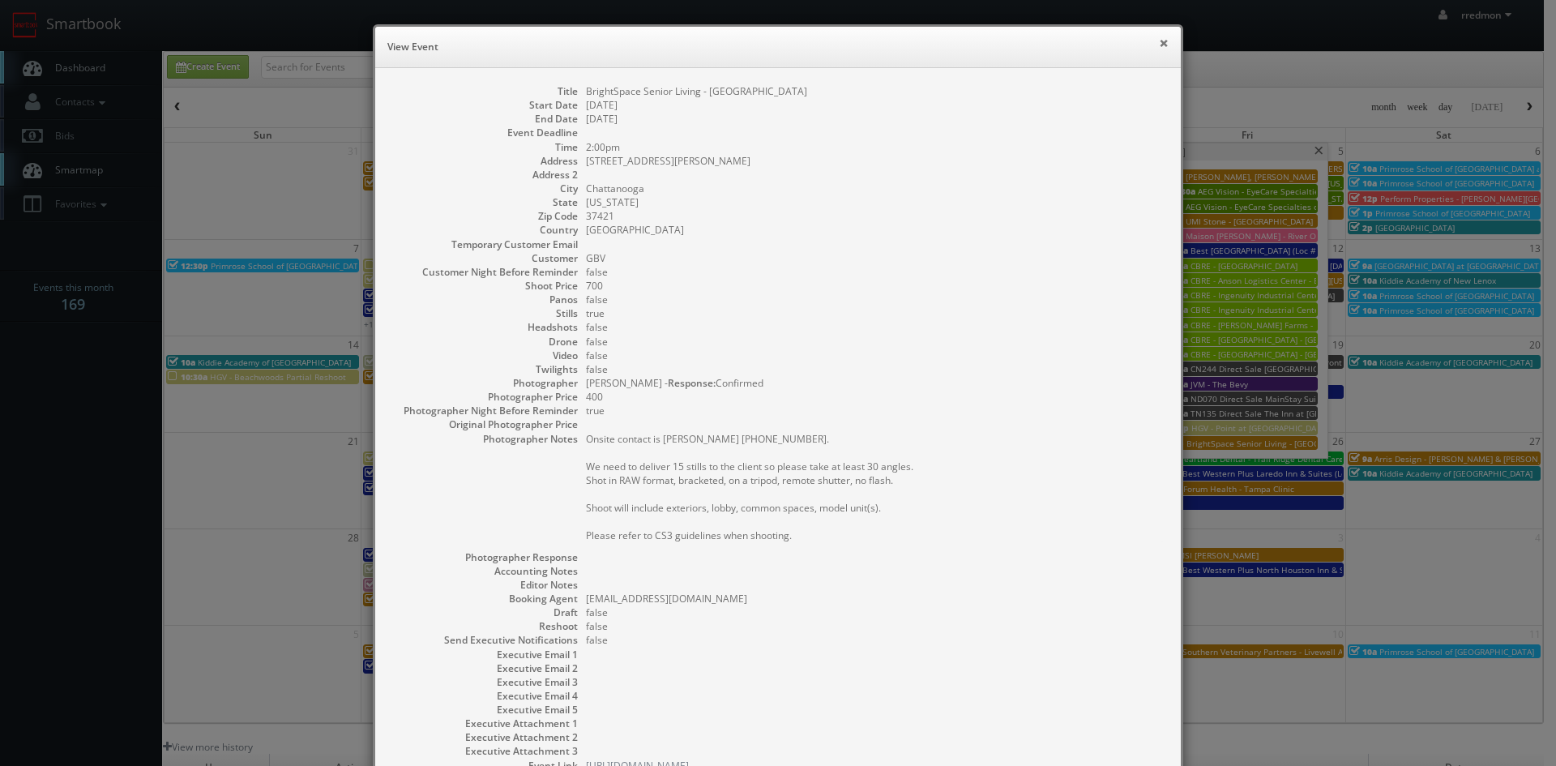
click at [1159, 46] on button "×" at bounding box center [1164, 42] width 10 height 11
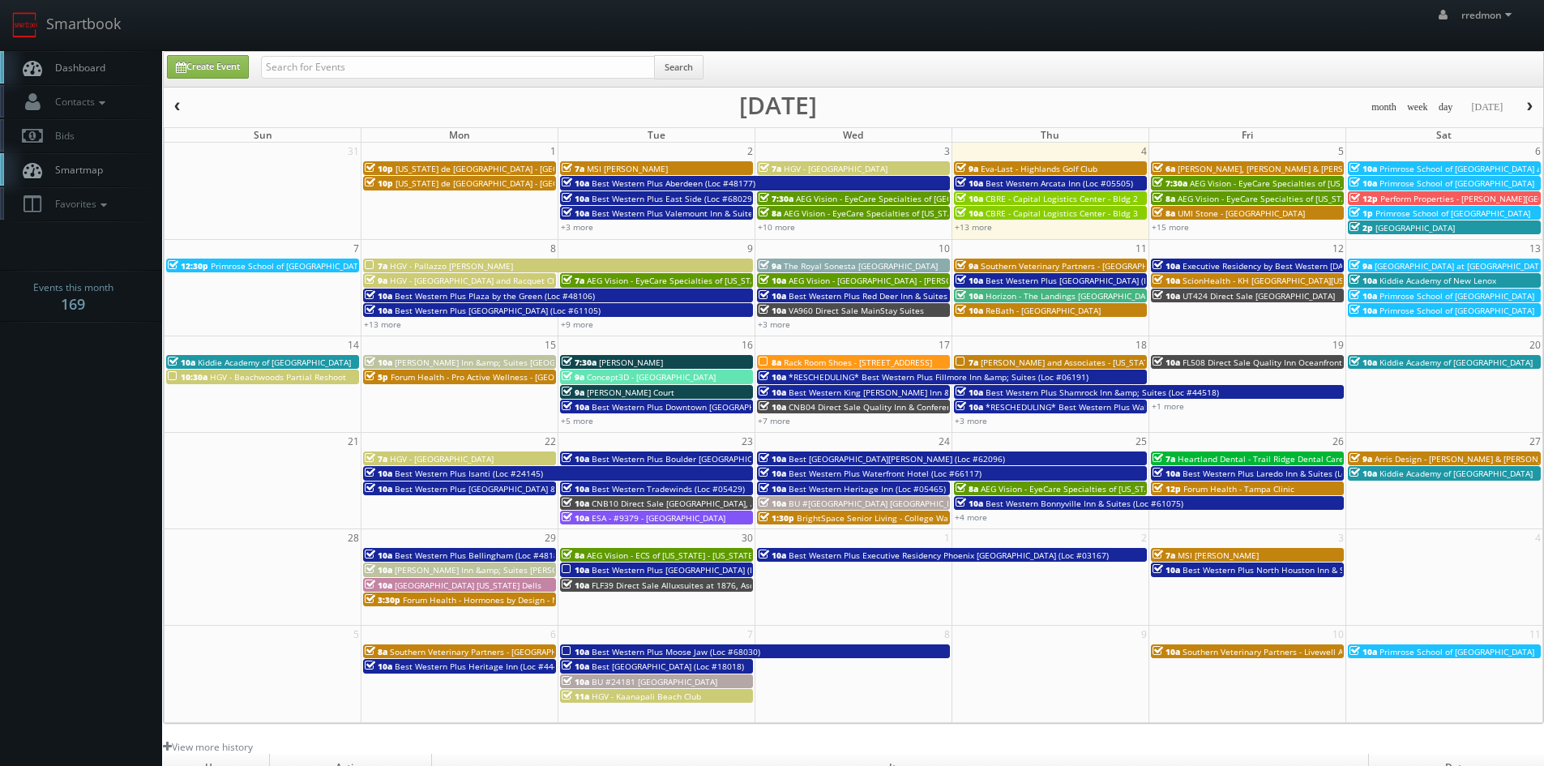
click at [1179, 233] on div "+15 more" at bounding box center [1247, 227] width 196 height 14
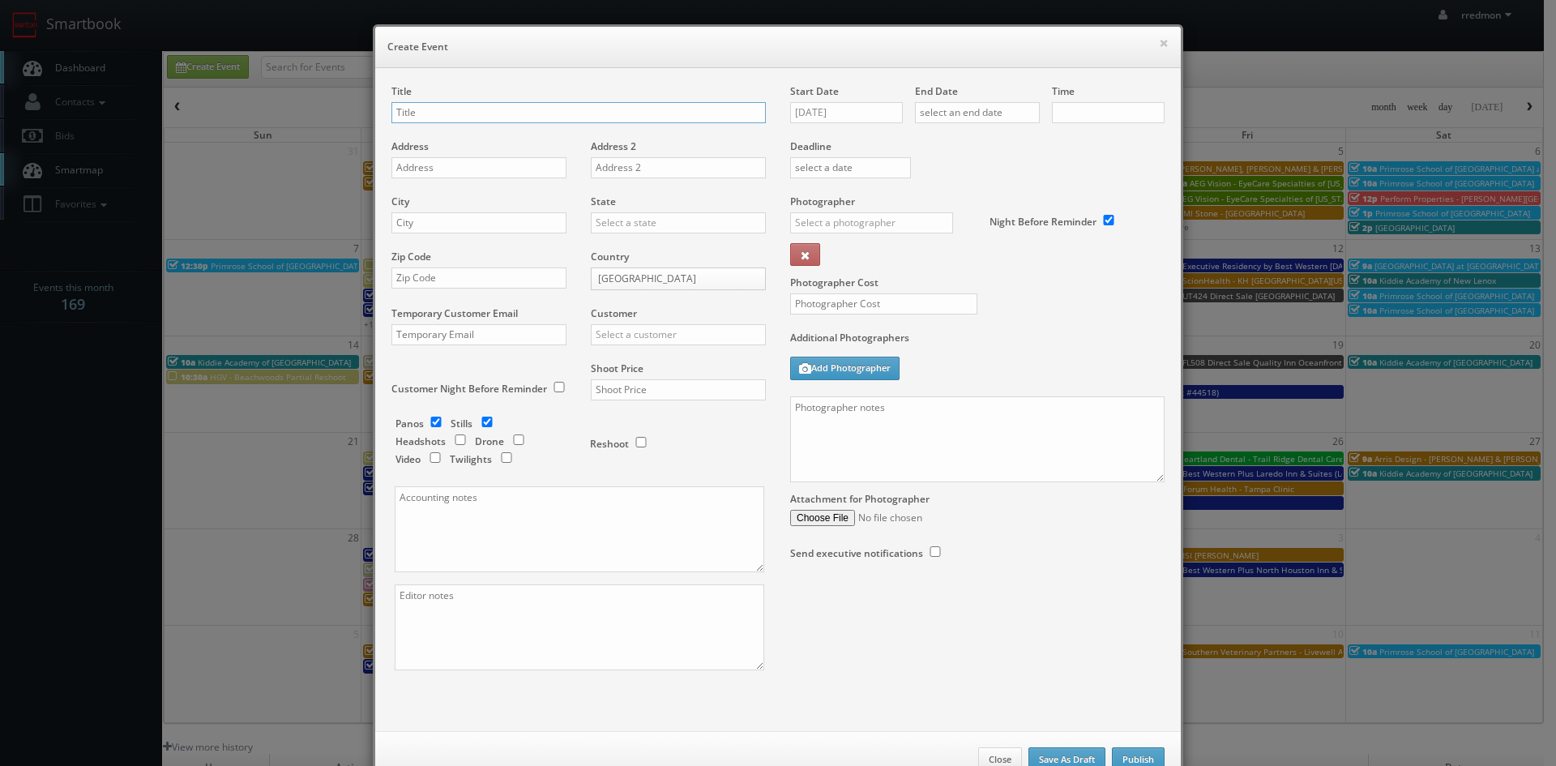
checkbox input "true"
type input "10:00am"
checkbox input "true"
click at [1159, 44] on button "×" at bounding box center [1164, 42] width 10 height 11
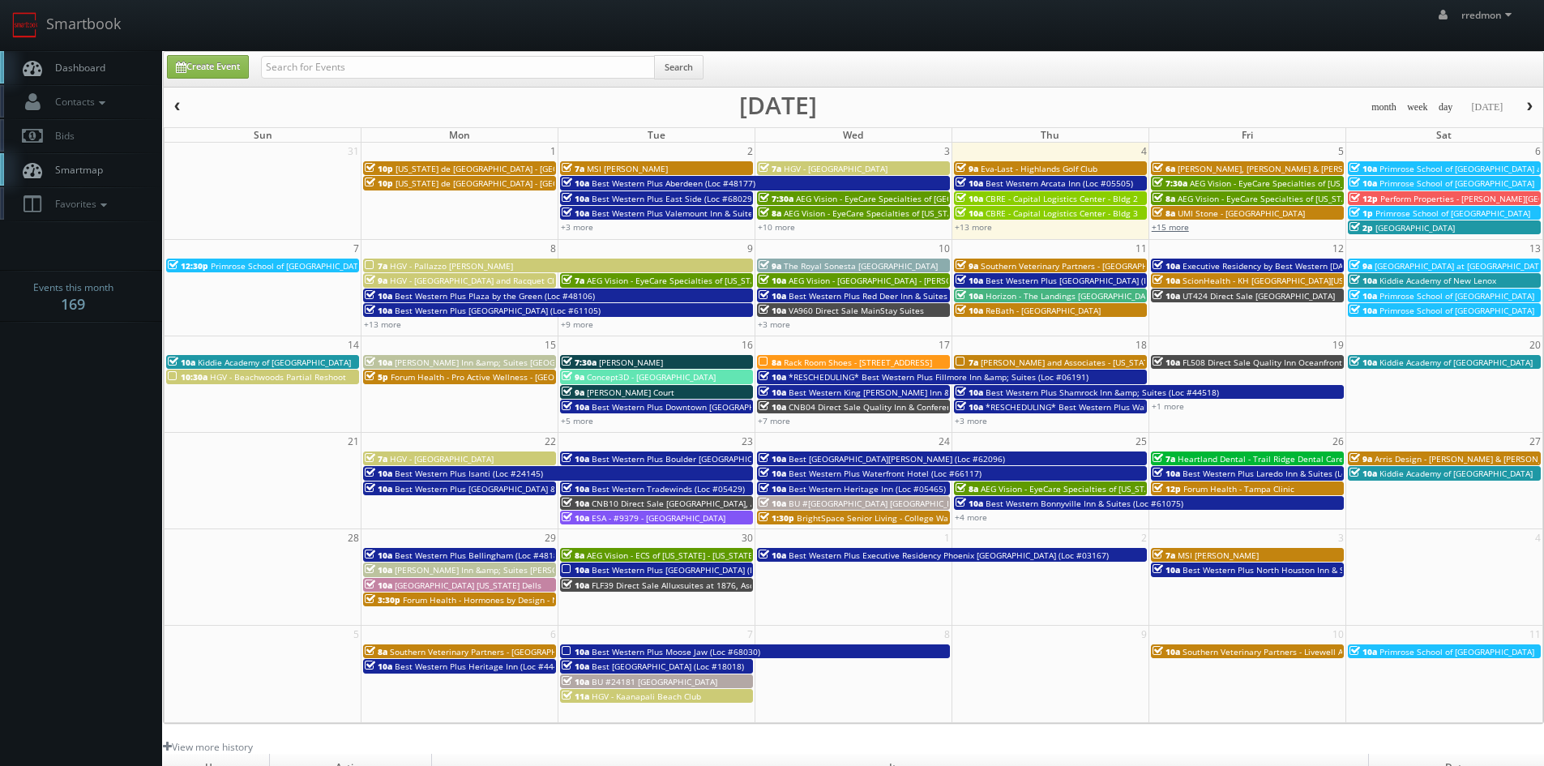
click at [1164, 228] on link "+15 more" at bounding box center [1170, 226] width 37 height 11
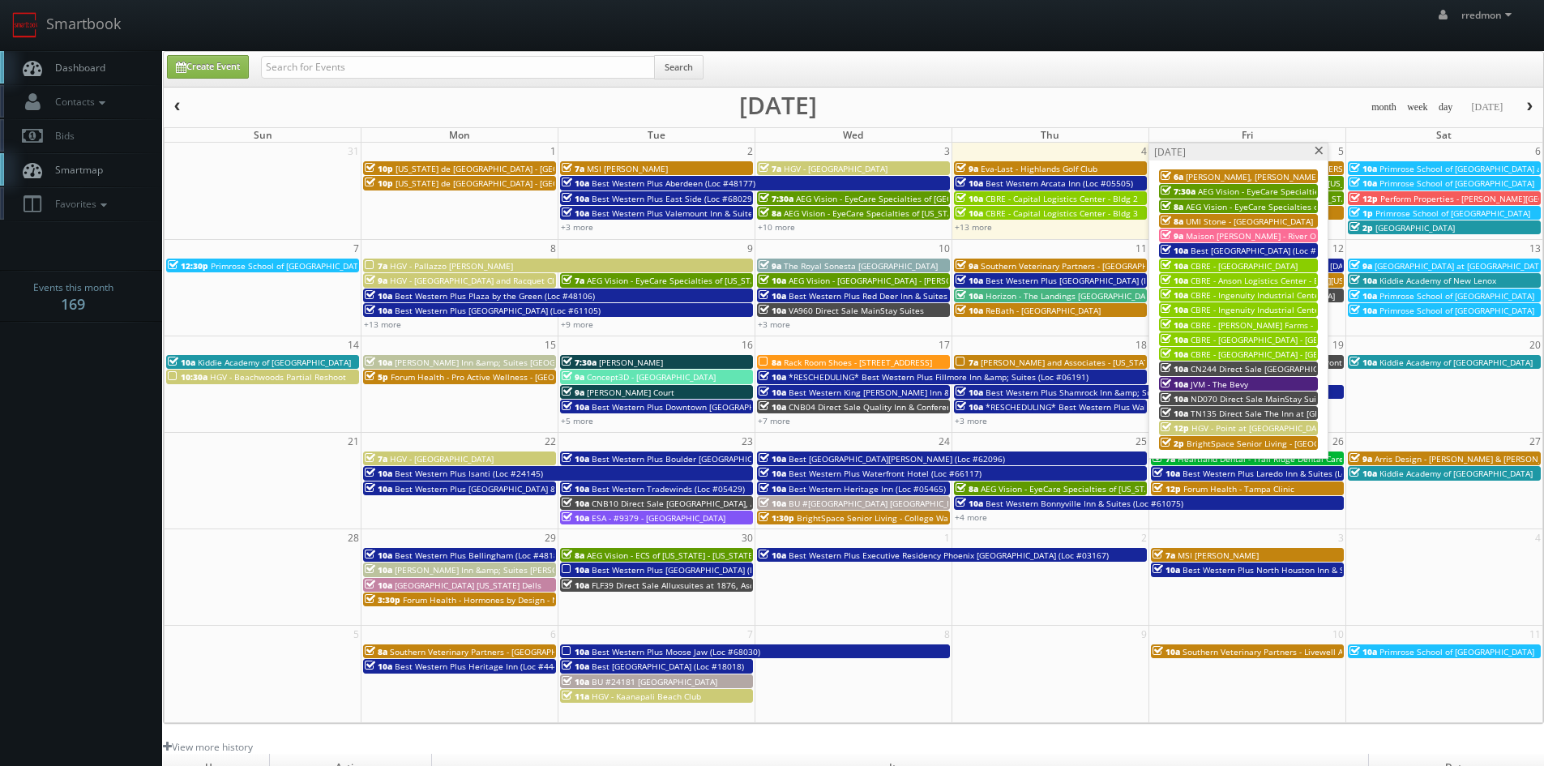
click at [1256, 383] on div "10a JVM - The Bevy" at bounding box center [1239, 384] width 156 height 12
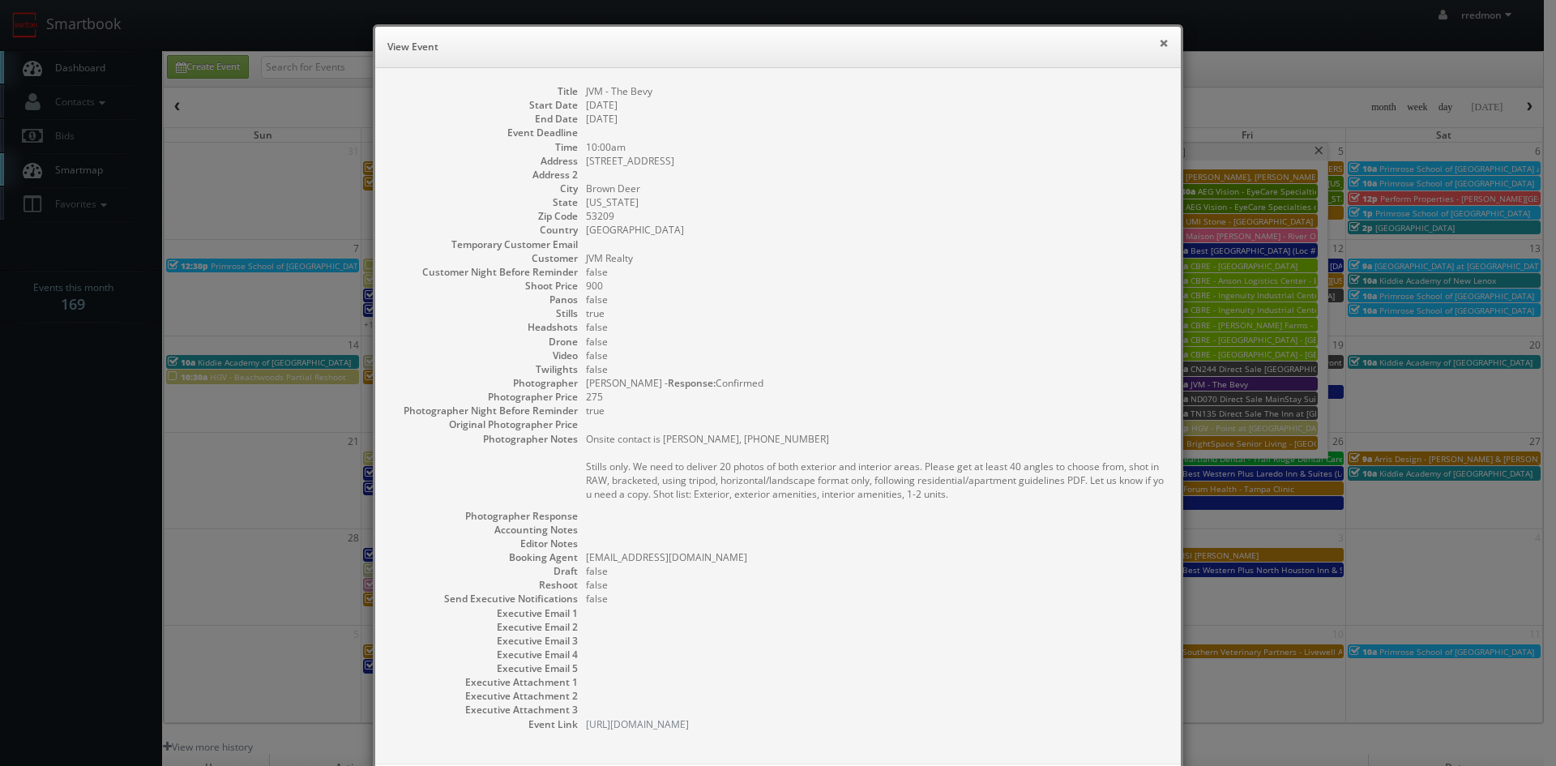
click at [1159, 44] on button "×" at bounding box center [1164, 42] width 10 height 11
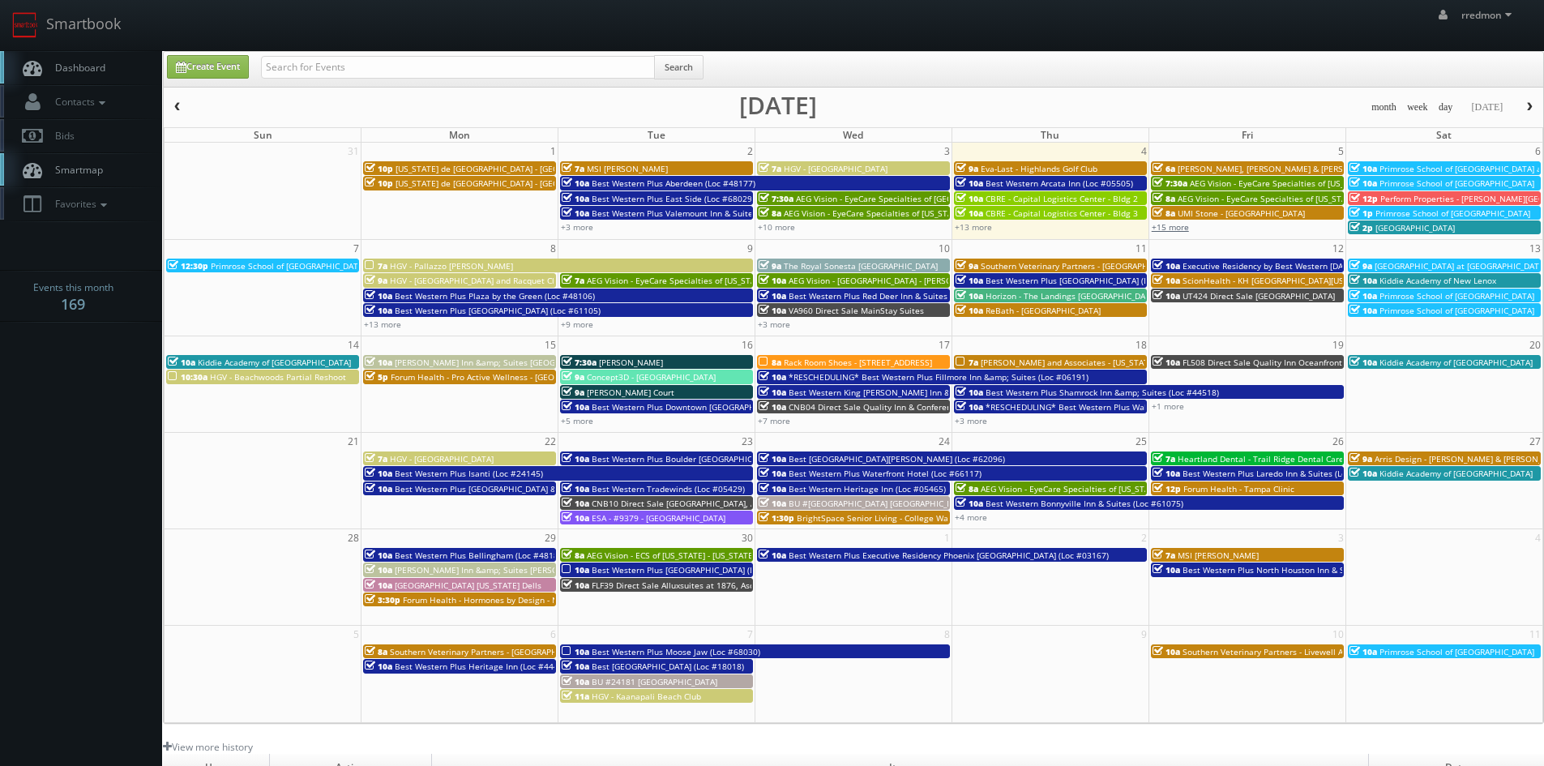
click at [1179, 230] on link "+15 more" at bounding box center [1170, 226] width 37 height 11
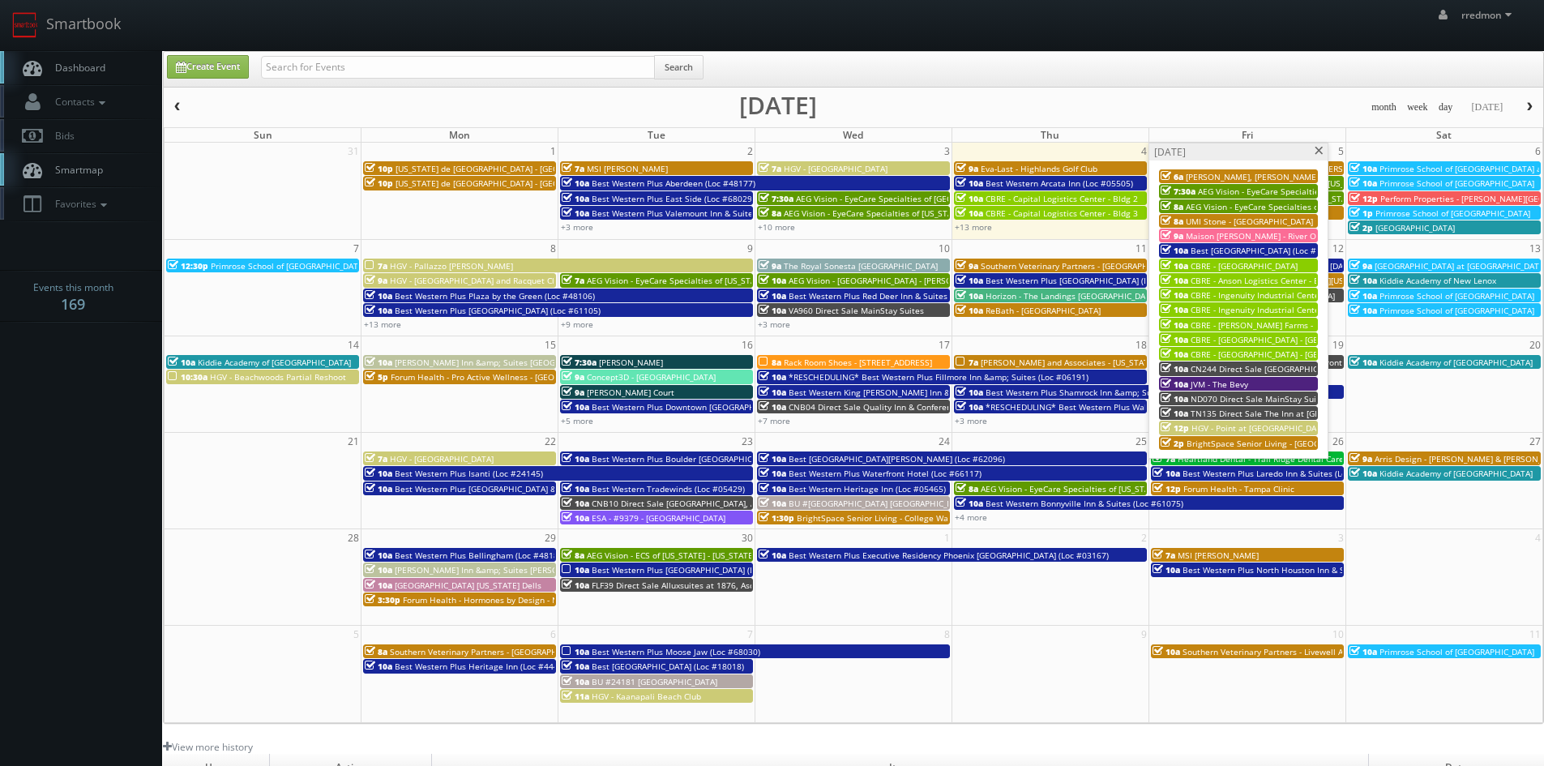
click at [1322, 152] on span at bounding box center [1319, 151] width 11 height 9
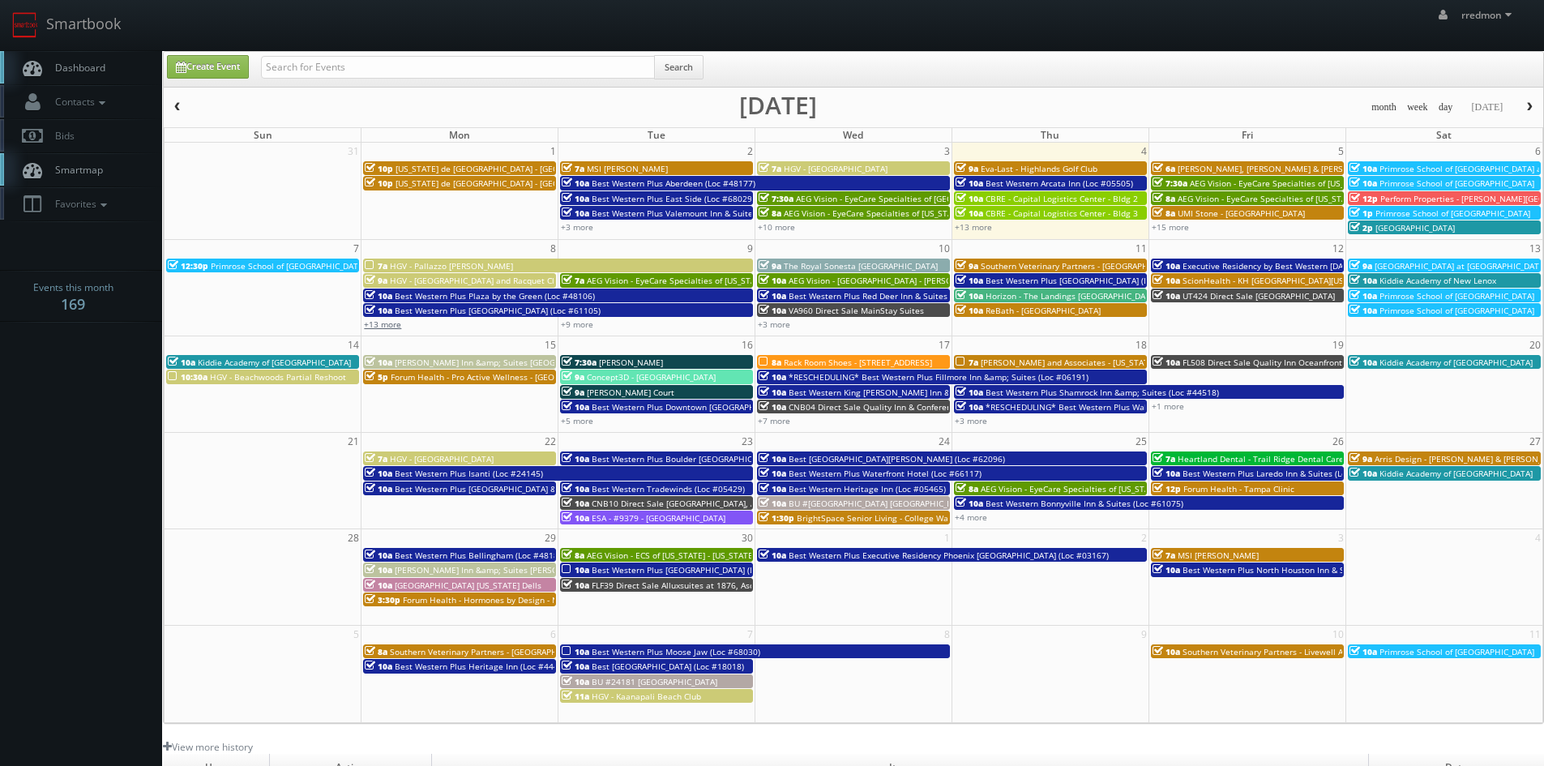
click at [399, 325] on link "+13 more" at bounding box center [382, 324] width 37 height 11
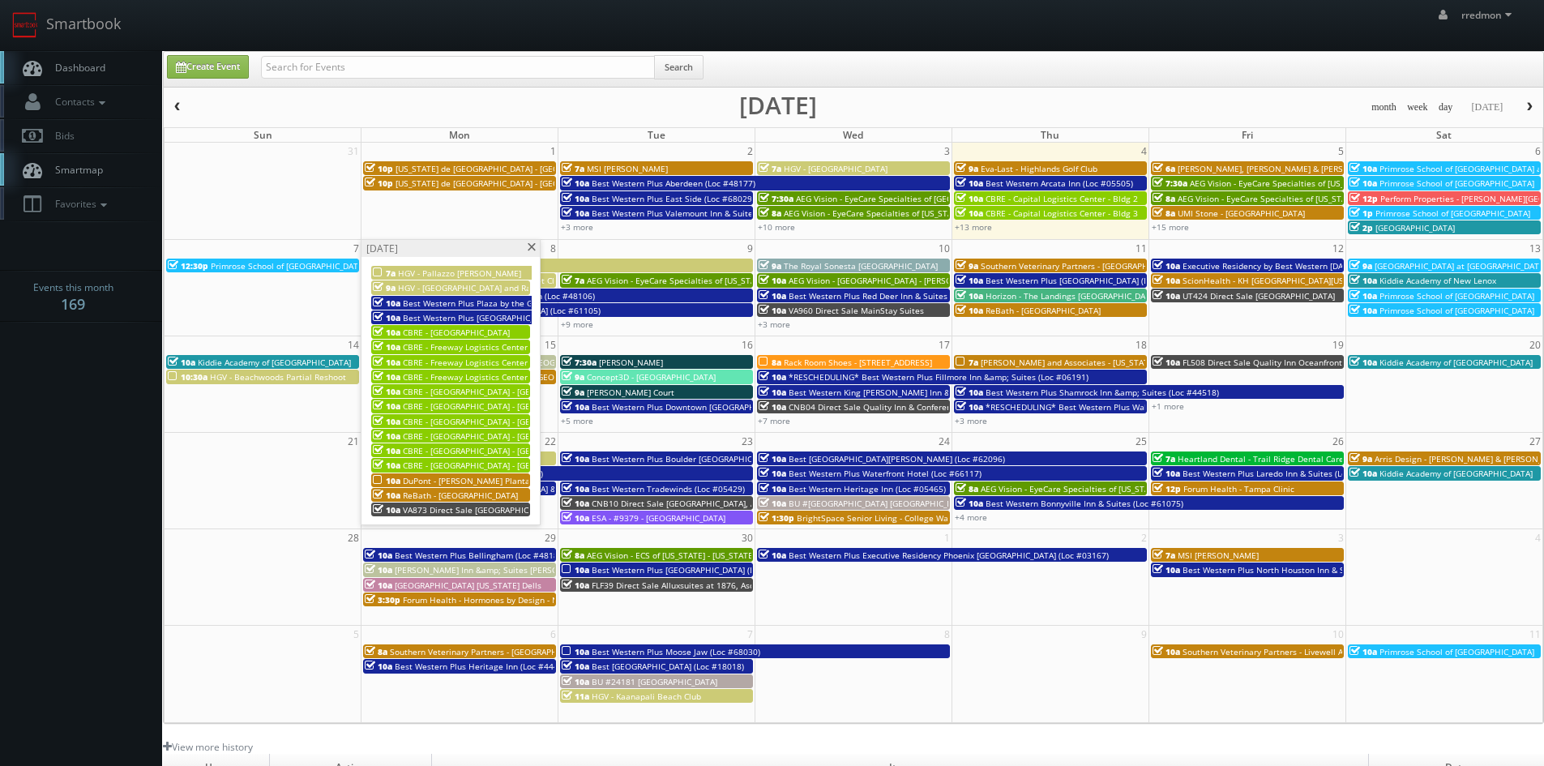
click at [494, 477] on span "DuPont - [PERSON_NAME] Plantation" at bounding box center [474, 480] width 143 height 11
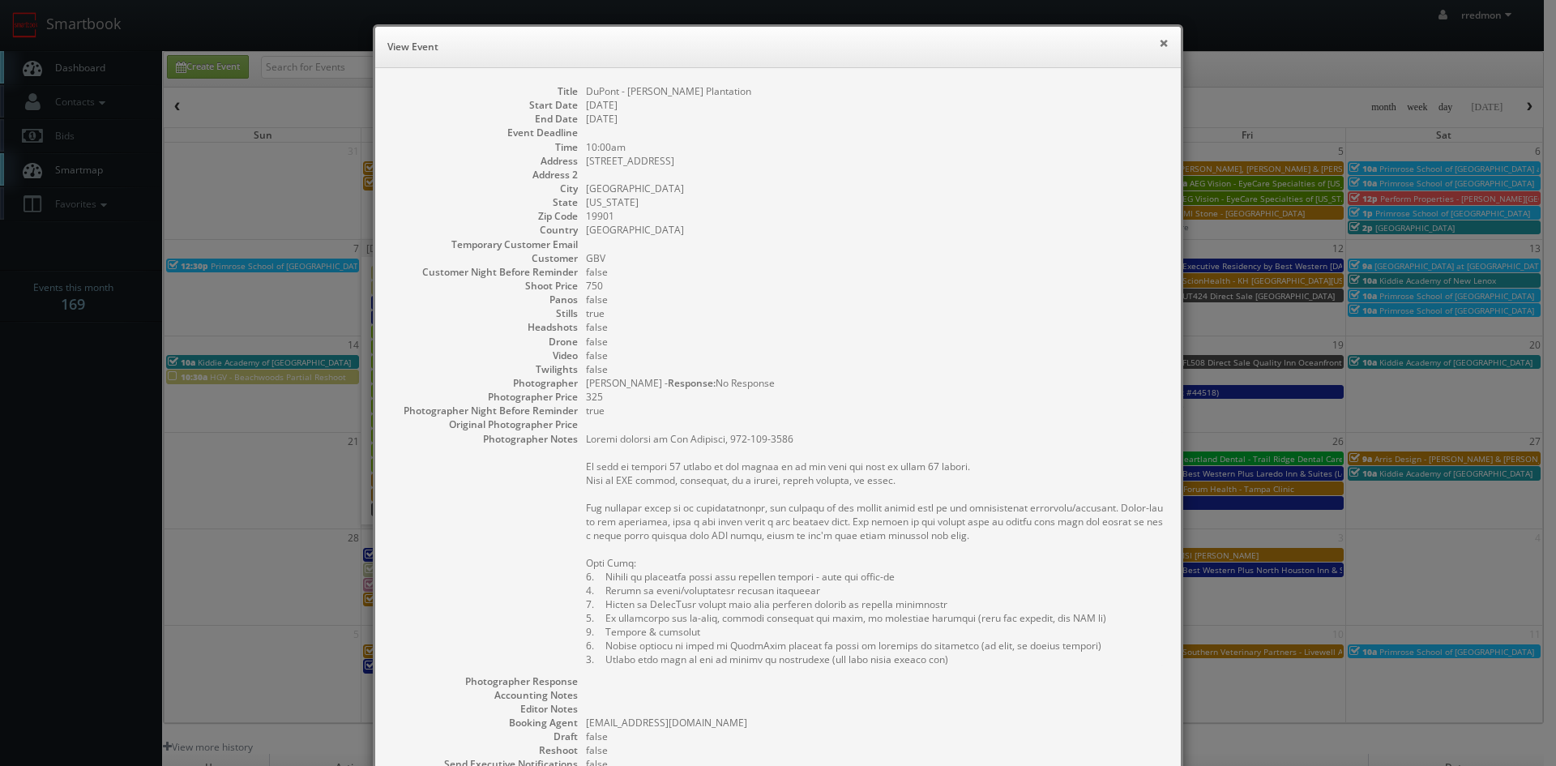
click at [1159, 43] on button "×" at bounding box center [1164, 42] width 10 height 11
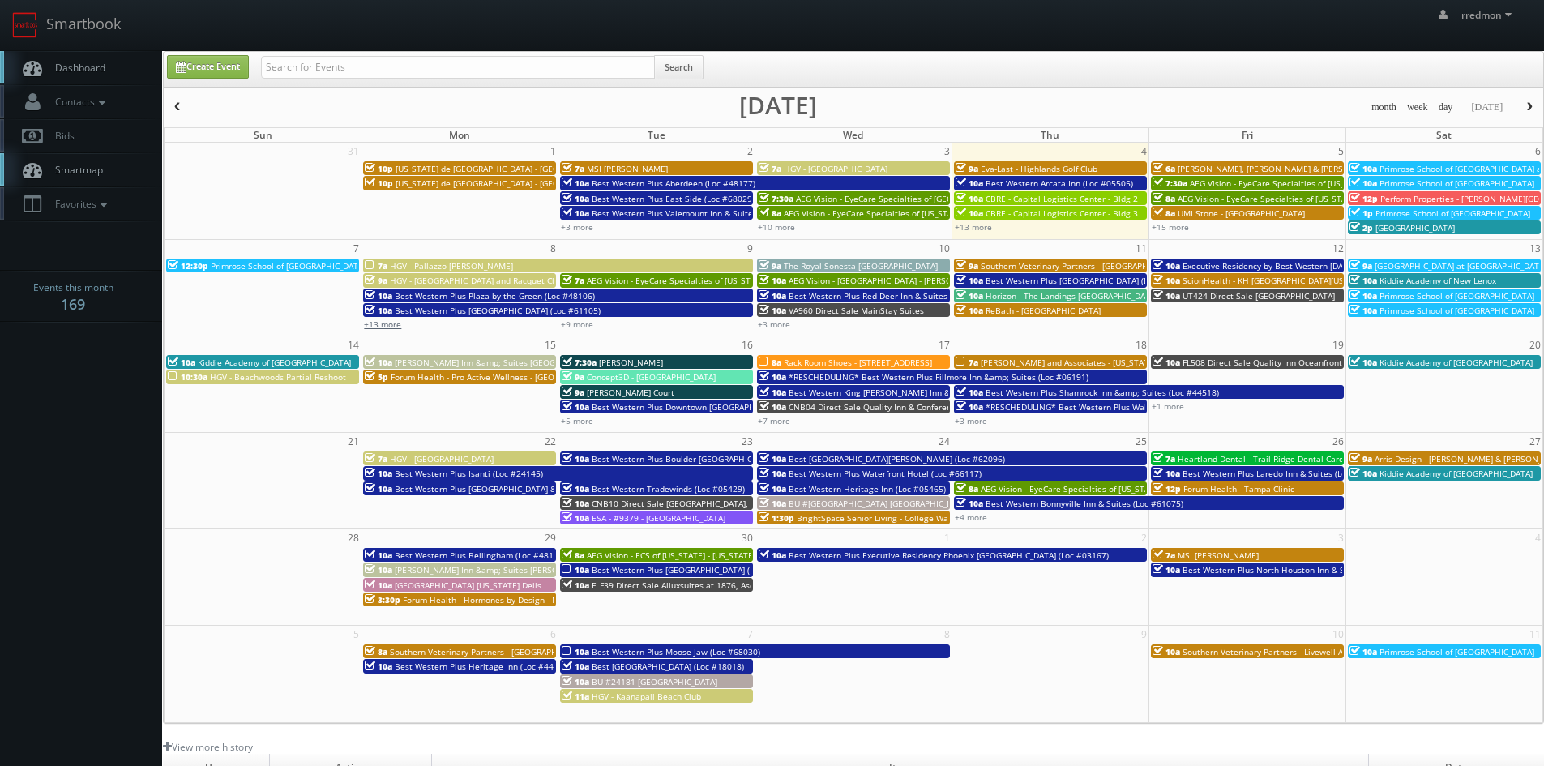
click at [391, 326] on link "+13 more" at bounding box center [382, 324] width 37 height 11
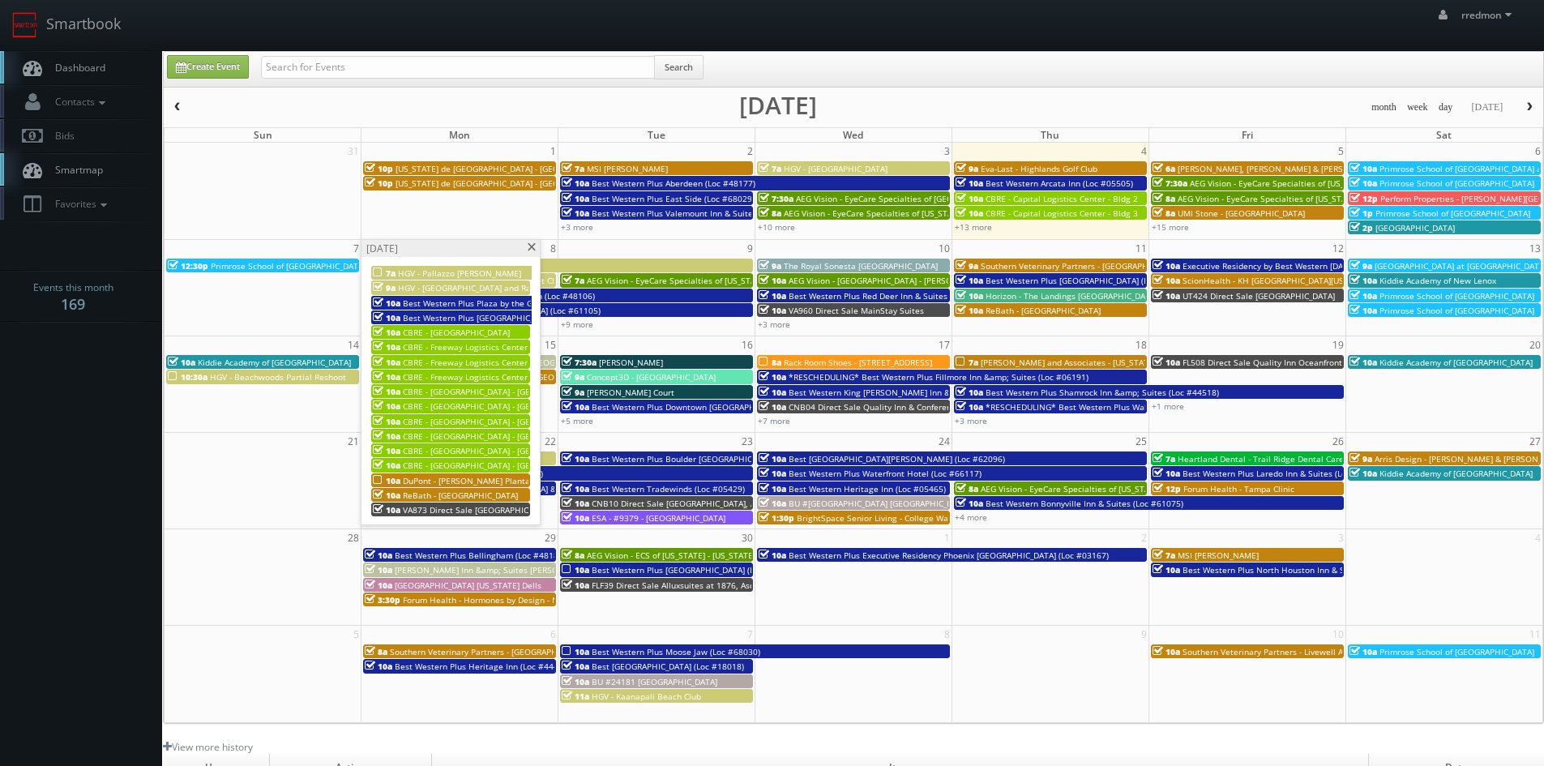
click at [474, 492] on span "ReBath - [GEOGRAPHIC_DATA]" at bounding box center [460, 495] width 115 height 11
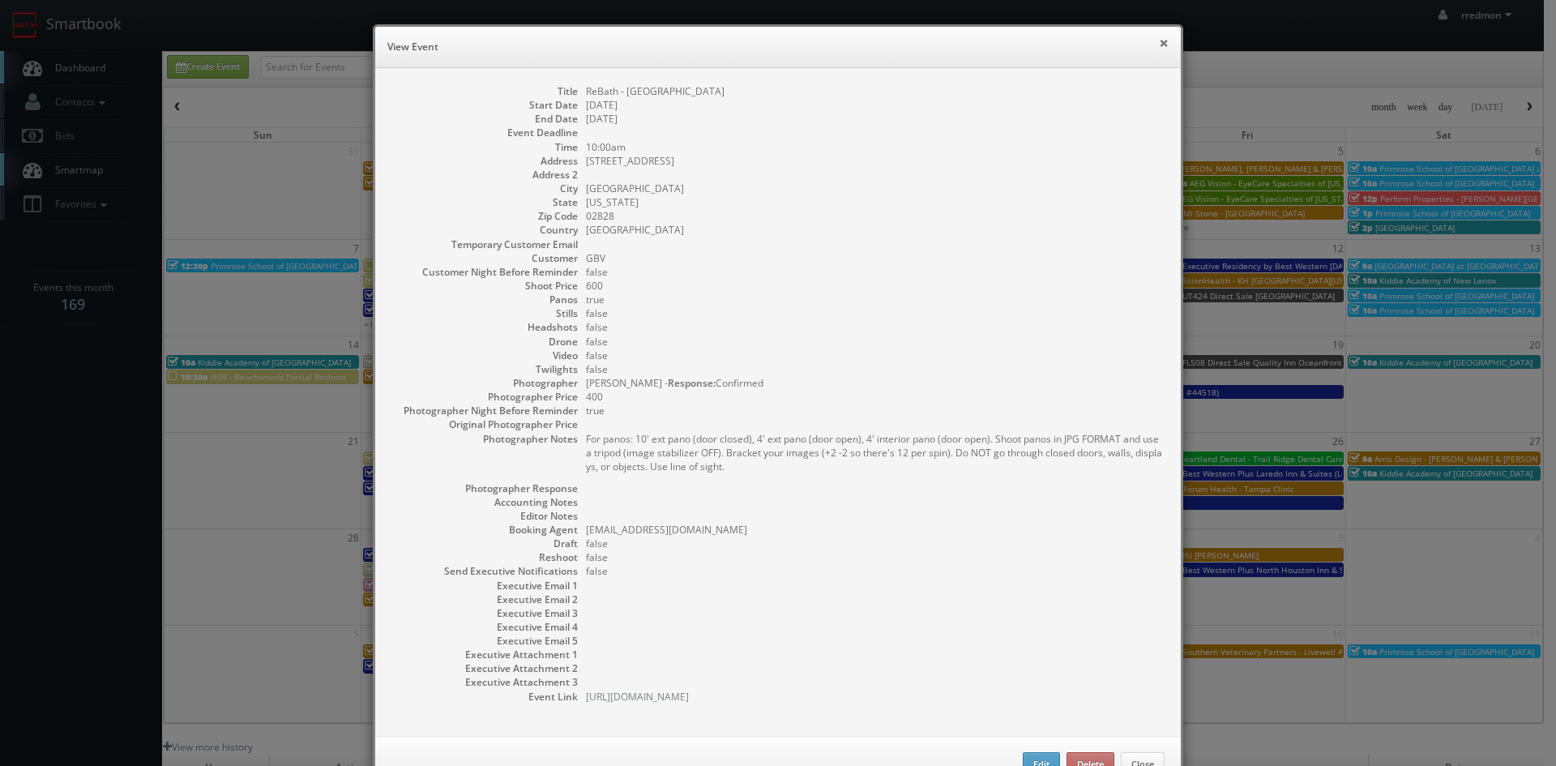
click at [1159, 43] on button "×" at bounding box center [1164, 42] width 10 height 11
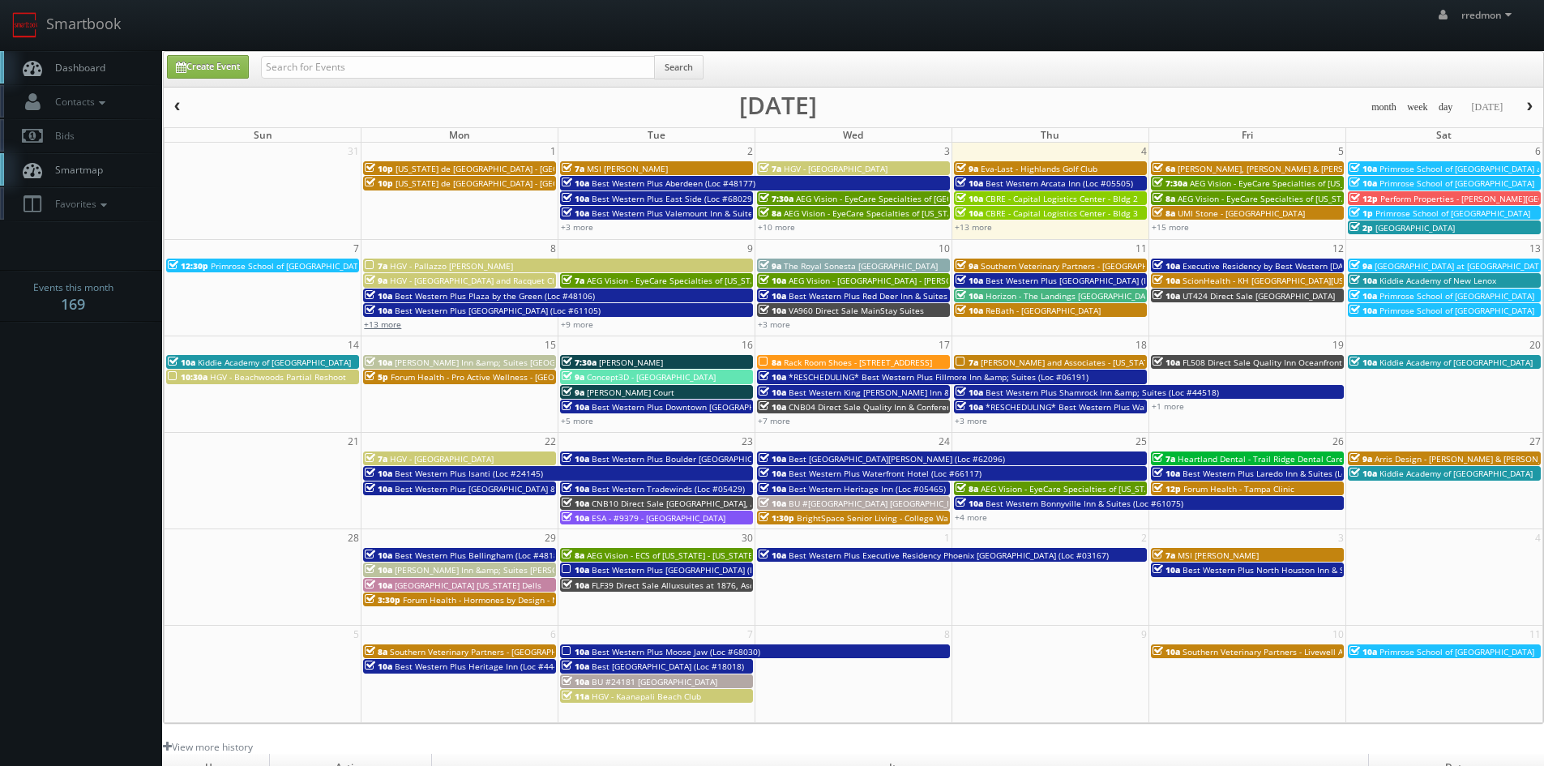
click at [383, 327] on link "+13 more" at bounding box center [382, 324] width 37 height 11
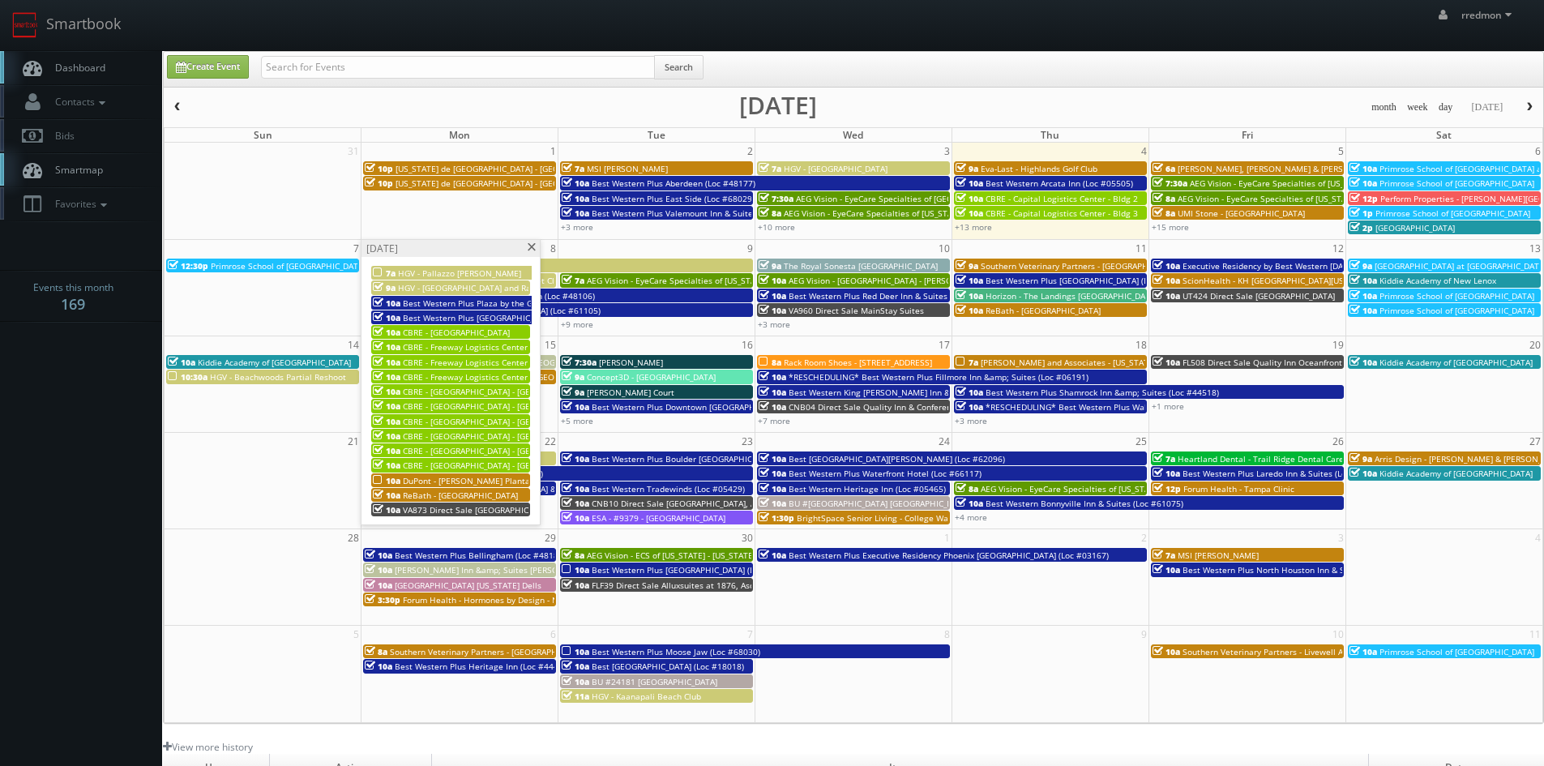
click at [533, 249] on span at bounding box center [531, 247] width 11 height 9
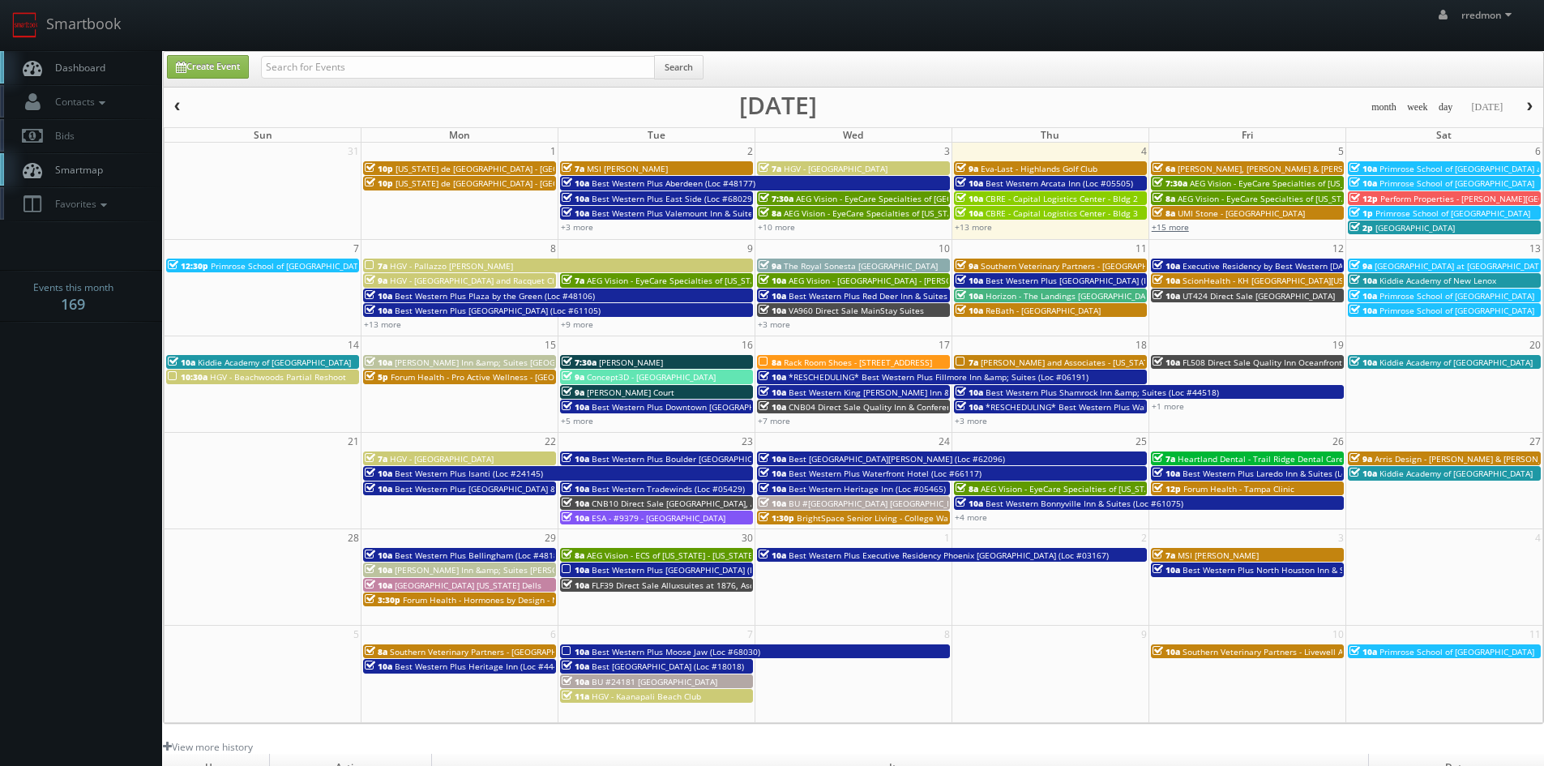
click at [1178, 230] on link "+15 more" at bounding box center [1170, 226] width 37 height 11
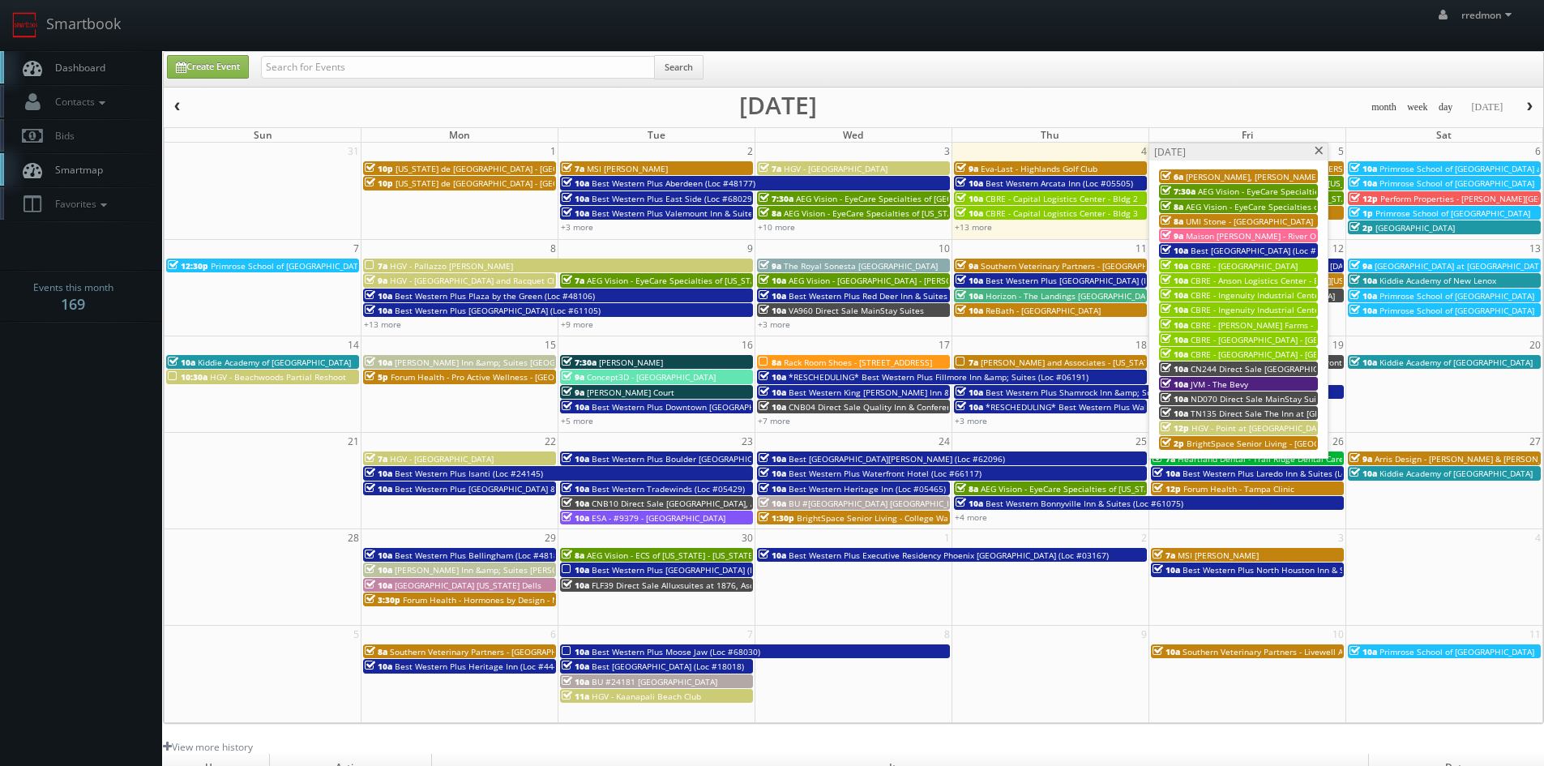
click at [1318, 152] on span at bounding box center [1319, 151] width 11 height 9
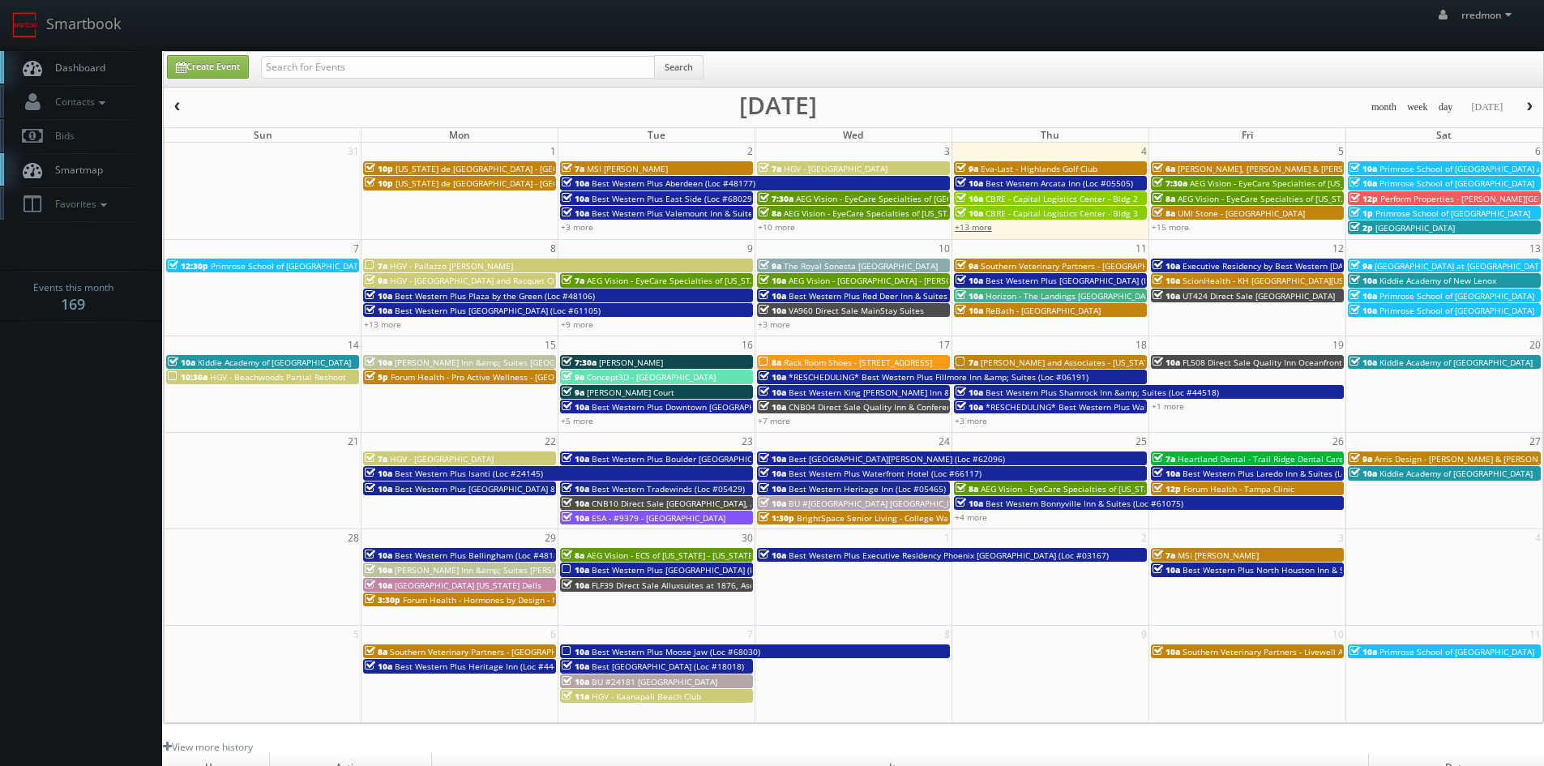
click at [987, 225] on link "+13 more" at bounding box center [973, 226] width 37 height 11
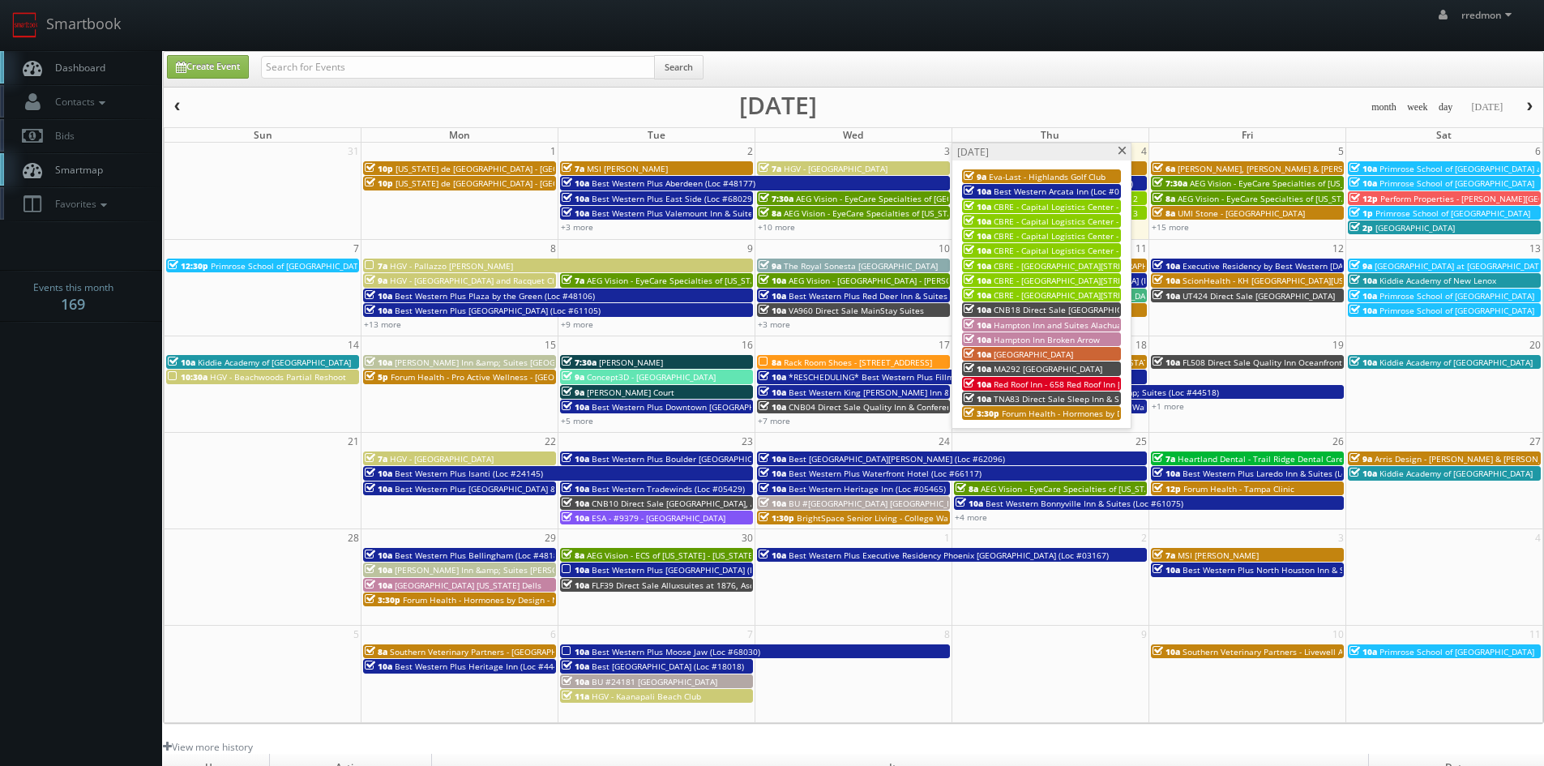
click at [1122, 153] on span at bounding box center [1122, 151] width 11 height 9
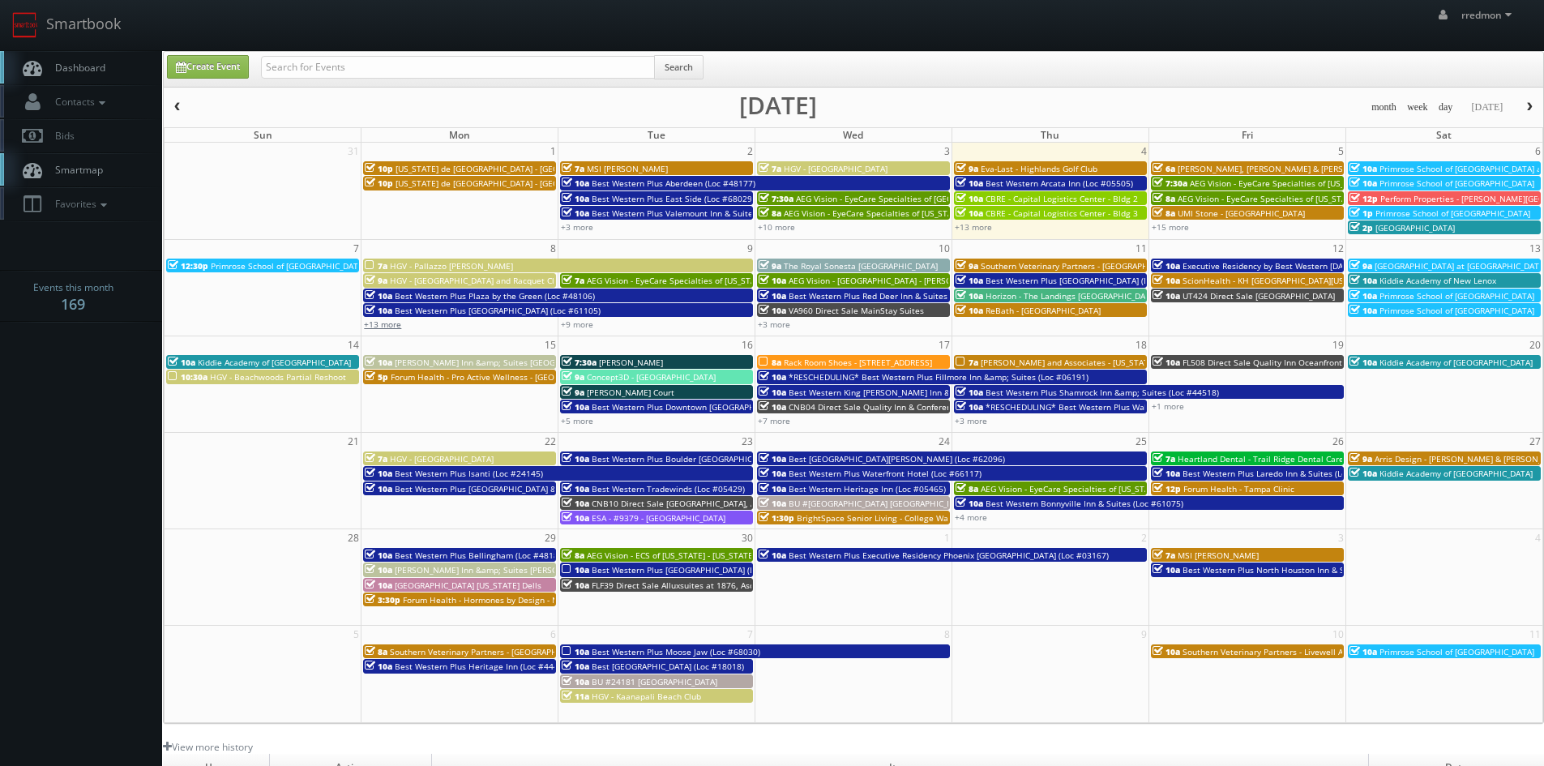
click at [397, 327] on link "+13 more" at bounding box center [382, 324] width 37 height 11
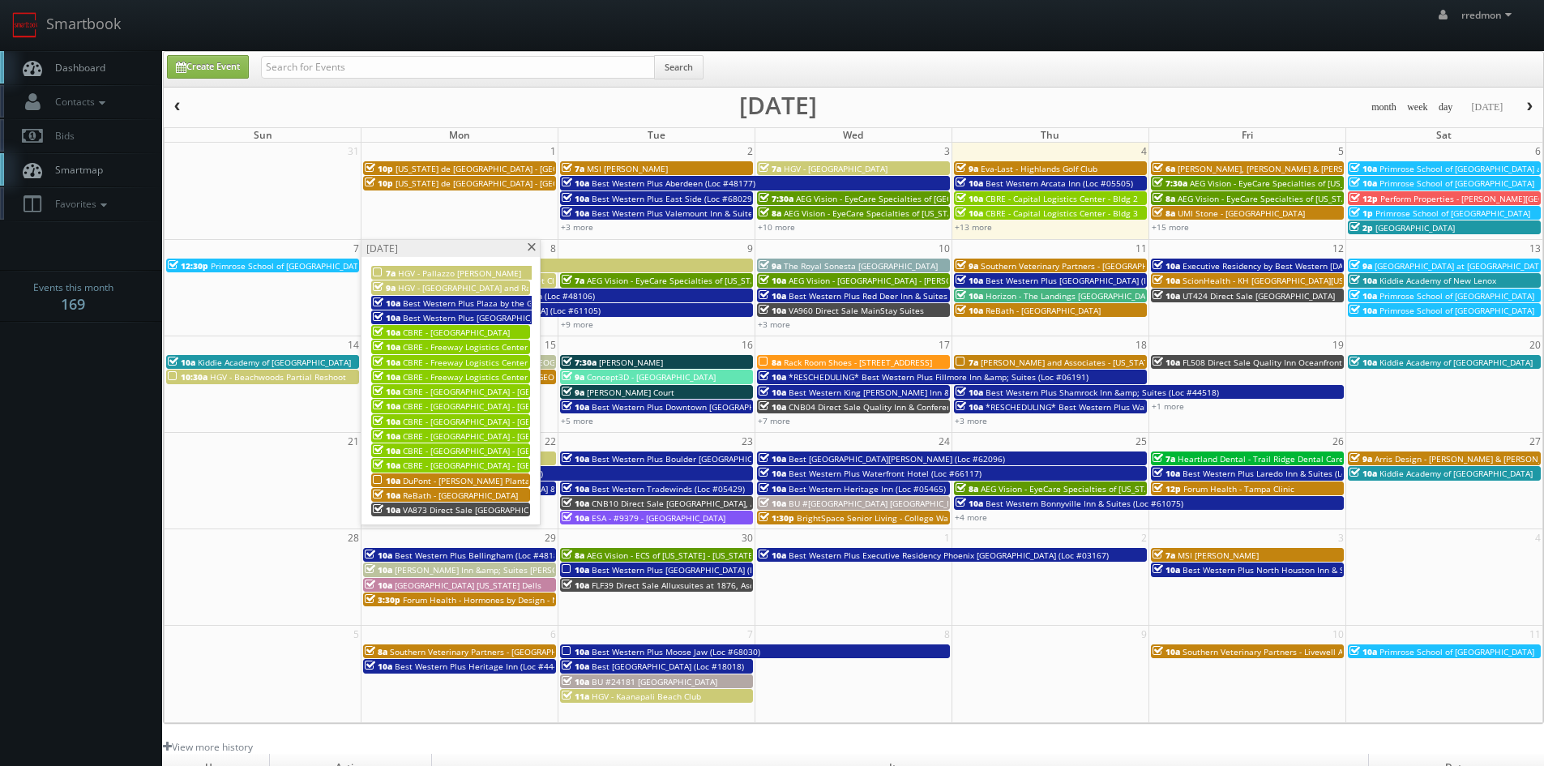
click at [455, 481] on span "DuPont - [PERSON_NAME] Plantation" at bounding box center [474, 480] width 143 height 11
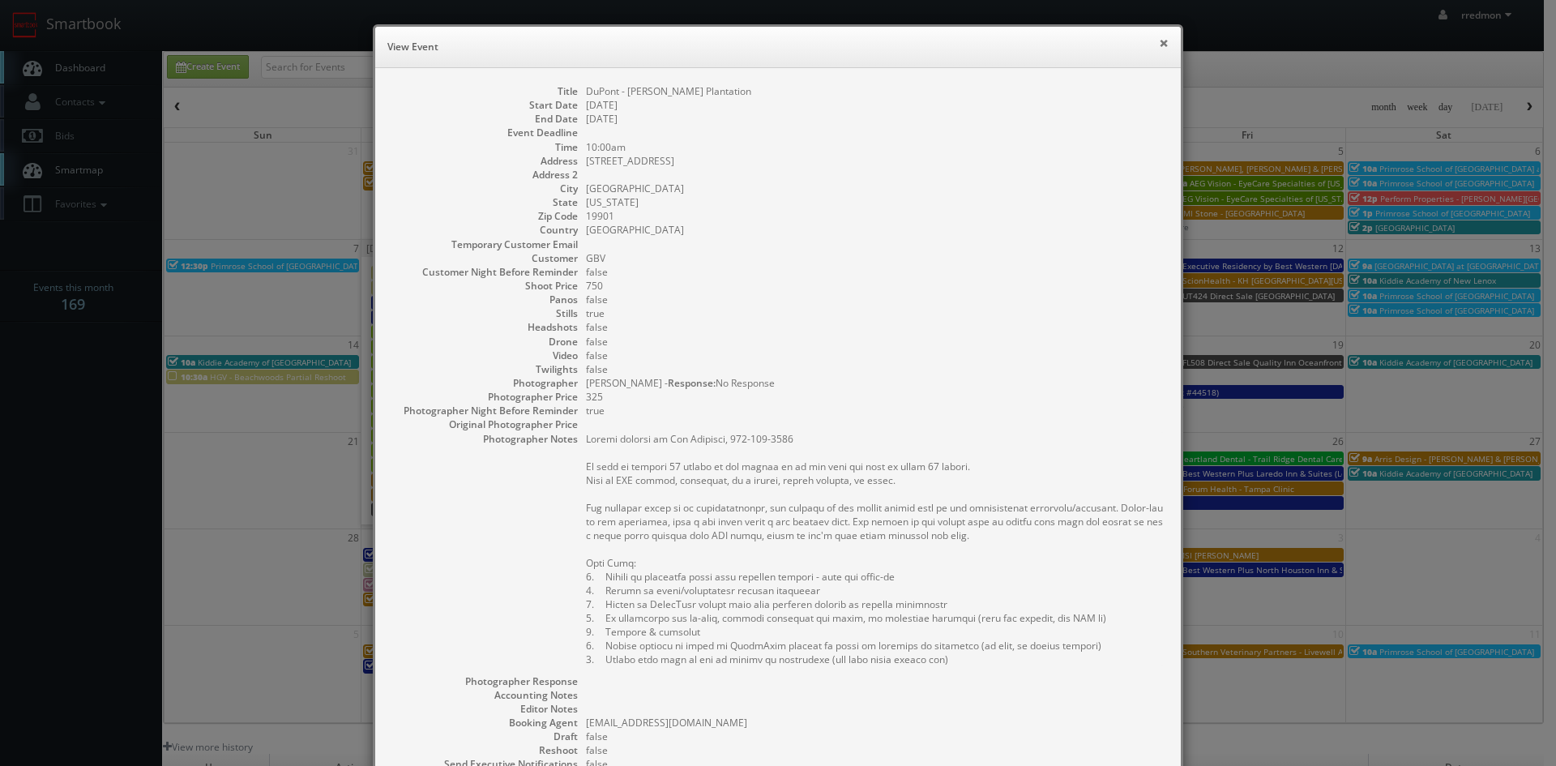
click at [1160, 45] on button "×" at bounding box center [1164, 42] width 10 height 11
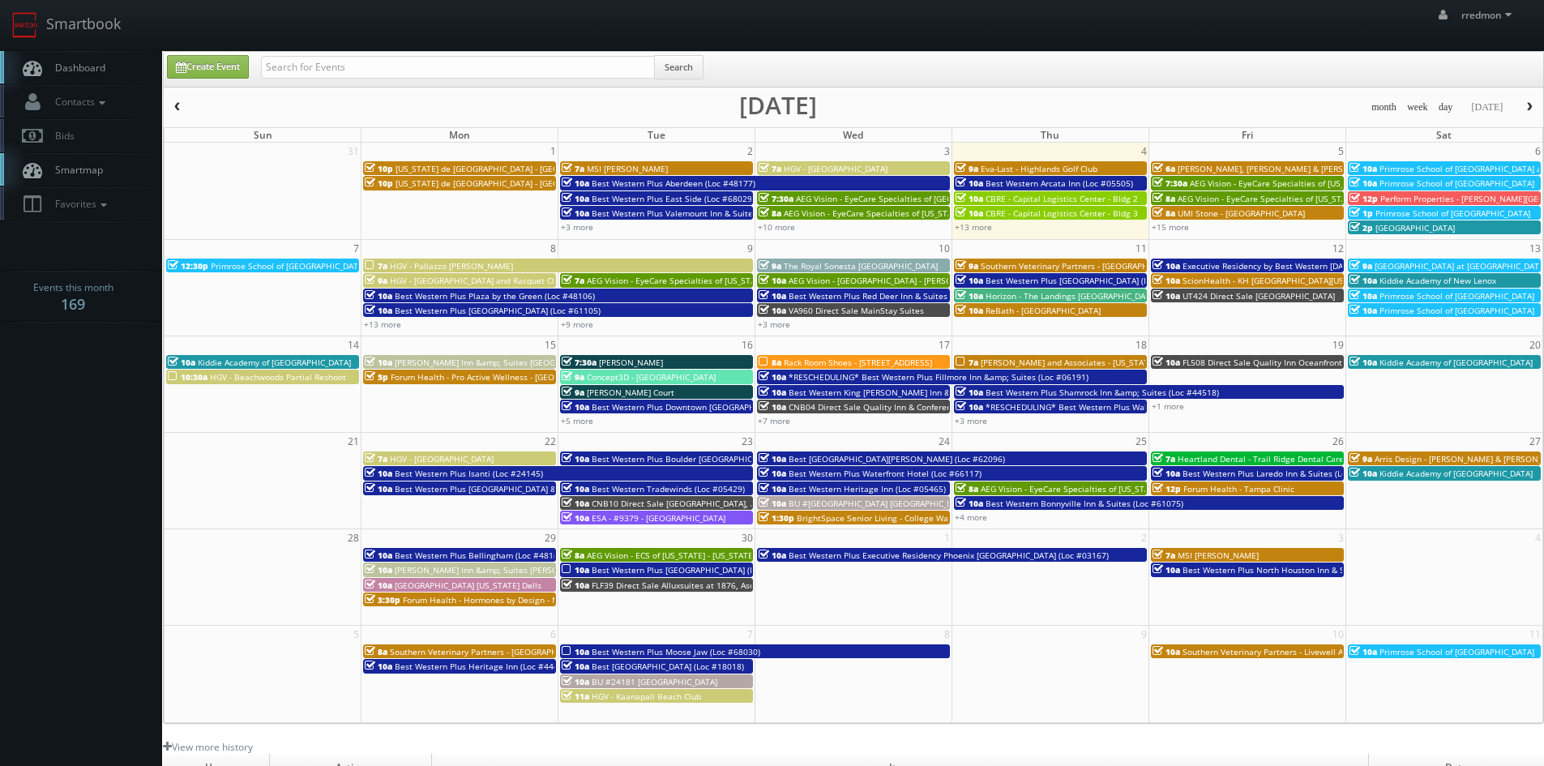
click at [428, 263] on span "HGV - Pallazzo [PERSON_NAME]" at bounding box center [451, 265] width 123 height 11
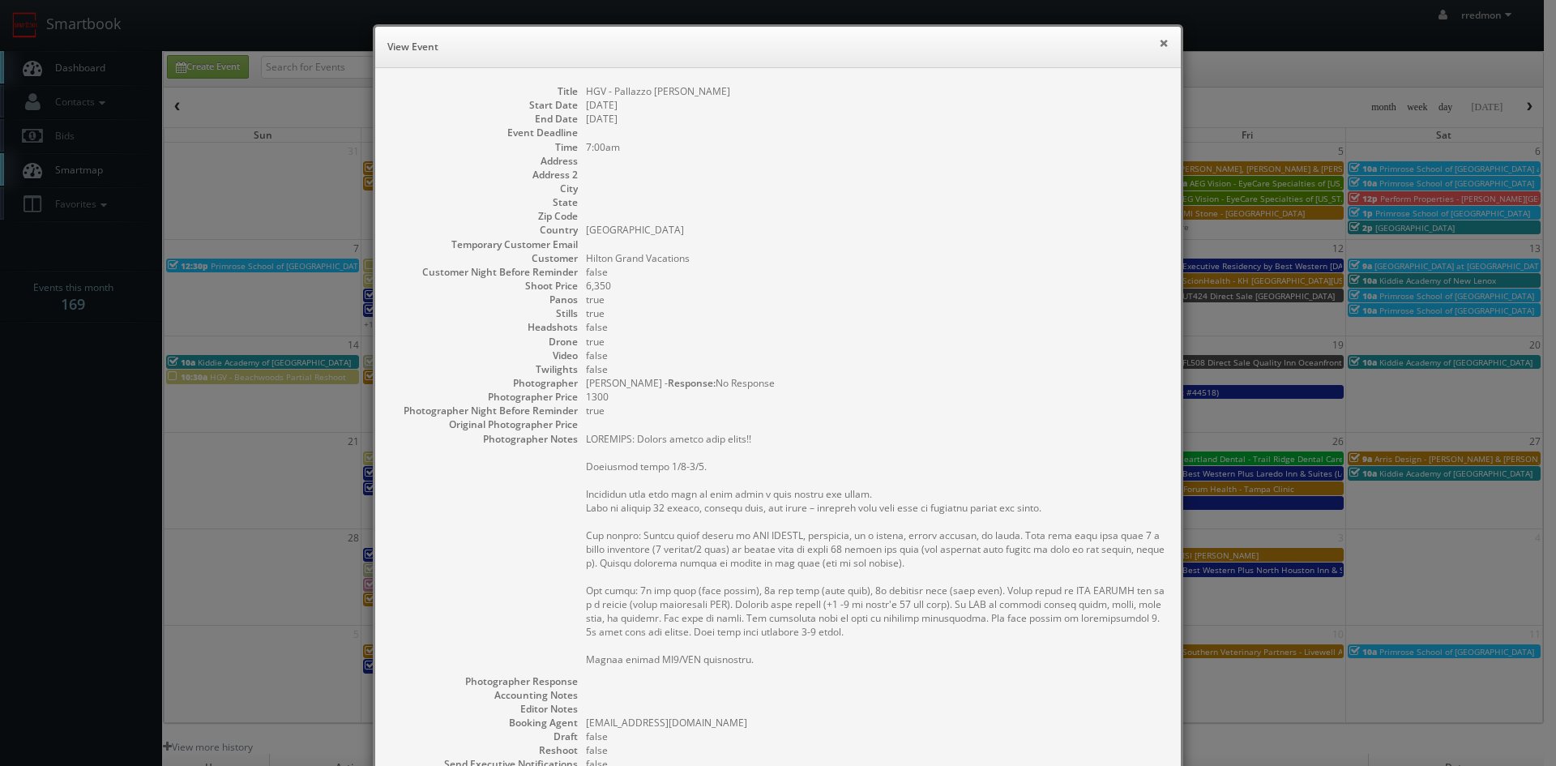
click at [1161, 45] on button "×" at bounding box center [1164, 42] width 10 height 11
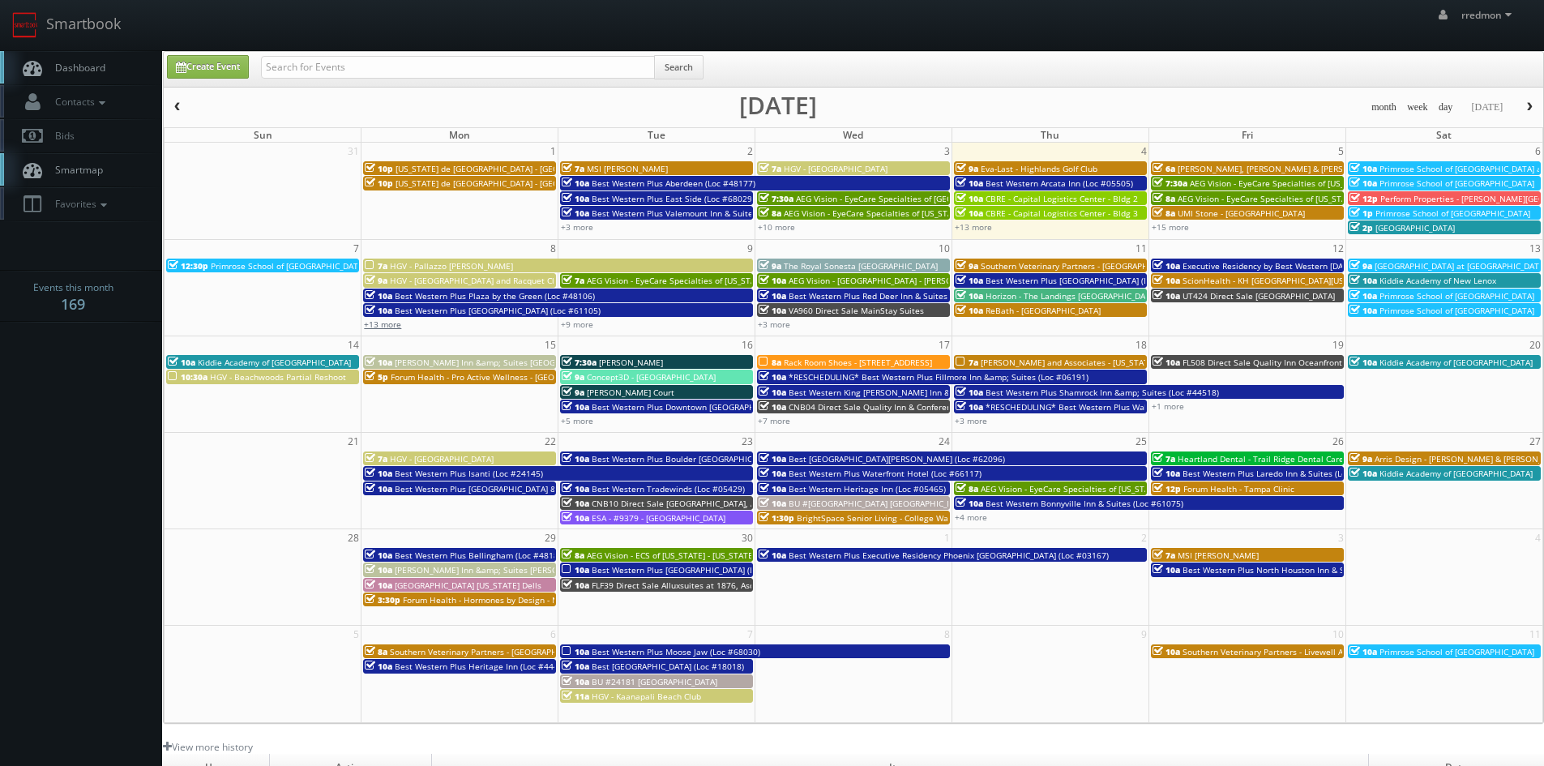
click at [385, 319] on link "+13 more" at bounding box center [382, 324] width 37 height 11
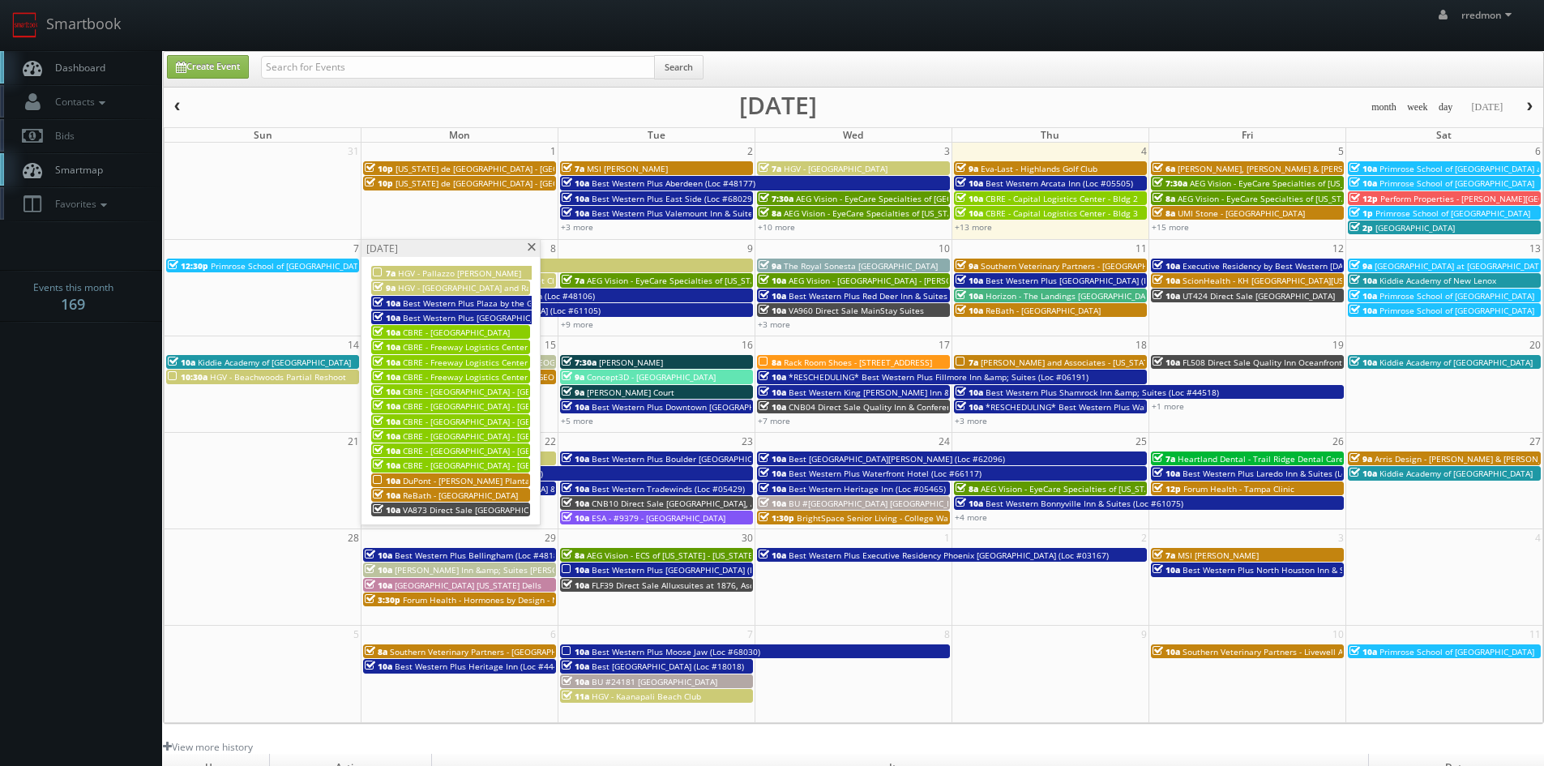
click at [530, 246] on span at bounding box center [531, 247] width 11 height 9
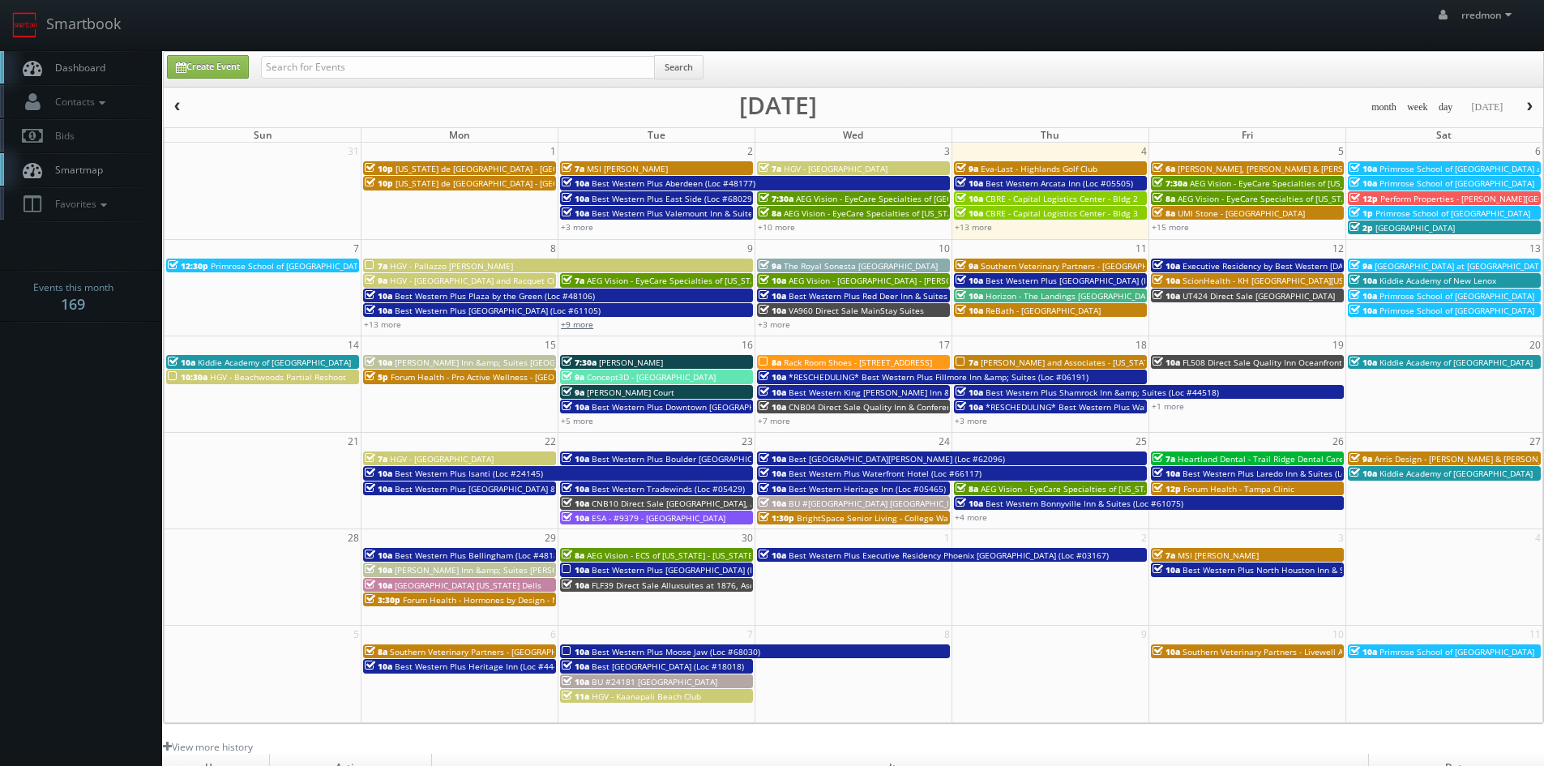
click at [588, 323] on link "+9 more" at bounding box center [577, 324] width 32 height 11
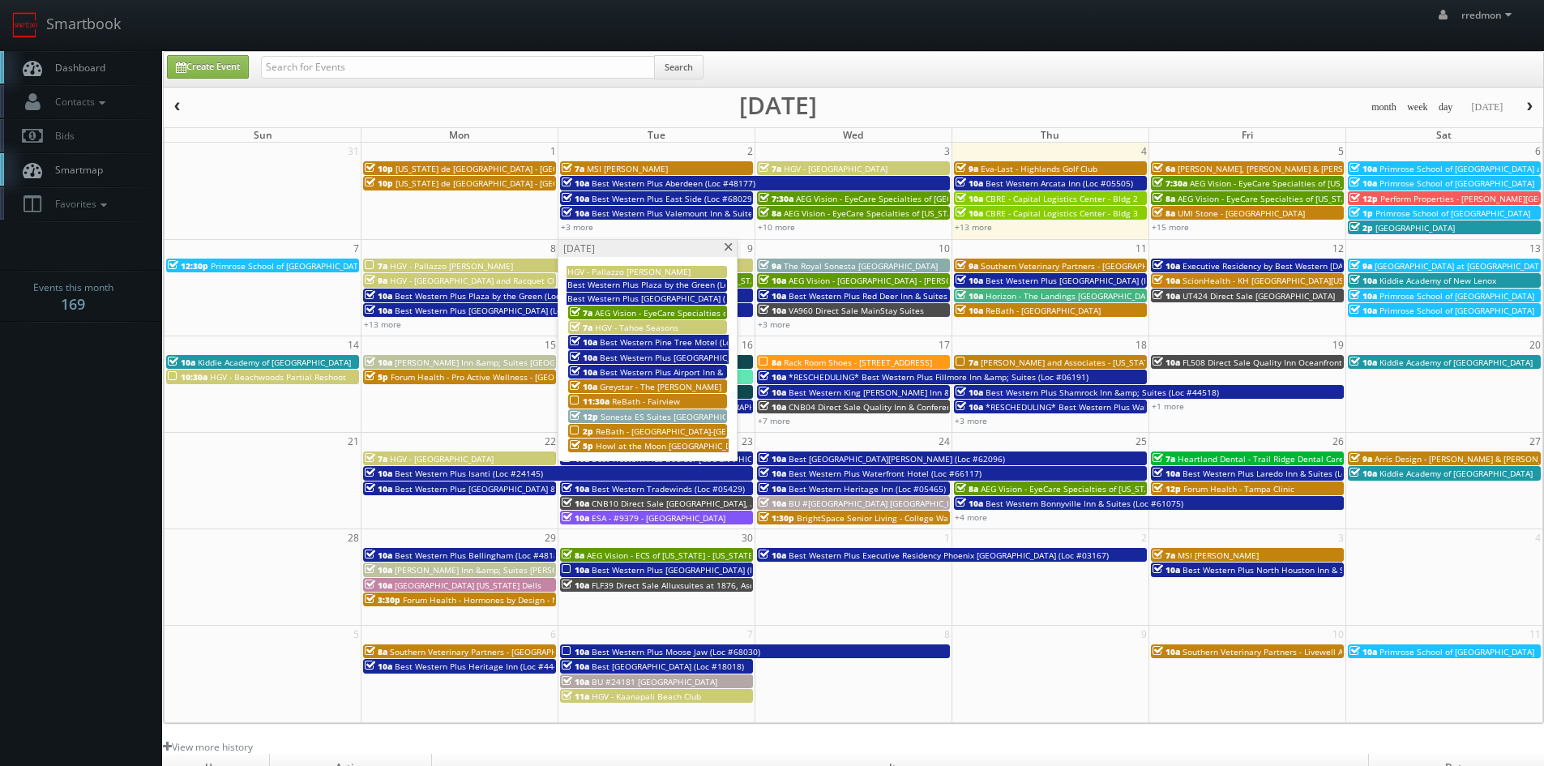
click at [734, 249] on span at bounding box center [728, 247] width 11 height 9
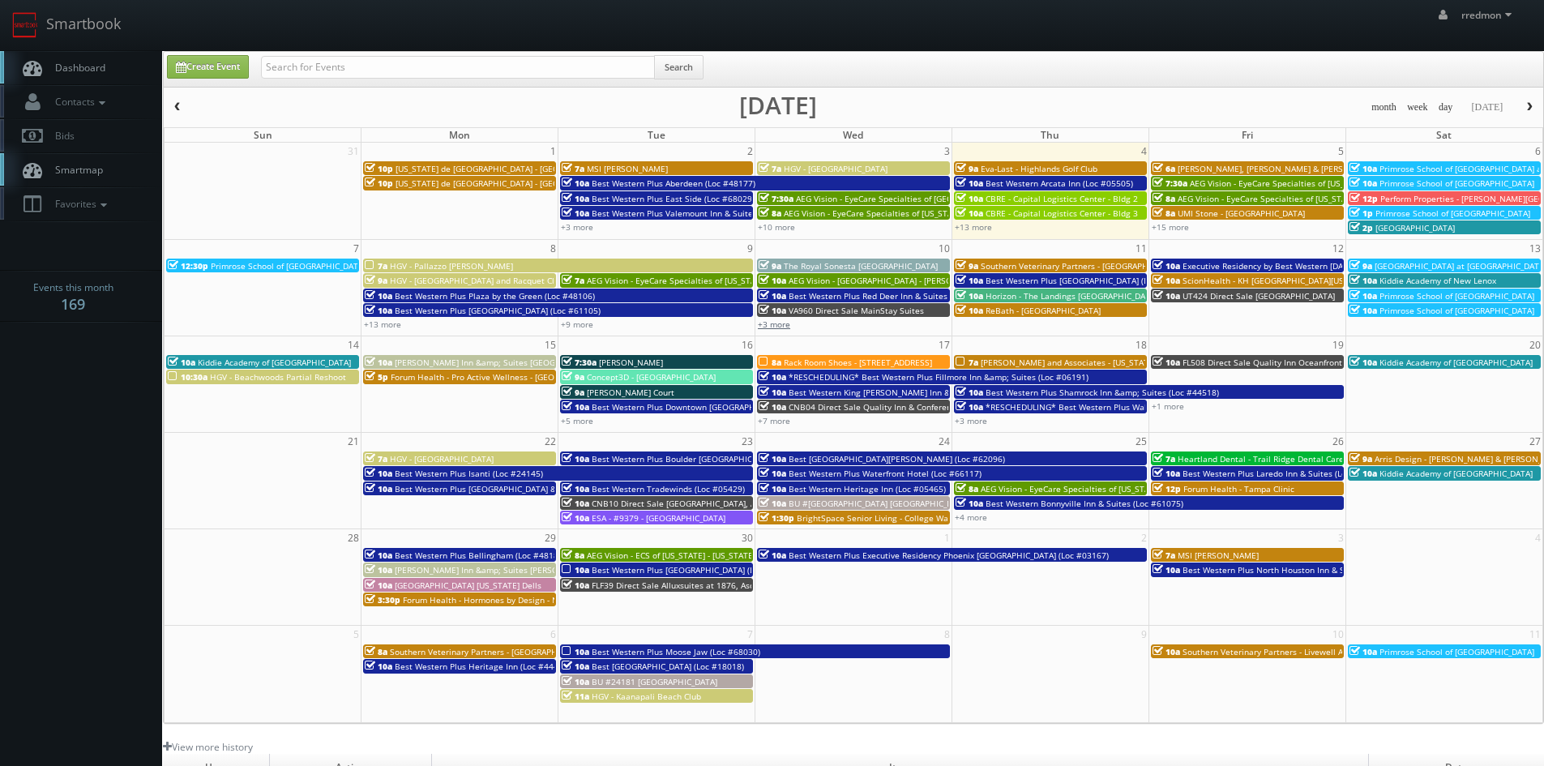
click at [778, 326] on link "+3 more" at bounding box center [774, 324] width 32 height 11
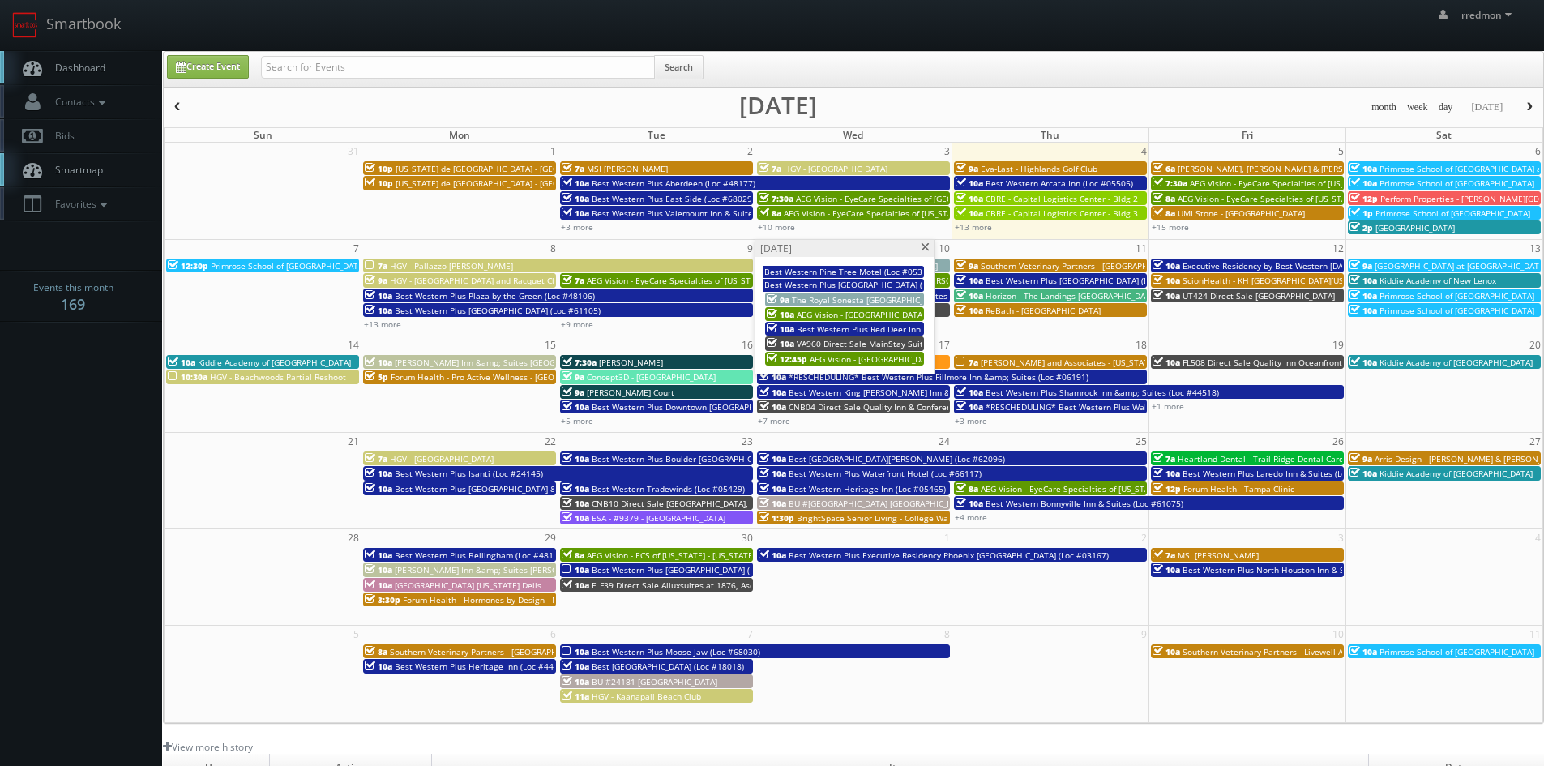
click at [921, 250] on span at bounding box center [925, 247] width 11 height 9
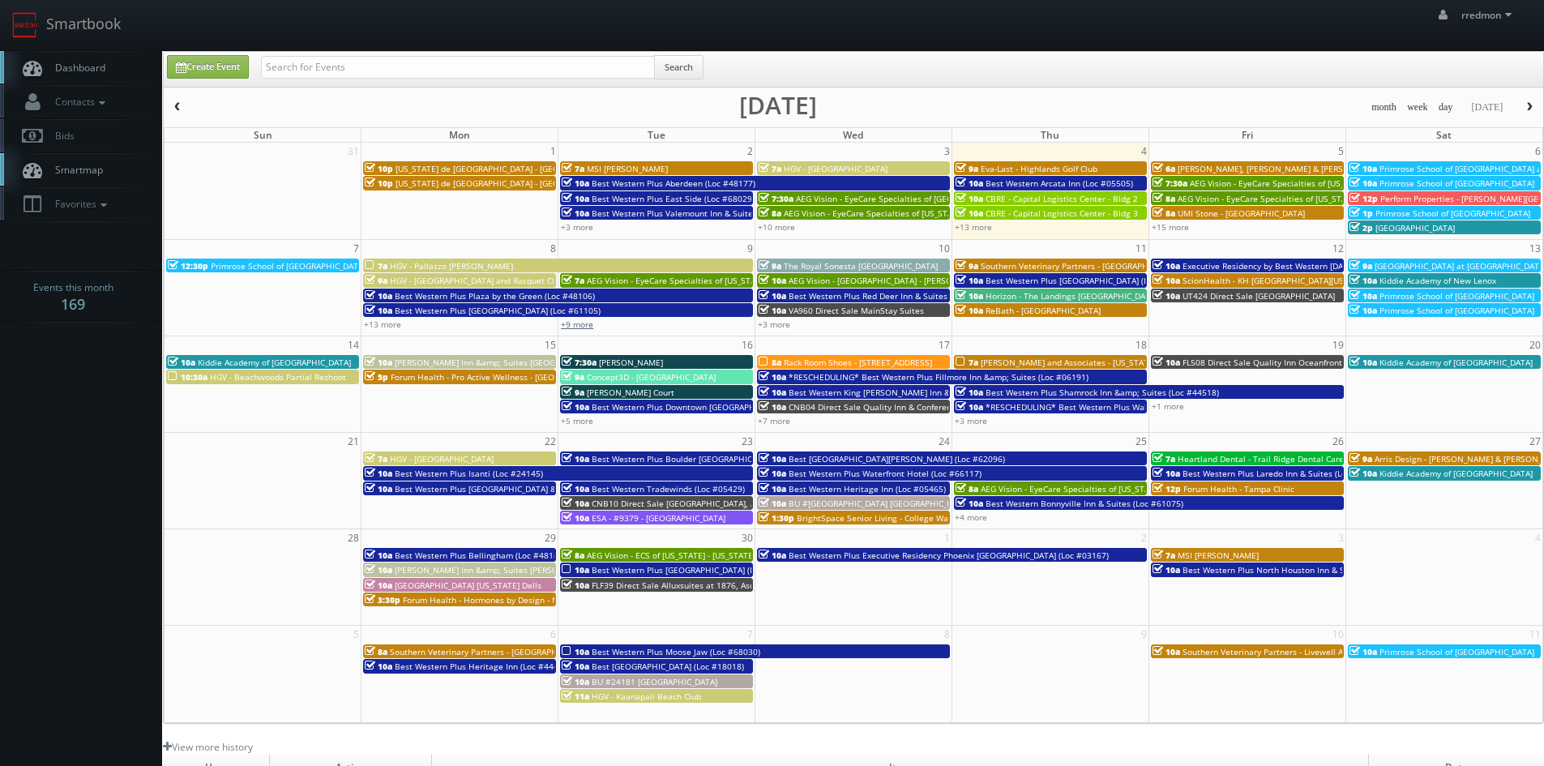
click at [586, 327] on link "+9 more" at bounding box center [577, 324] width 32 height 11
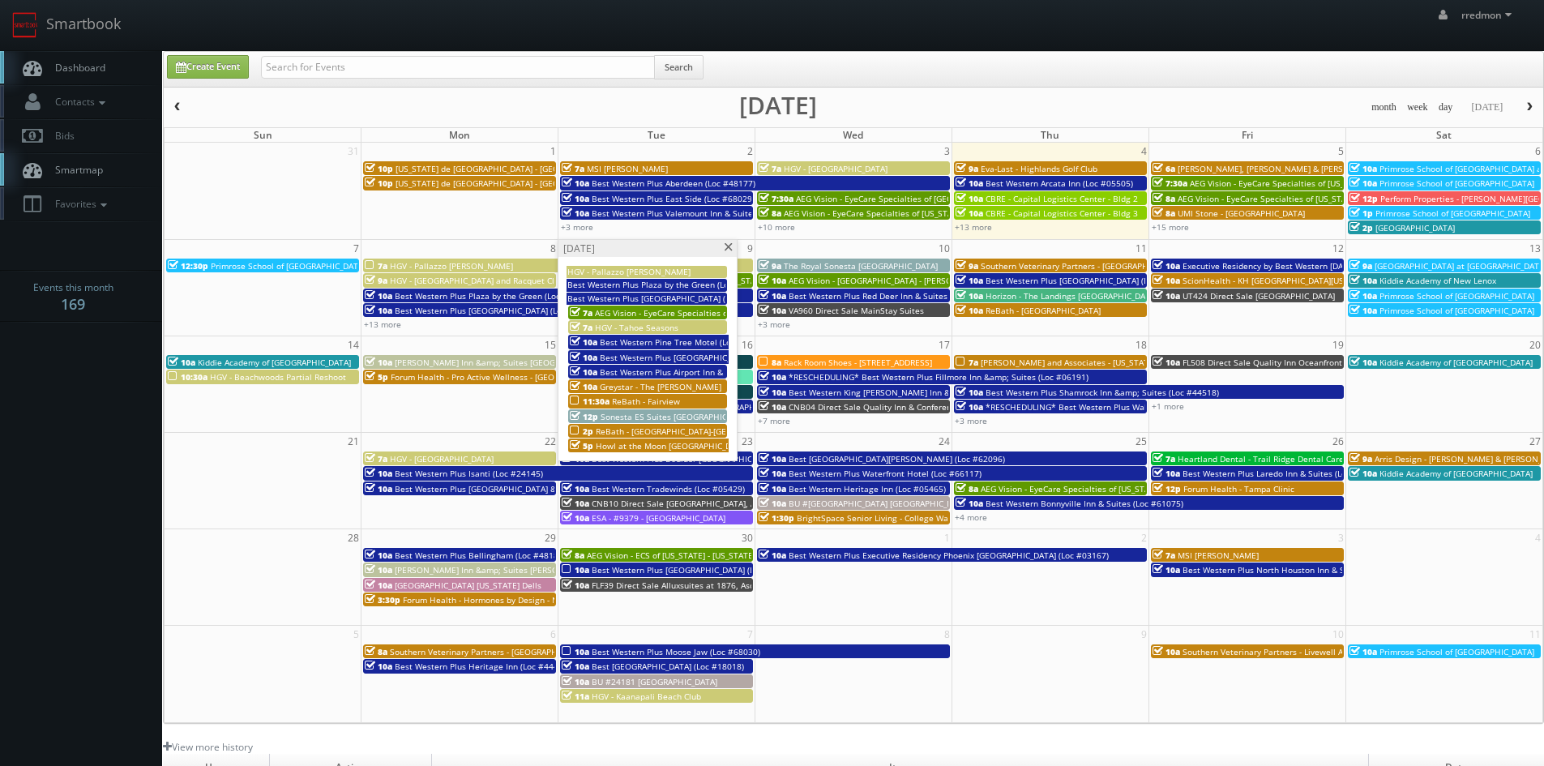
click at [726, 244] on span at bounding box center [728, 247] width 11 height 9
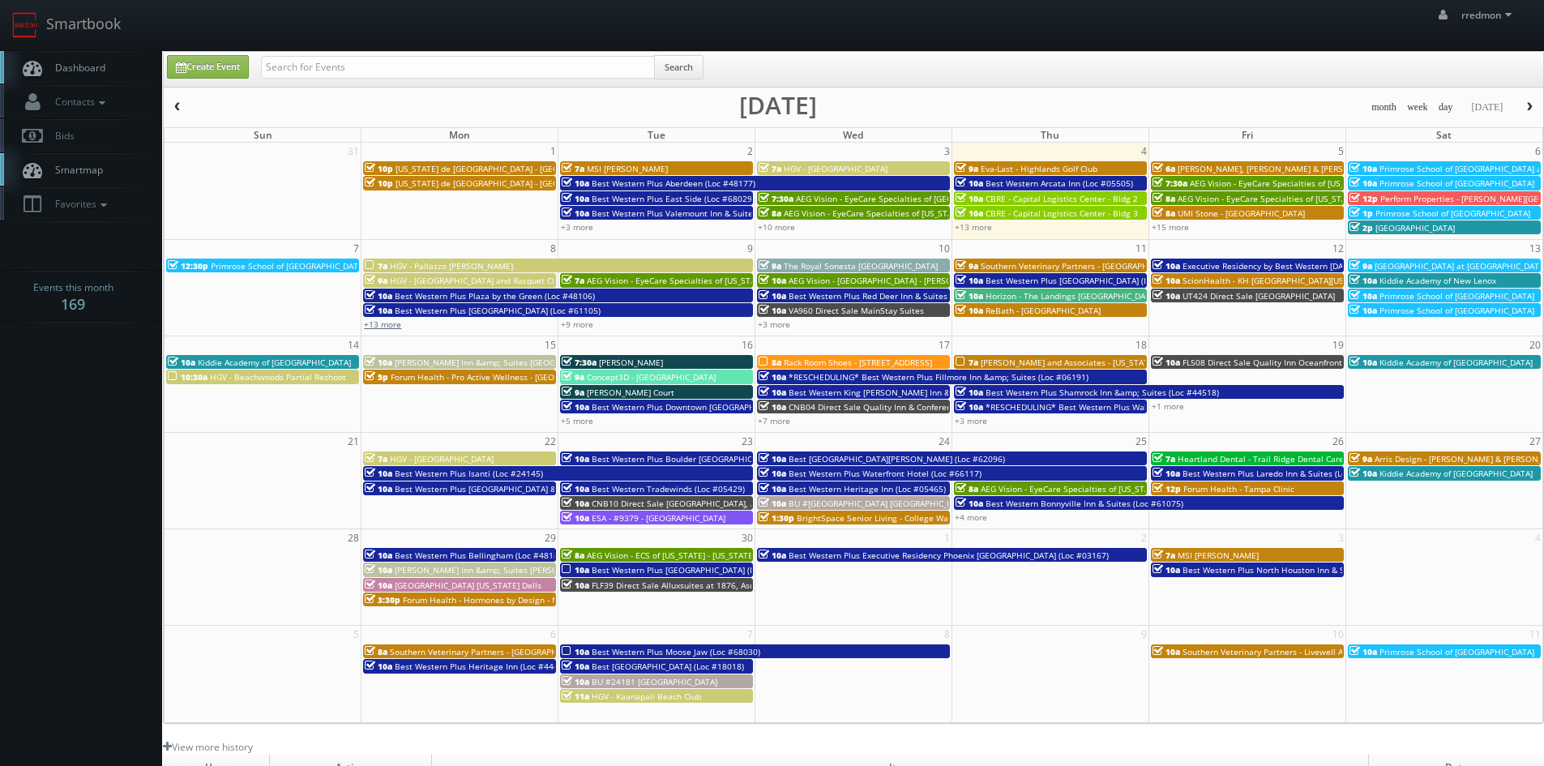
click at [387, 323] on link "+13 more" at bounding box center [382, 324] width 37 height 11
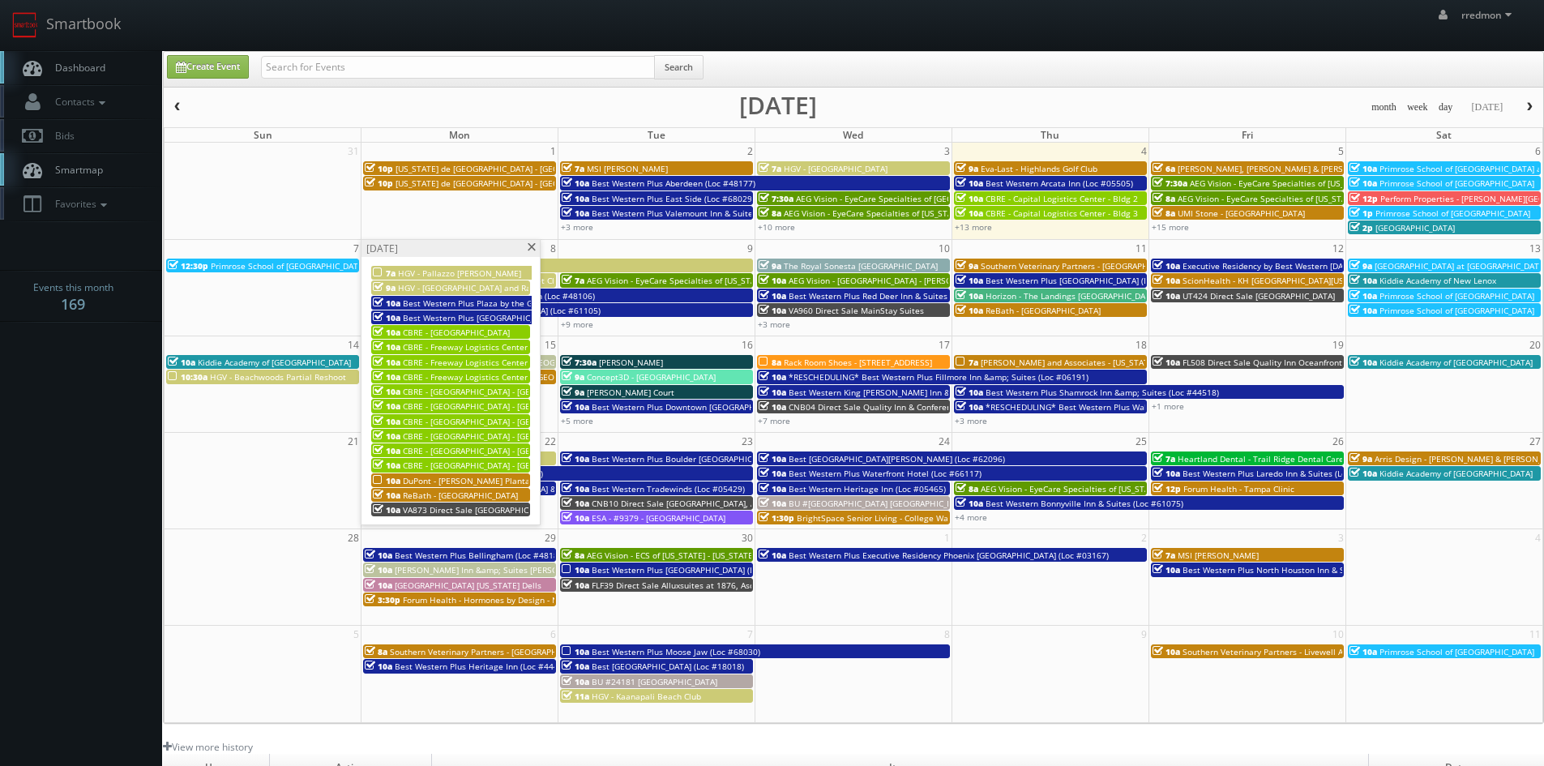
click at [462, 480] on span "DuPont - [PERSON_NAME] Plantation" at bounding box center [474, 480] width 143 height 11
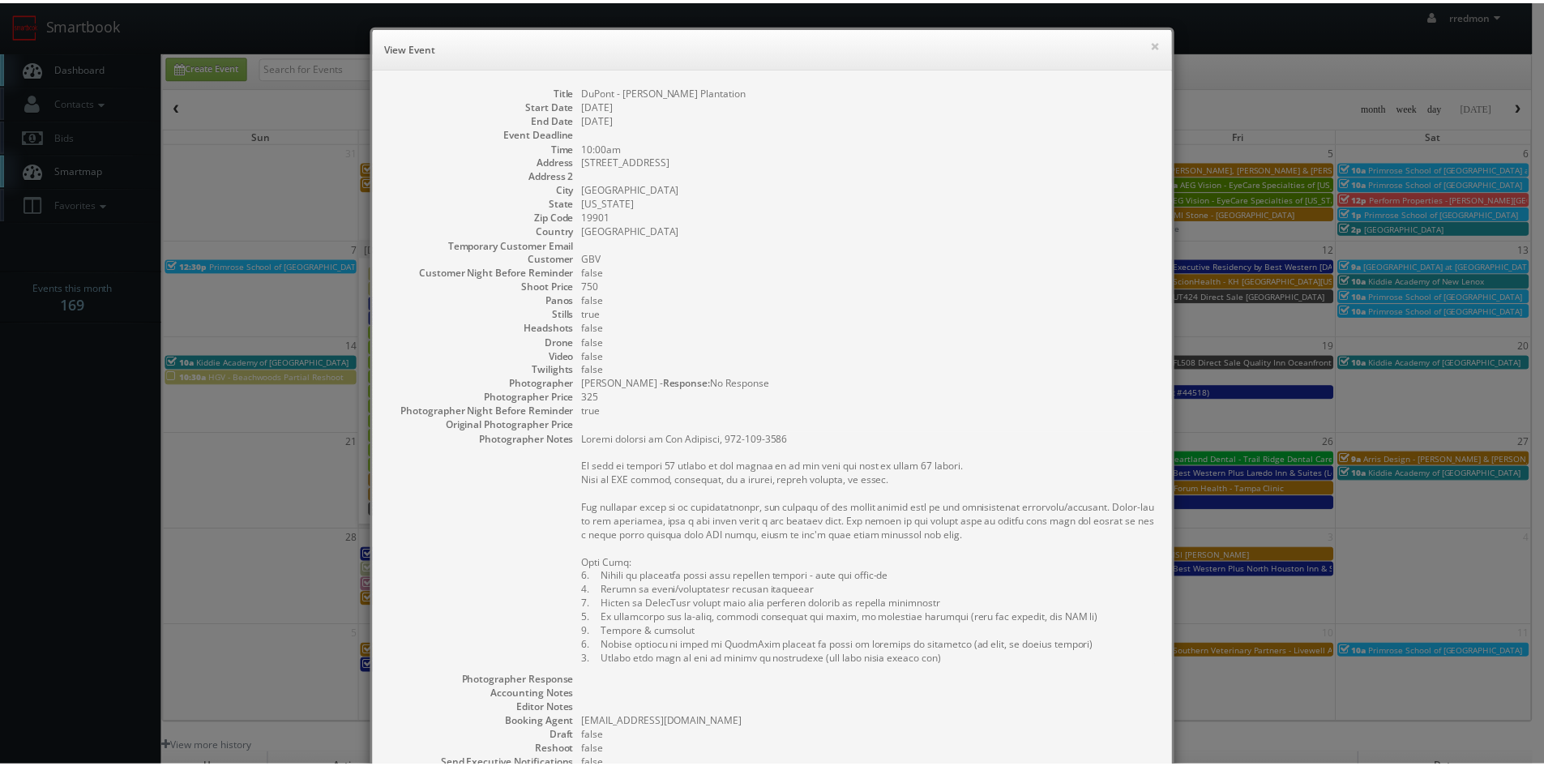
scroll to position [246, 0]
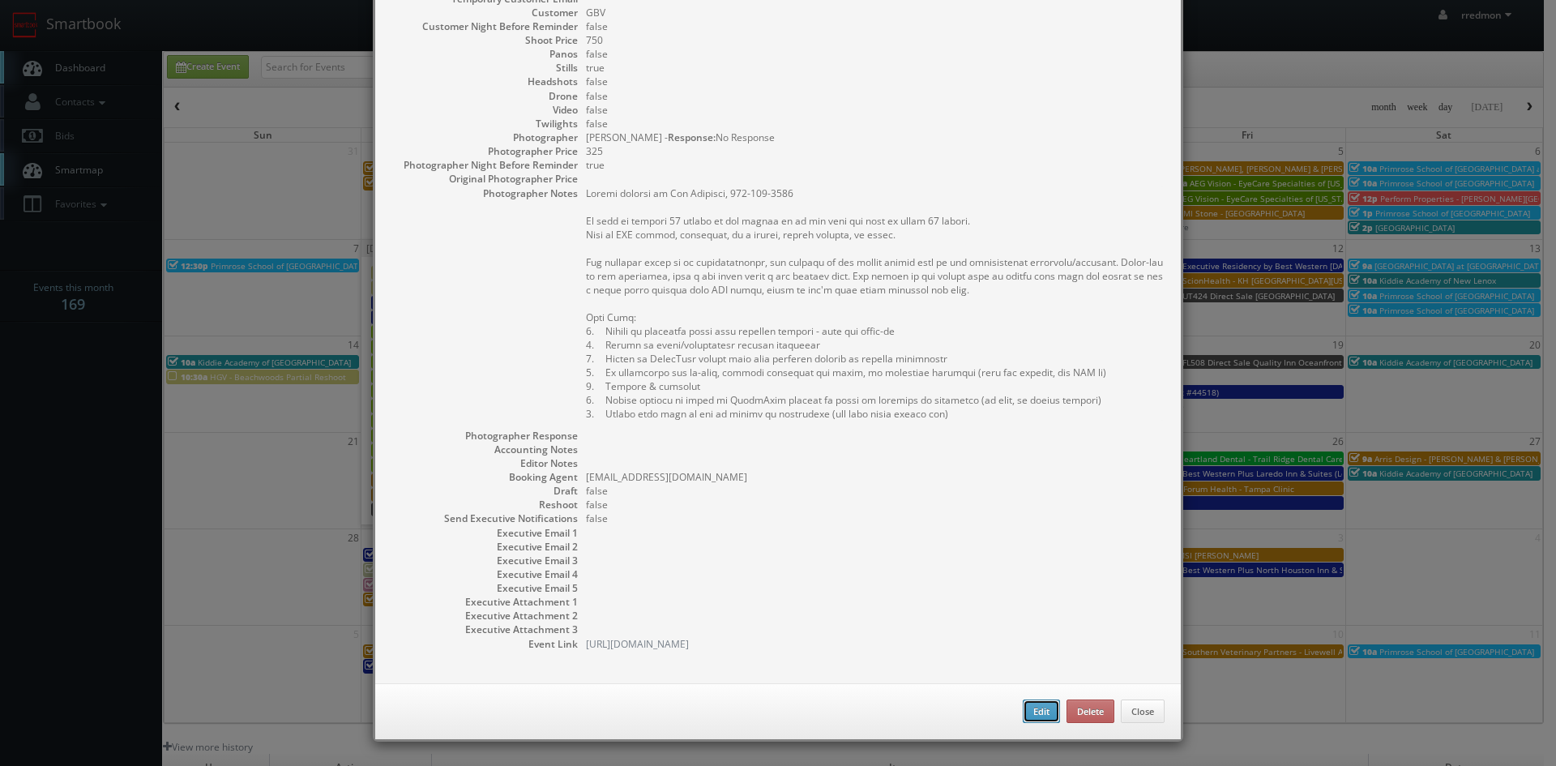
click at [1038, 716] on button "Edit" at bounding box center [1041, 711] width 37 height 24
type input "DuPont - [PERSON_NAME] Plantation"
type input "340 Kitts Hummock Rd"
type input "Dover"
type input "19901"
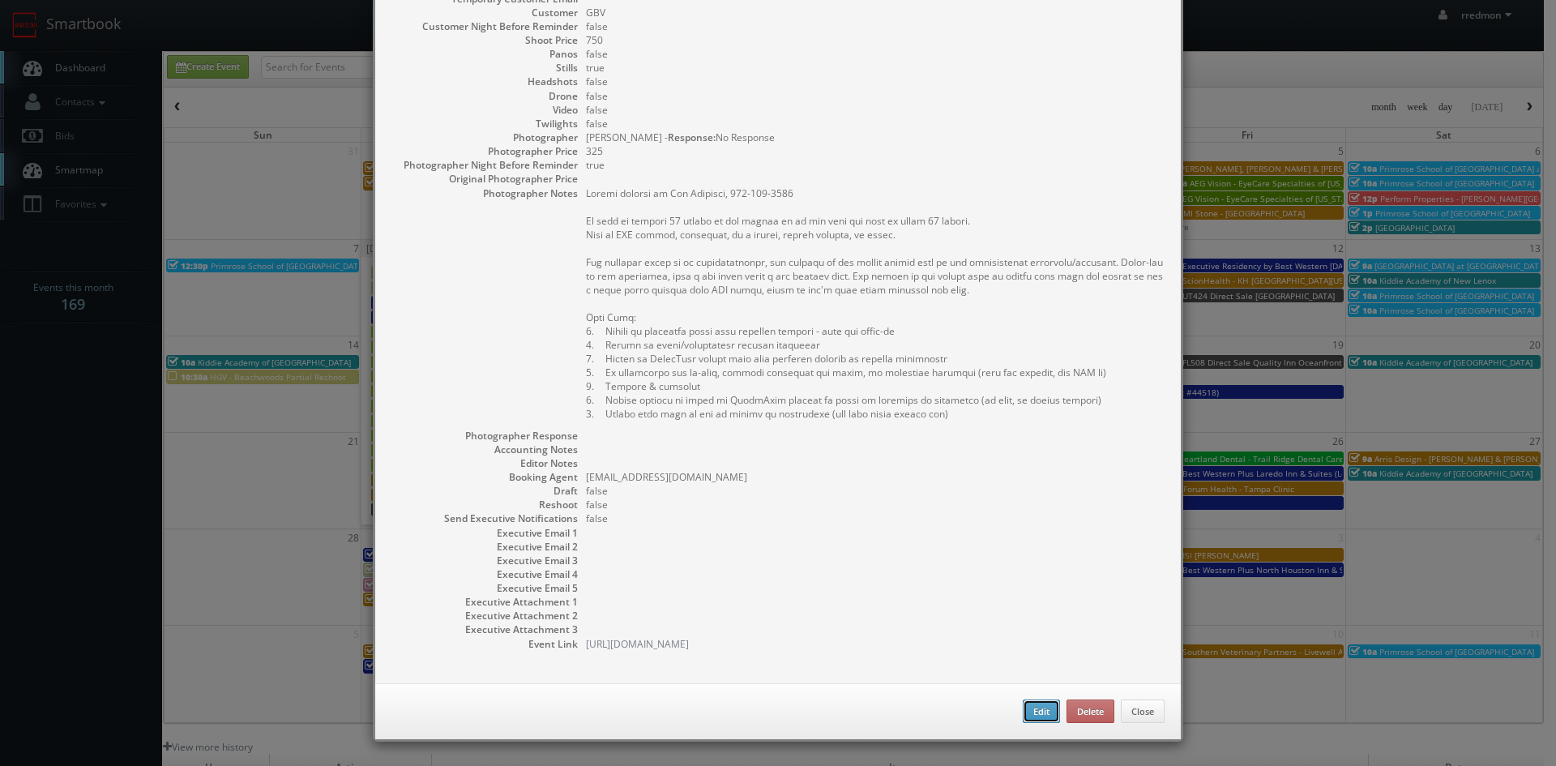
type input "750"
checkbox input "true"
type input "09/08/2025"
type input "10:00am"
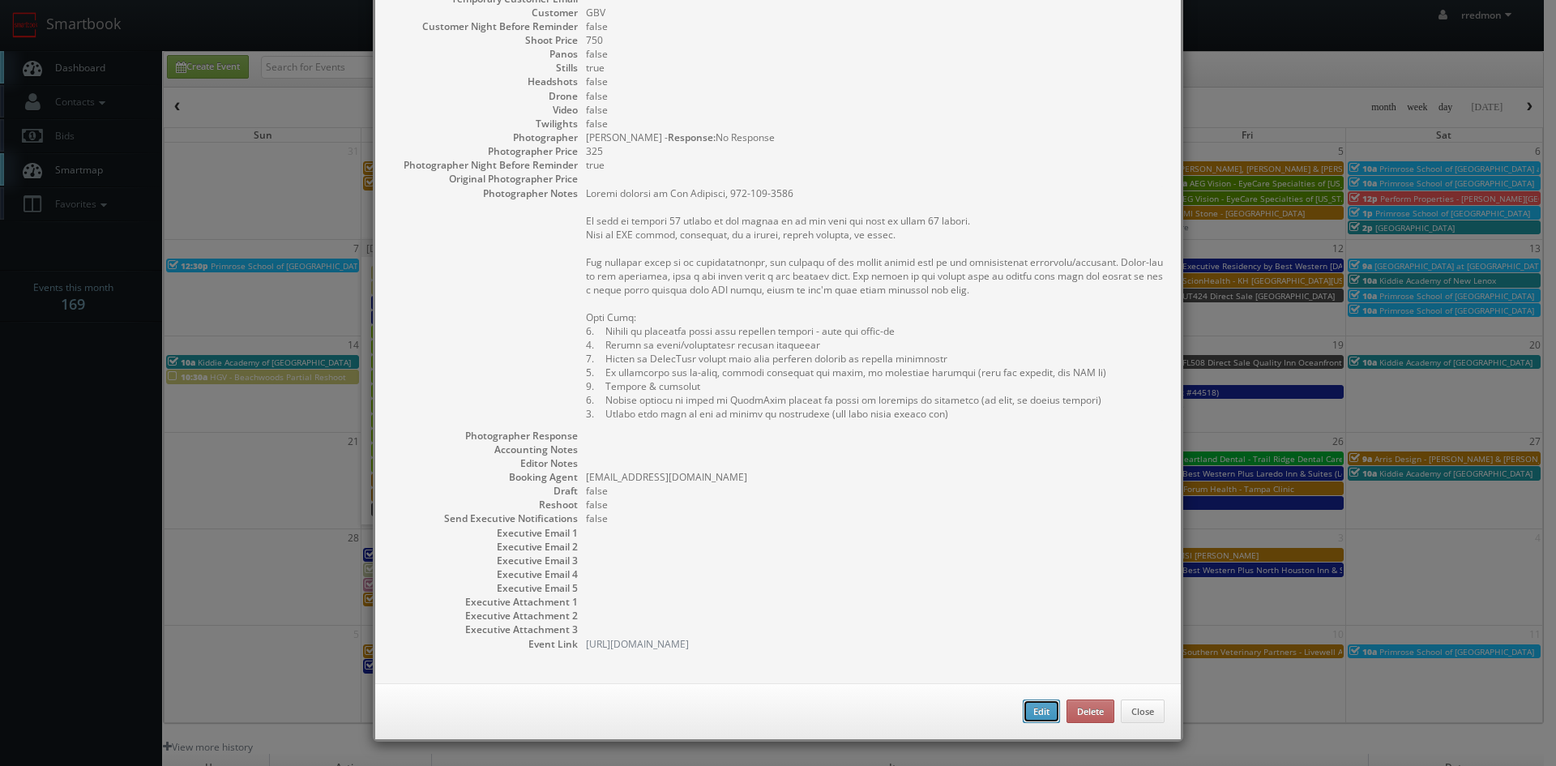
checkbox input "true"
type textarea "Onsite contact is Joe Lazorick, 610-620-4745 We need to deliver 20 stills to th…"
select select "[US_STATE]"
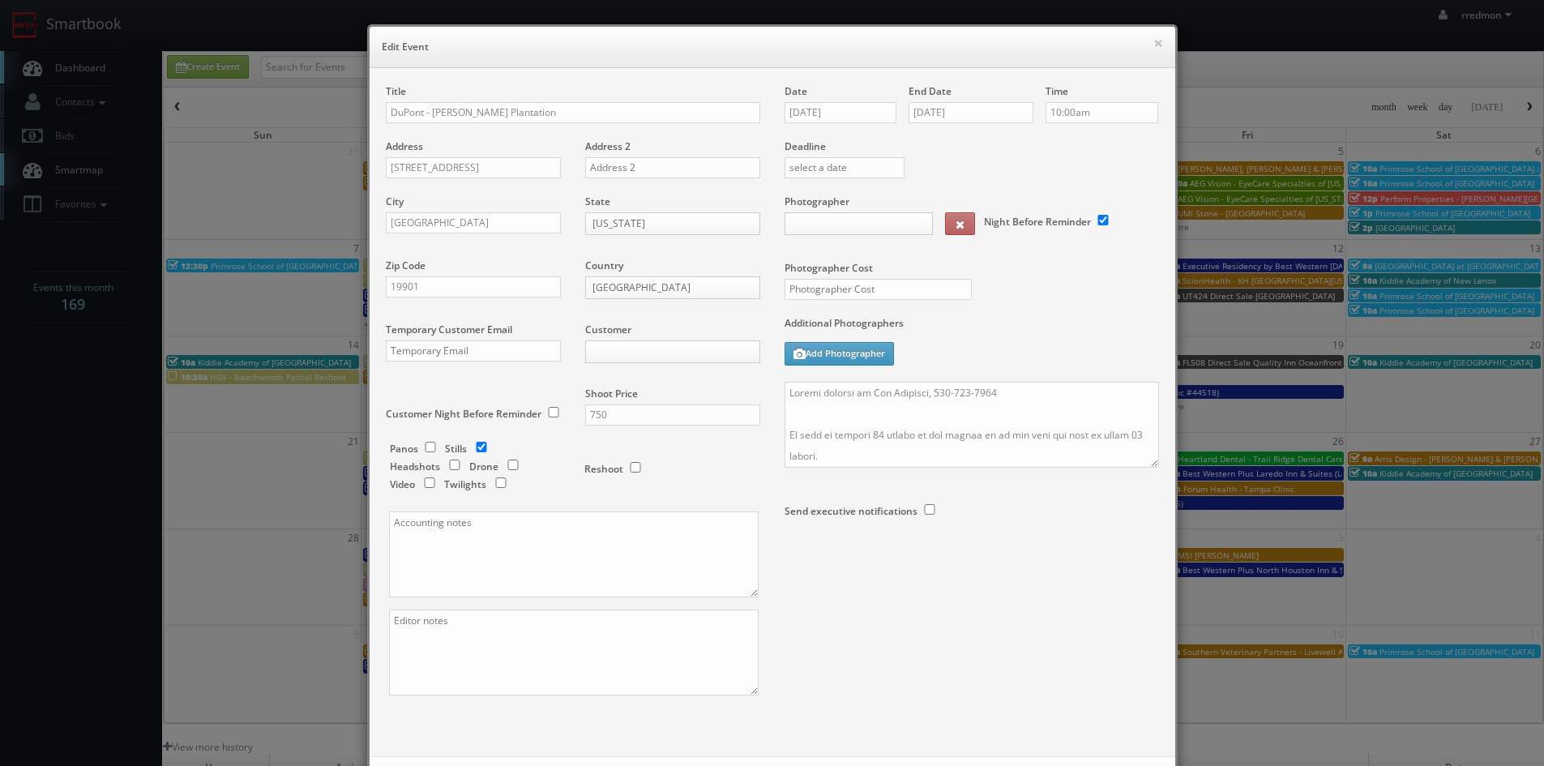
type input "750"
type input "325"
select select "fake72@mg.cs3calendar.com"
select select "contact@tripodimaging.com"
click at [466, 543] on textarea at bounding box center [574, 554] width 370 height 86
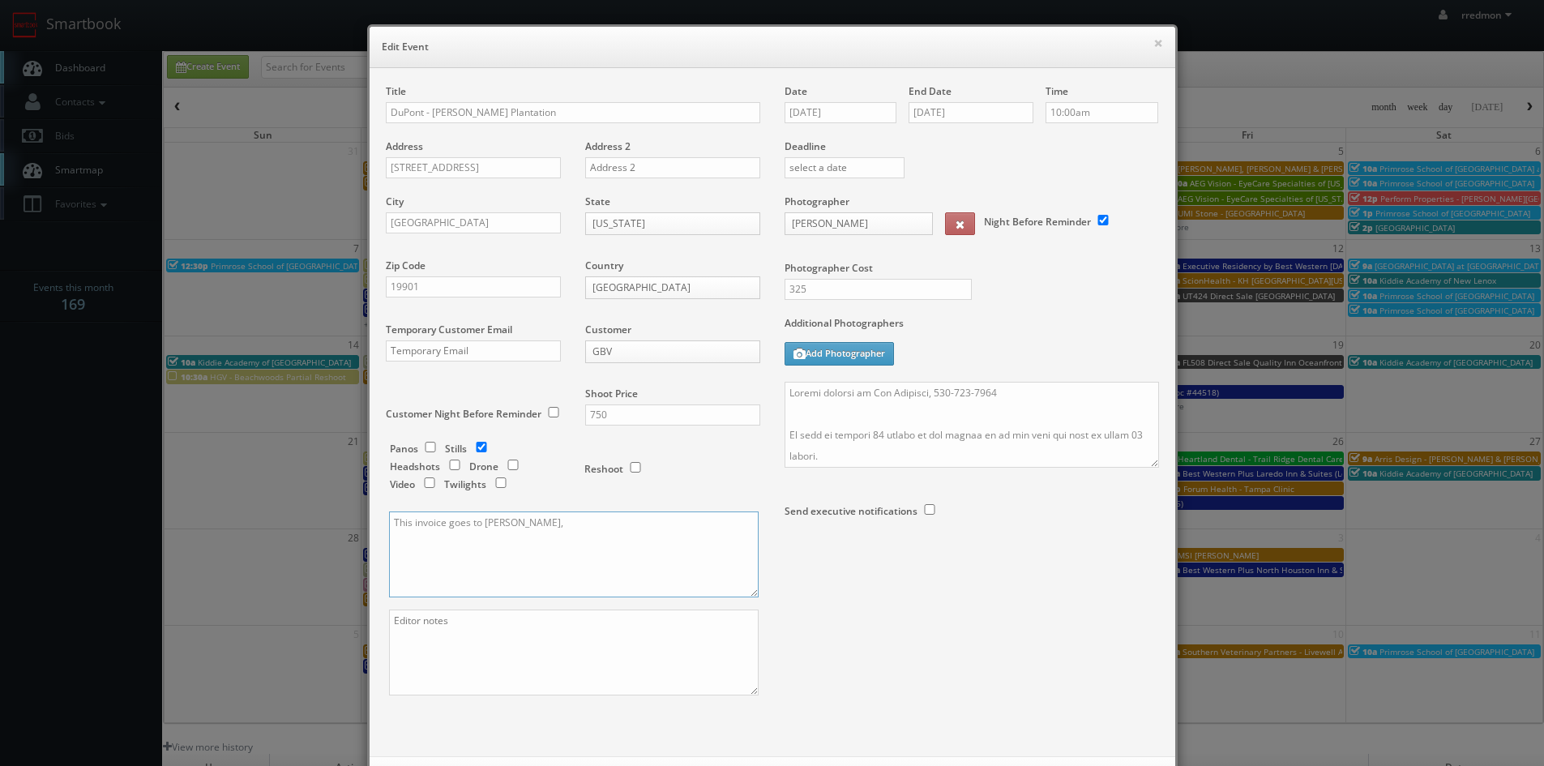
paste textarea "kayli.a.goss@dupont.com"
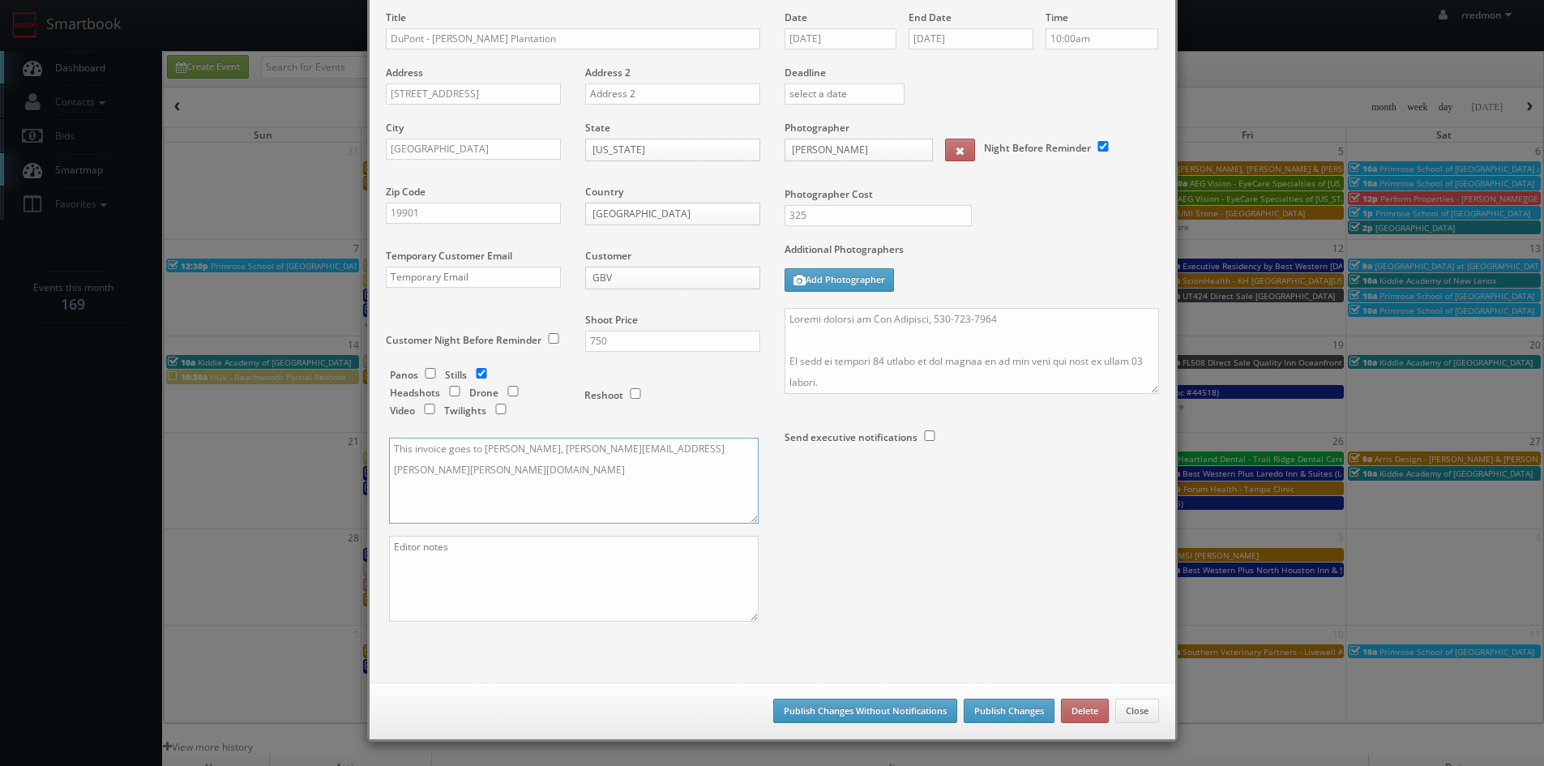
type textarea "This invoice goes to Kayli Goss, kayli.a.goss@dupont.com"
click at [854, 701] on button "Publish Changes Without Notifications" at bounding box center [865, 711] width 184 height 24
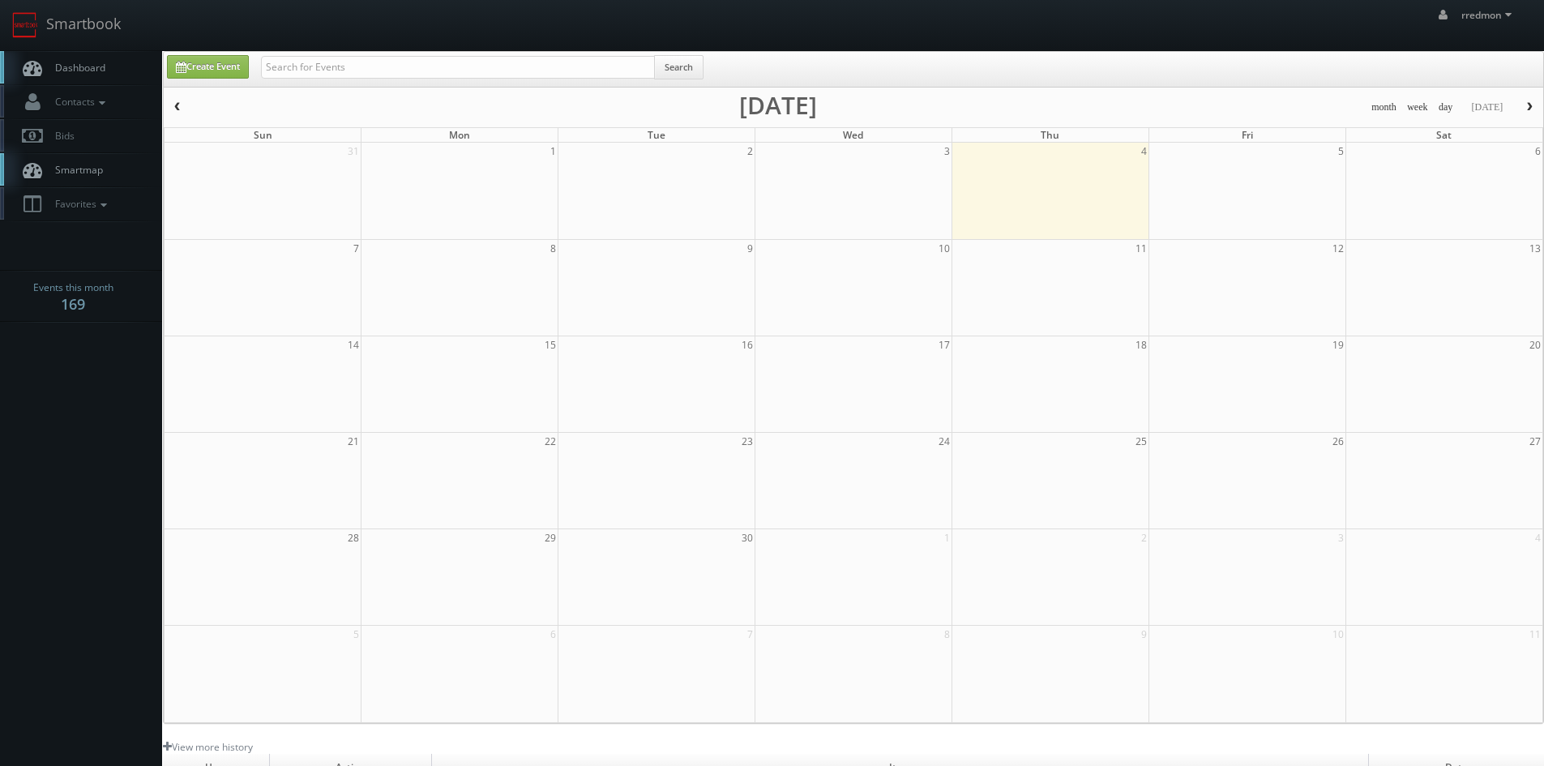
click at [57, 60] on link "Dashboard" at bounding box center [81, 67] width 162 height 33
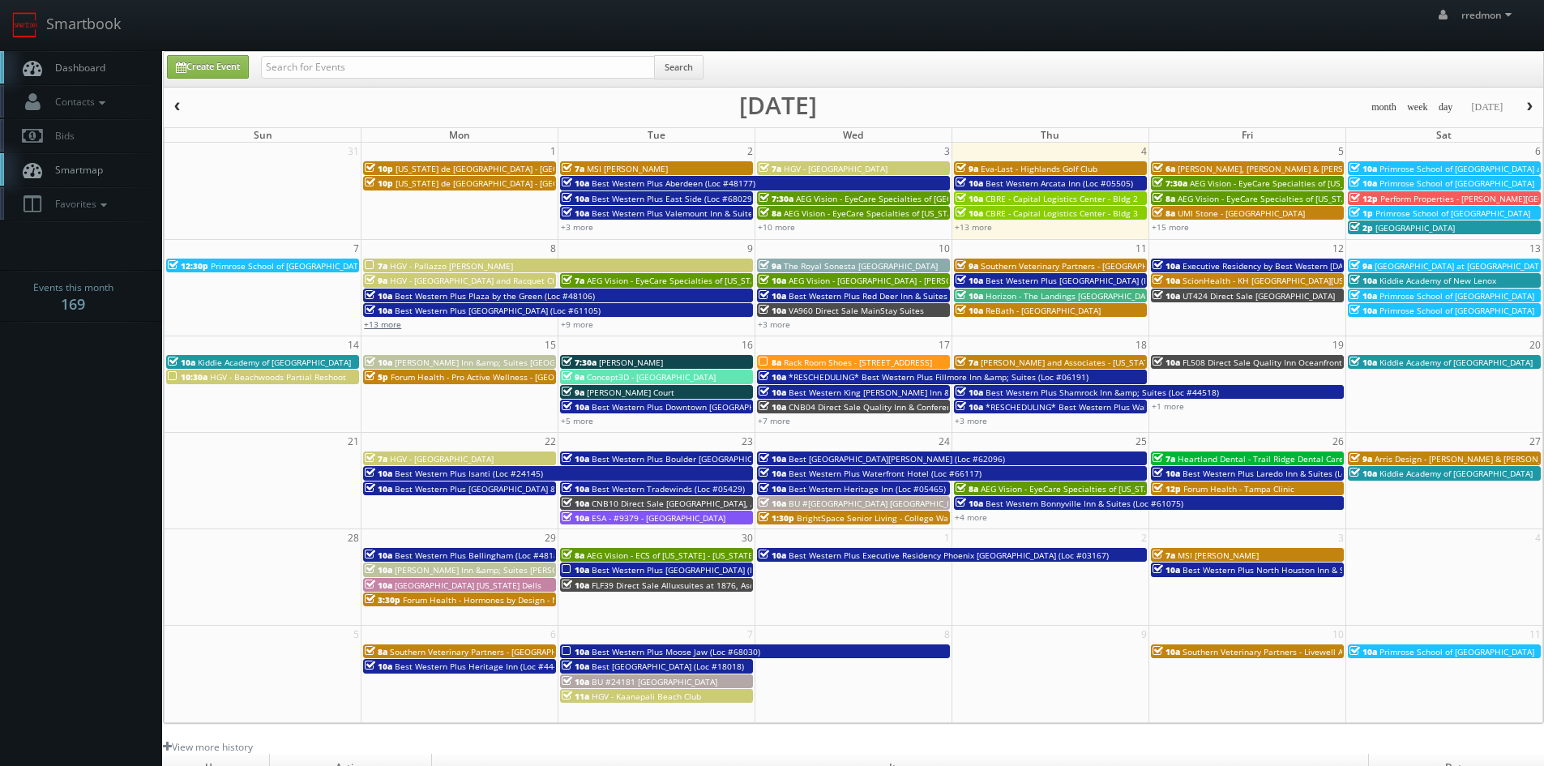
click at [378, 326] on link "+13 more" at bounding box center [382, 324] width 37 height 11
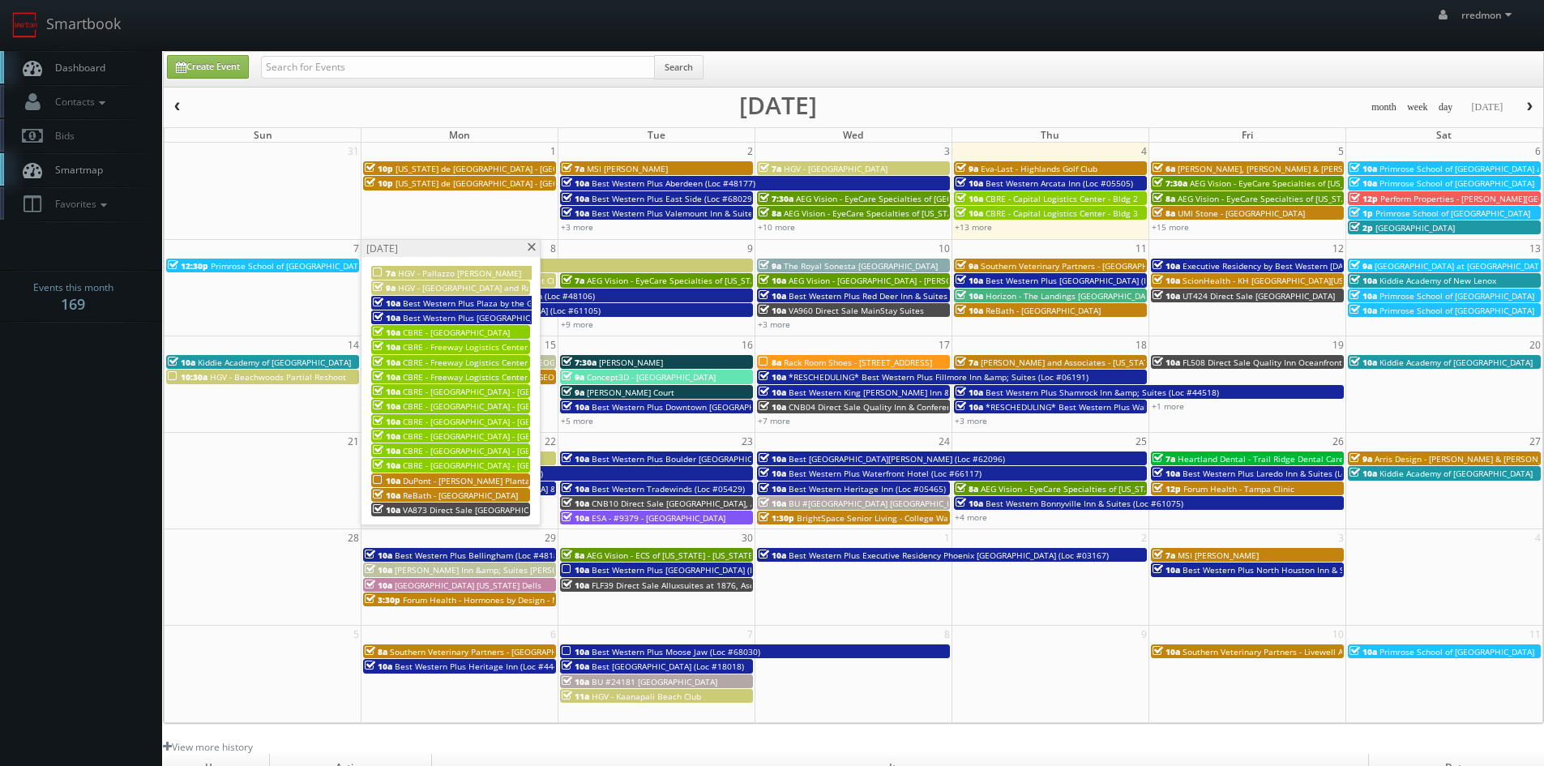
click at [486, 478] on span "DuPont - [PERSON_NAME] Plantation" at bounding box center [474, 480] width 143 height 11
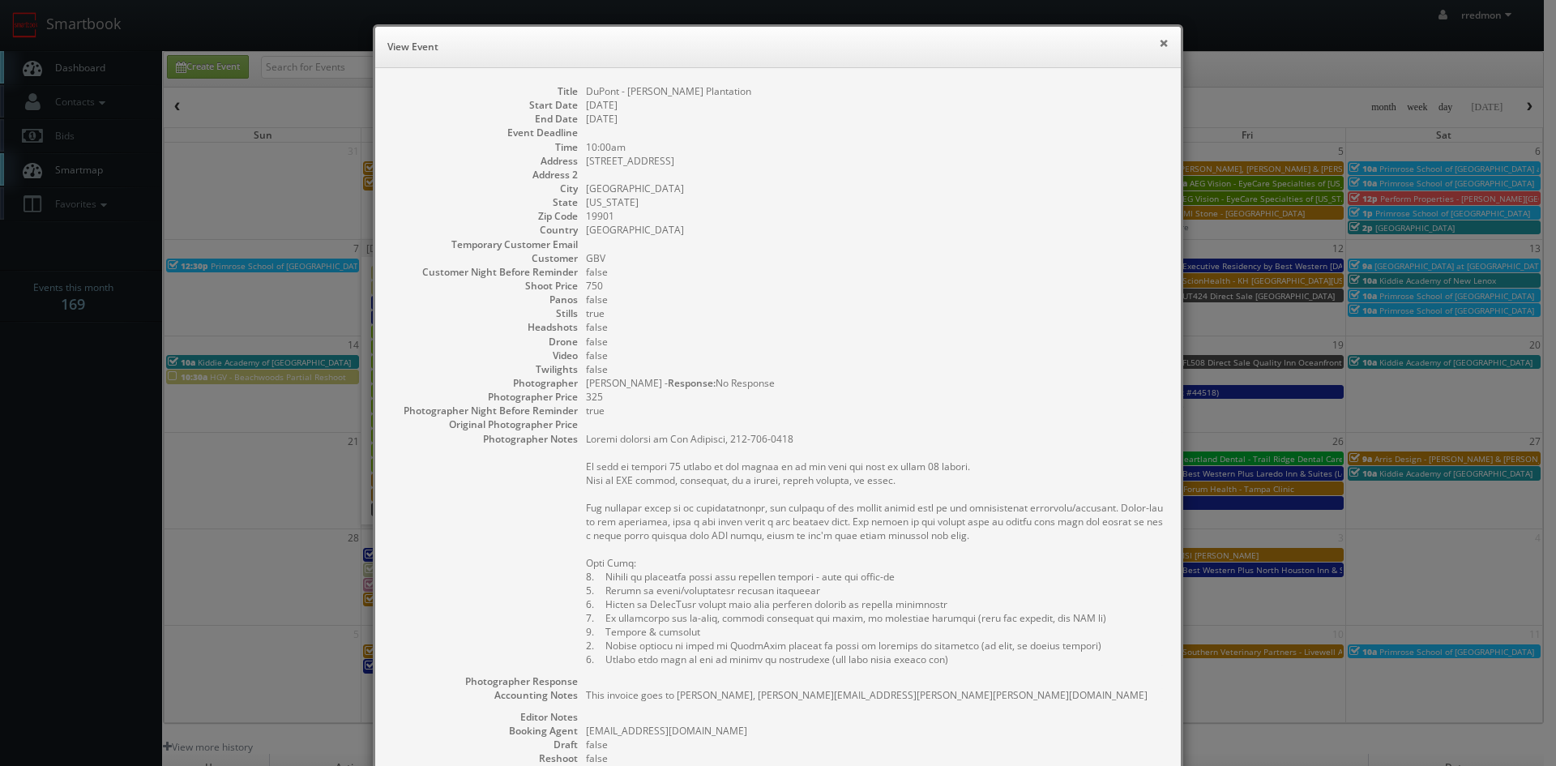
click at [1159, 46] on button "×" at bounding box center [1164, 42] width 10 height 11
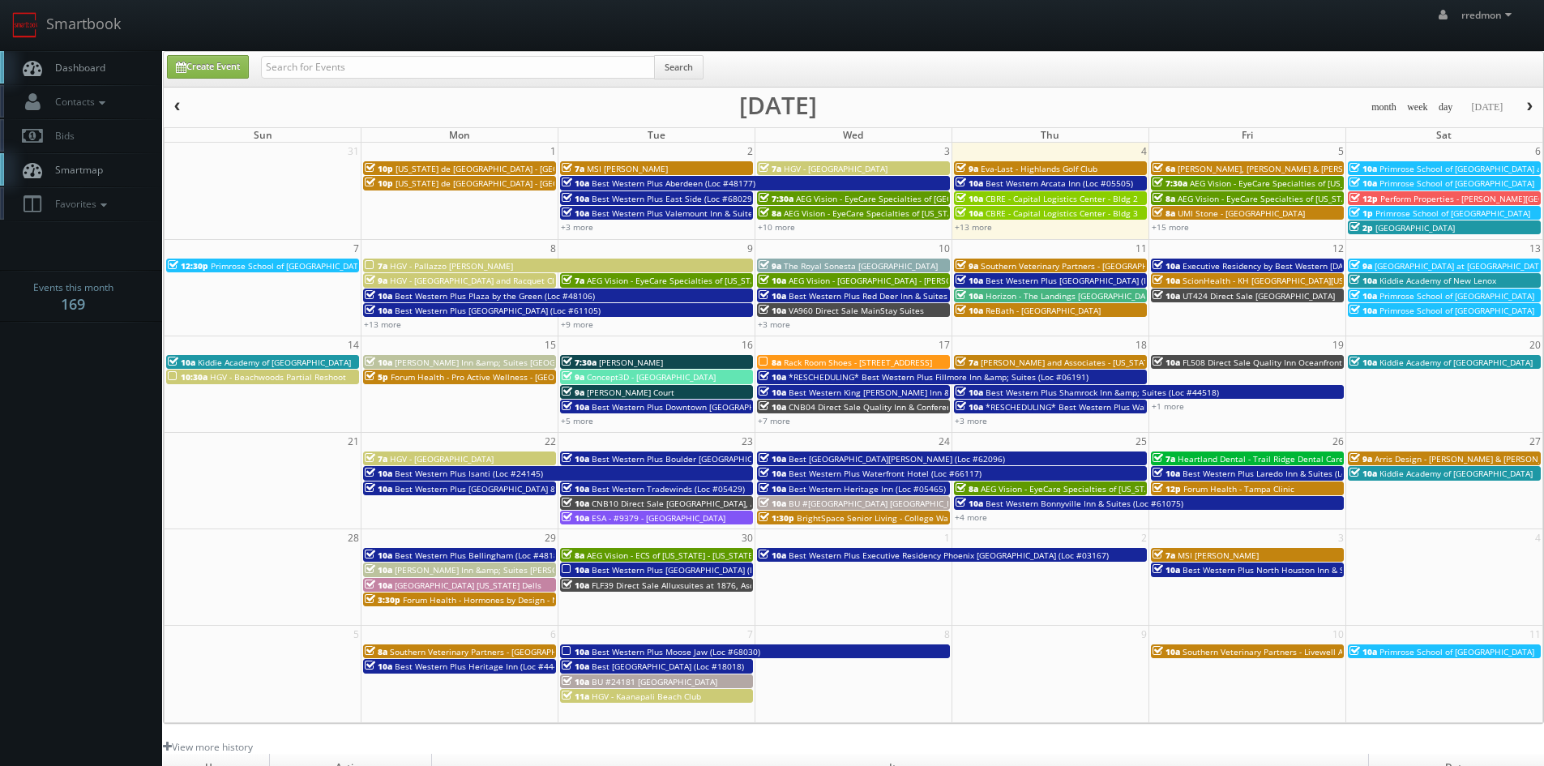
click at [1219, 167] on span "[PERSON_NAME], [PERSON_NAME] & [PERSON_NAME], LLC - [GEOGRAPHIC_DATA]" at bounding box center [1334, 168] width 312 height 11
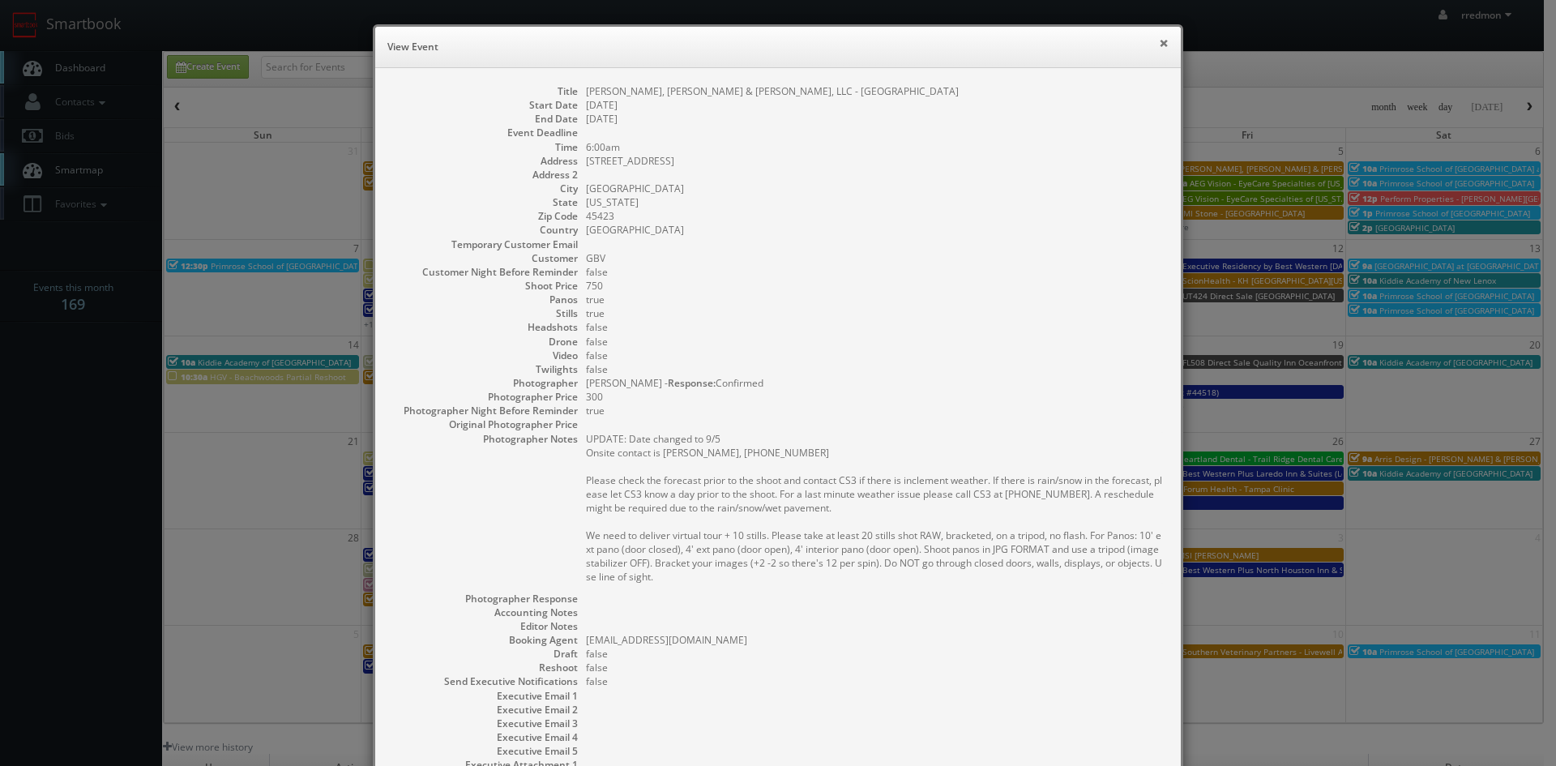
click at [1159, 45] on button "×" at bounding box center [1164, 42] width 10 height 11
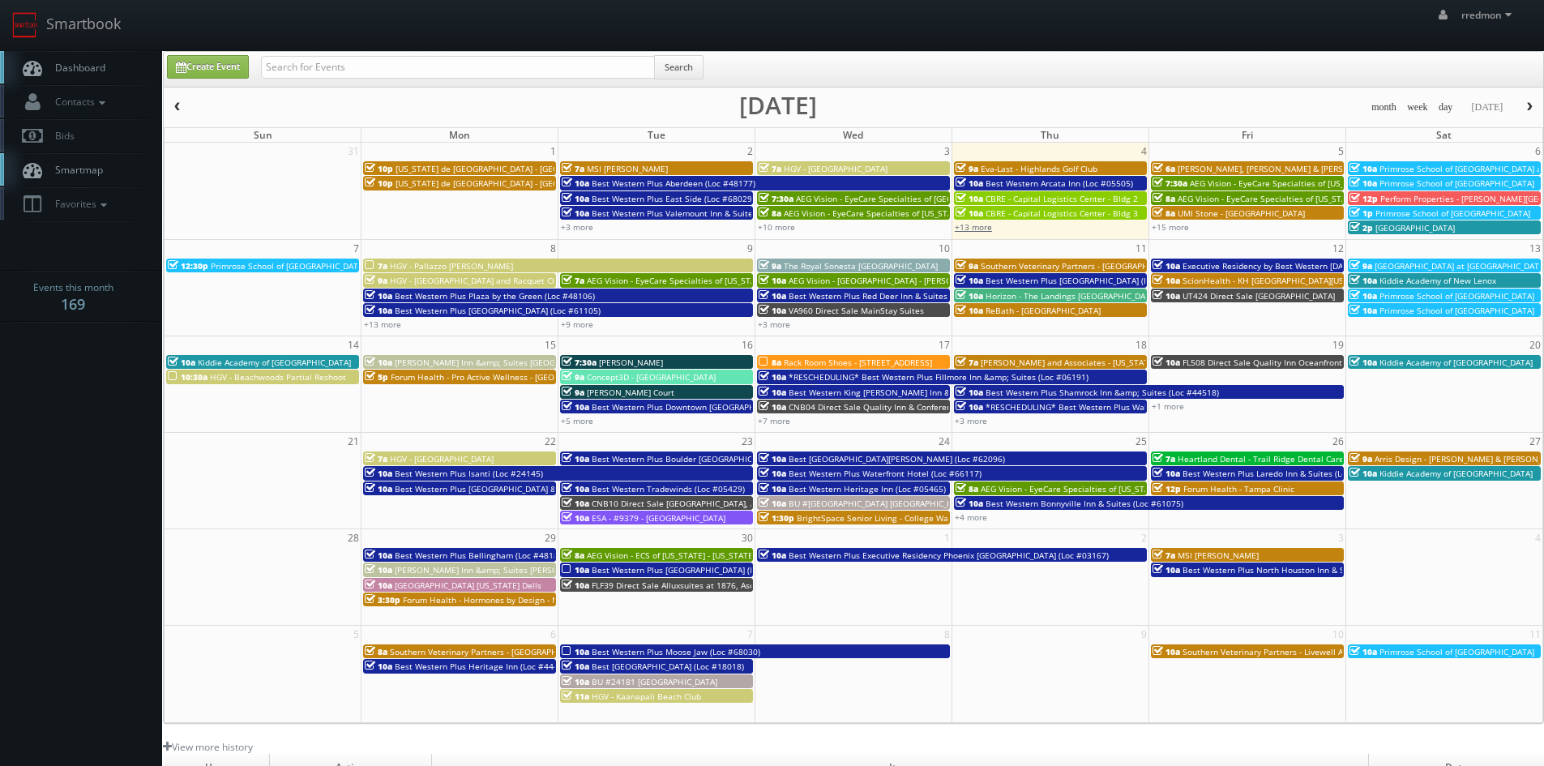
click at [985, 229] on link "+13 more" at bounding box center [973, 226] width 37 height 11
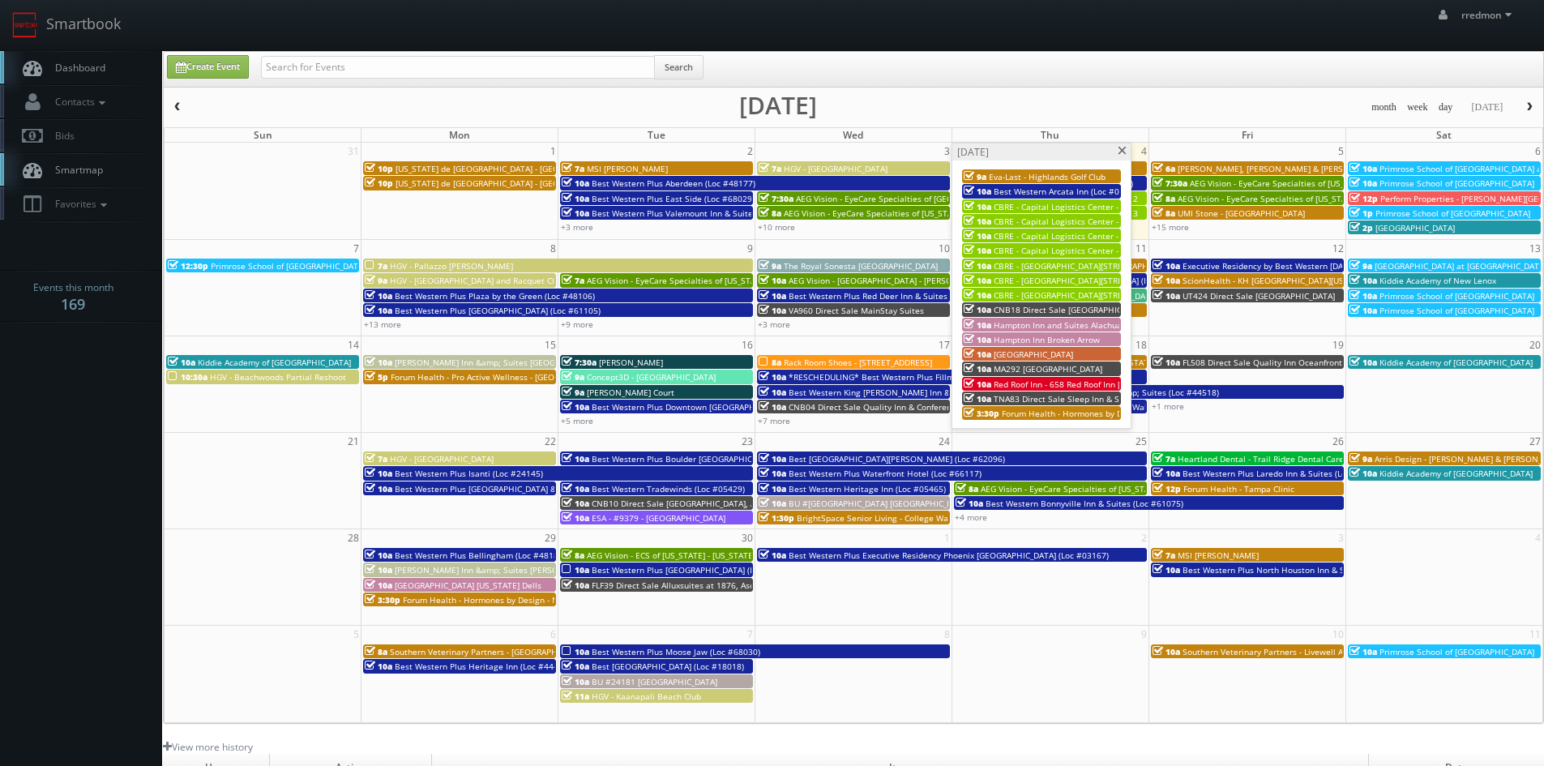
click at [1041, 306] on span "CNB18 Direct Sale [GEOGRAPHIC_DATA]-[GEOGRAPHIC_DATA]" at bounding box center [1112, 309] width 236 height 11
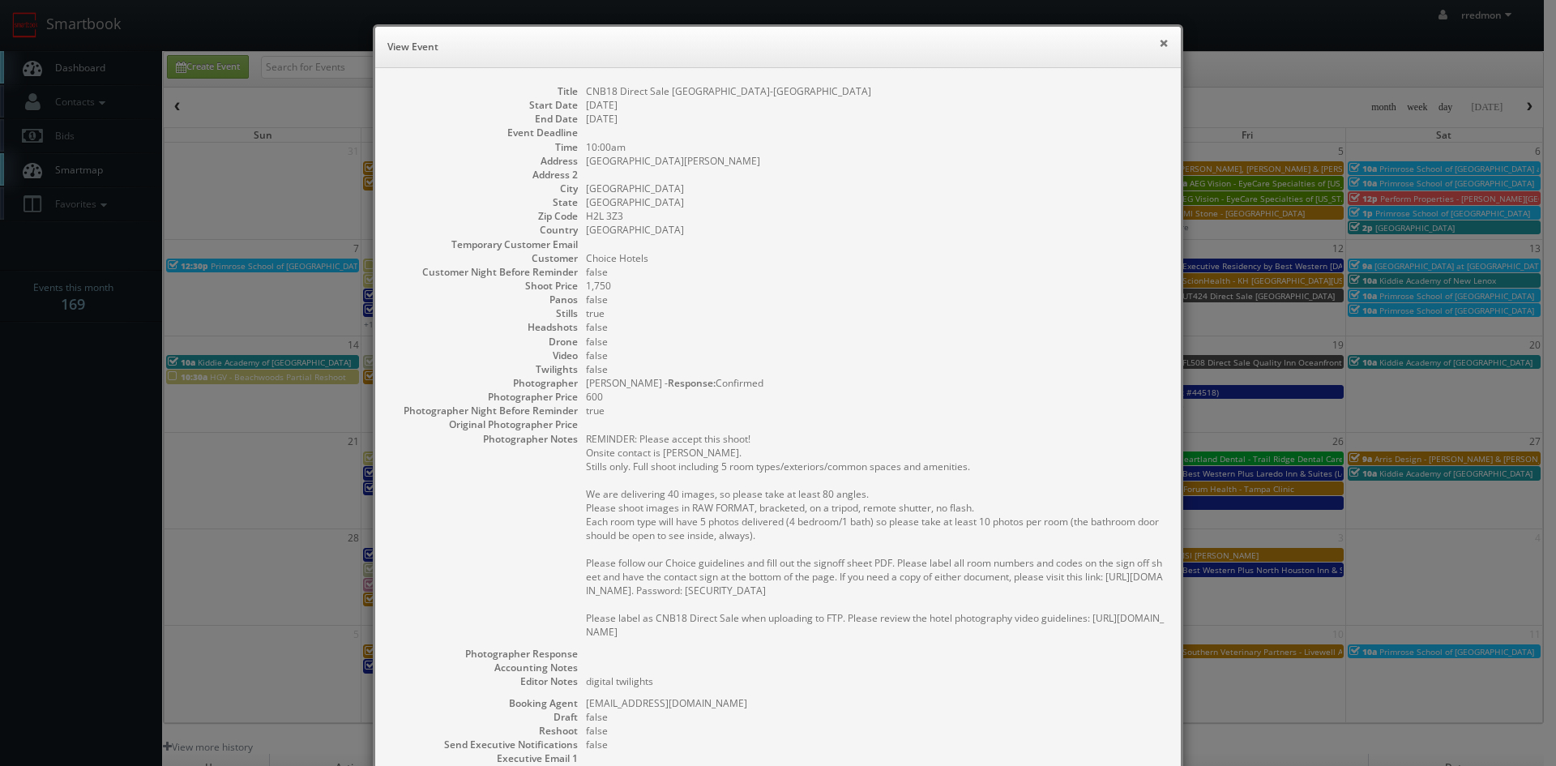
click at [1159, 45] on button "×" at bounding box center [1164, 42] width 10 height 11
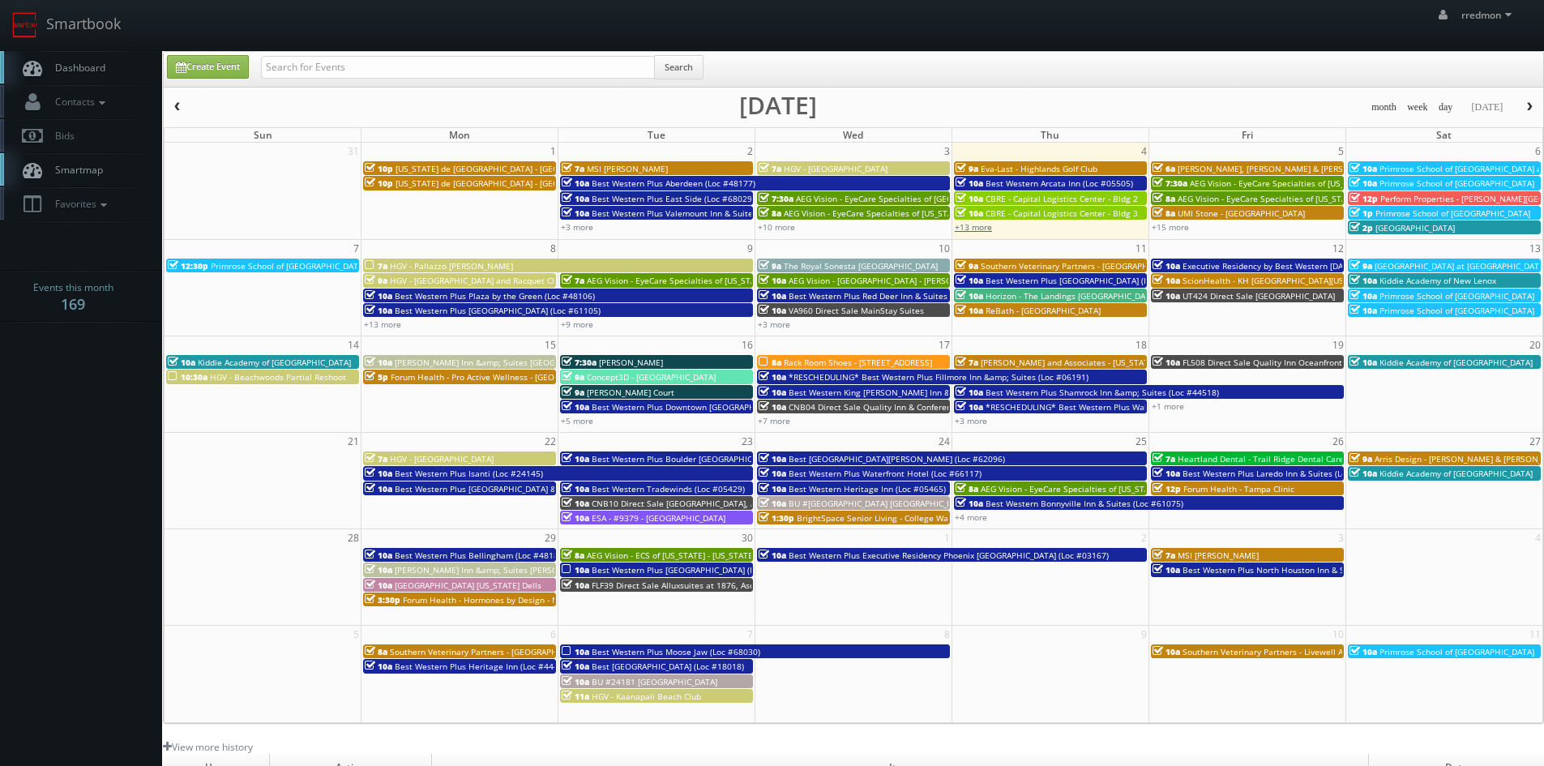
click at [980, 227] on link "+13 more" at bounding box center [973, 226] width 37 height 11
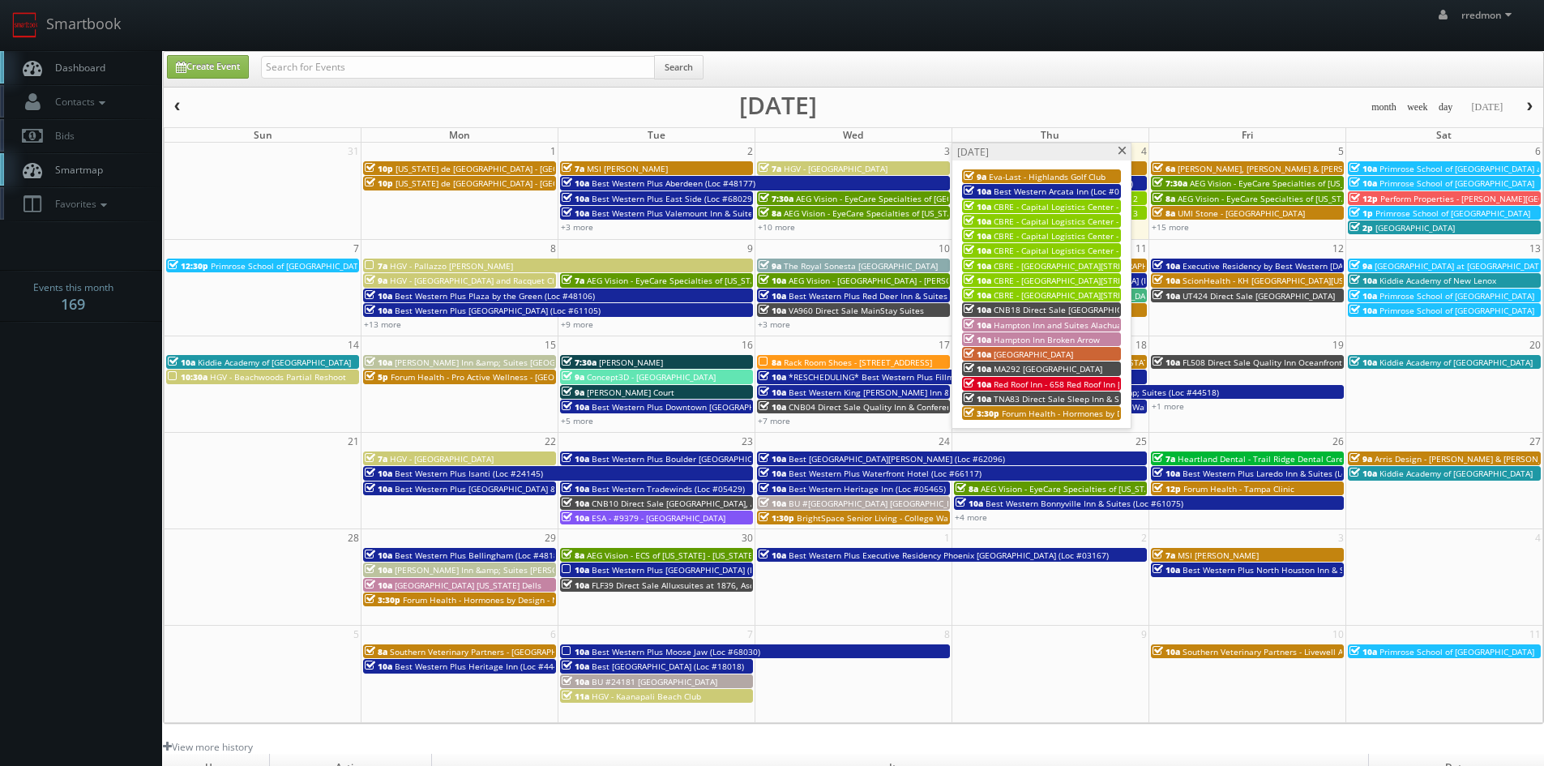
click at [1033, 191] on span "Best Western Arcata Inn (Loc #05505)" at bounding box center [1068, 191] width 148 height 11
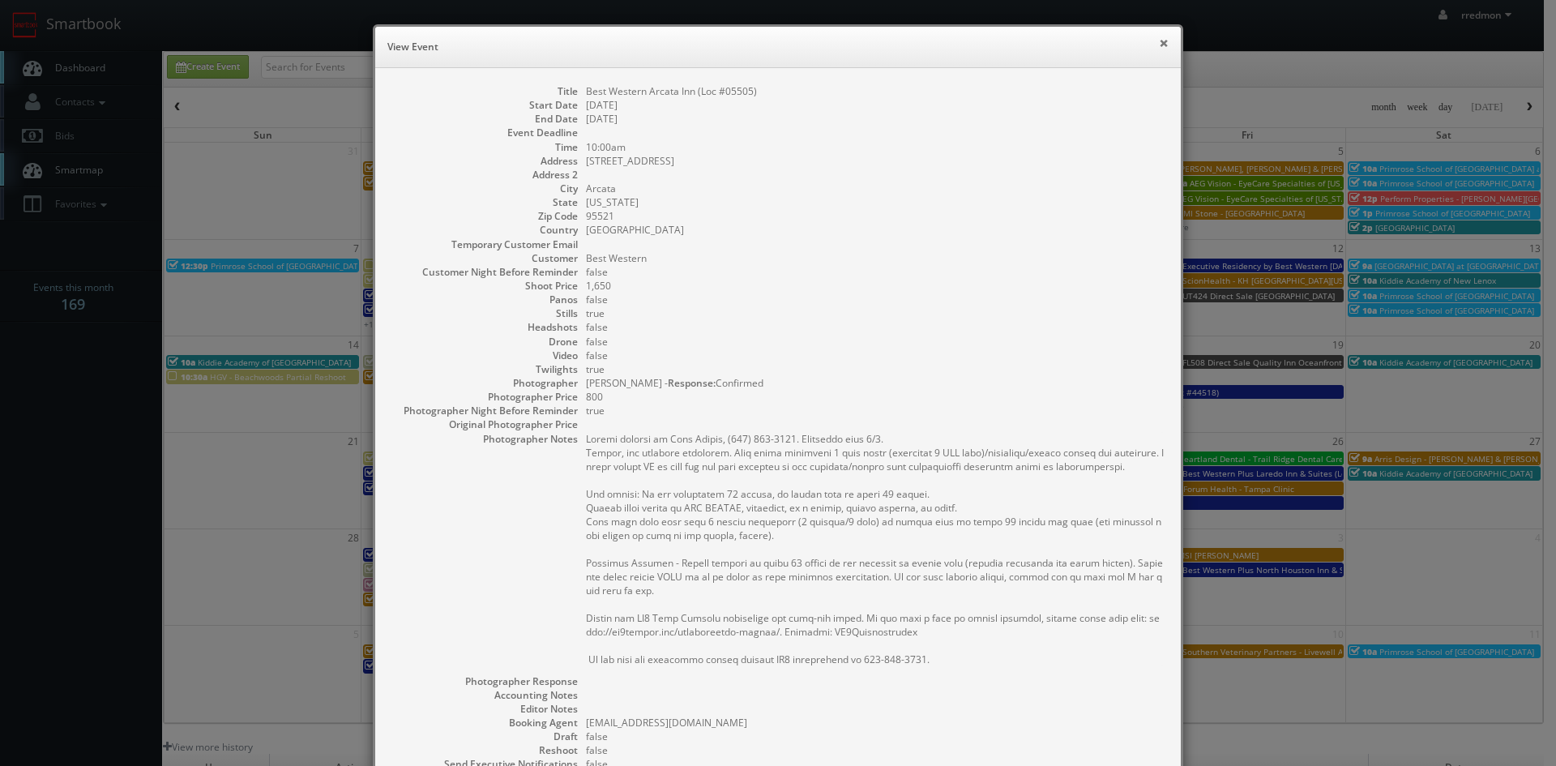
click at [1159, 43] on button "×" at bounding box center [1164, 42] width 10 height 11
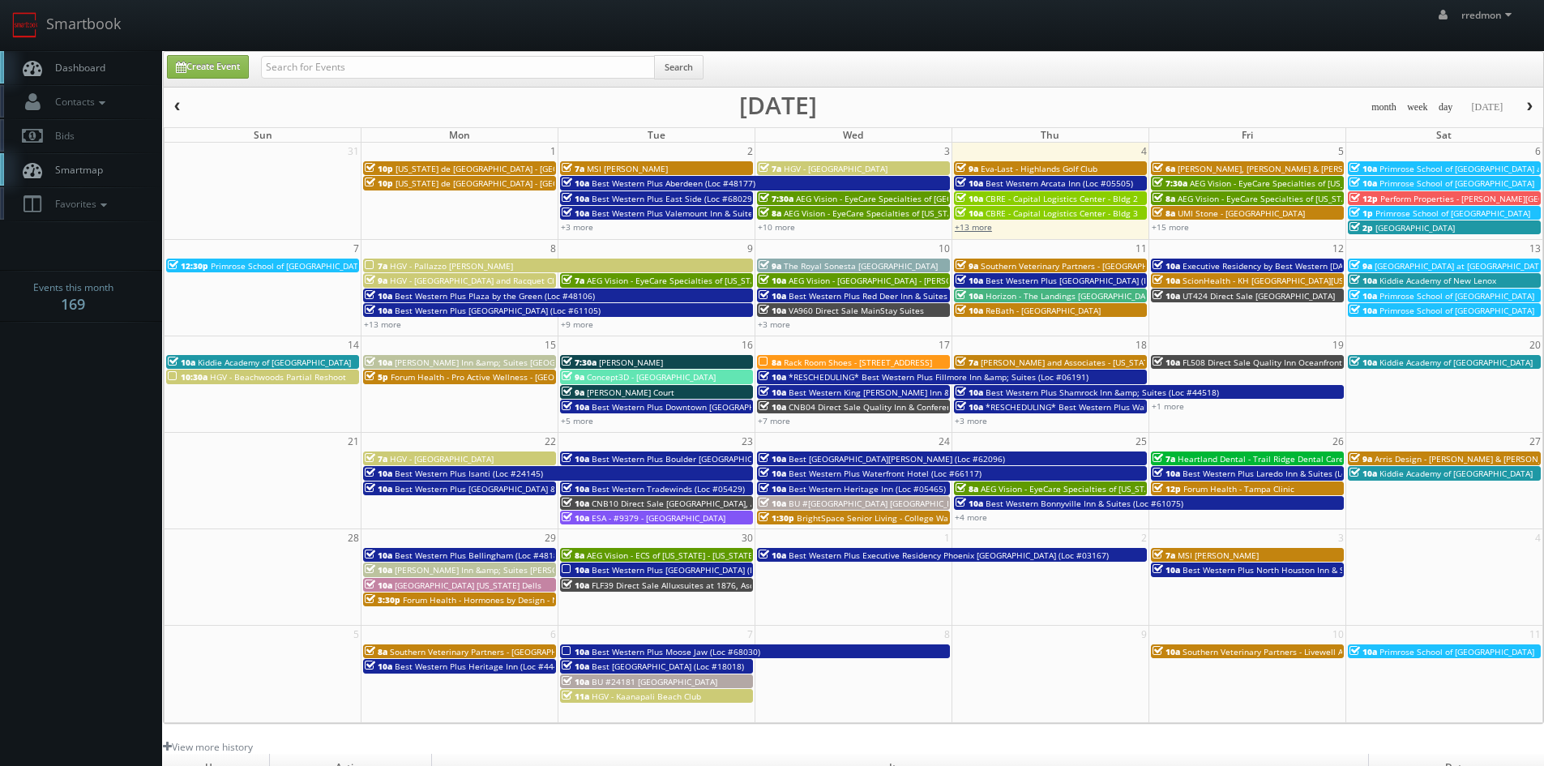
click at [989, 228] on link "+13 more" at bounding box center [973, 226] width 37 height 11
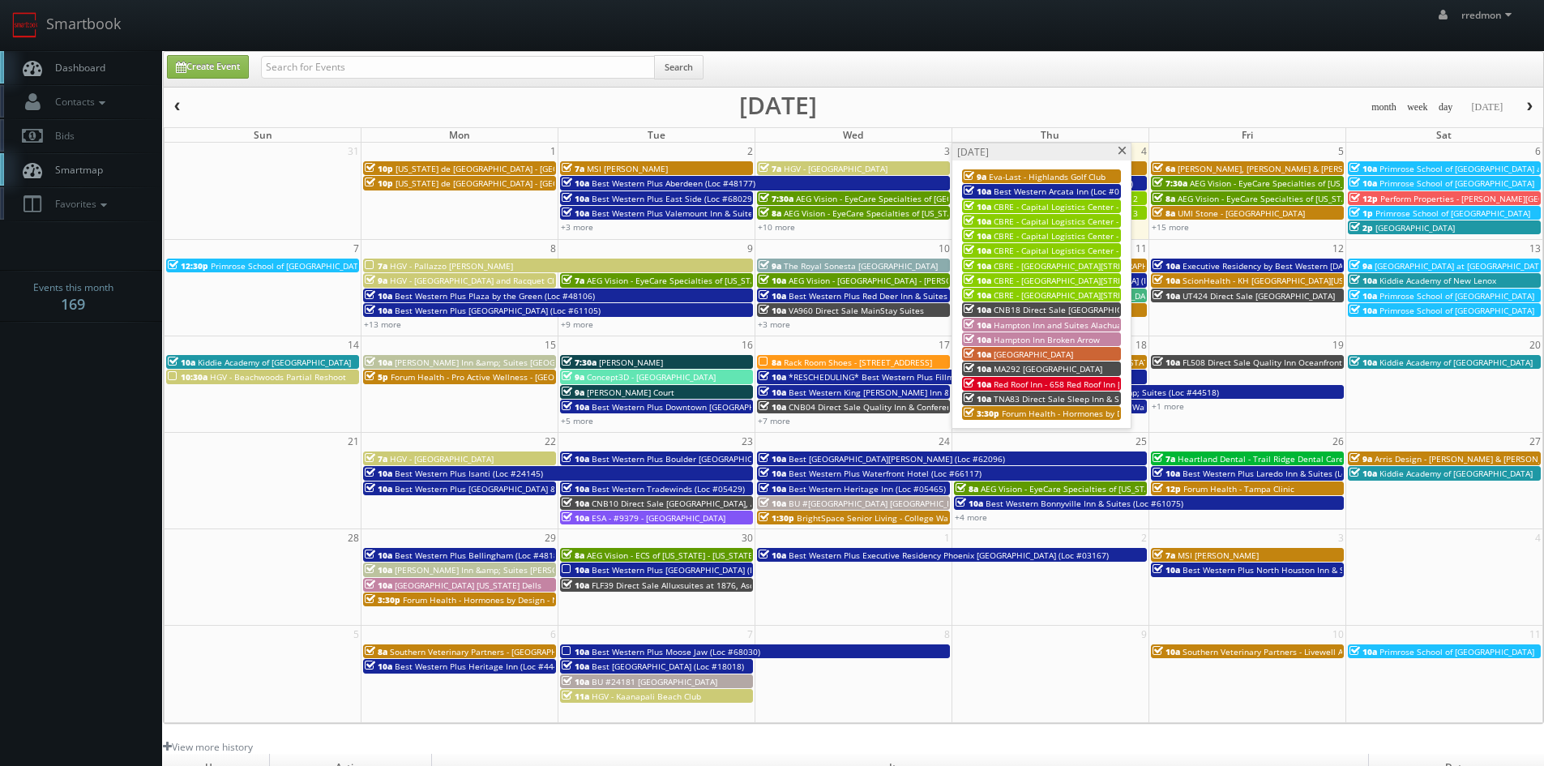
click at [1034, 205] on span "CBRE - Capital Logistics Center - Bldg 2" at bounding box center [1070, 206] width 152 height 11
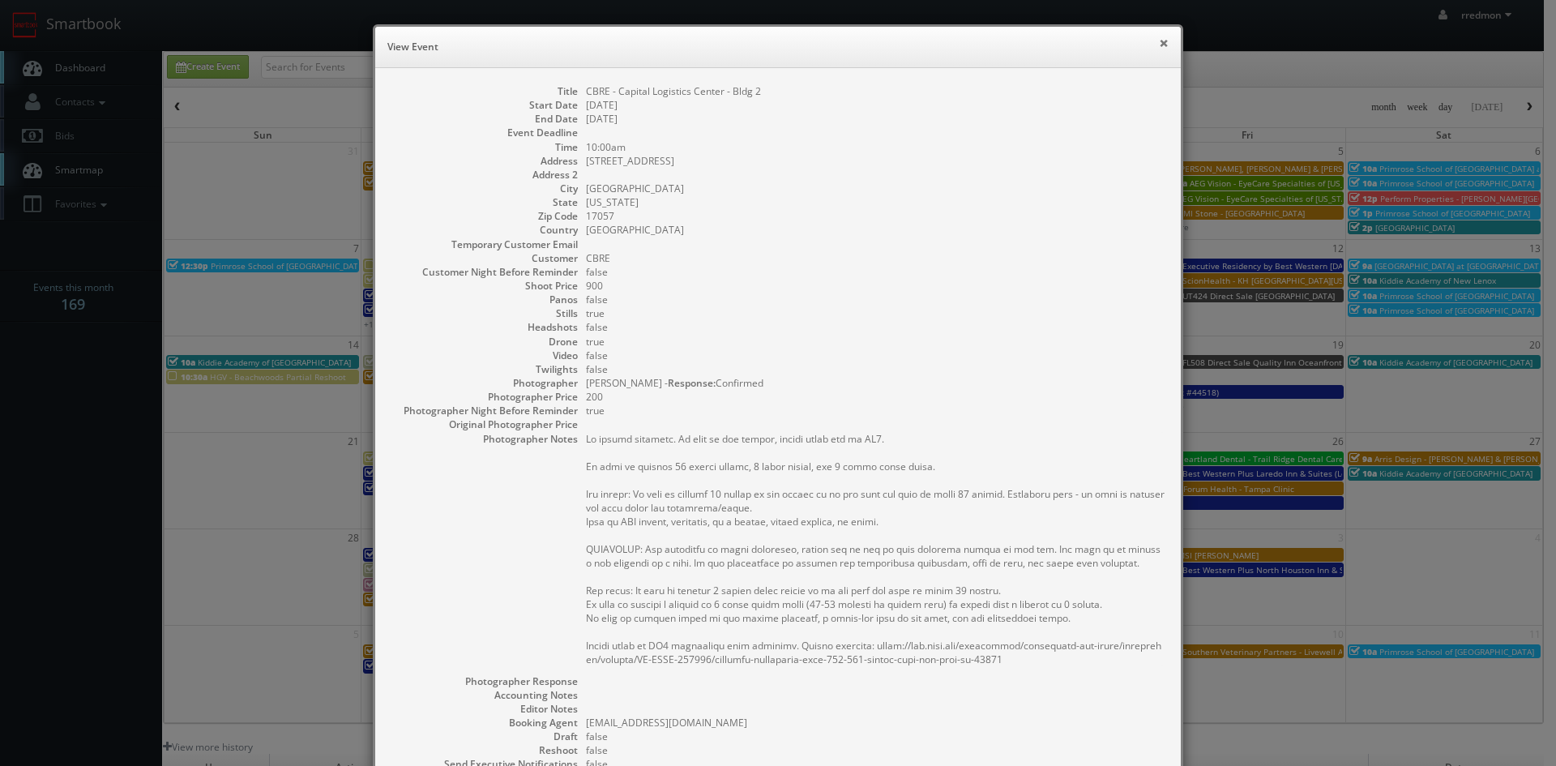
click at [1159, 42] on button "×" at bounding box center [1164, 42] width 10 height 11
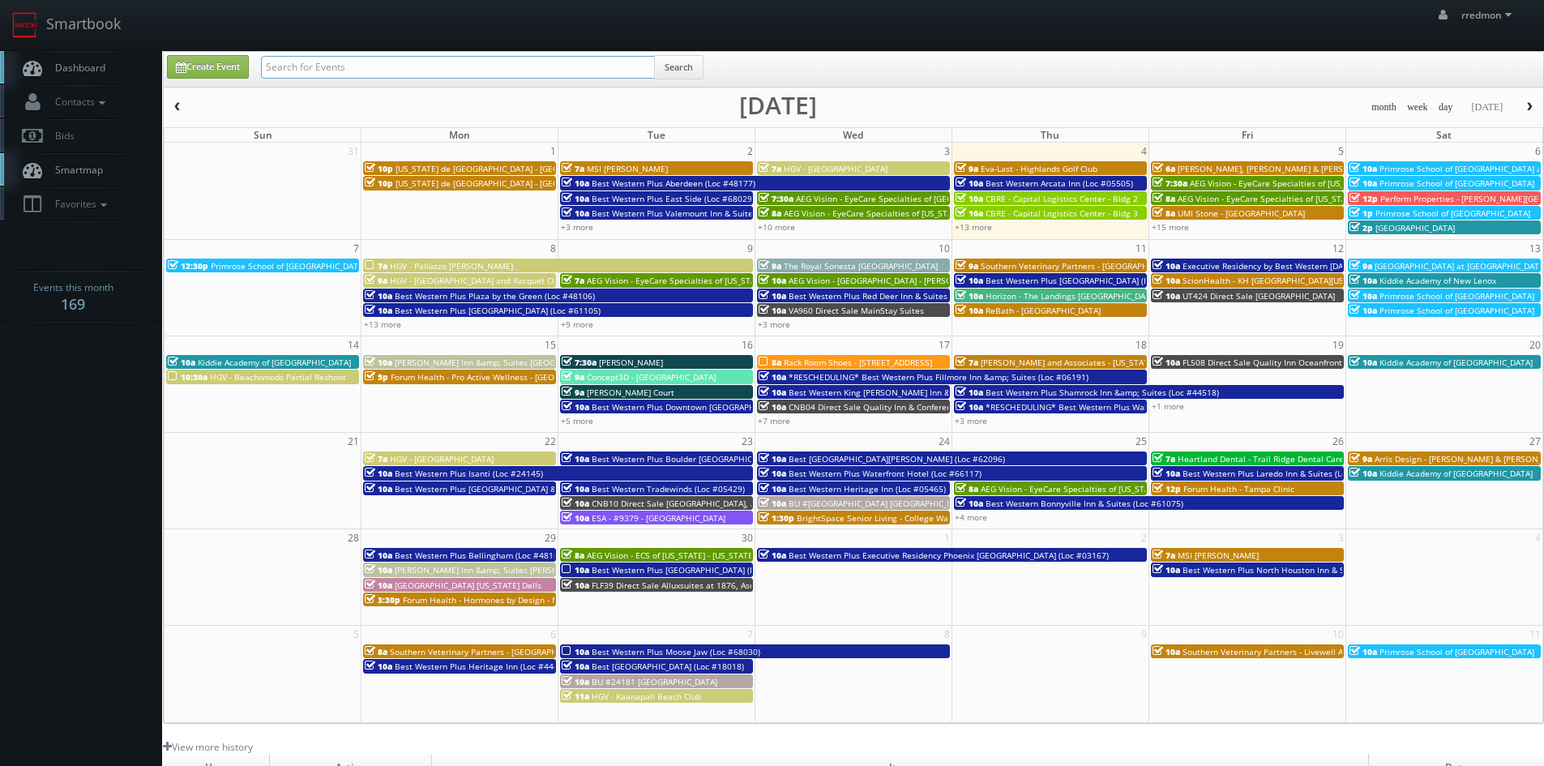
click at [396, 69] on input "text" at bounding box center [458, 67] width 394 height 23
type input "brian phillips"
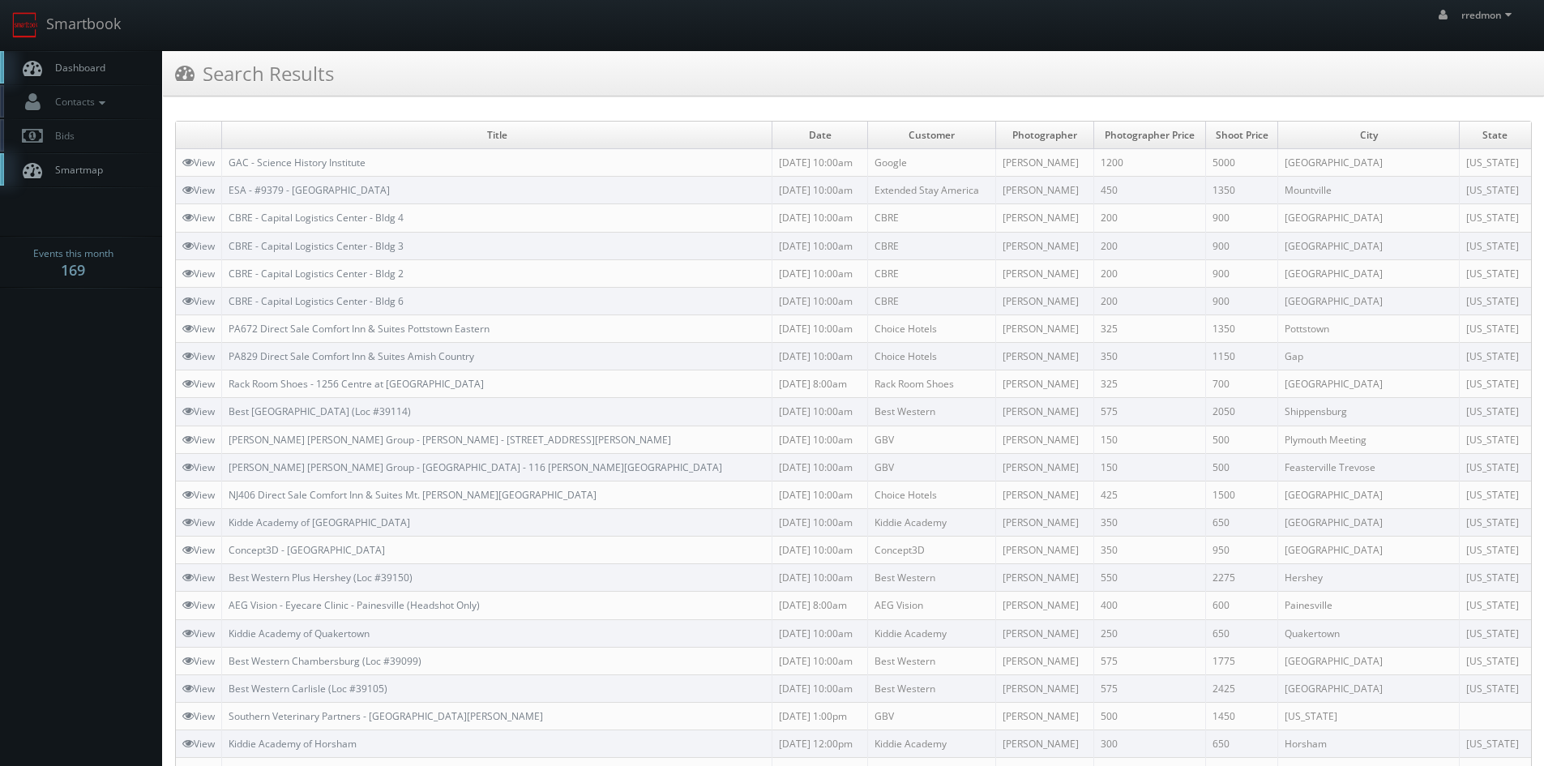
click at [101, 68] on span "Dashboard" at bounding box center [76, 68] width 58 height 14
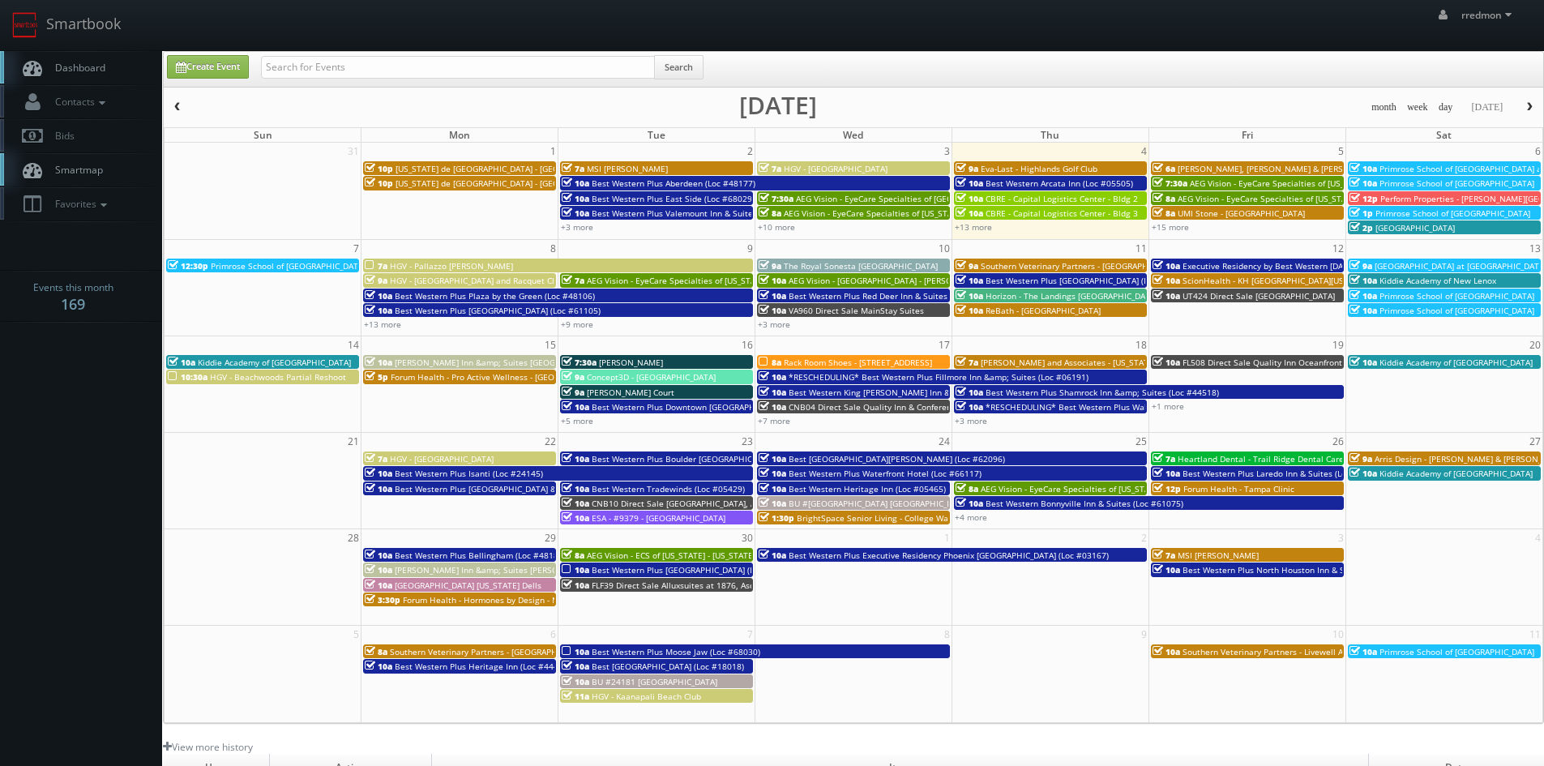
click at [1225, 168] on span "[PERSON_NAME], [PERSON_NAME] & [PERSON_NAME], LLC - [GEOGRAPHIC_DATA]" at bounding box center [1334, 168] width 312 height 11
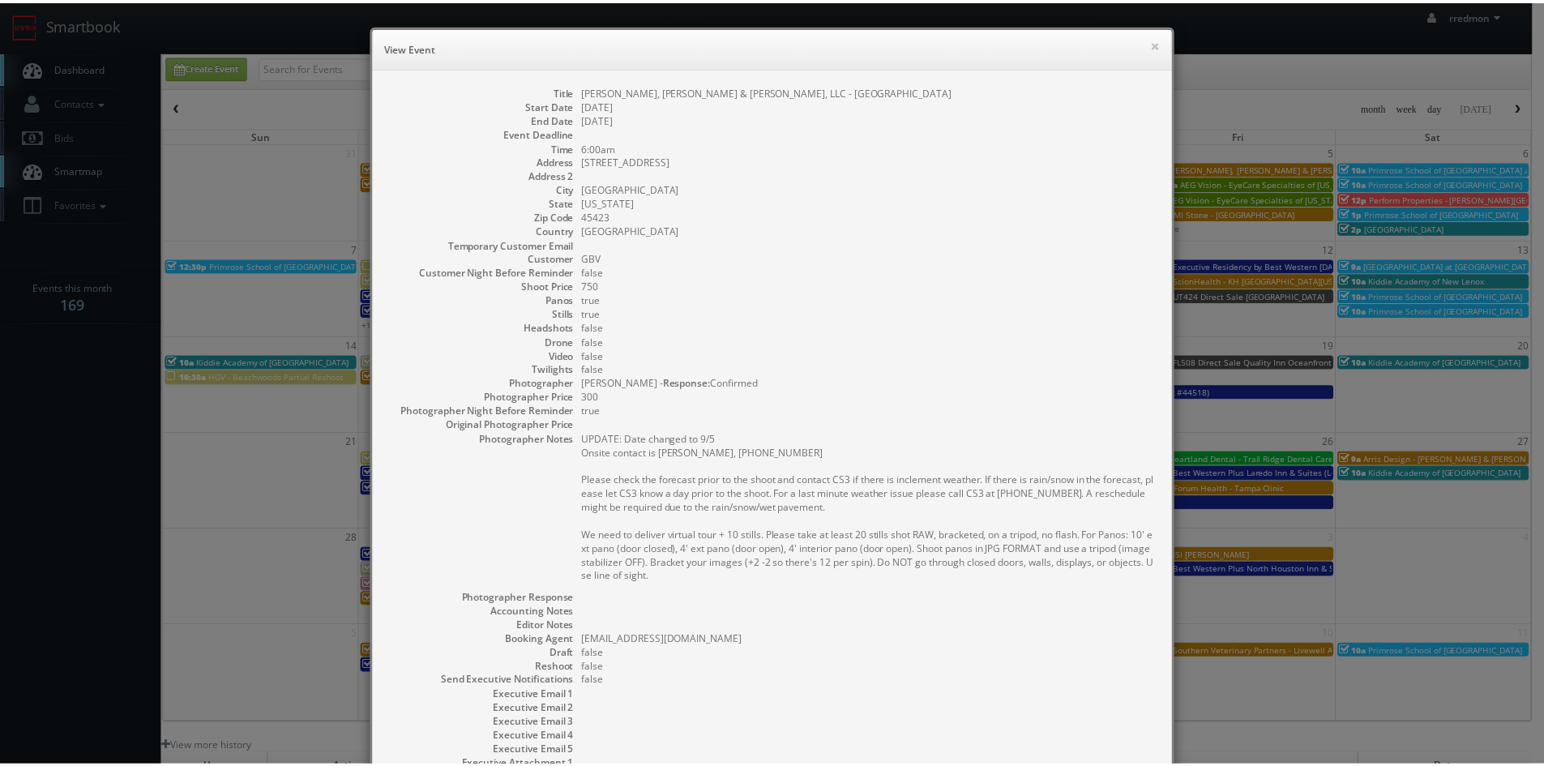
scroll to position [163, 0]
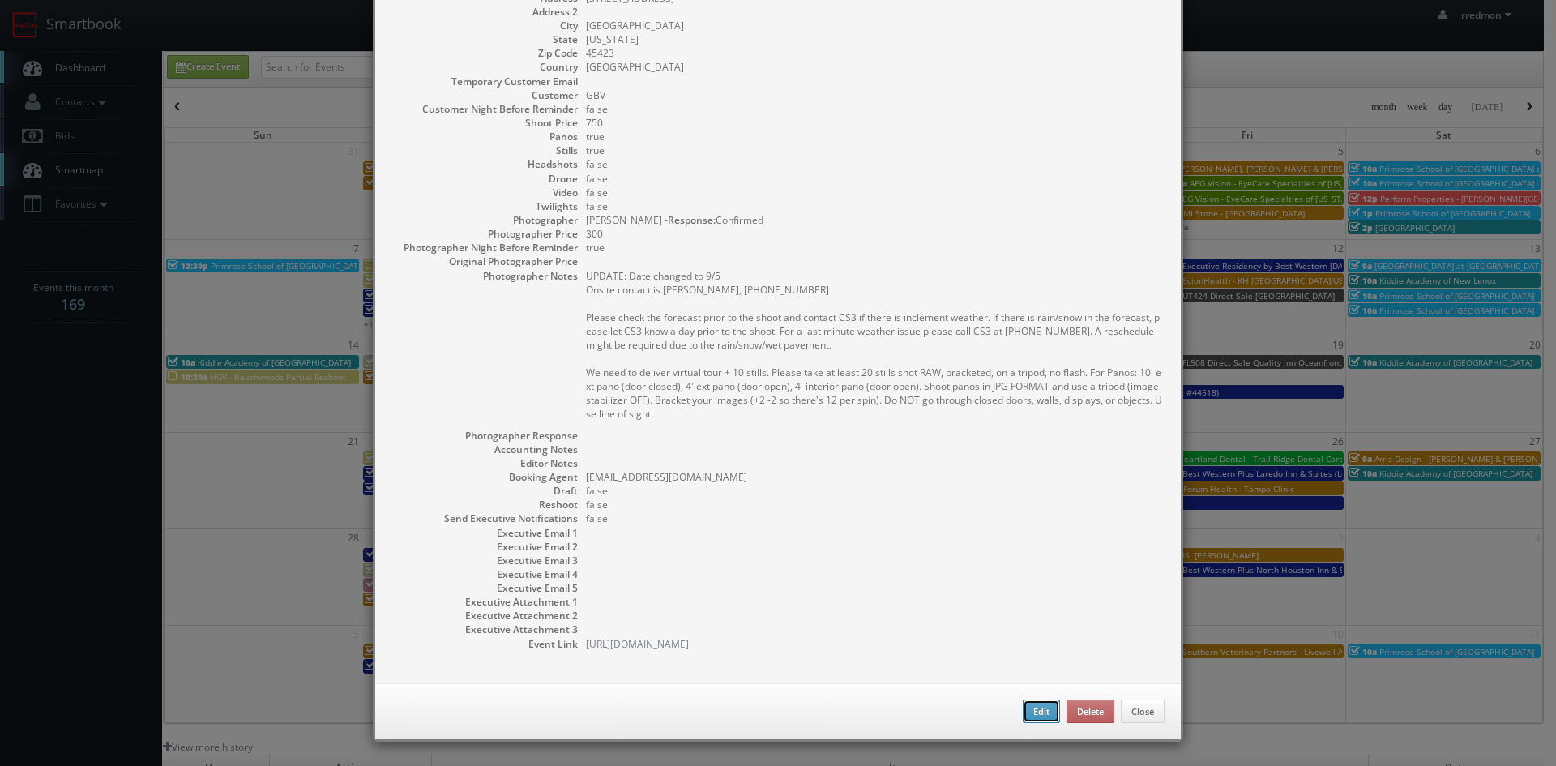
click at [1036, 712] on button "Edit" at bounding box center [1041, 711] width 37 height 24
type input "[PERSON_NAME], [PERSON_NAME] & [PERSON_NAME], LLC - [GEOGRAPHIC_DATA]"
type input "[STREET_ADDRESS]"
type input "Dayton"
type input "45423"
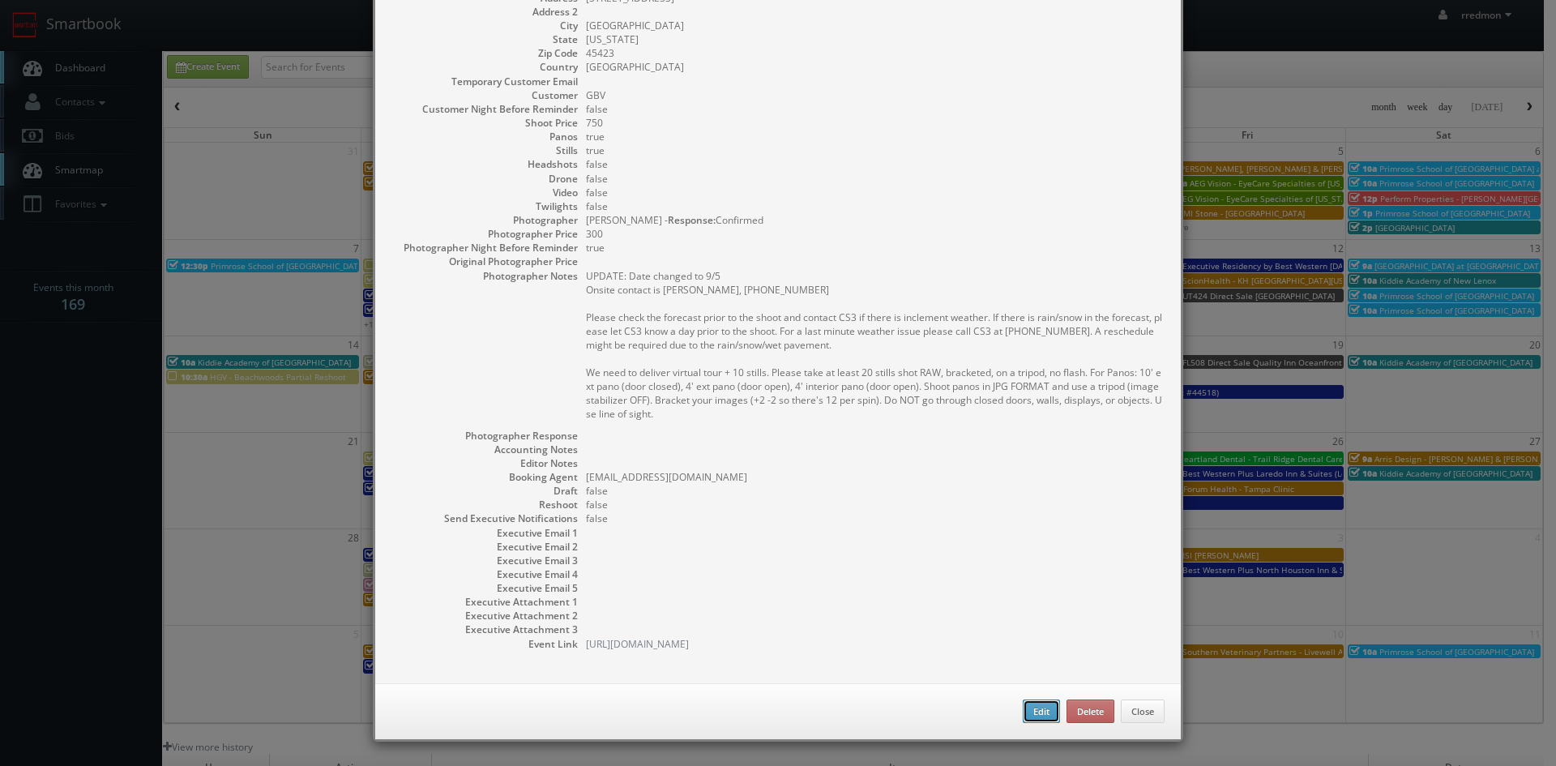
type input "750"
checkbox input "true"
type input "09/05/2025"
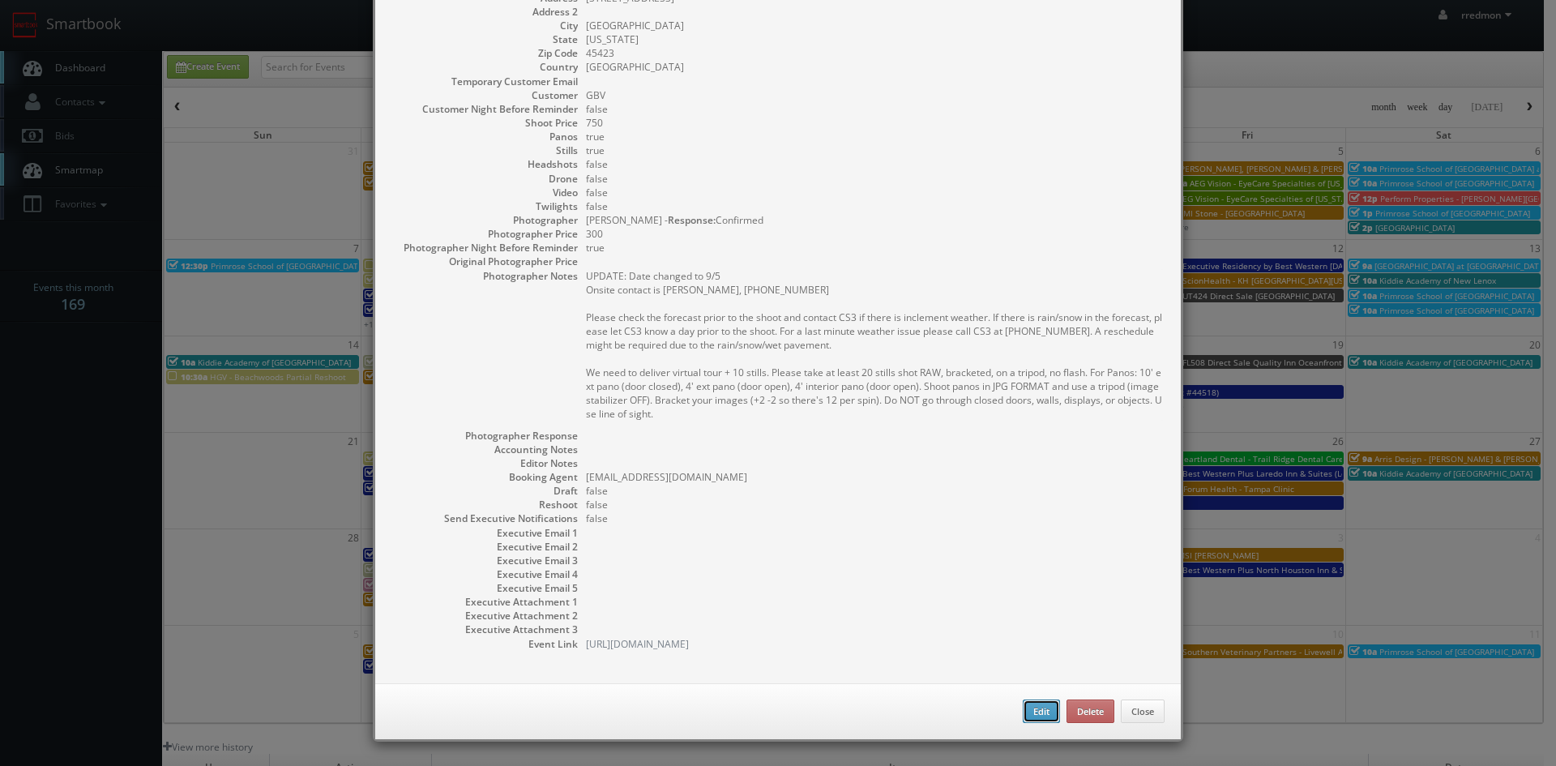
type input "6:00am"
checkbox input "true"
type textarea "UPDATE: Date changed to 9/5 Onsite contact is Brandy Gobrogge, 330-869-9007 Ple…"
select select "[US_STATE]"
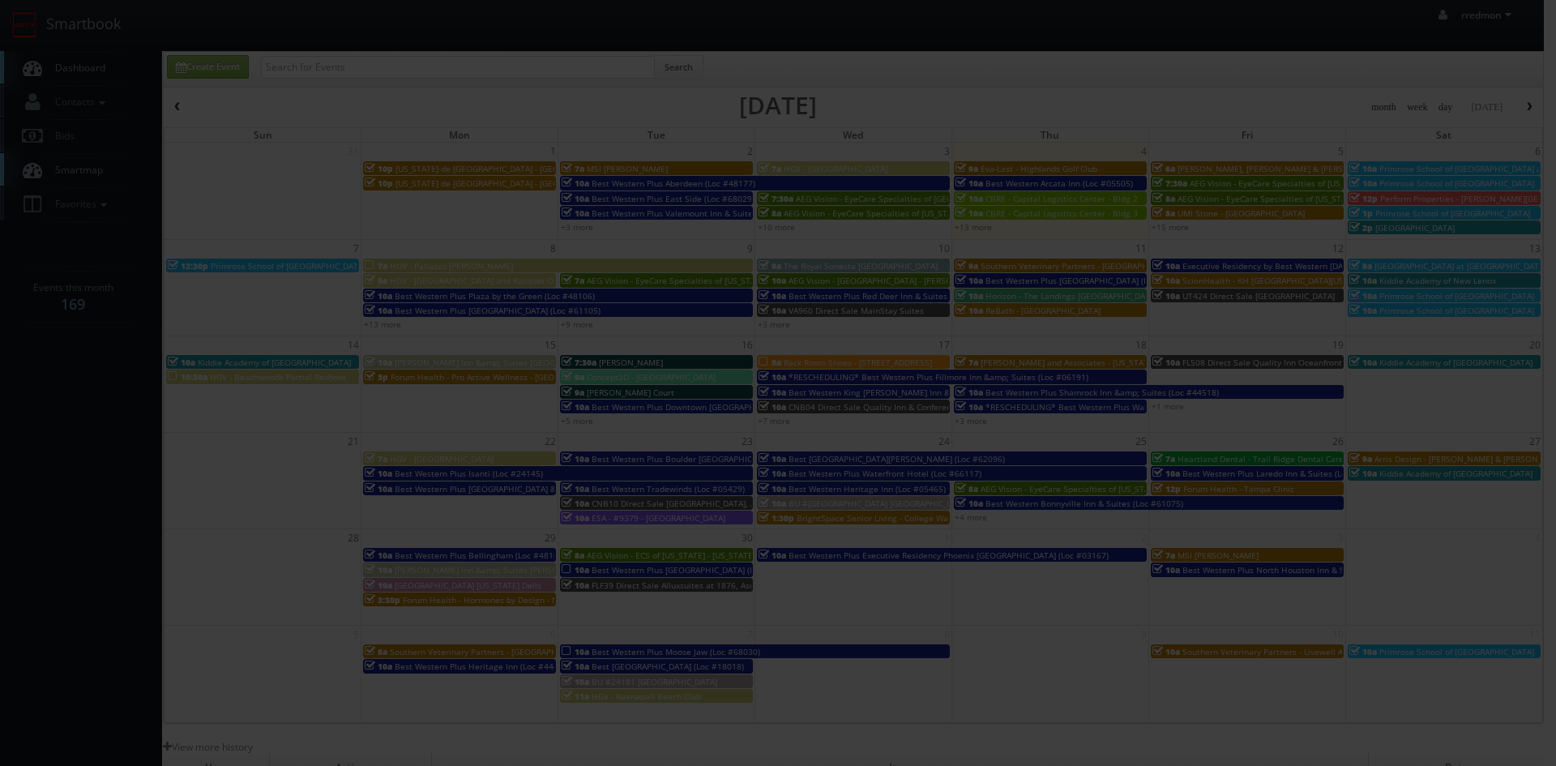
type input "750"
type input "300"
select select "fake72@mg.cs3calendar.com"
select select "george@snappygeorge.com"
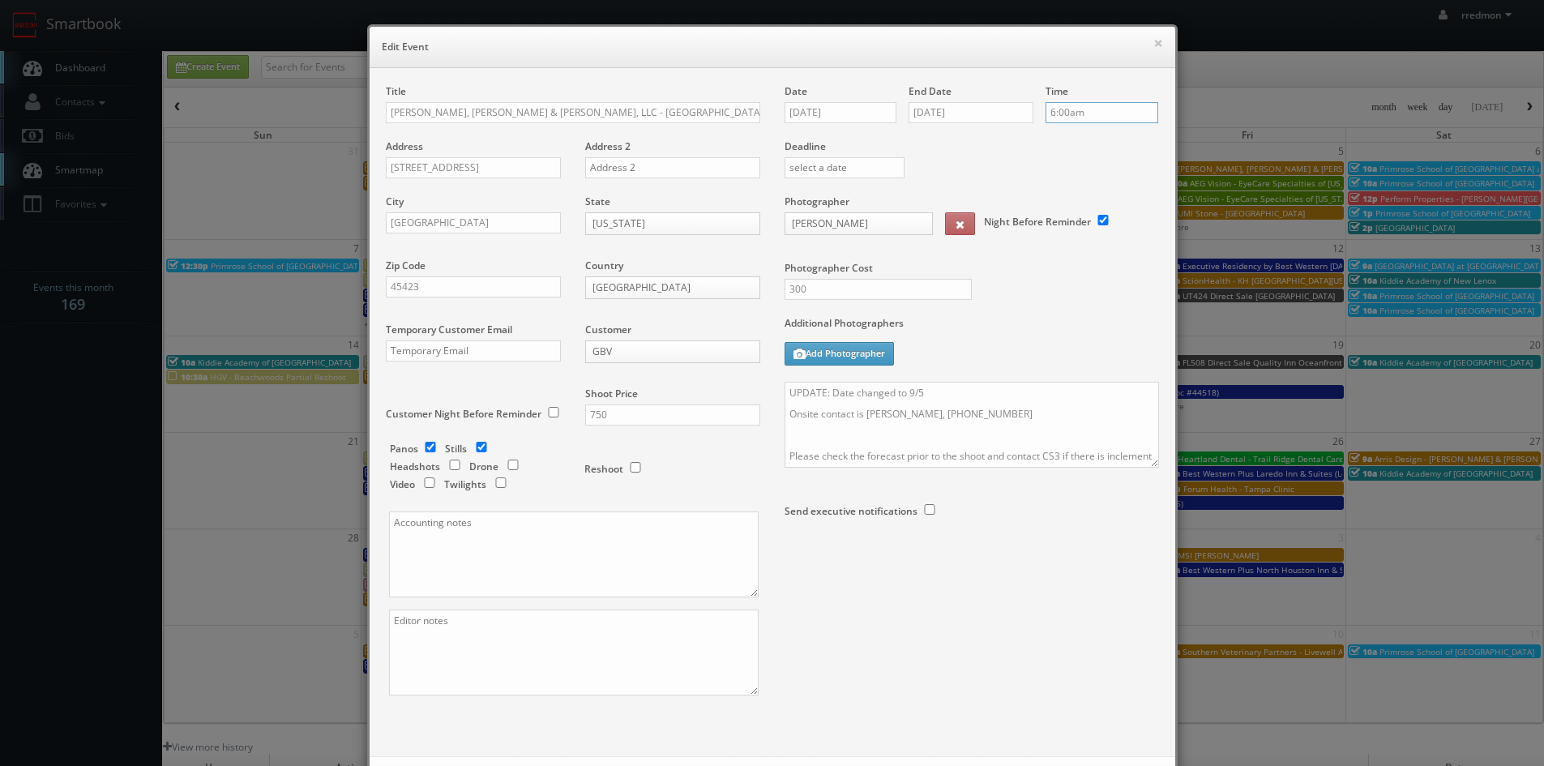
click at [1071, 115] on input "6:00am" at bounding box center [1102, 112] width 113 height 21
type input "7:00am"
click at [1072, 190] on li "7:00am" at bounding box center [1072, 189] width 62 height 19
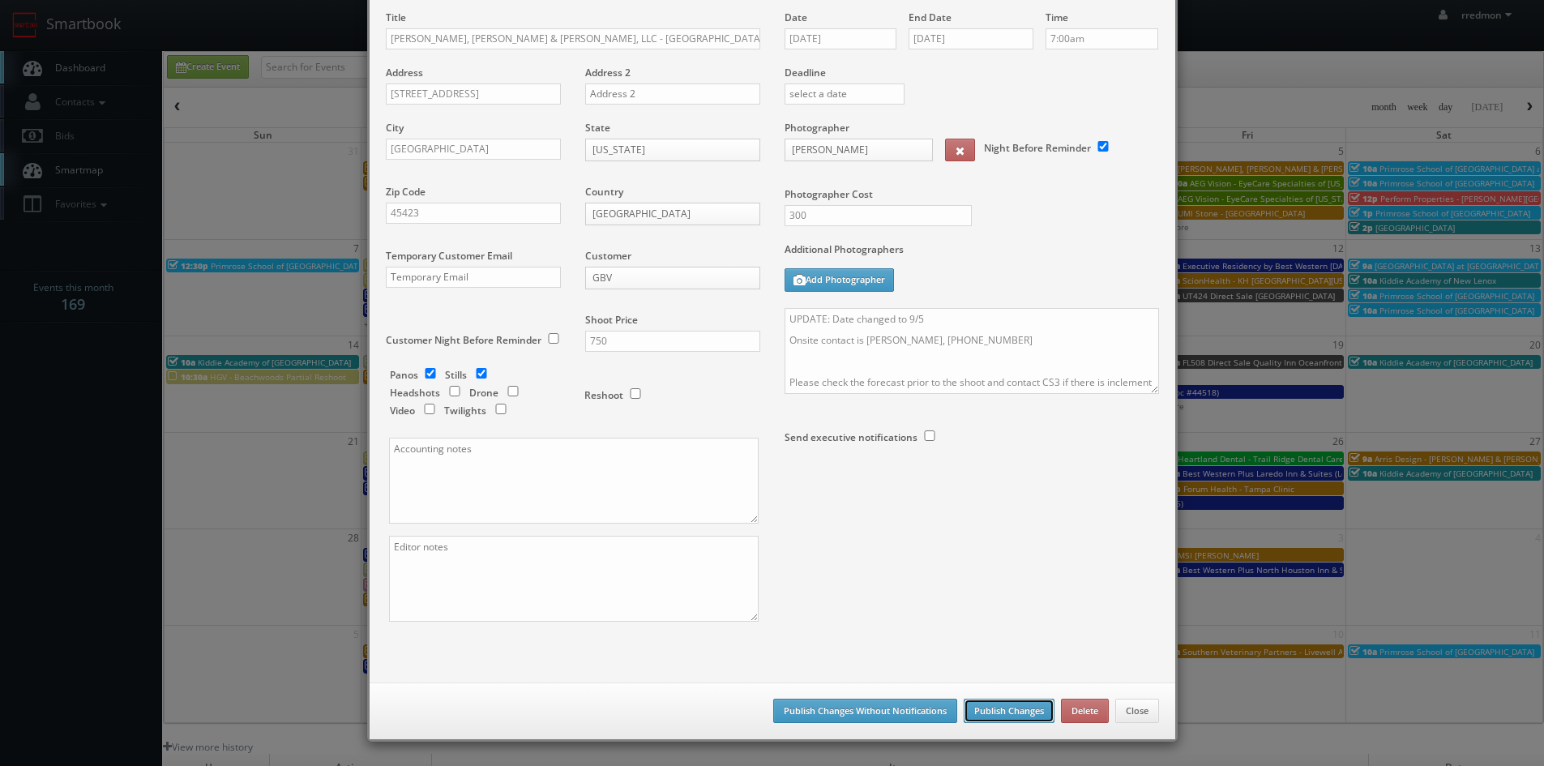
click at [1016, 709] on button "Publish Changes" at bounding box center [1009, 711] width 91 height 24
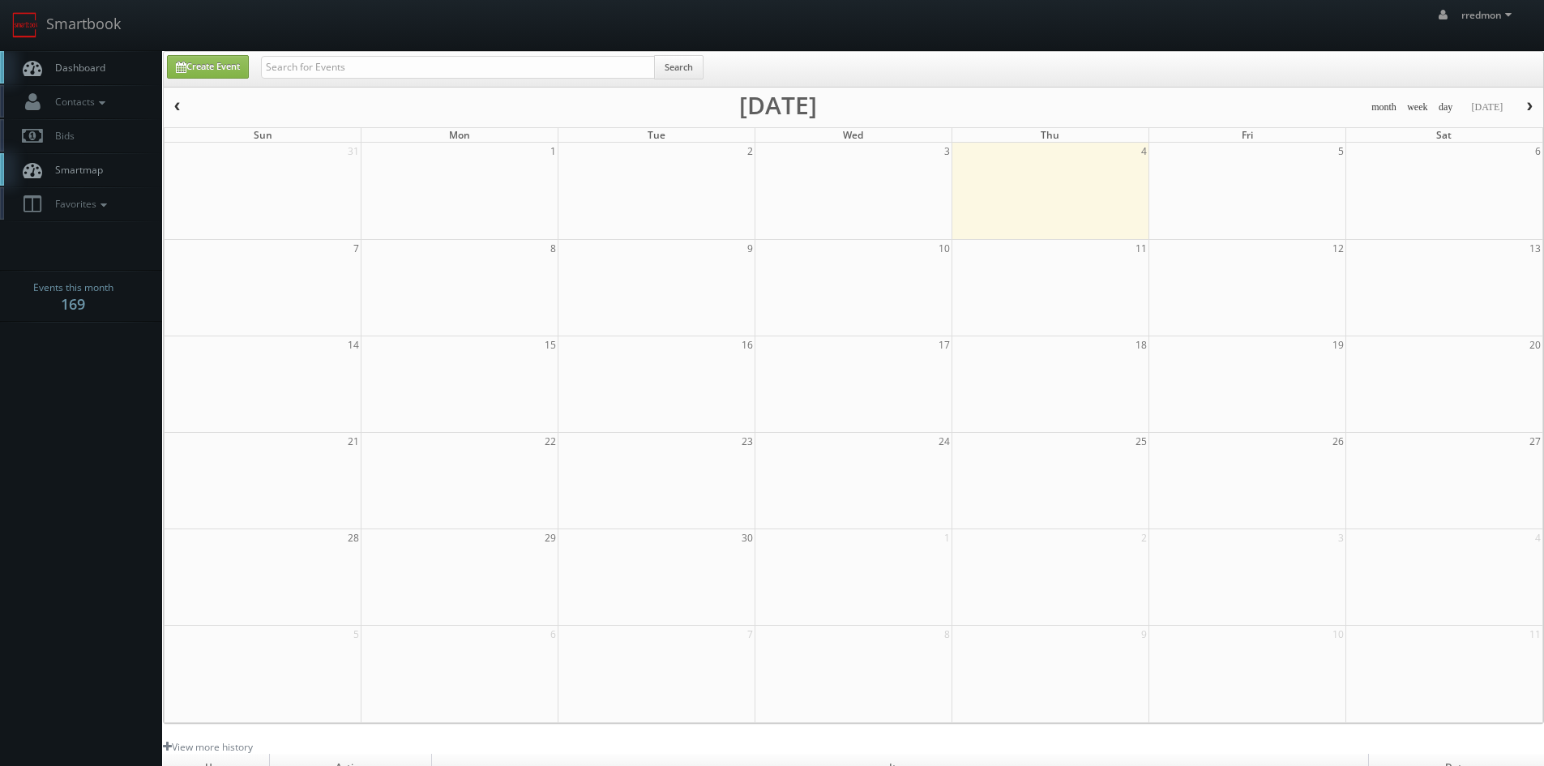
click at [92, 71] on span "Dashboard" at bounding box center [76, 68] width 58 height 14
